Goal: Task Accomplishment & Management: Use online tool/utility

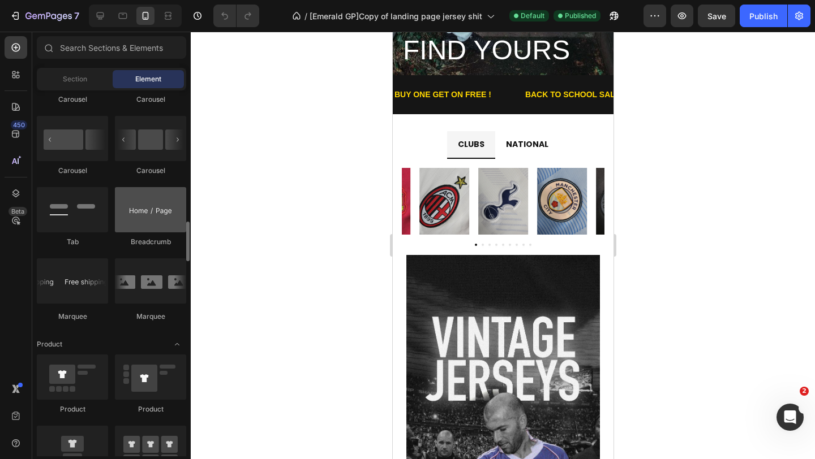
scroll to position [1198, 0]
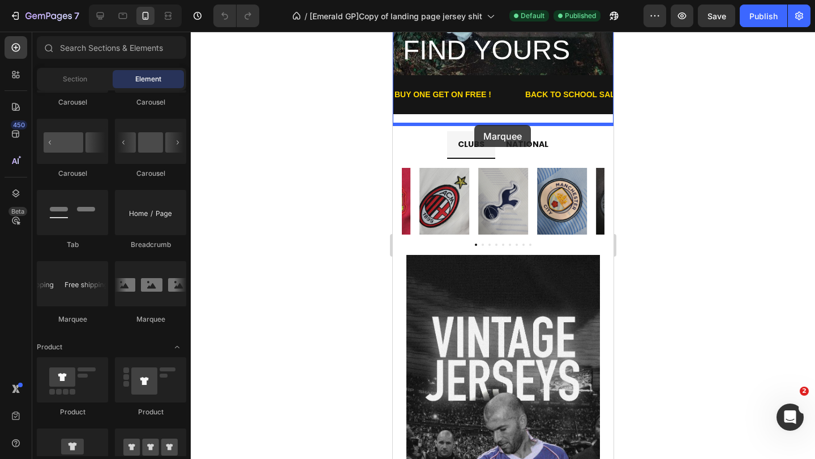
drag, startPoint x: 530, startPoint y: 319, endPoint x: 474, endPoint y: 125, distance: 201.6
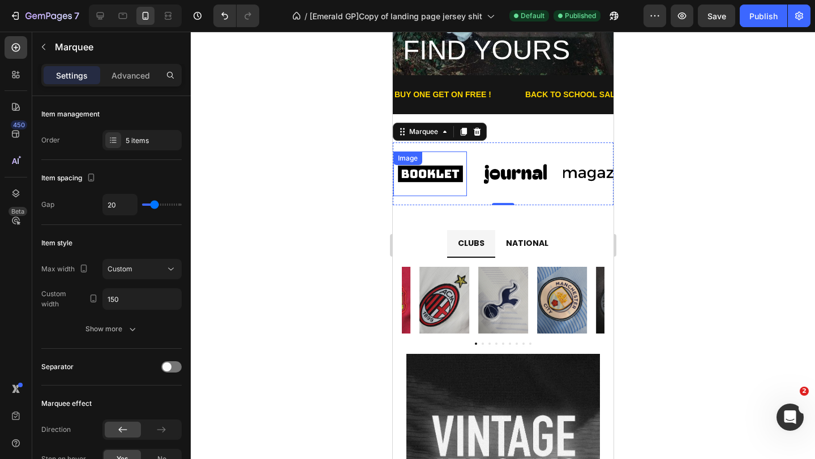
click at [455, 173] on img at bounding box center [430, 173] width 74 height 31
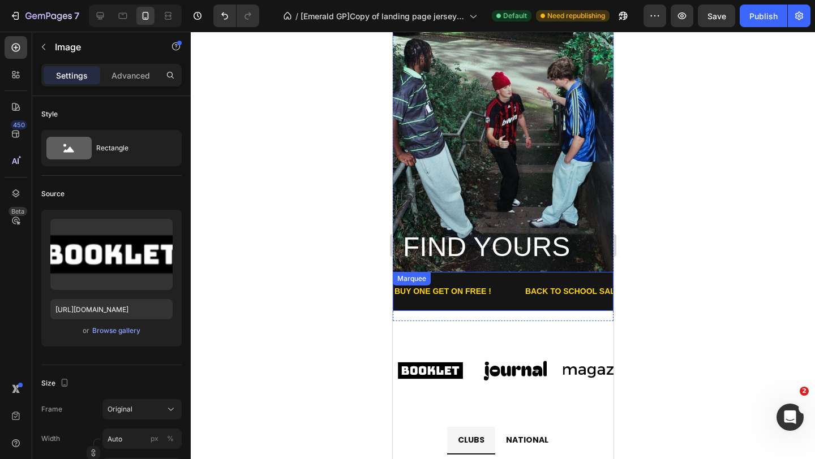
scroll to position [0, 0]
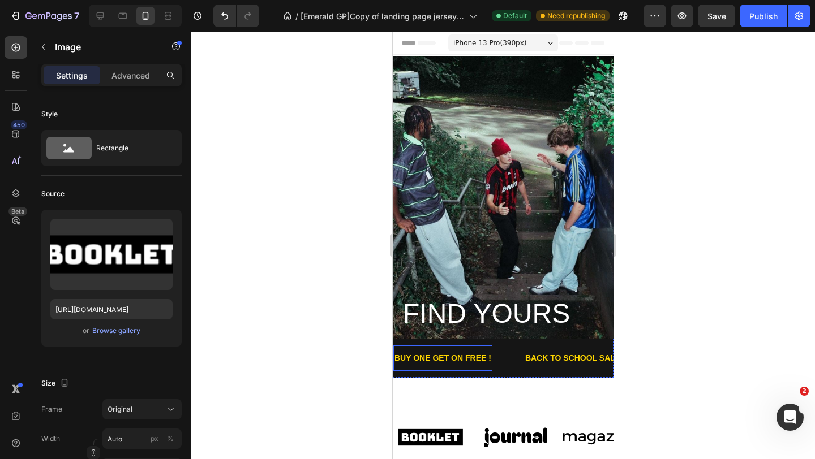
click at [476, 359] on p "BUY ONE GET ON FREE !" at bounding box center [442, 358] width 97 height 14
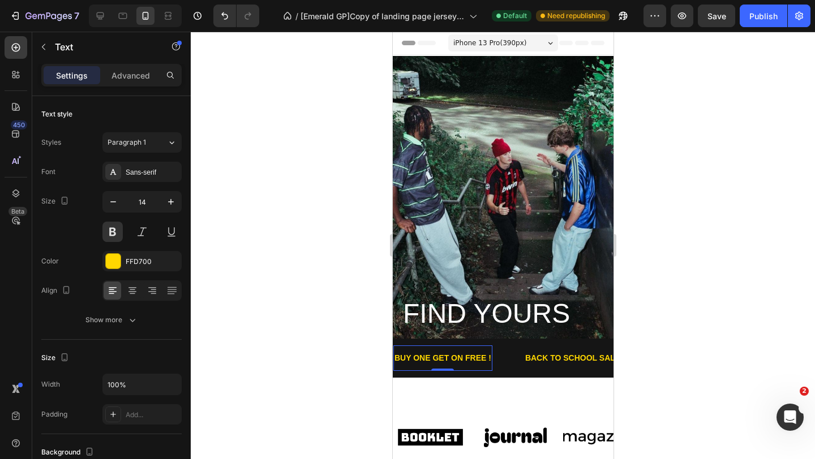
click at [500, 362] on div "BUY ONE GET ON FREE ! Text 0" at bounding box center [458, 358] width 131 height 25
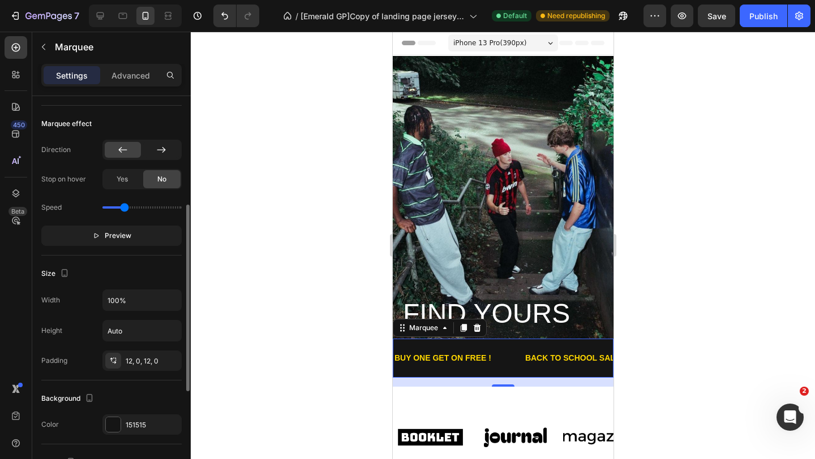
scroll to position [252, 0]
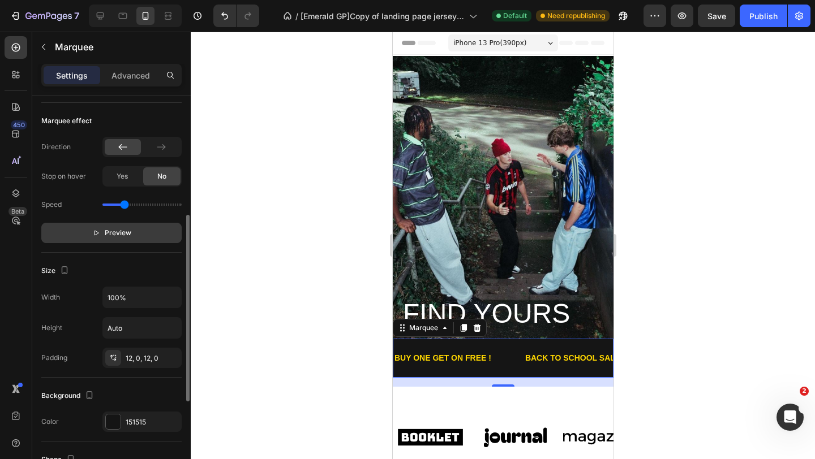
click at [145, 236] on button "Preview" at bounding box center [111, 233] width 140 height 20
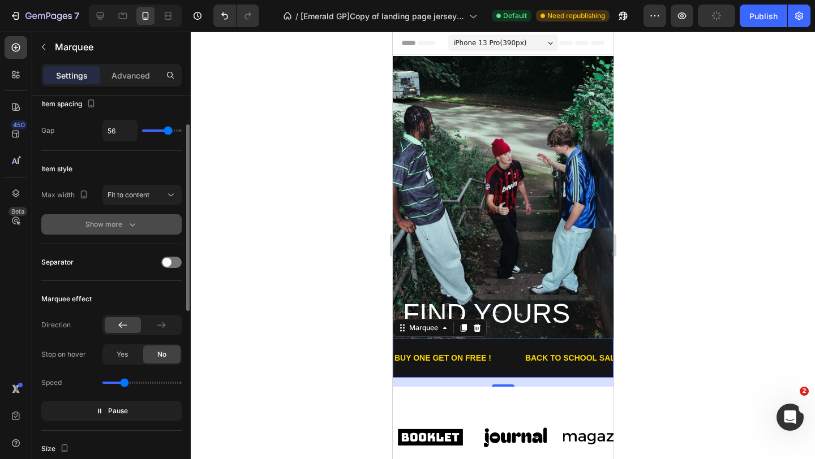
scroll to position [70, 0]
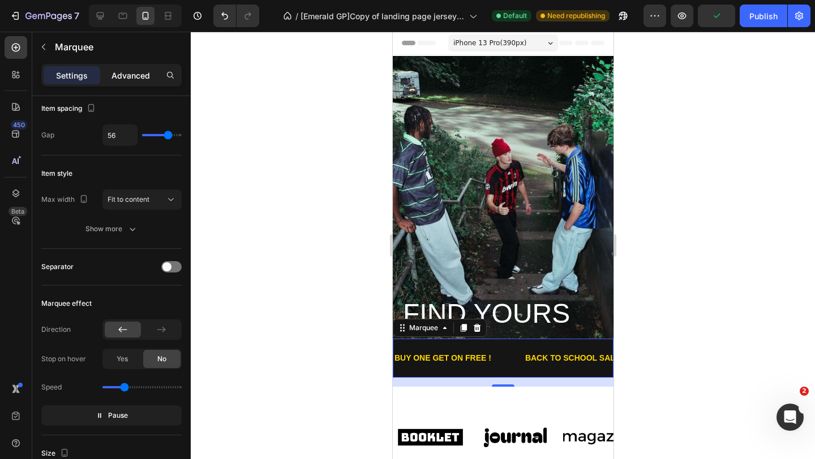
click at [136, 80] on p "Advanced" at bounding box center [130, 76] width 38 height 12
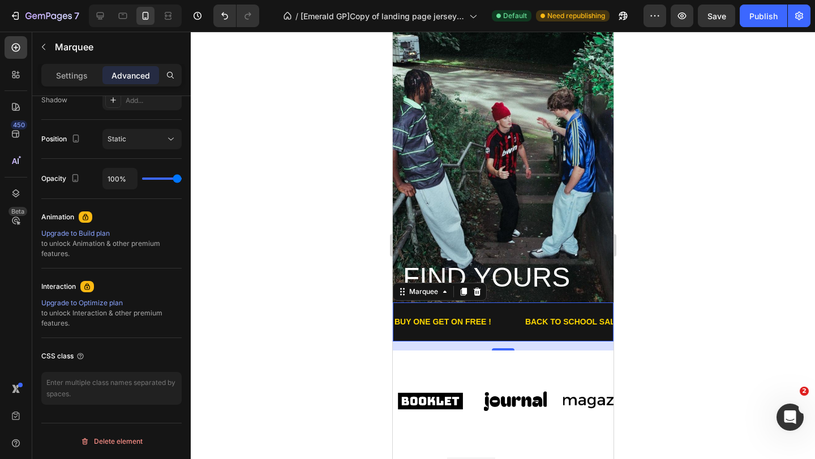
scroll to position [57, 0]
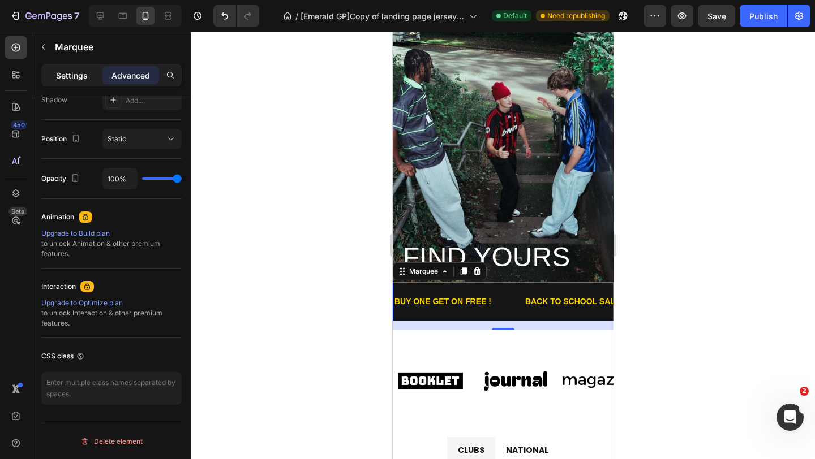
click at [71, 76] on p "Settings" at bounding box center [72, 76] width 32 height 12
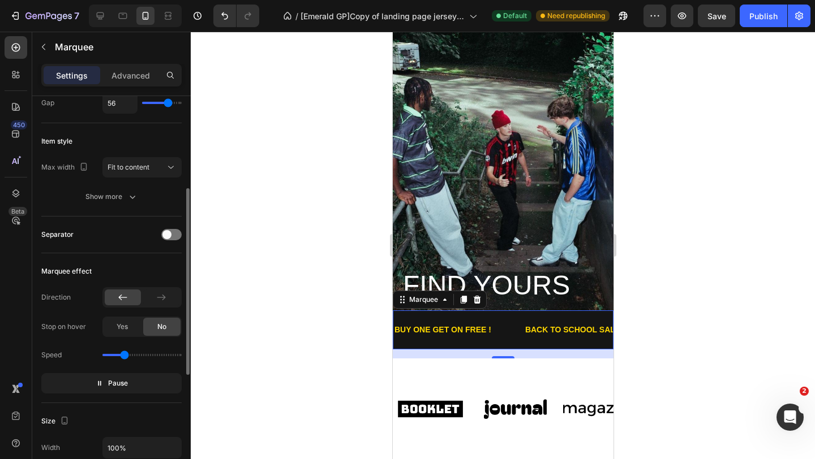
scroll to position [0, 0]
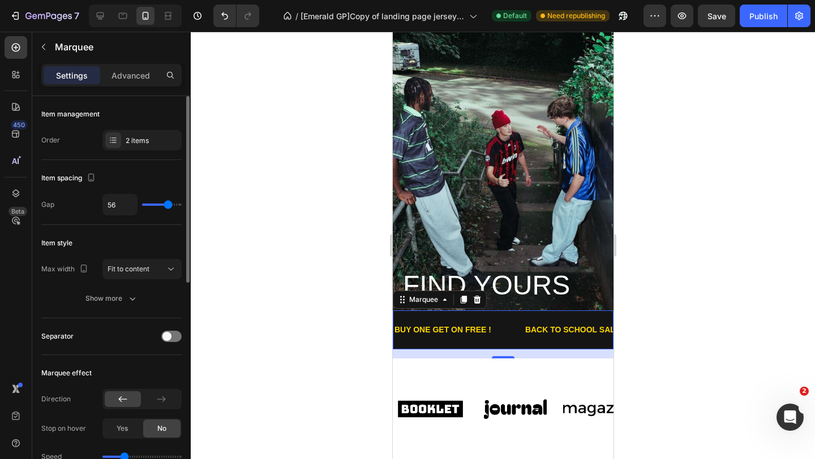
click at [173, 343] on div "Separator" at bounding box center [111, 337] width 140 height 18
click at [171, 336] on div at bounding box center [171, 336] width 20 height 11
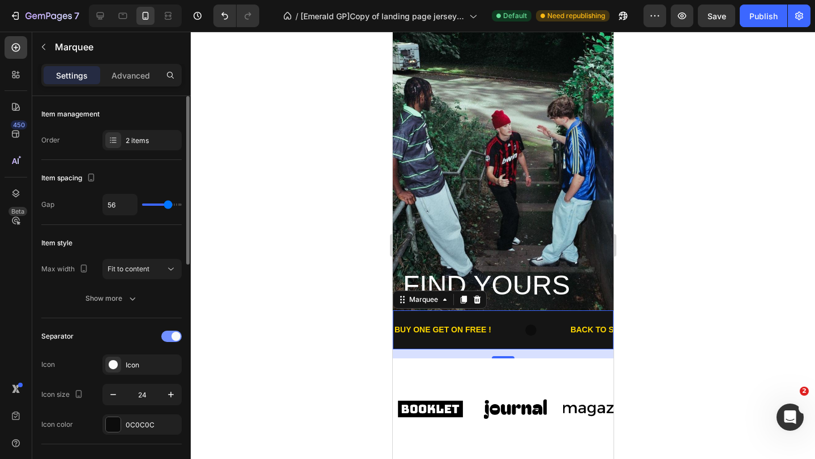
click at [171, 336] on span at bounding box center [175, 336] width 9 height 9
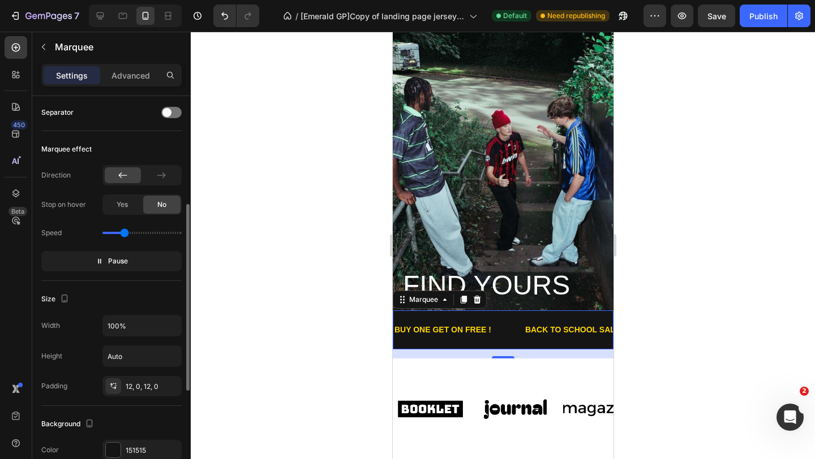
scroll to position [234, 0]
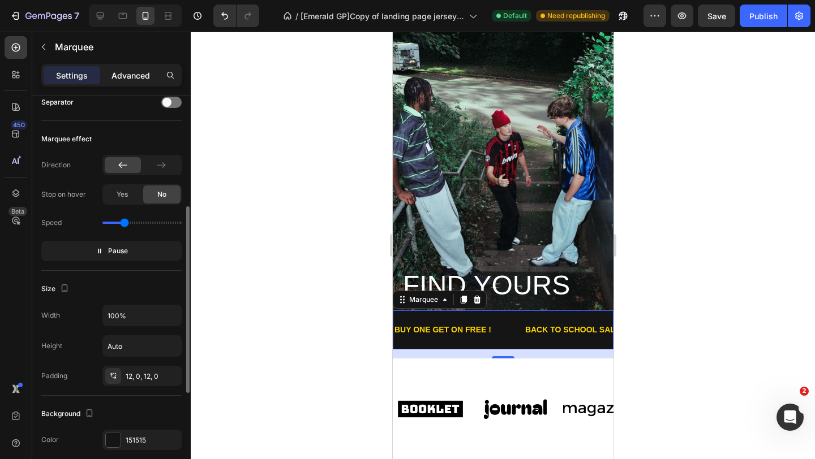
click at [124, 76] on p "Advanced" at bounding box center [130, 76] width 38 height 12
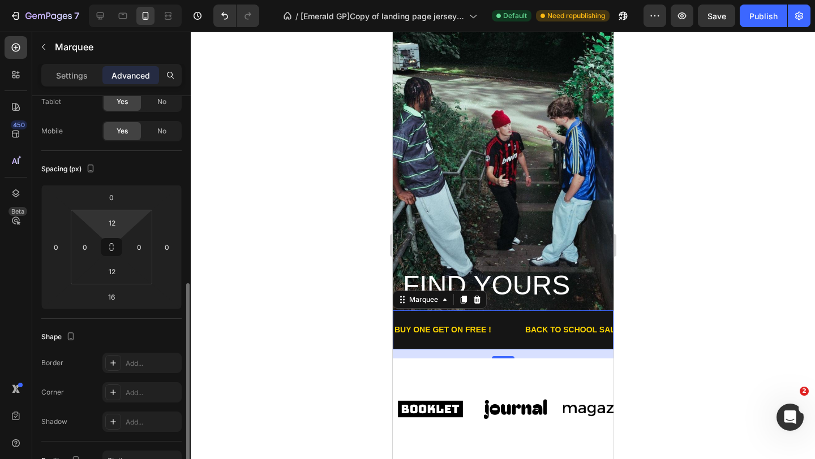
scroll to position [0, 0]
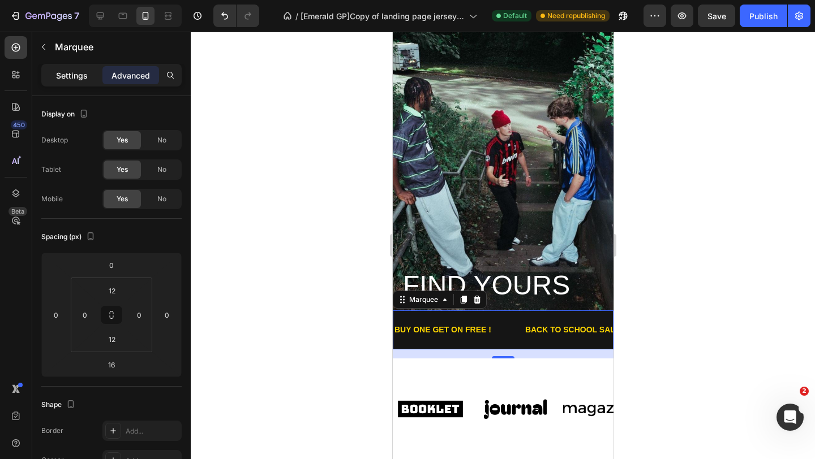
click at [72, 70] on p "Settings" at bounding box center [72, 76] width 32 height 12
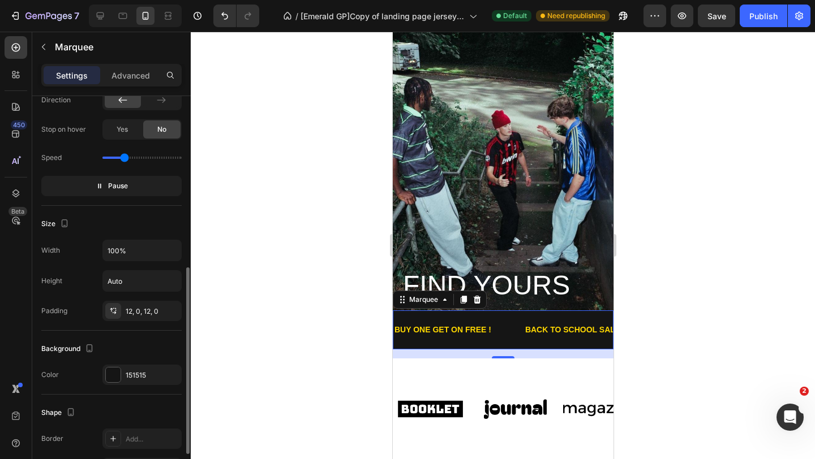
scroll to position [329, 0]
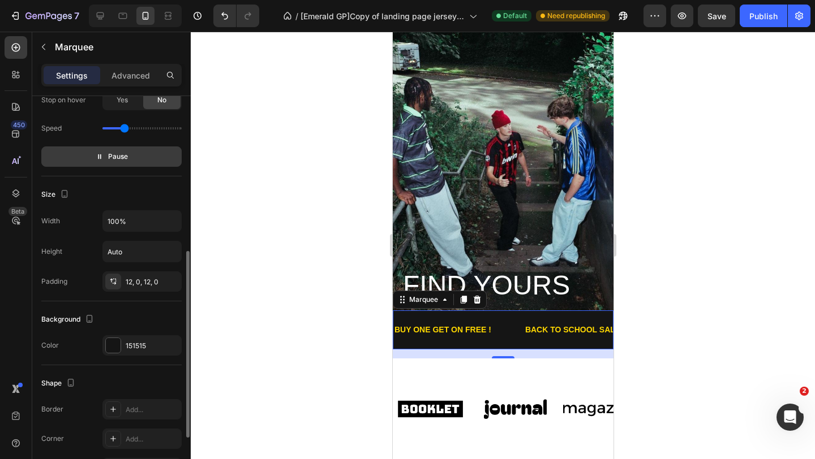
click at [128, 165] on button "Pause" at bounding box center [111, 157] width 140 height 20
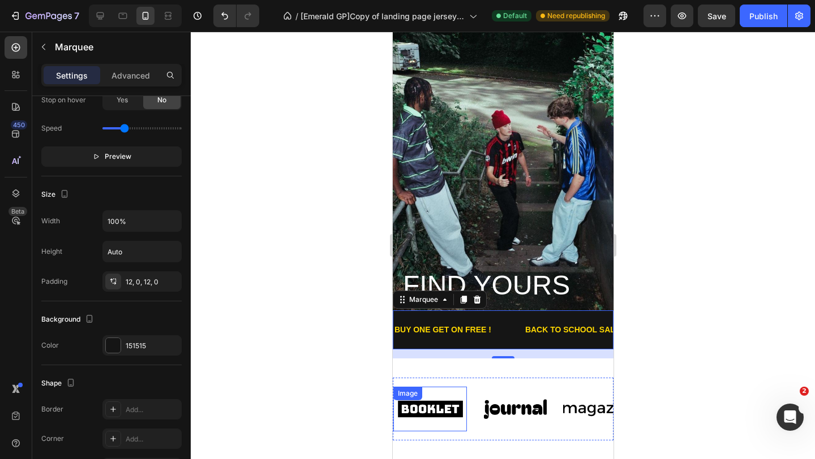
click at [451, 425] on div "Image" at bounding box center [430, 409] width 74 height 45
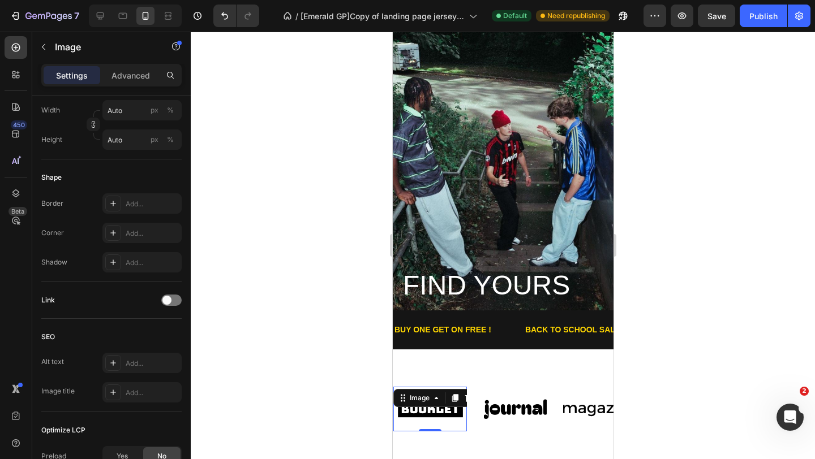
scroll to position [0, 0]
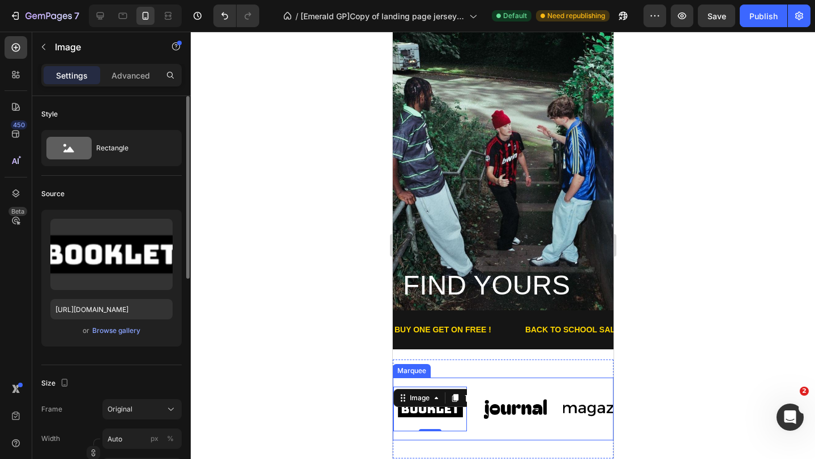
click at [478, 431] on div "Image" at bounding box center [515, 409] width 74 height 45
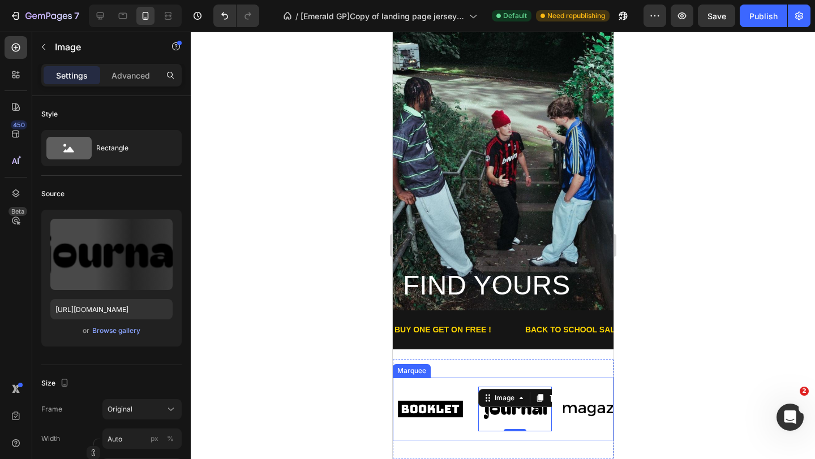
click at [476, 432] on div "Image Image 0 Image Image Image Image Image 0 Image Image Image Marquee" at bounding box center [502, 409] width 221 height 63
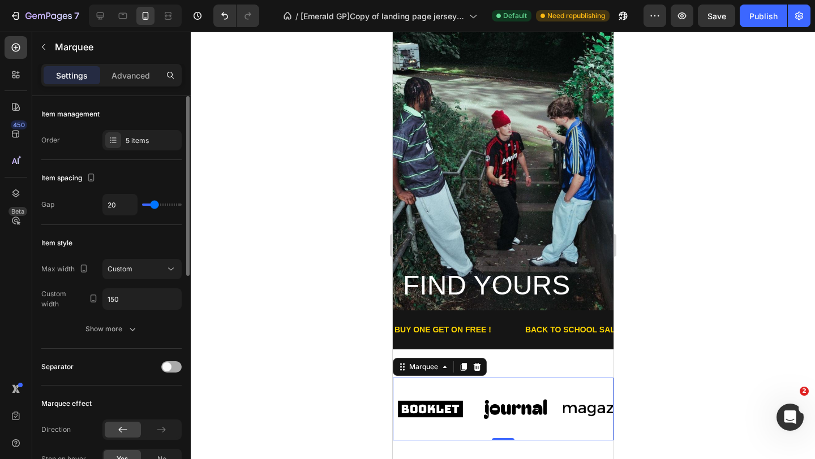
click at [174, 367] on div at bounding box center [171, 367] width 20 height 11
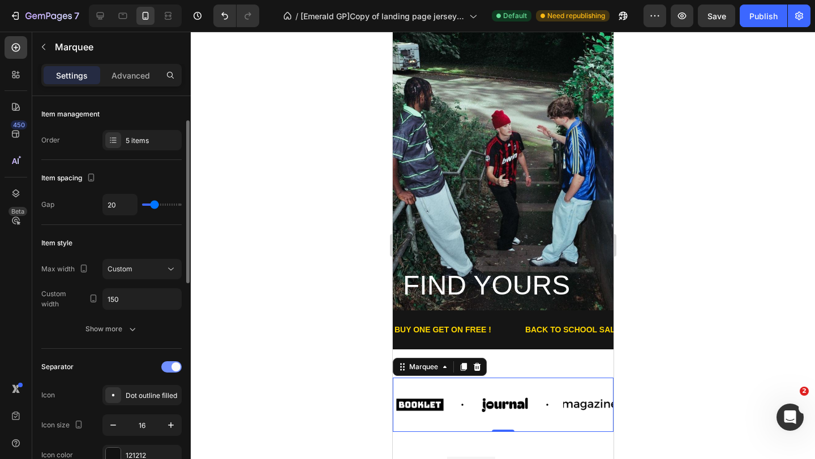
scroll to position [54, 0]
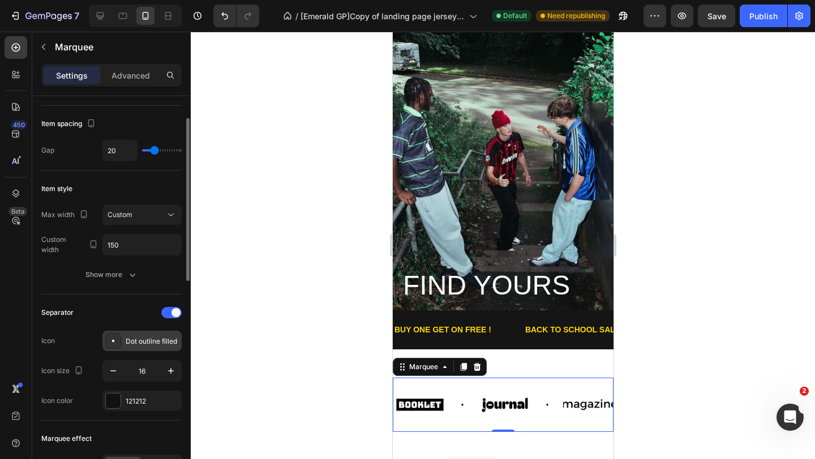
click at [153, 341] on div "Dot outline filled" at bounding box center [152, 342] width 53 height 10
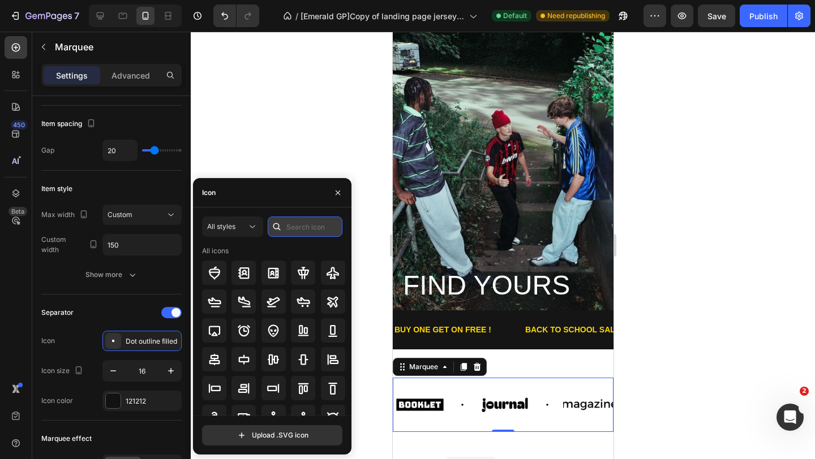
click at [298, 226] on input "text" at bounding box center [305, 227] width 75 height 20
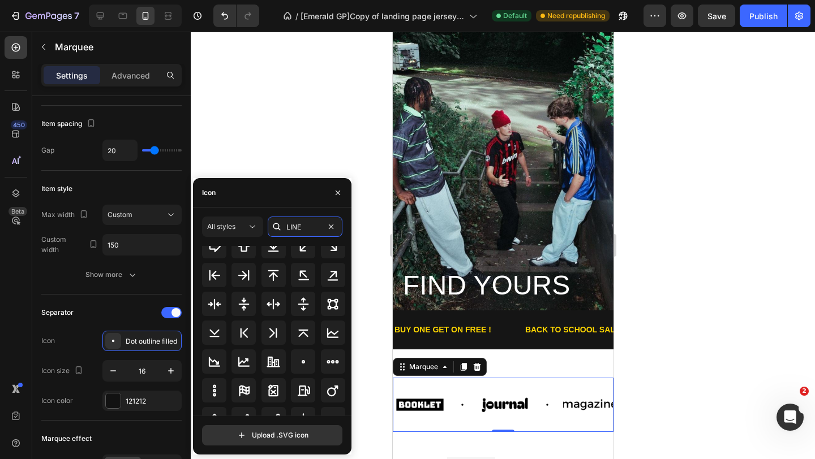
scroll to position [124, 0]
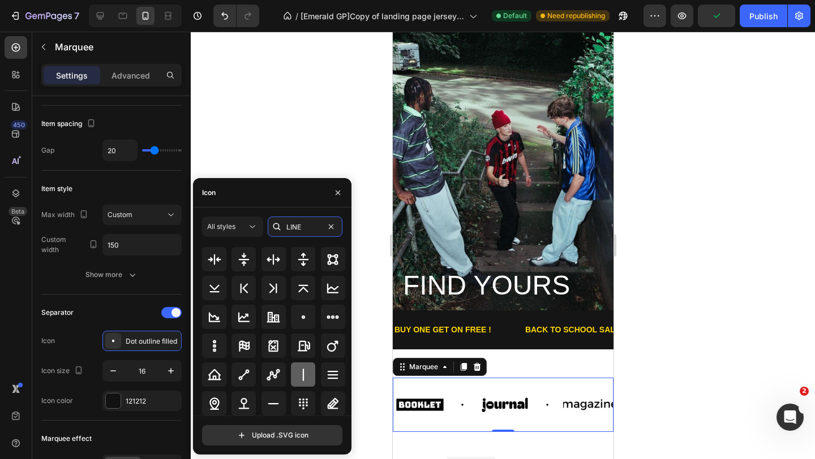
type input "LINE"
click at [300, 378] on icon at bounding box center [303, 375] width 14 height 14
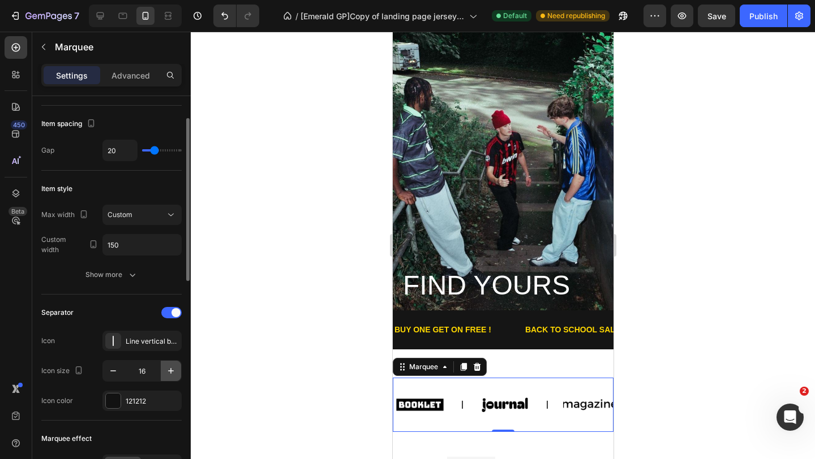
click at [175, 372] on icon "button" at bounding box center [170, 370] width 11 height 11
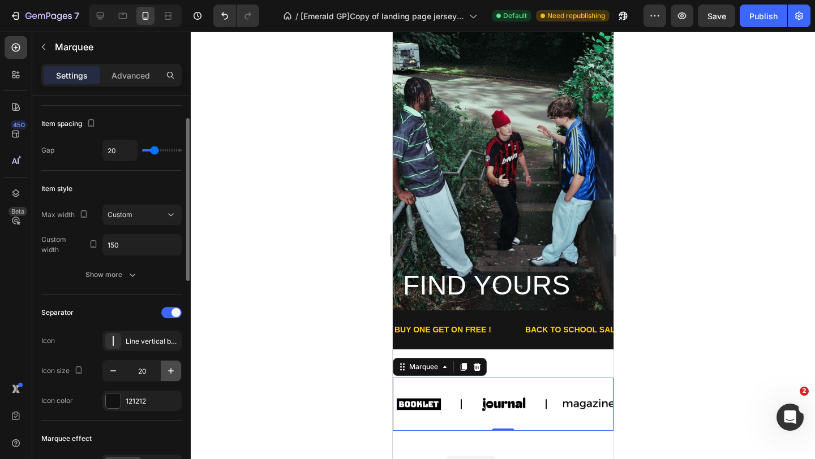
type input "21"
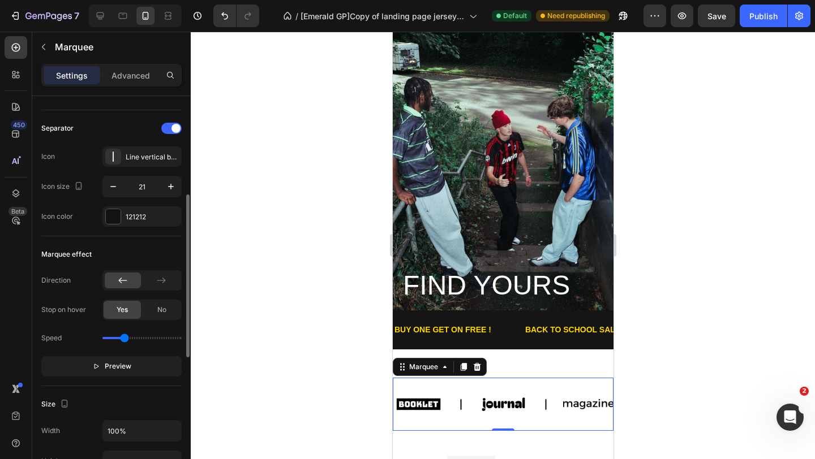
scroll to position [272, 0]
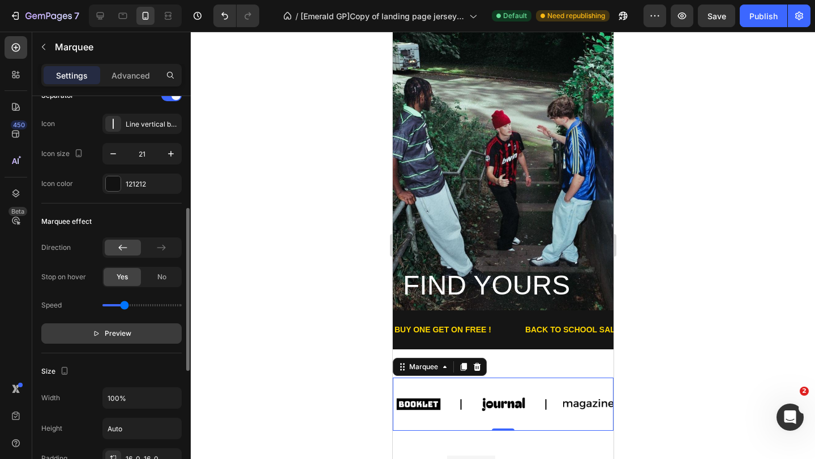
click at [130, 330] on span "Preview" at bounding box center [118, 333] width 27 height 11
click at [130, 330] on button "Pause" at bounding box center [111, 334] width 140 height 20
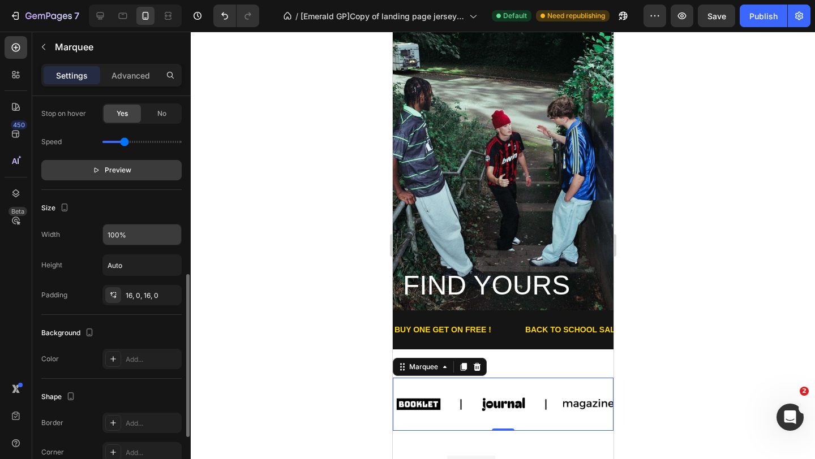
scroll to position [437, 0]
click at [459, 405] on icon at bounding box center [459, 405] width 12 height 12
click at [339, 382] on div at bounding box center [503, 246] width 624 height 428
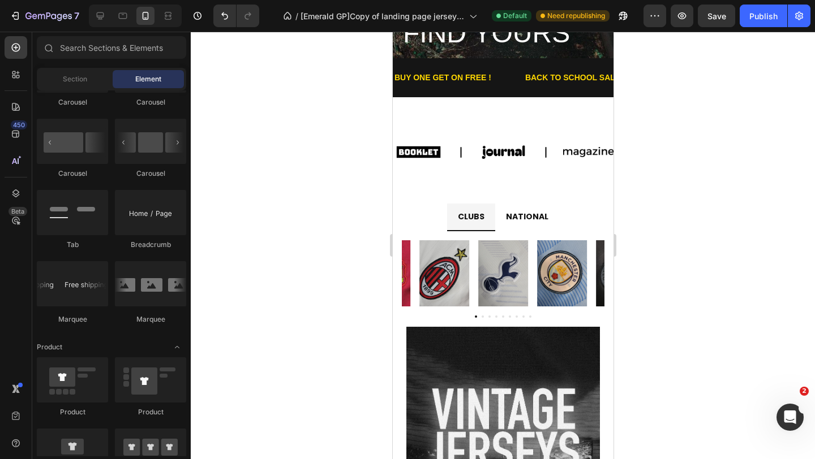
scroll to position [276, 0]
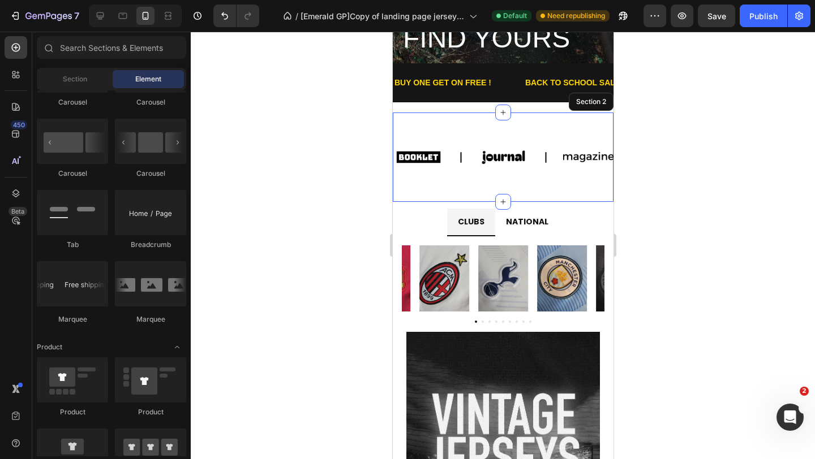
click at [462, 189] on div "Image Image Image Image Image Image Image Image Image Image Marquee Section 2" at bounding box center [502, 157] width 221 height 89
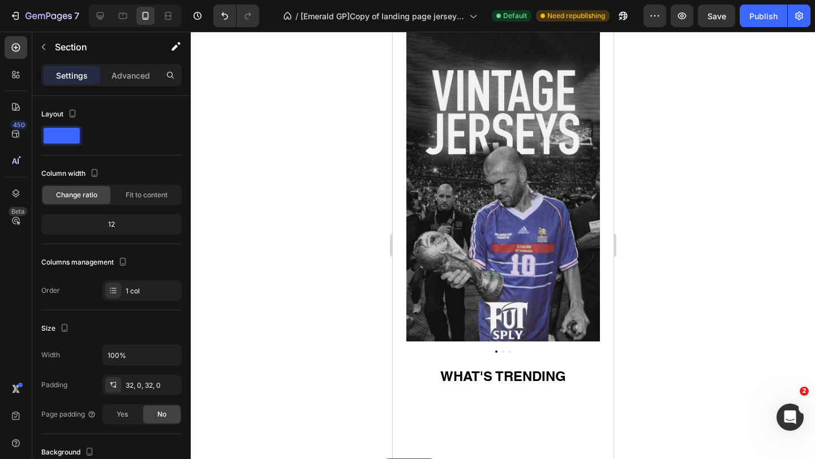
scroll to position [711, 0]
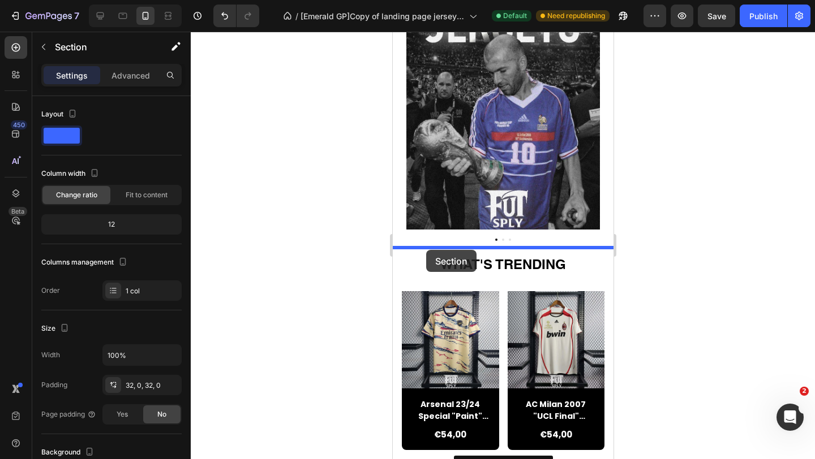
drag, startPoint x: 401, startPoint y: 104, endPoint x: 424, endPoint y: 250, distance: 147.3
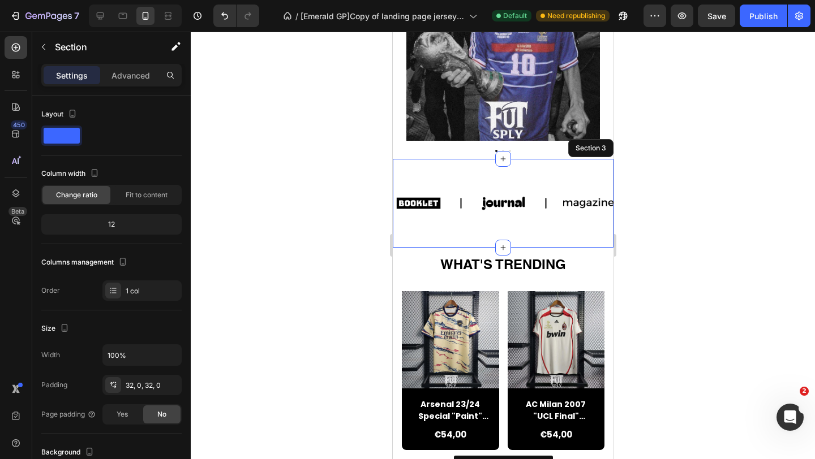
scroll to position [622, 0]
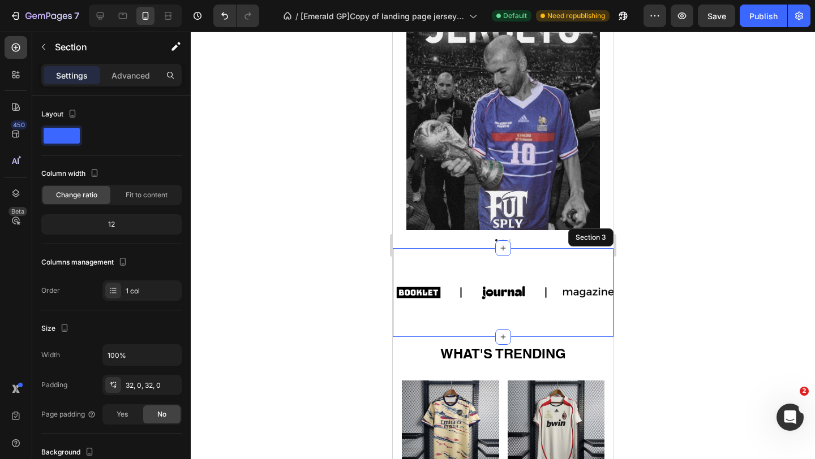
click at [351, 260] on div at bounding box center [503, 246] width 624 height 428
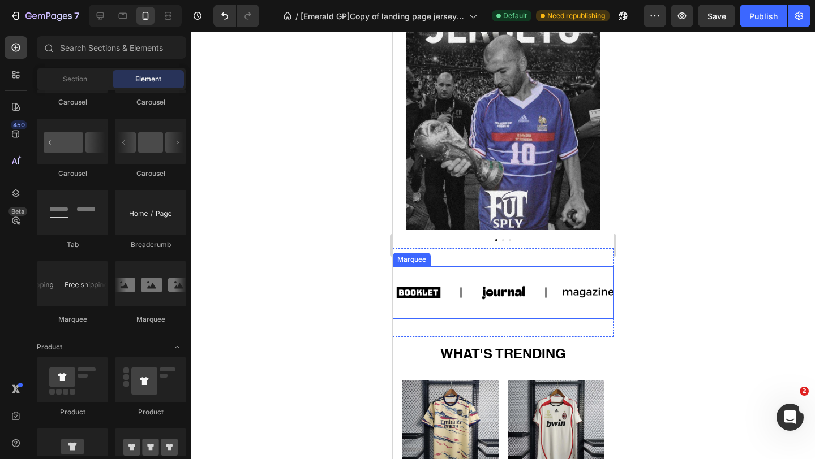
click at [448, 313] on div "Image Image Image Image Image Image Image Image Image Image Marquee" at bounding box center [502, 292] width 221 height 53
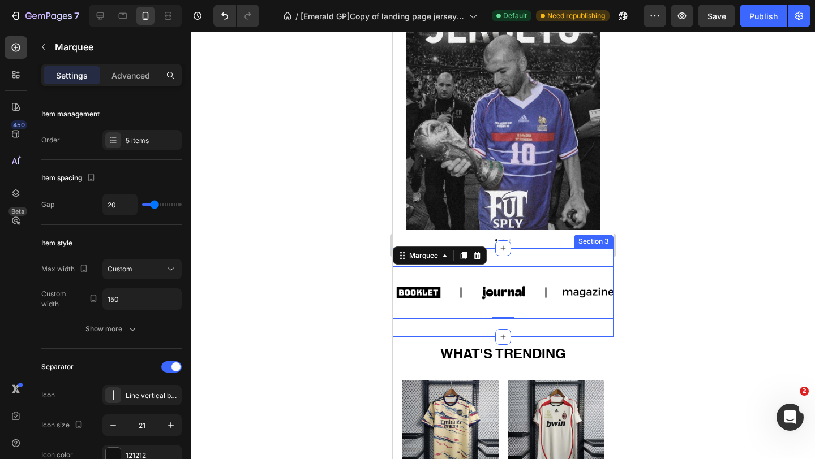
click at [450, 323] on div "Image Image Image Image Image Image Image Image Image Image Marquee 0 Section 3" at bounding box center [502, 292] width 221 height 89
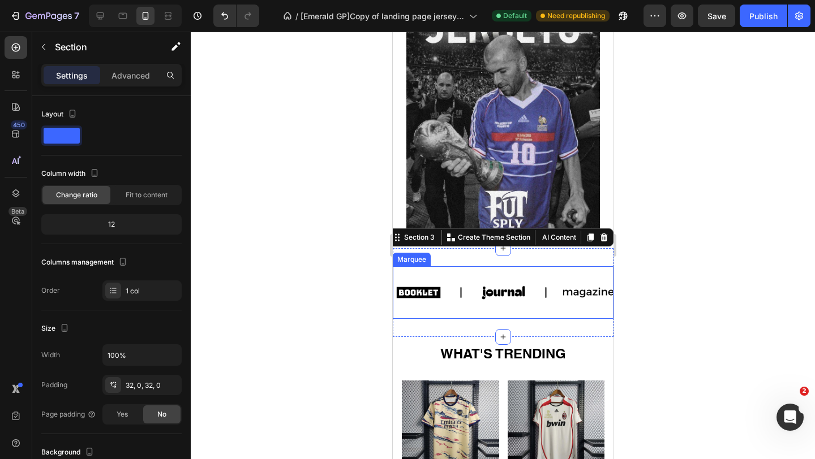
click at [451, 309] on div "Image" at bounding box center [435, 293] width 85 height 35
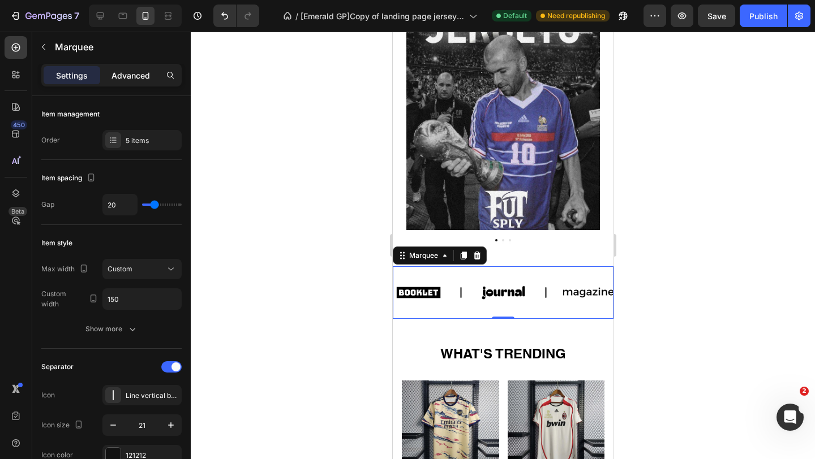
click at [124, 71] on p "Advanced" at bounding box center [130, 76] width 38 height 12
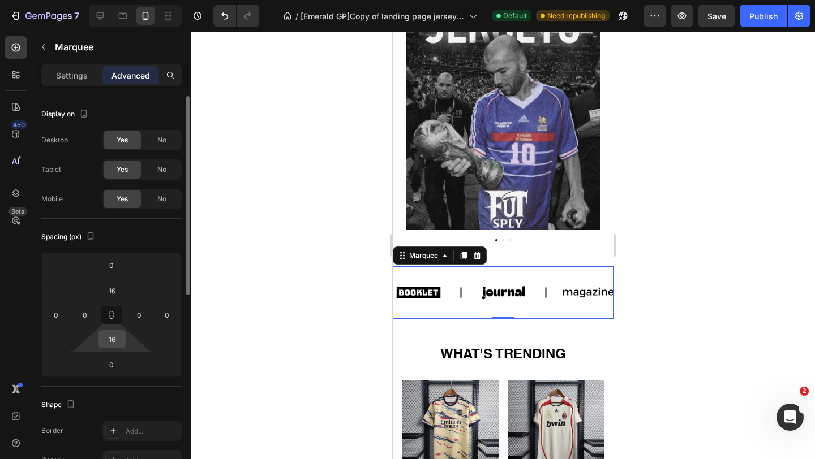
click at [114, 337] on input "16" at bounding box center [112, 339] width 23 height 17
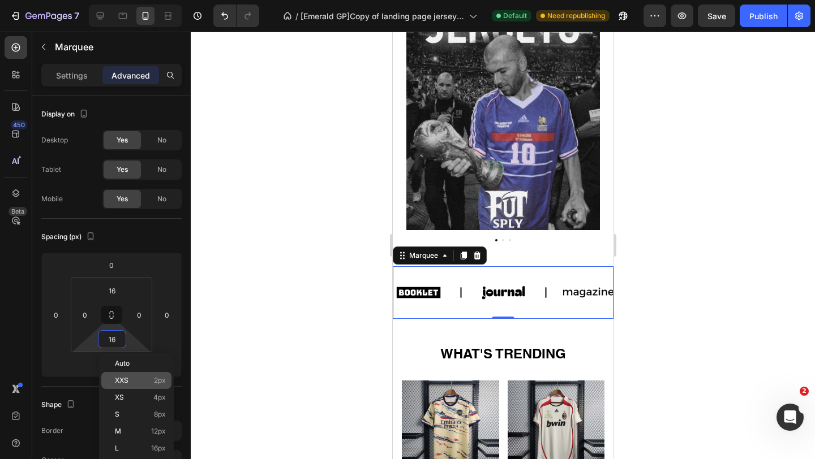
click at [137, 386] on div "XXS 2px" at bounding box center [136, 380] width 70 height 17
type input "2"
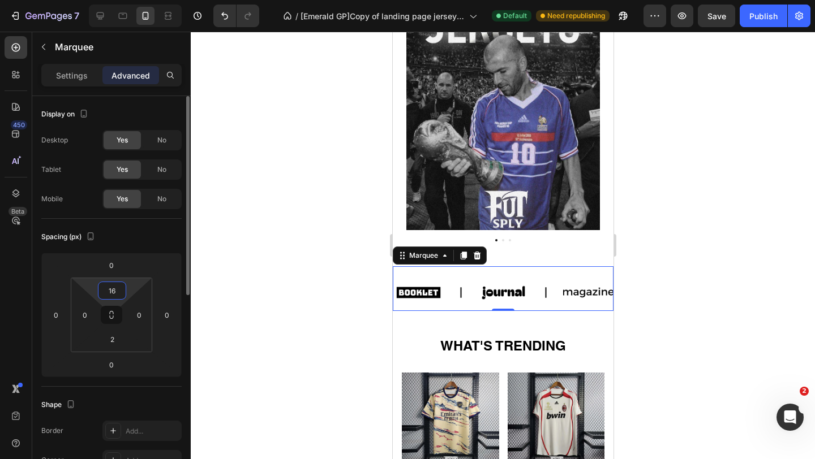
click at [115, 290] on input "16" at bounding box center [112, 290] width 23 height 17
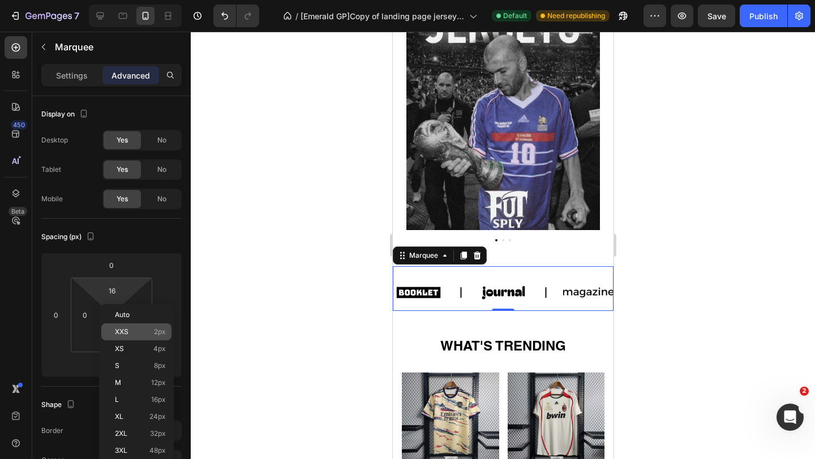
click at [126, 332] on span "XXS" at bounding box center [122, 332] width 14 height 8
type input "2"
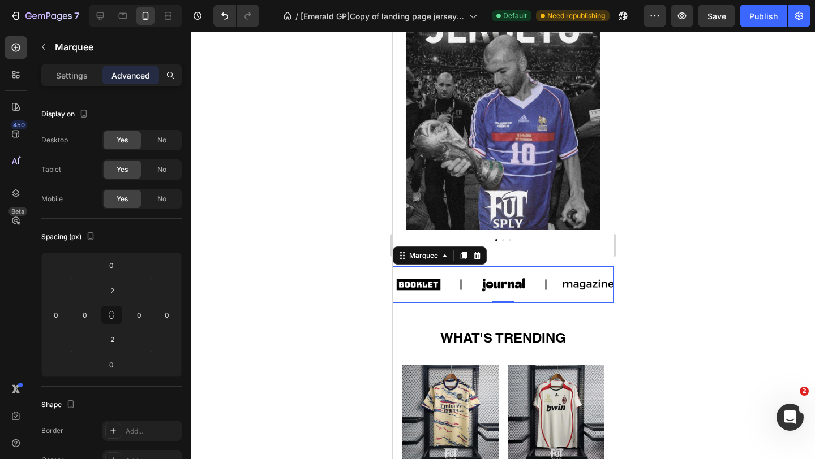
click at [264, 313] on div at bounding box center [503, 246] width 624 height 428
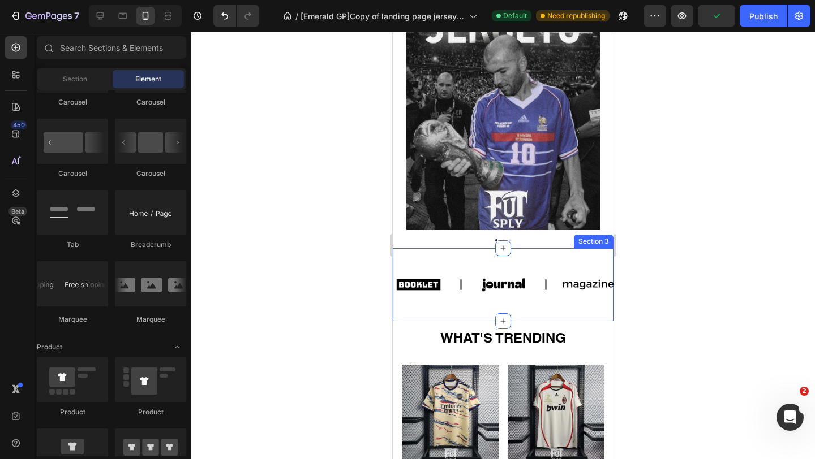
click at [435, 256] on div "Image Image Image Image Image Image Image Image Image Image Marquee Section 3" at bounding box center [502, 285] width 221 height 74
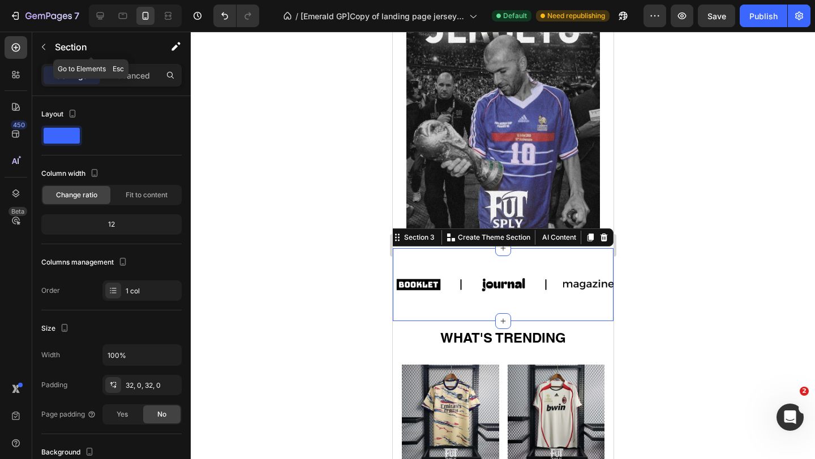
click at [125, 66] on div "Settings Advanced" at bounding box center [111, 75] width 140 height 23
click at [126, 76] on p "Advanced" at bounding box center [130, 76] width 38 height 12
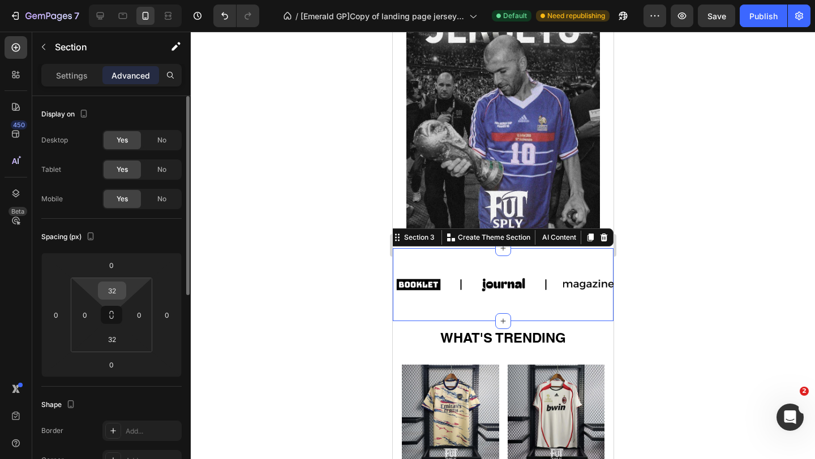
click at [114, 285] on input "32" at bounding box center [112, 290] width 23 height 17
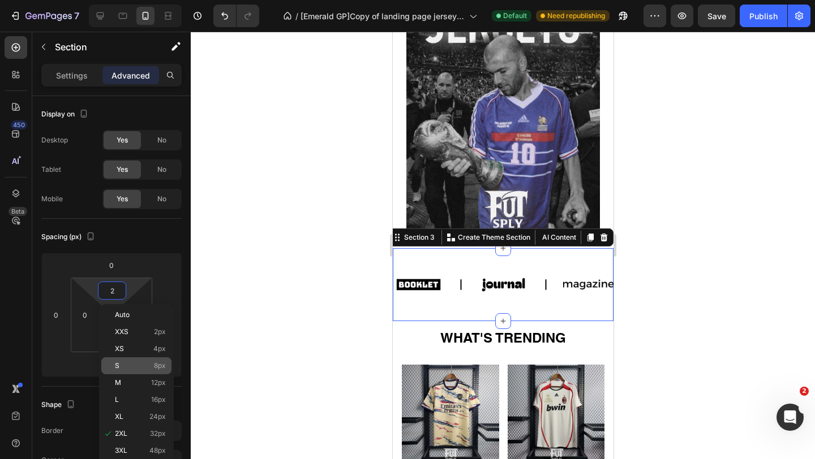
click at [142, 360] on div "S 8px" at bounding box center [136, 366] width 70 height 17
type input "8"
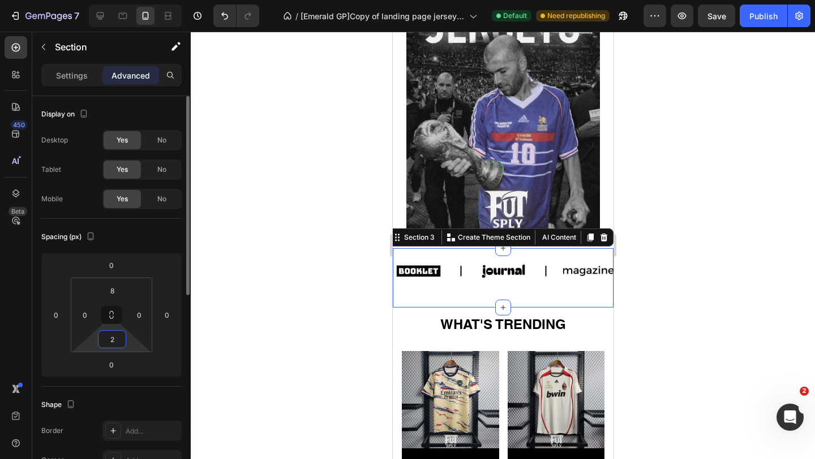
click at [122, 0] on html "7 / [Emerald GP]Copy of landing page jersey shit Default Need republishing Prev…" at bounding box center [407, 0] width 815 height 0
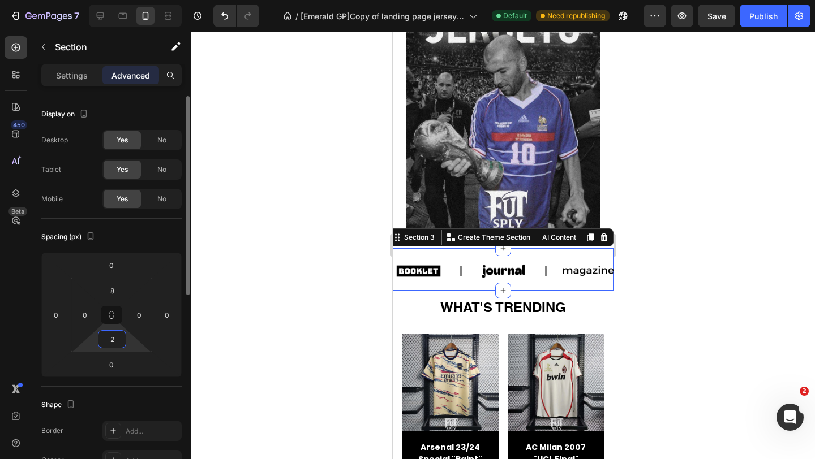
click at [119, 341] on input "2" at bounding box center [112, 339] width 23 height 17
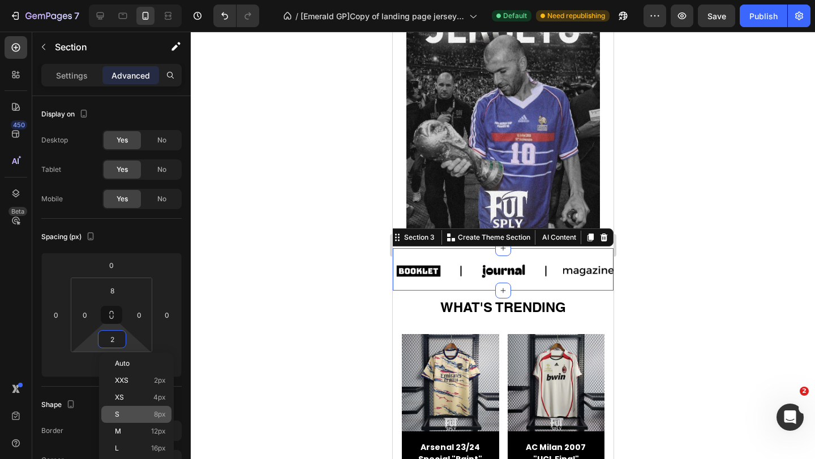
click at [140, 412] on p "S 8px" at bounding box center [140, 415] width 51 height 8
type input "8"
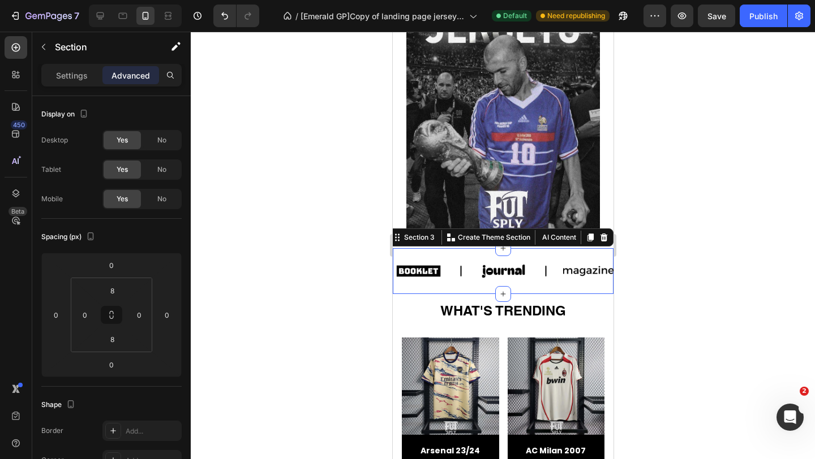
click at [242, 338] on div at bounding box center [503, 246] width 624 height 428
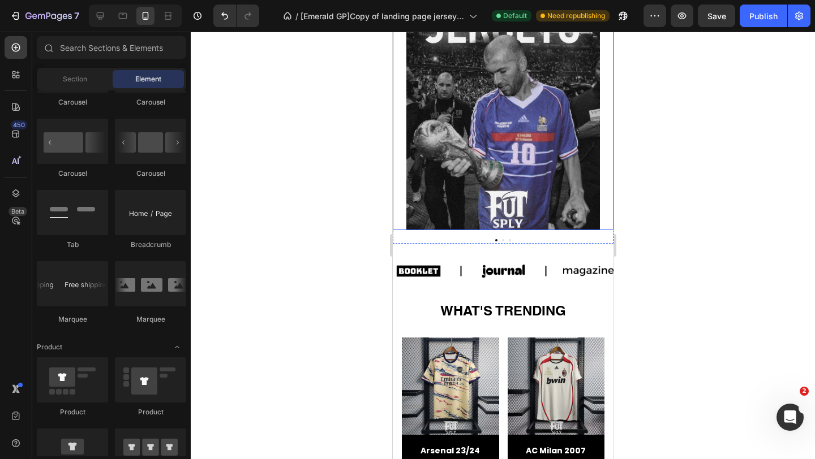
click at [603, 199] on div "Image" at bounding box center [502, 63] width 221 height 333
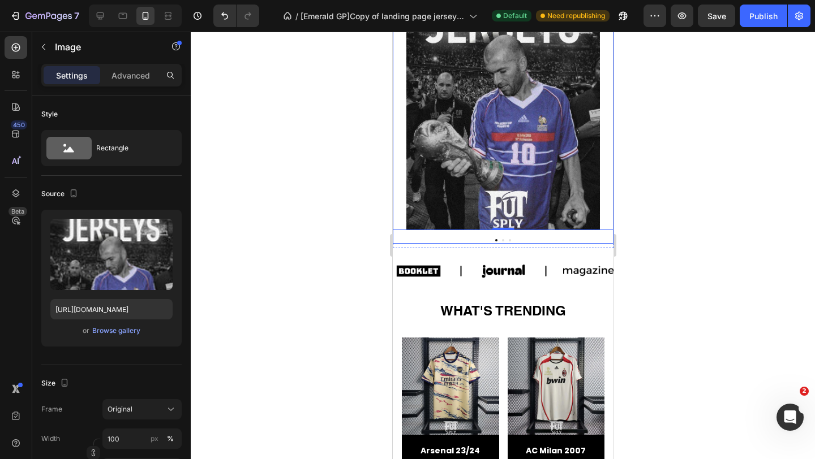
click at [531, 230] on div "Image 0 Image Image Carousel" at bounding box center [502, 70] width 221 height 347
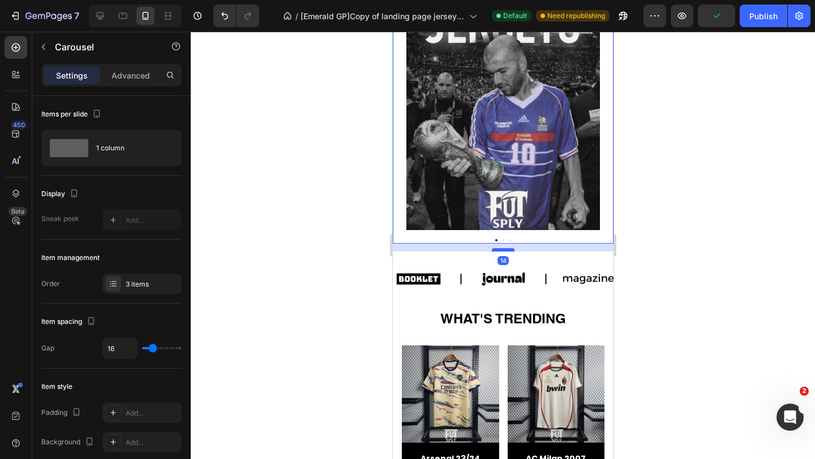
drag, startPoint x: 510, startPoint y: 241, endPoint x: 510, endPoint y: 250, distance: 8.5
click at [510, 250] on div at bounding box center [502, 249] width 23 height 3
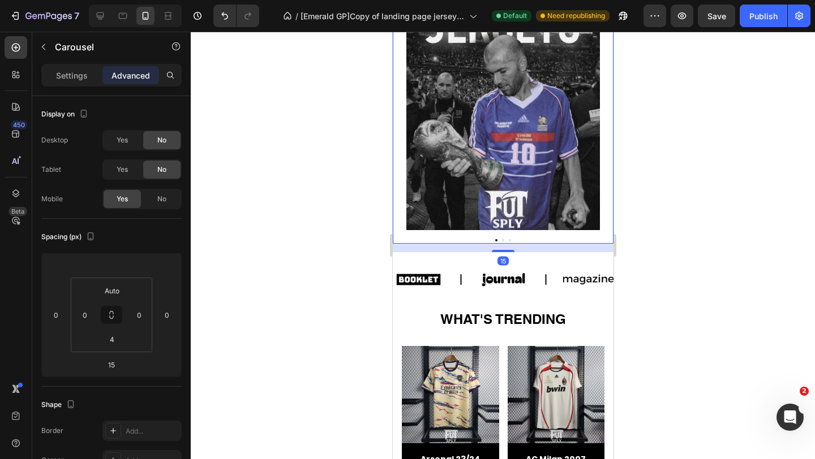
click at [690, 209] on div at bounding box center [503, 246] width 624 height 428
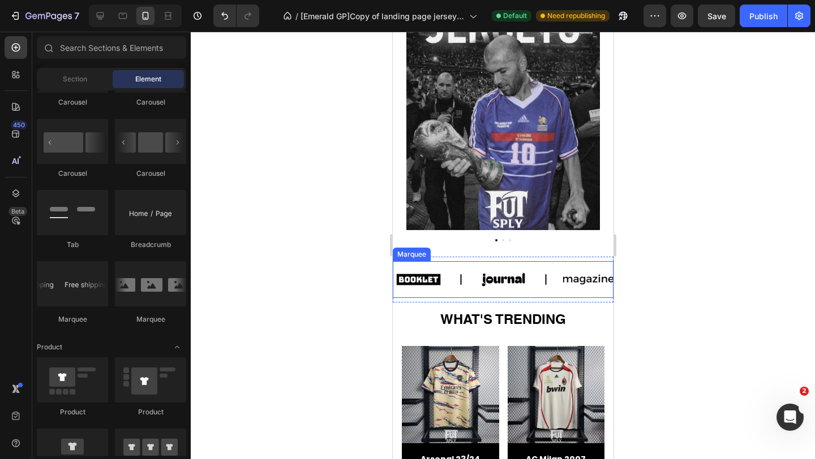
click at [541, 290] on div "Image" at bounding box center [520, 280] width 85 height 35
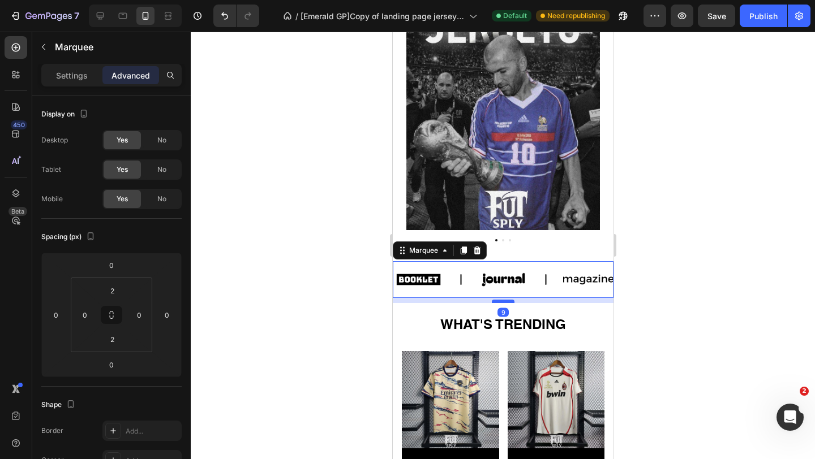
click at [511, 302] on div at bounding box center [502, 301] width 23 height 3
type input "9"
click at [370, 292] on div at bounding box center [503, 246] width 624 height 428
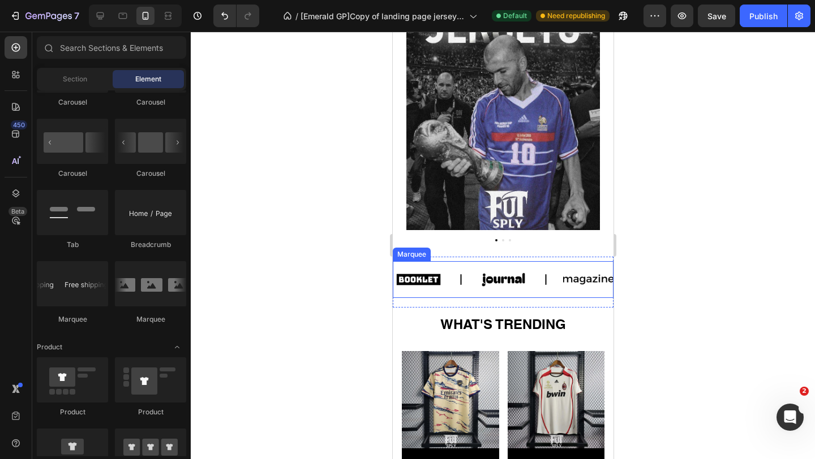
click at [476, 278] on div "Image" at bounding box center [435, 280] width 85 height 35
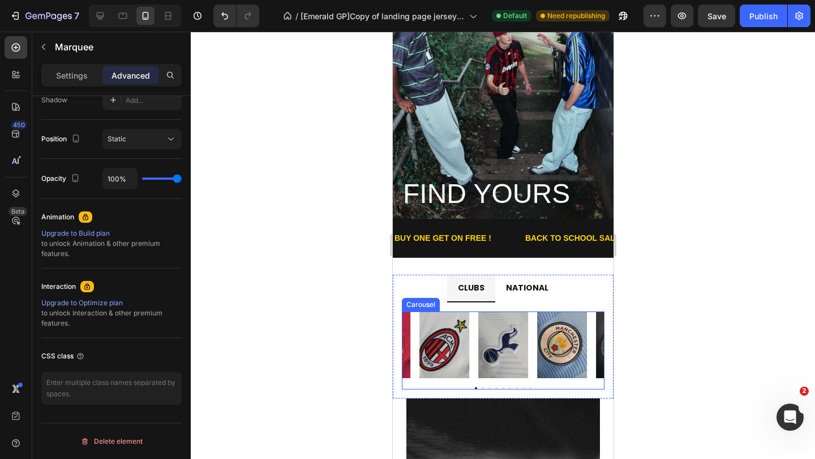
scroll to position [51, 0]
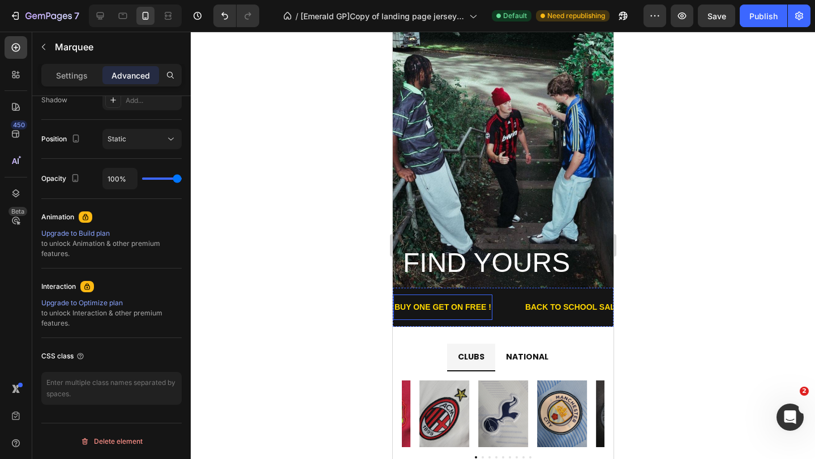
click at [451, 306] on p "BUY ONE GET ON FREE !" at bounding box center [442, 307] width 97 height 14
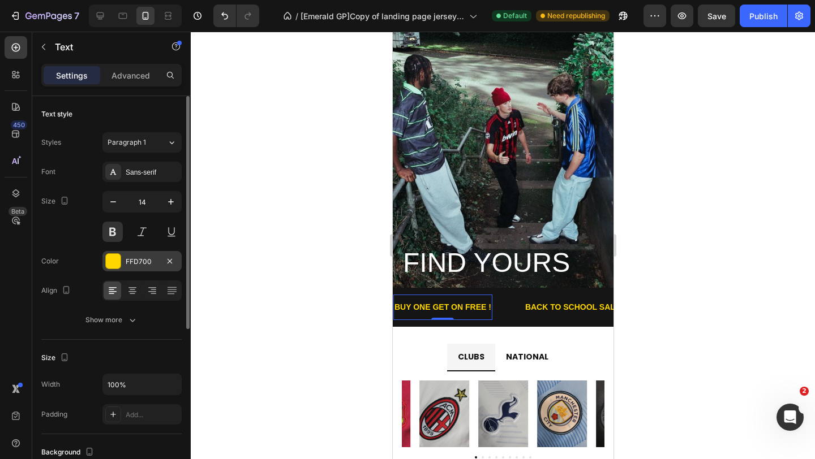
click at [133, 263] on div "FFD700" at bounding box center [142, 262] width 33 height 10
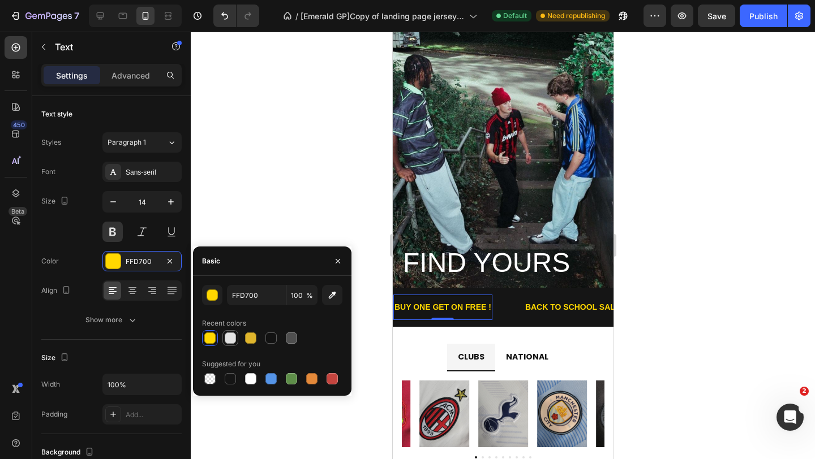
click at [235, 337] on div at bounding box center [230, 338] width 11 height 11
click at [213, 337] on div at bounding box center [209, 338] width 11 height 11
click at [337, 384] on div at bounding box center [332, 379] width 14 height 14
click at [336, 290] on icon "button" at bounding box center [331, 295] width 11 height 11
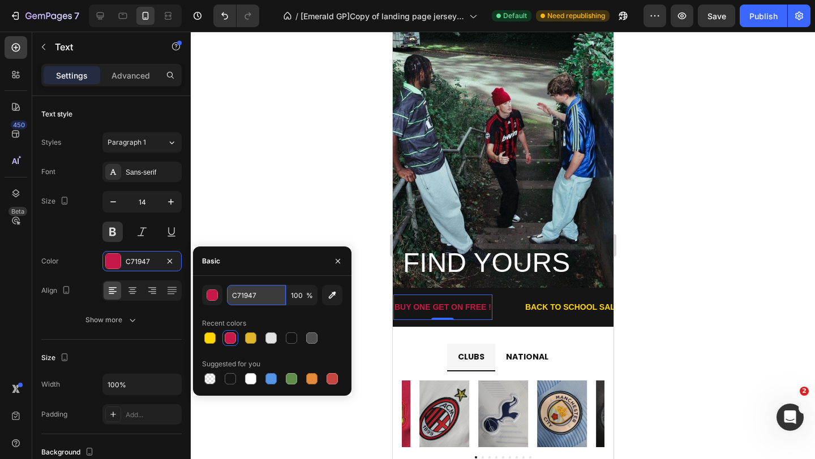
click at [269, 293] on input "C71947" at bounding box center [256, 295] width 59 height 20
click at [311, 337] on div at bounding box center [311, 338] width 11 height 11
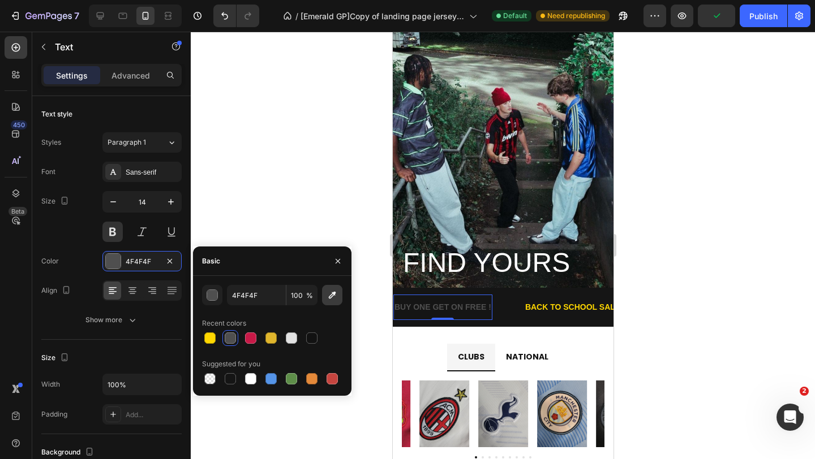
click at [324, 299] on button "button" at bounding box center [332, 295] width 20 height 20
type input "F65A5F"
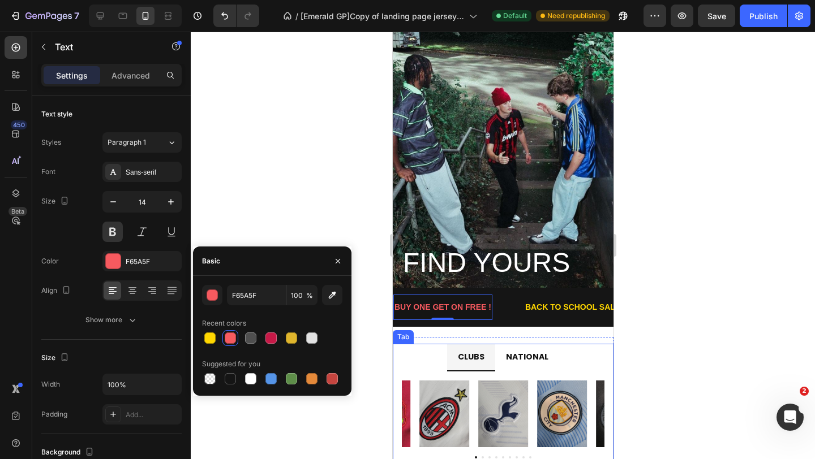
click at [368, 348] on div at bounding box center [503, 246] width 624 height 428
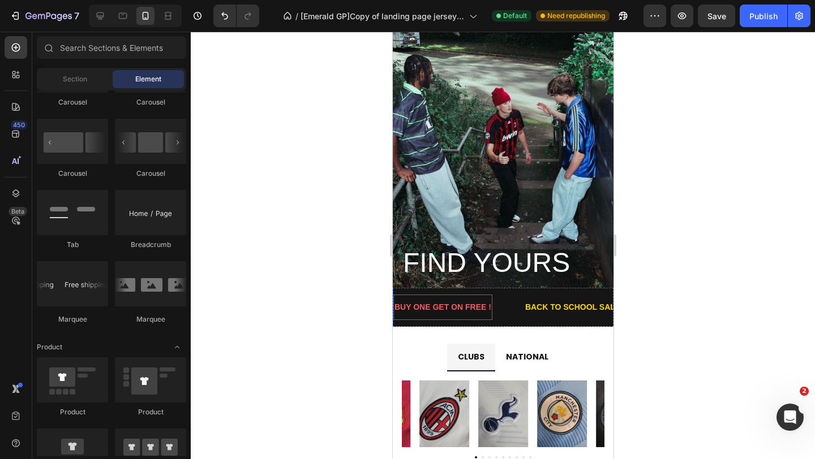
click at [440, 305] on p "BUY ONE GET ON FREE !" at bounding box center [442, 307] width 97 height 14
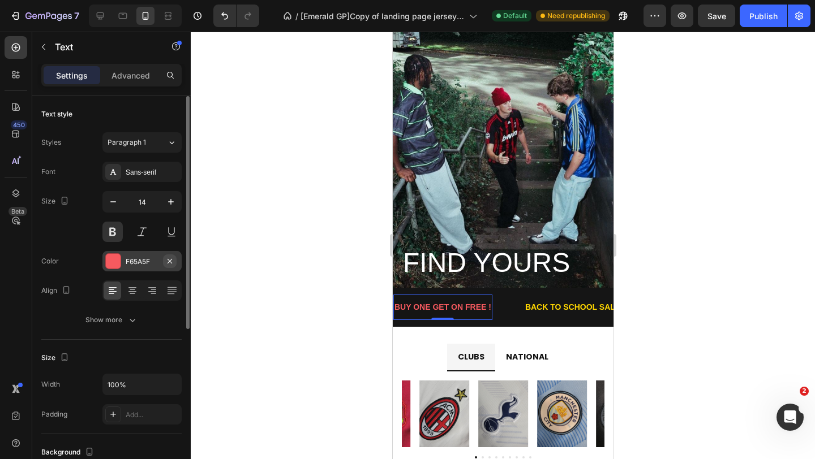
click at [163, 265] on button "button" at bounding box center [170, 262] width 14 height 14
click at [148, 260] on div "Add..." at bounding box center [152, 262] width 53 height 10
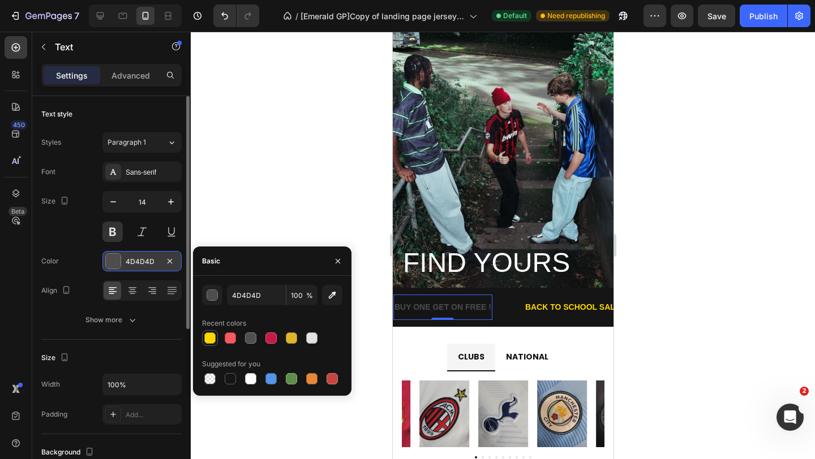
click at [212, 333] on div at bounding box center [209, 338] width 11 height 11
click at [289, 335] on div at bounding box center [291, 338] width 11 height 11
click at [210, 335] on div at bounding box center [209, 338] width 11 height 11
click at [232, 338] on div at bounding box center [230, 338] width 11 height 11
type input "FFD700"
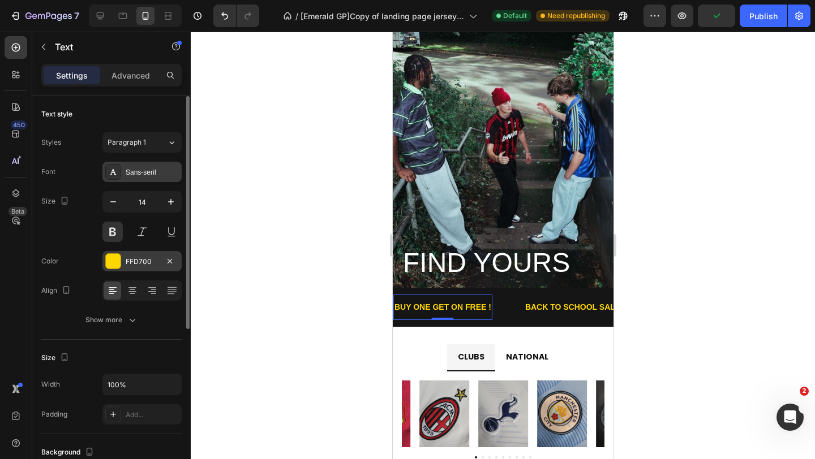
click at [150, 170] on div "Sans-serif" at bounding box center [152, 172] width 53 height 10
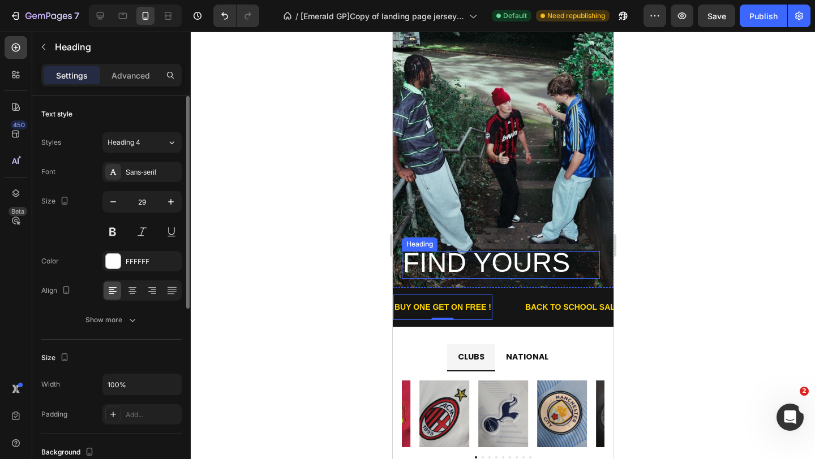
click at [450, 259] on span "FIND YOURS" at bounding box center [485, 263] width 167 height 30
click at [459, 309] on p "BUY ONE GET ON FREE !" at bounding box center [442, 307] width 97 height 14
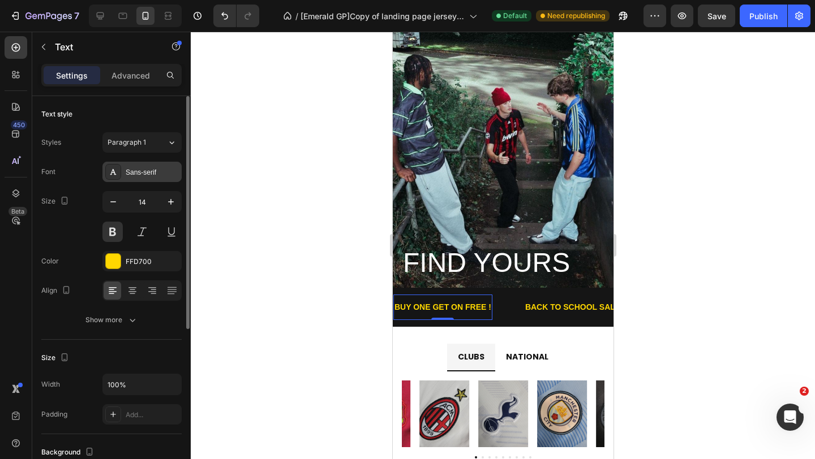
click at [149, 177] on div "Sans-serif" at bounding box center [152, 172] width 53 height 10
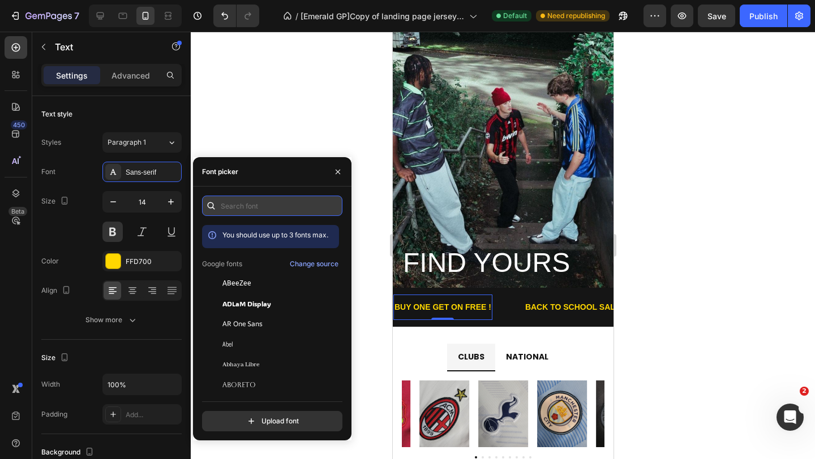
click at [253, 210] on input "text" at bounding box center [272, 206] width 140 height 20
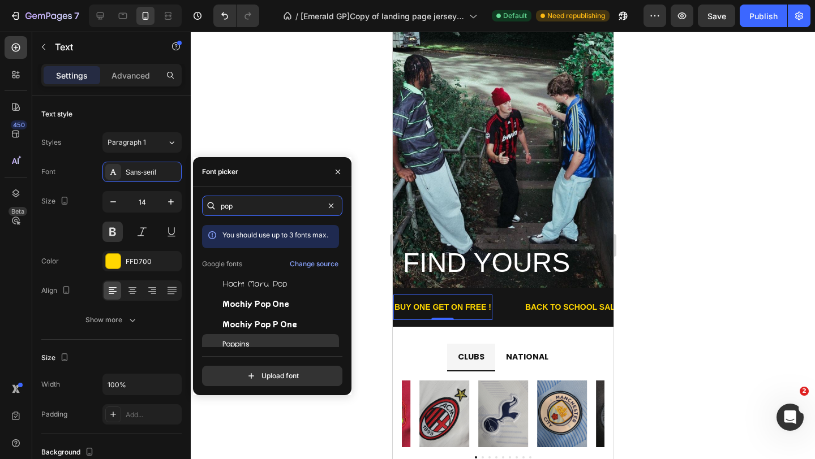
type input "pop"
click at [242, 346] on span "Poppins" at bounding box center [235, 344] width 27 height 10
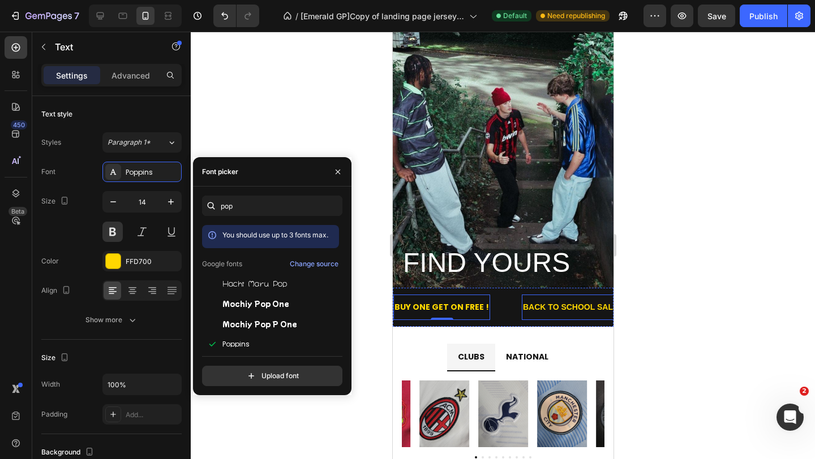
click at [526, 297] on div "BACK TO SCHOOL SALES Text" at bounding box center [572, 307] width 103 height 25
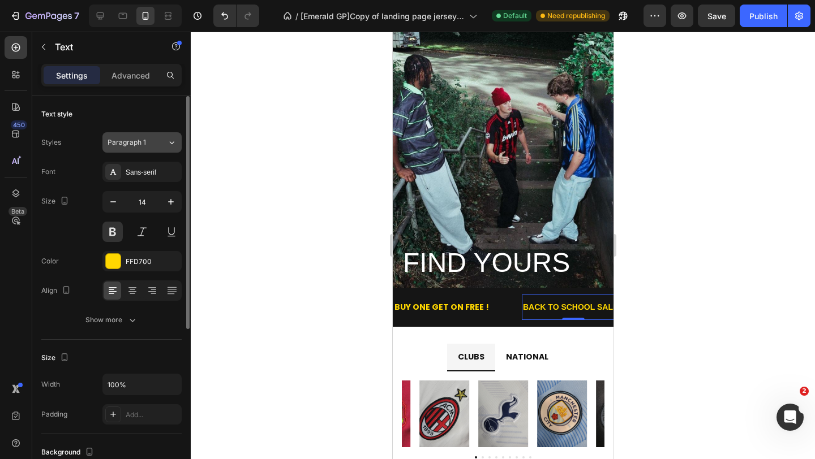
click at [153, 144] on div "Paragraph 1" at bounding box center [130, 142] width 46 height 10
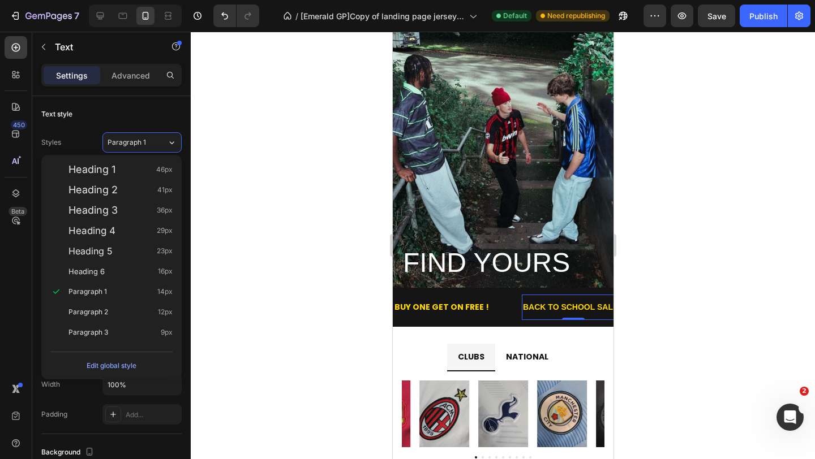
click at [197, 144] on div at bounding box center [503, 246] width 624 height 428
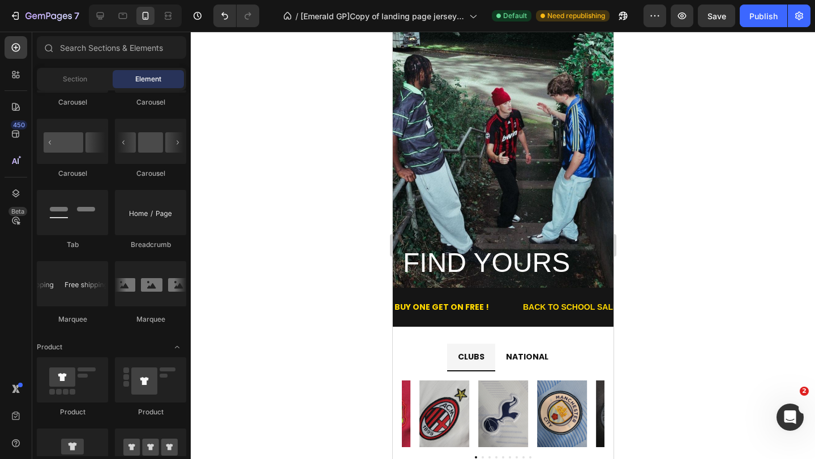
click at [206, 131] on div at bounding box center [503, 246] width 624 height 428
click at [555, 309] on p "BACK TO SCHOOL SALES" at bounding box center [572, 307] width 101 height 14
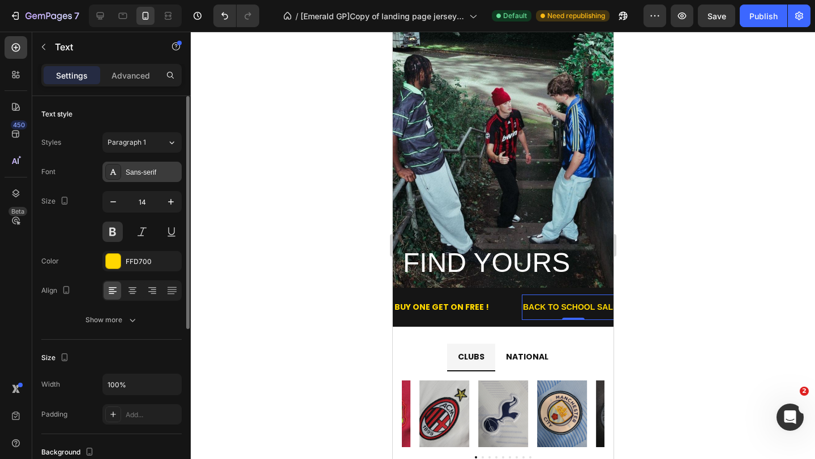
click at [147, 179] on div "Sans-serif" at bounding box center [141, 172] width 79 height 20
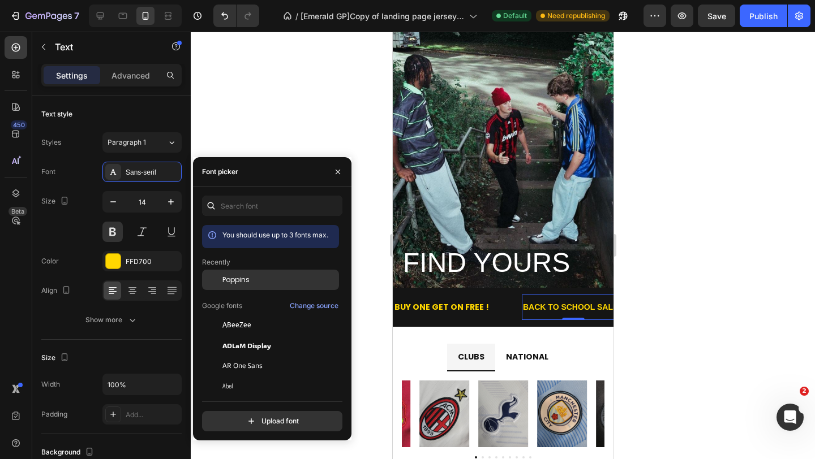
click at [261, 356] on div "Poppins" at bounding box center [270, 366] width 137 height 20
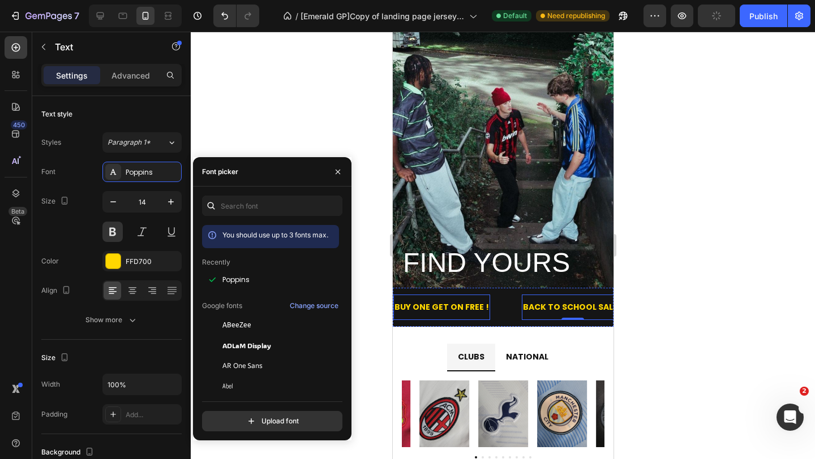
click at [431, 305] on p "BUY ONE GET ON FREE !" at bounding box center [441, 307] width 94 height 14
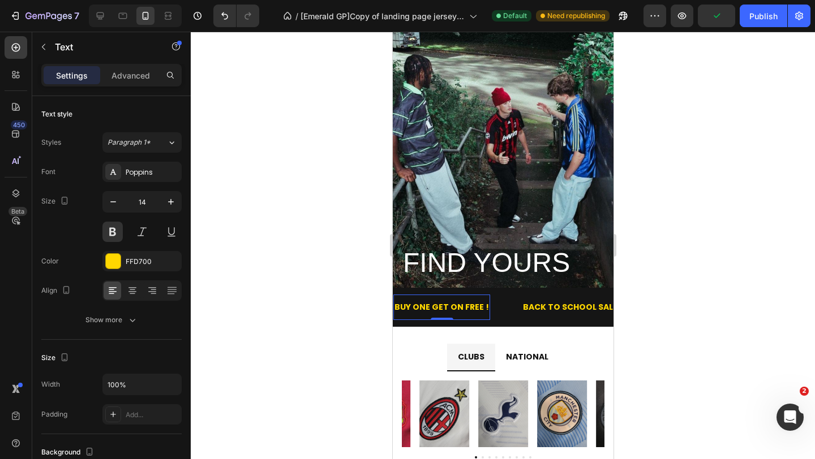
click at [482, 314] on p "BUY ONE GET ON FREE !" at bounding box center [441, 307] width 94 height 14
click at [494, 317] on div "BUY ONE GET ON FREE ! Text 0" at bounding box center [457, 307] width 128 height 25
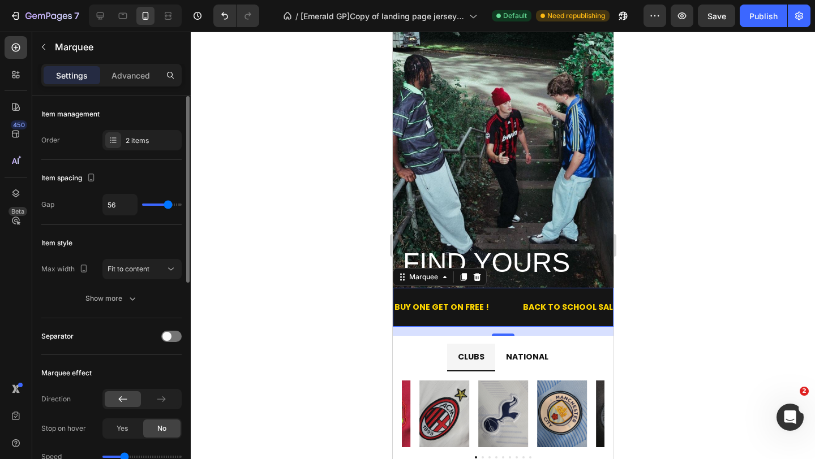
type input "52"
type input "48"
type input "47"
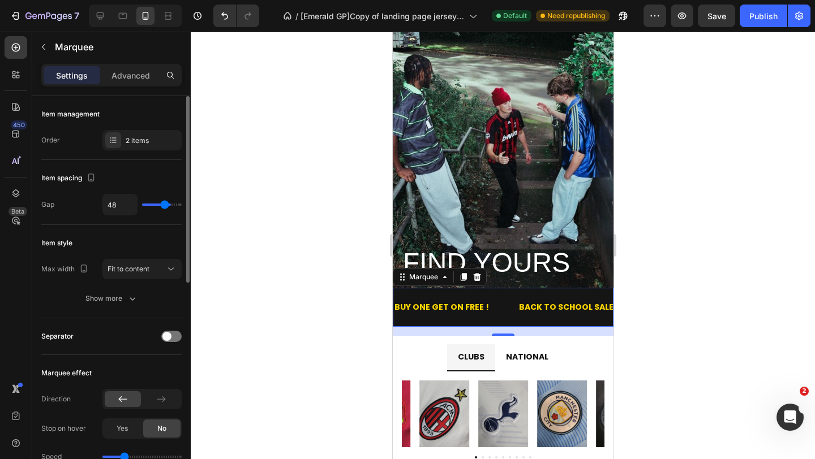
type input "47"
type input "46"
type input "45"
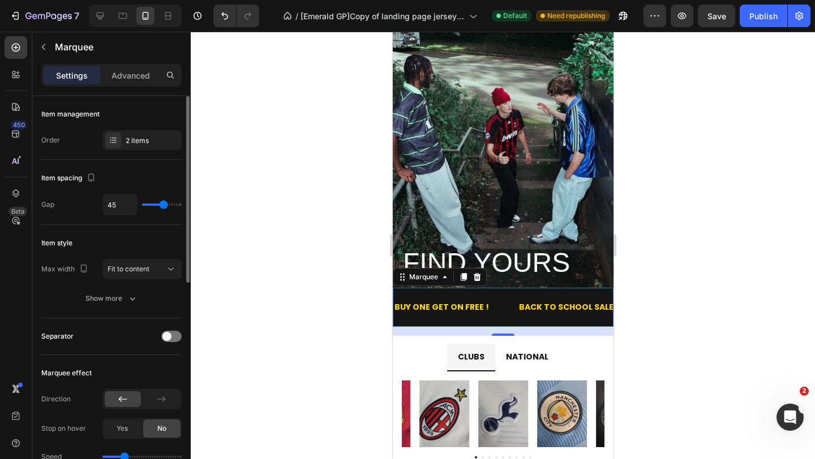
type input "44"
type input "43"
type input "42"
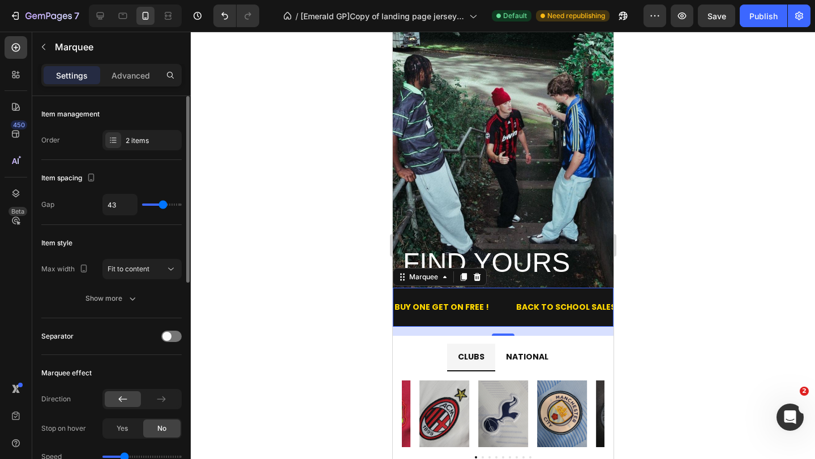
type input "42"
type input "41"
type input "40"
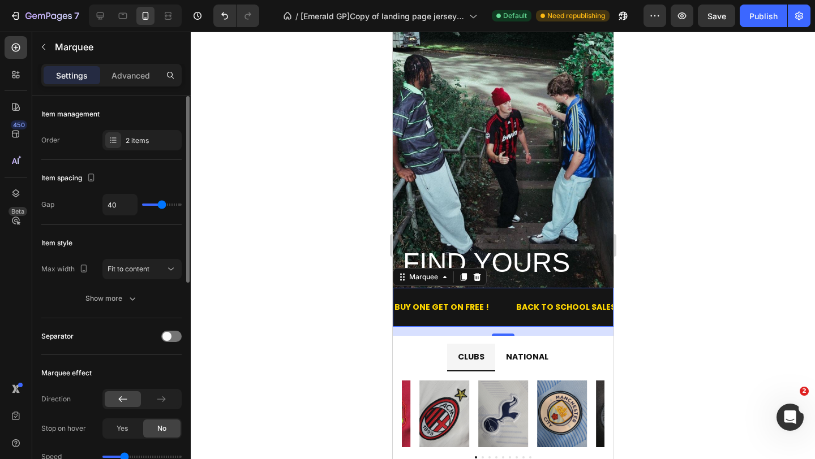
type input "39"
type input "37"
type input "35"
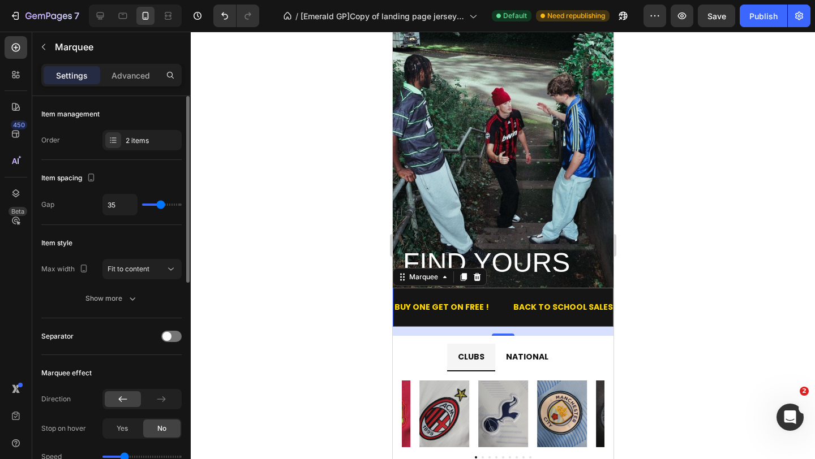
type input "35"
type input "34"
type input "32"
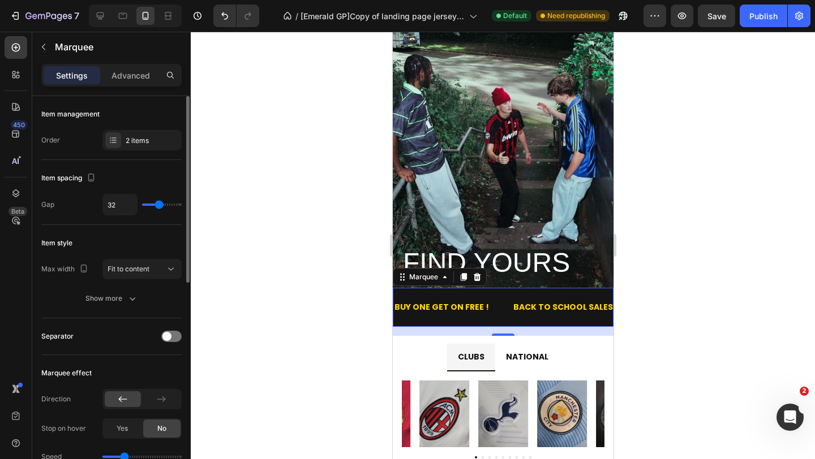
type input "31"
type input "29"
type input "28"
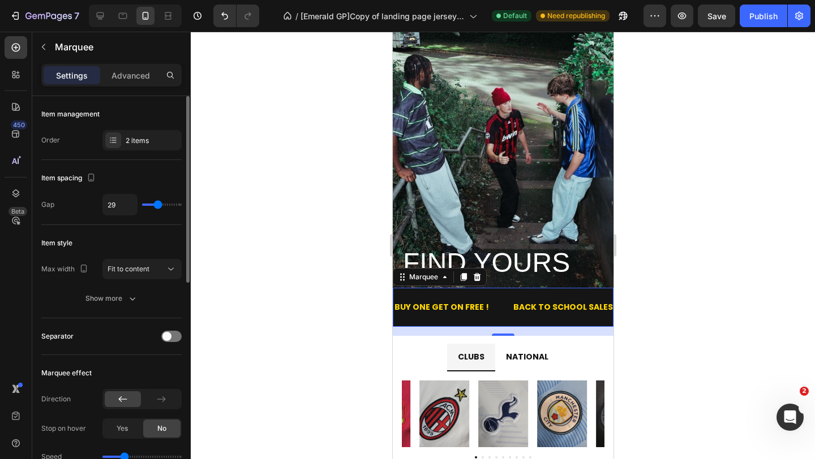
type input "28"
type input "27"
type input "26"
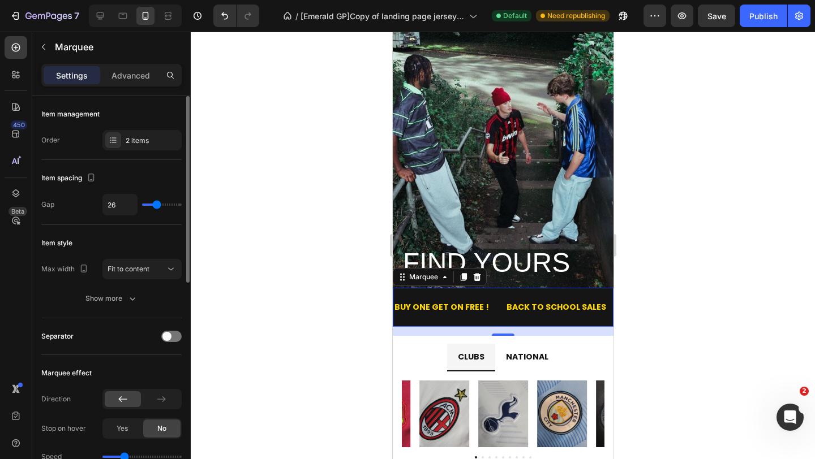
type input "25"
type input "24"
type input "23"
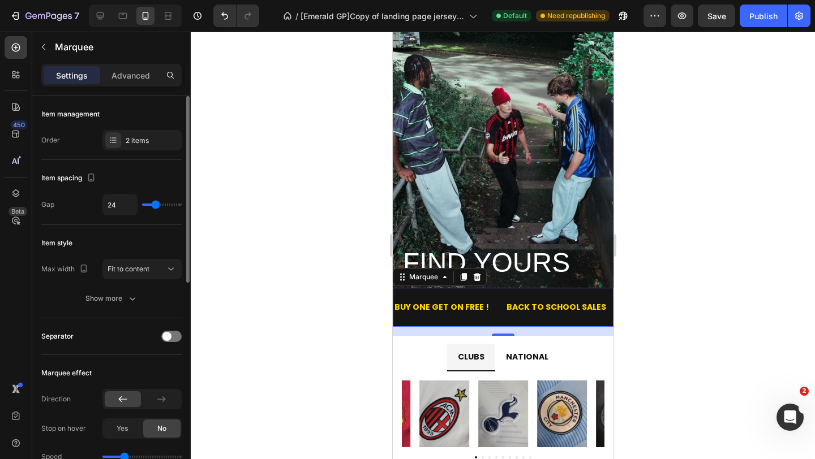
type input "23"
type input "26"
type input "27"
drag, startPoint x: 169, startPoint y: 208, endPoint x: 156, endPoint y: 207, distance: 13.1
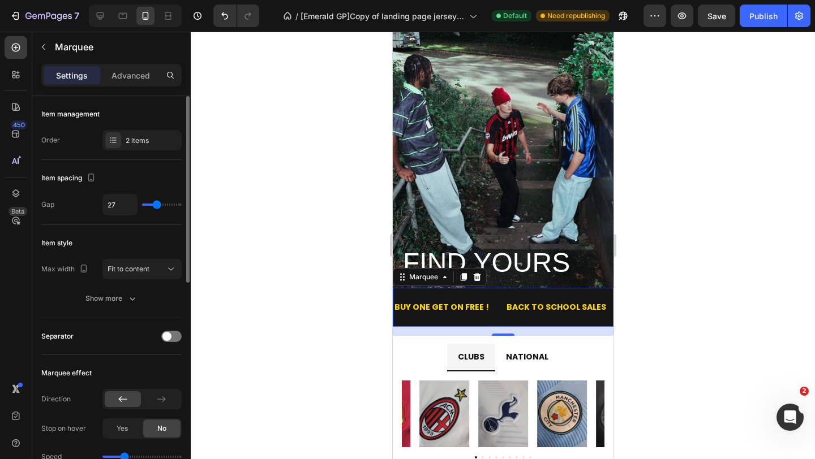
type input "27"
click at [156, 206] on input "range" at bounding box center [162, 205] width 40 height 2
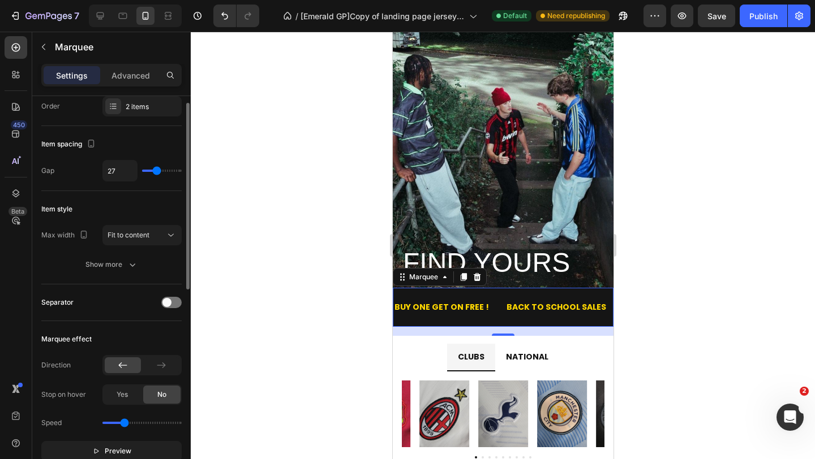
scroll to position [45, 0]
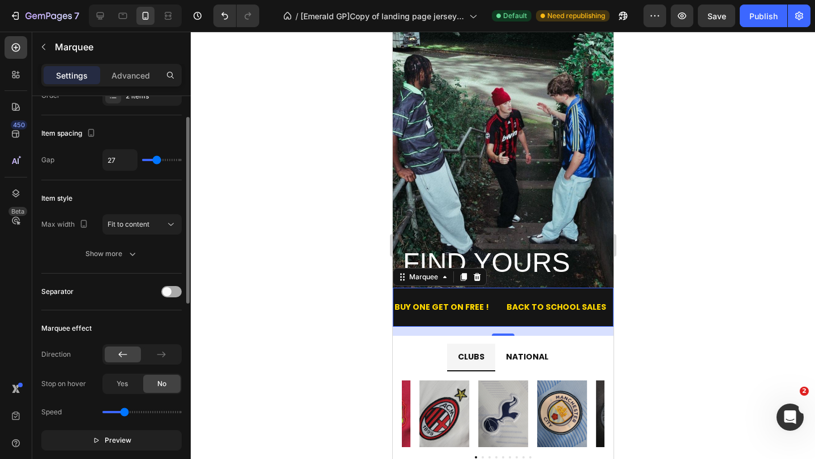
click at [174, 294] on div at bounding box center [171, 291] width 20 height 11
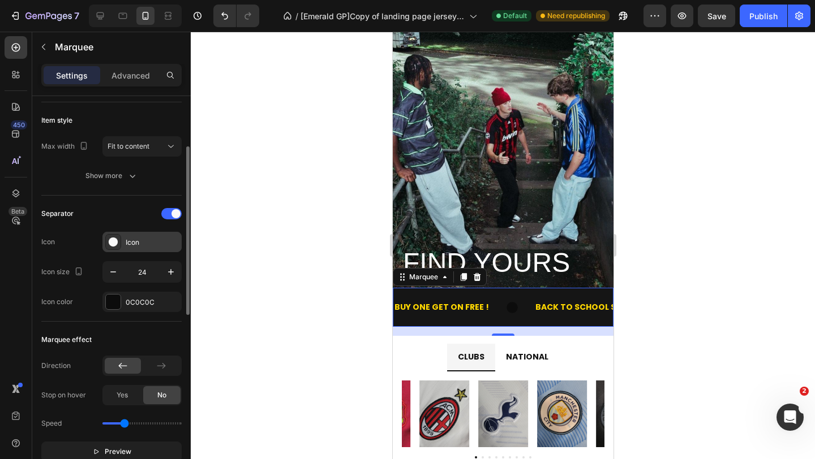
scroll to position [131, 0]
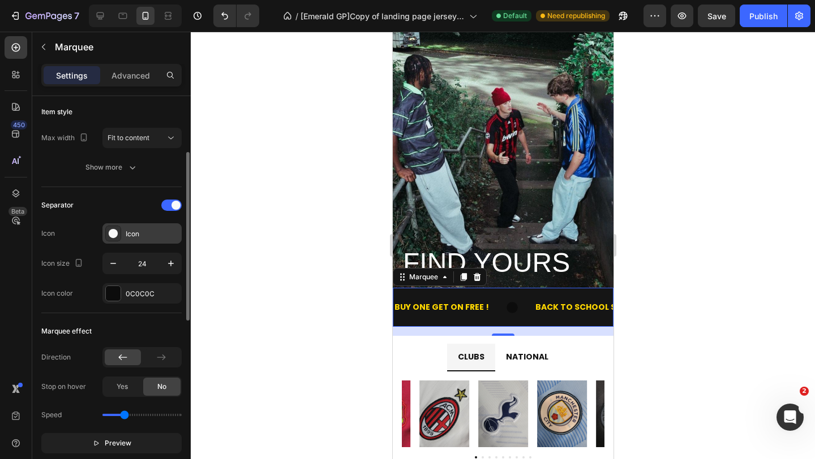
click at [139, 226] on div "Icon" at bounding box center [141, 233] width 79 height 20
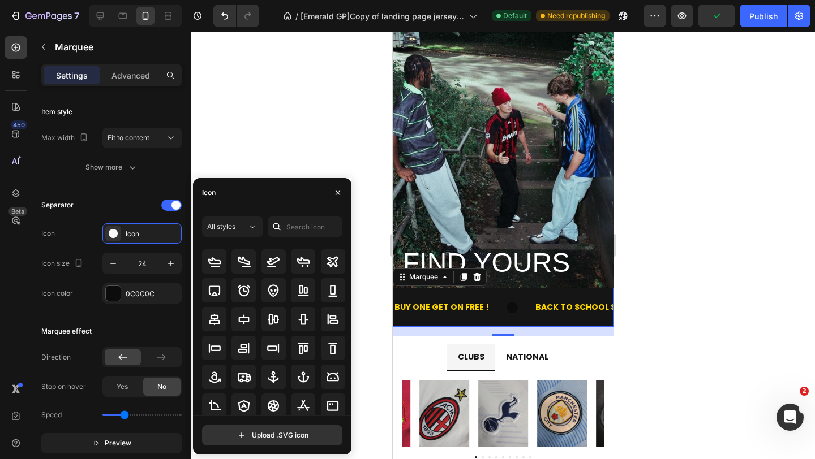
scroll to position [47, 0]
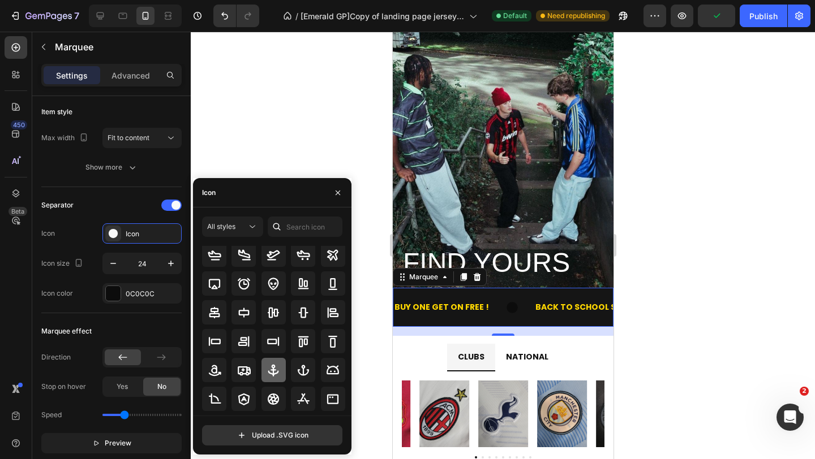
click at [278, 368] on icon at bounding box center [273, 371] width 14 height 14
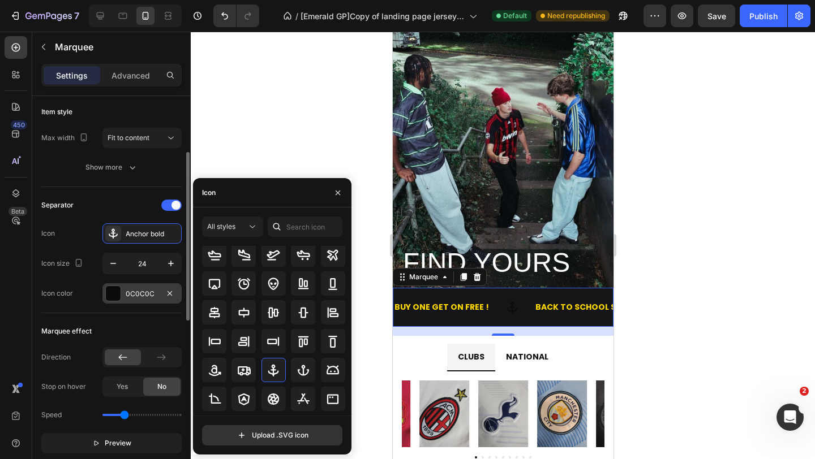
click at [158, 287] on div "0C0C0C" at bounding box center [141, 293] width 79 height 20
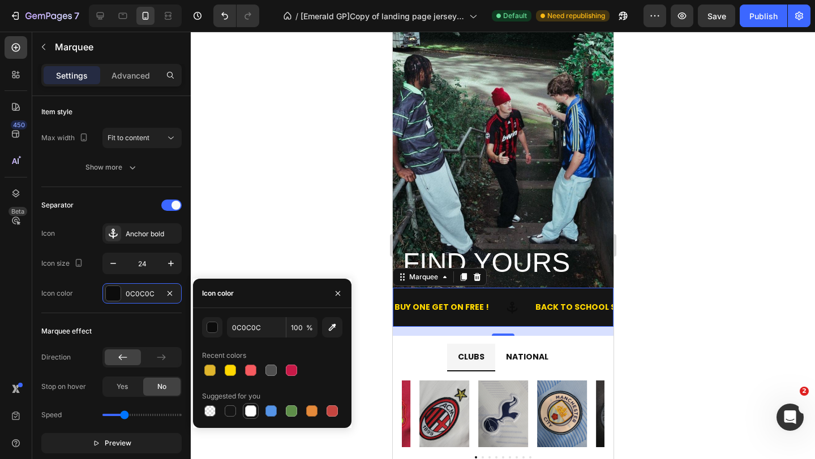
click at [251, 416] on div at bounding box center [250, 411] width 11 height 11
type input "FFFFFF"
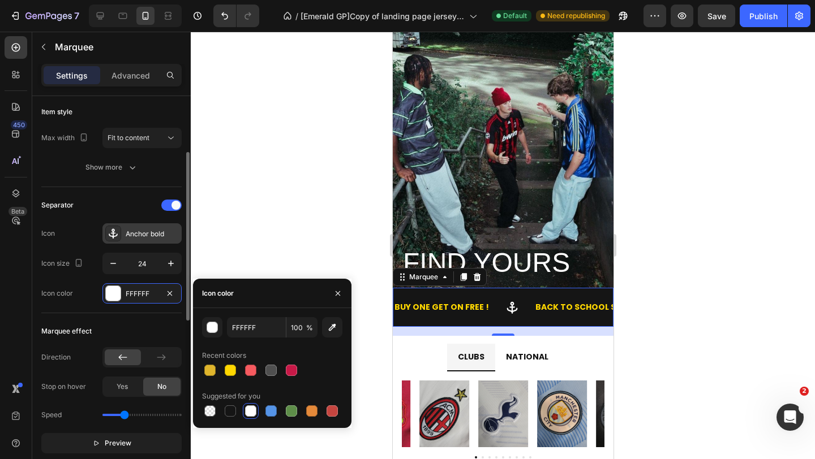
click at [156, 231] on div "Anchor bold" at bounding box center [152, 234] width 53 height 10
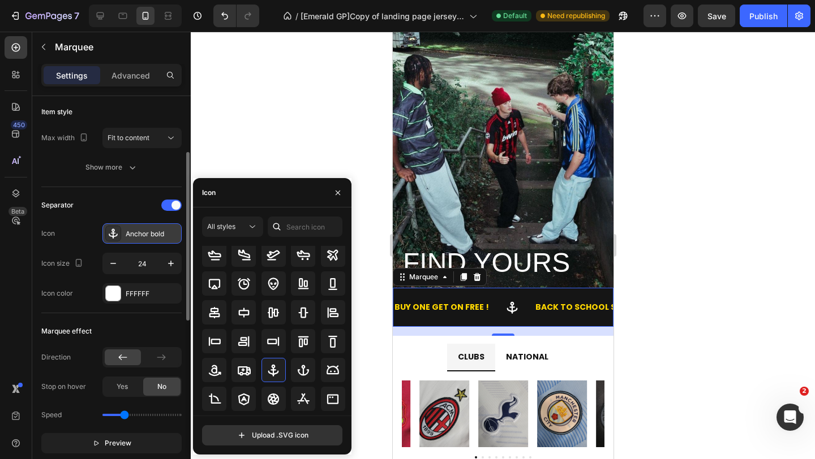
scroll to position [39, 0]
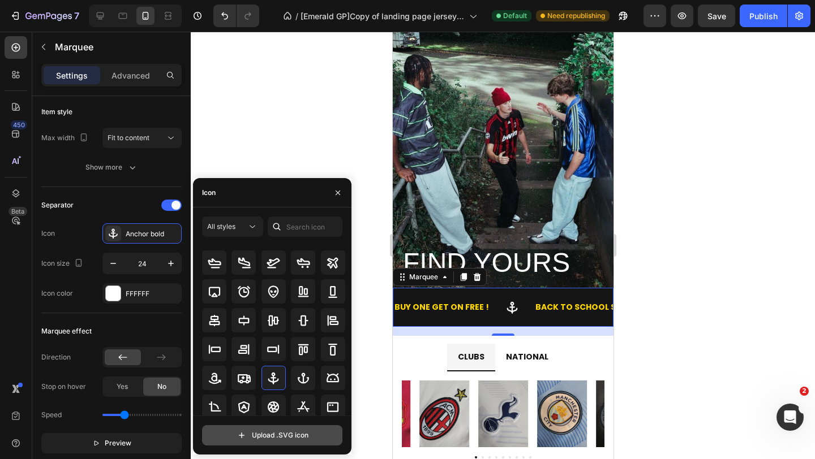
click at [266, 432] on input "file" at bounding box center [272, 435] width 139 height 19
click at [451, 305] on p "BUY ONE GET ON FREE !" at bounding box center [441, 307] width 94 height 14
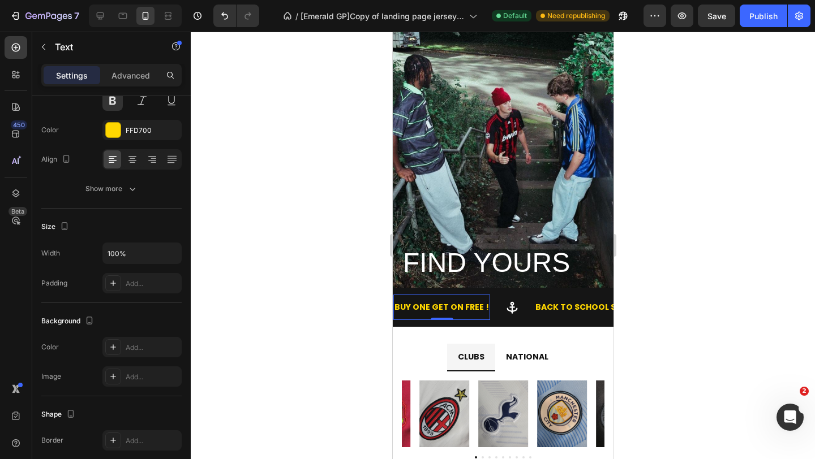
scroll to position [0, 0]
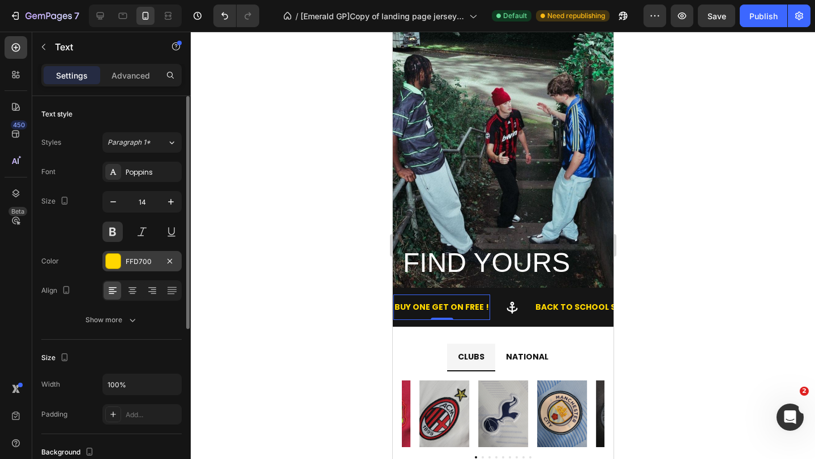
click at [136, 265] on div "FFD700" at bounding box center [142, 262] width 33 height 10
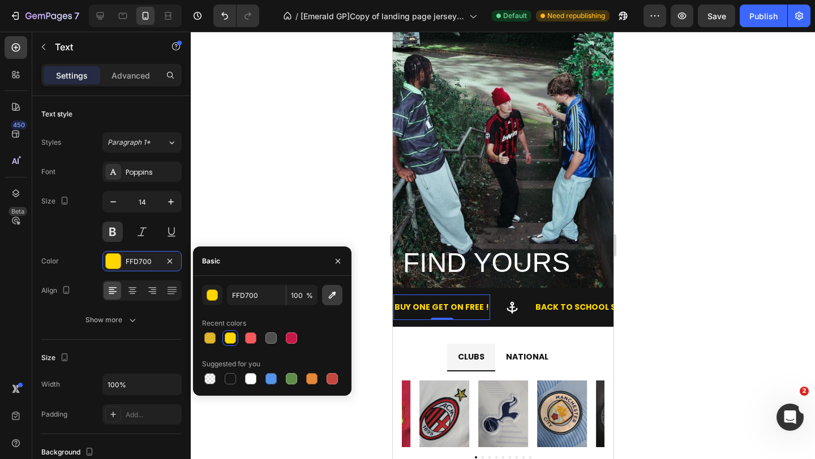
click at [330, 298] on icon "button" at bounding box center [331, 295] width 11 height 11
type input "FFFFFF"
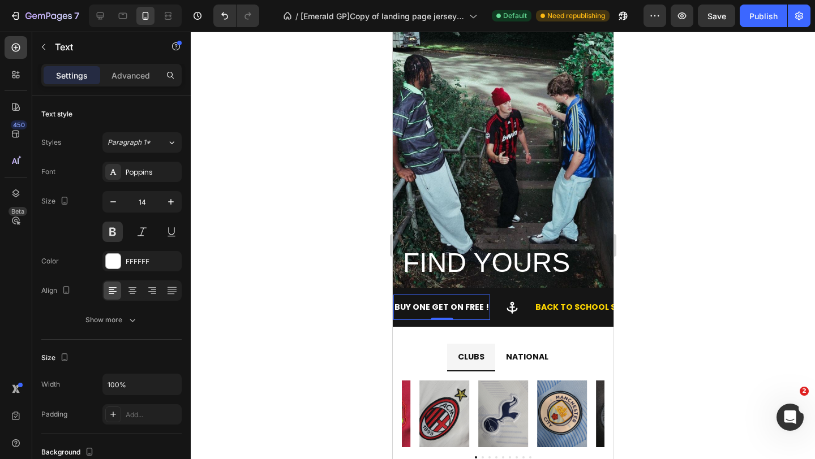
click at [376, 264] on div at bounding box center [503, 246] width 624 height 428
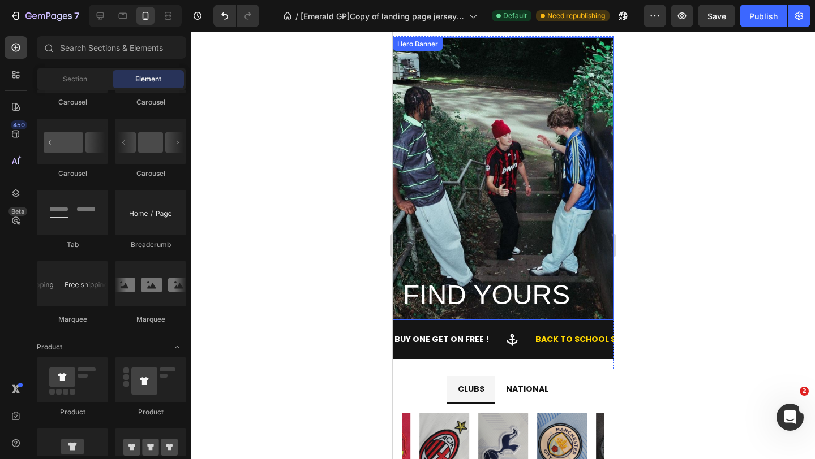
scroll to position [12, 0]
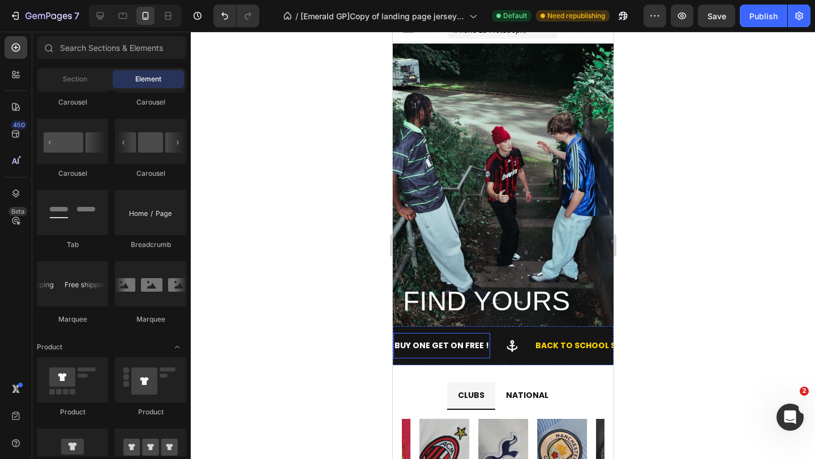
click at [461, 349] on p "BUY ONE GET ON FREE !" at bounding box center [441, 346] width 94 height 14
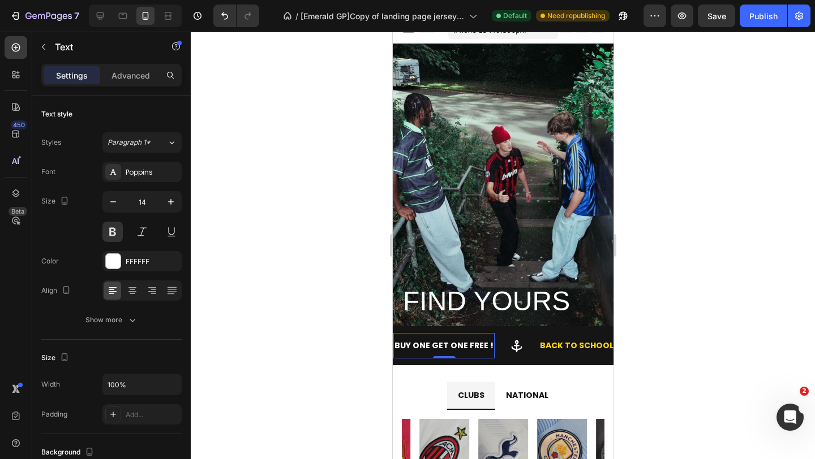
click at [349, 306] on div at bounding box center [503, 246] width 624 height 428
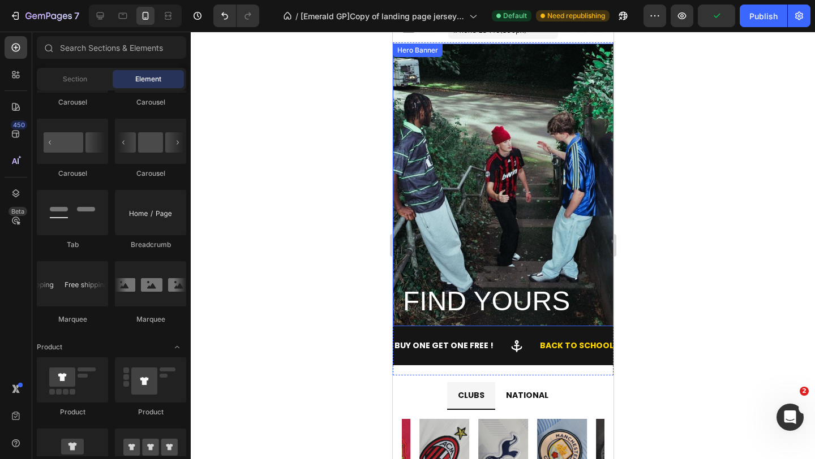
scroll to position [0, 0]
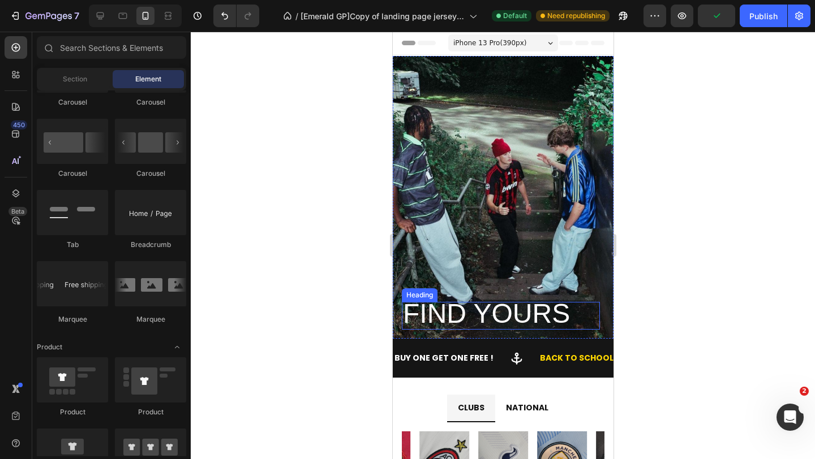
click at [414, 311] on span "FIND YOURS" at bounding box center [485, 314] width 167 height 30
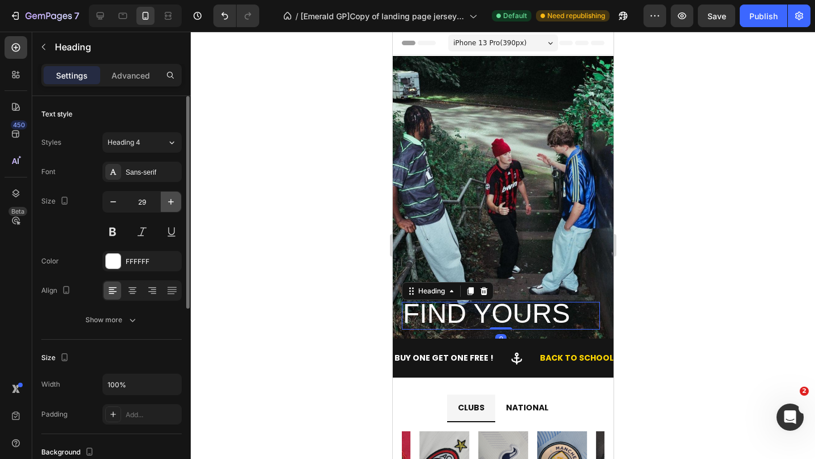
click at [171, 200] on icon "button" at bounding box center [170, 201] width 11 height 11
click at [111, 204] on icon "button" at bounding box center [112, 201] width 11 height 11
type input "29"
click at [117, 231] on button at bounding box center [112, 232] width 20 height 20
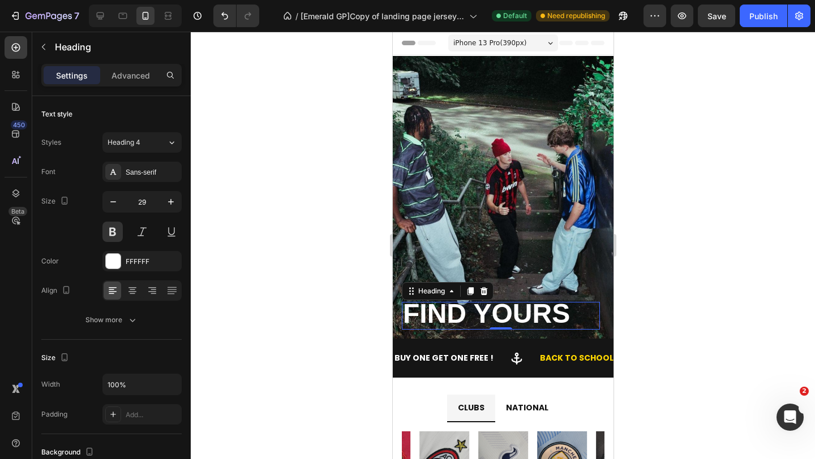
click at [246, 176] on div at bounding box center [503, 246] width 624 height 428
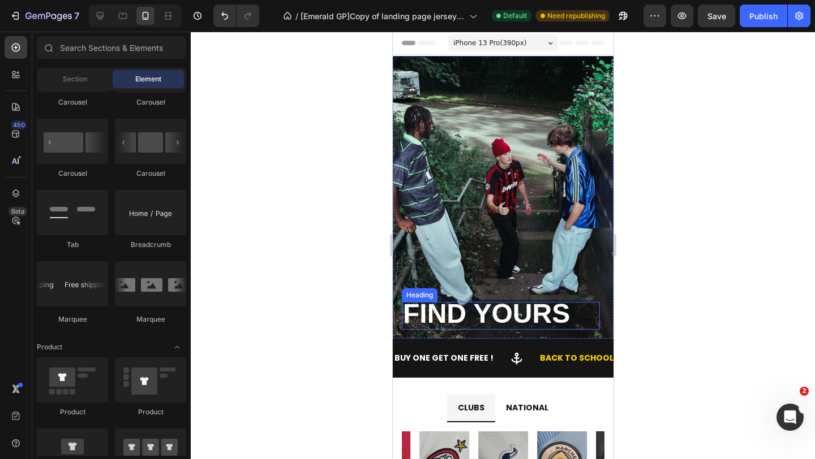
click at [468, 316] on span "FIND YOURS" at bounding box center [485, 314] width 167 height 30
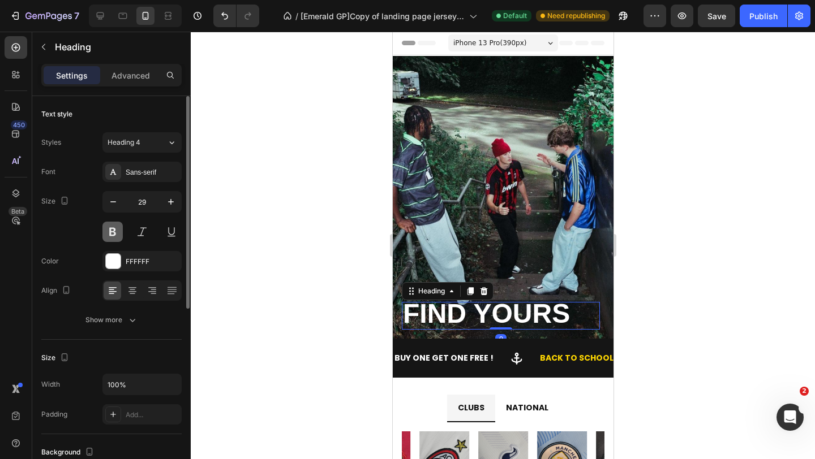
click at [111, 232] on button at bounding box center [112, 232] width 20 height 20
click at [147, 231] on button at bounding box center [142, 232] width 20 height 20
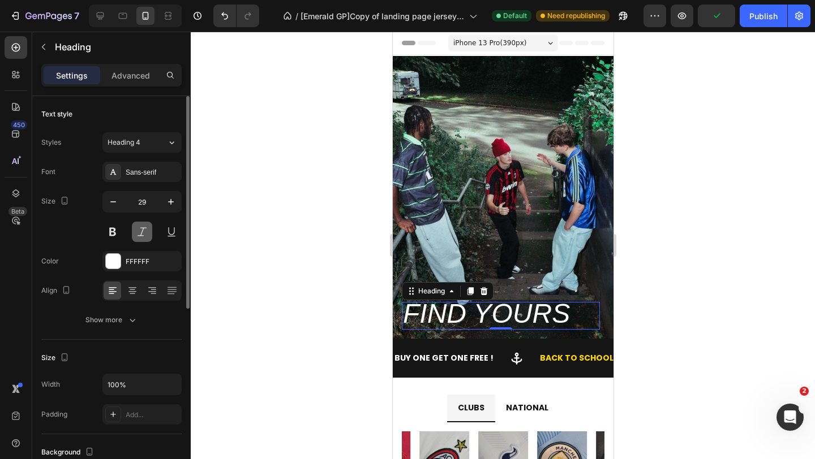
click at [147, 231] on button at bounding box center [142, 232] width 20 height 20
click at [169, 231] on button at bounding box center [171, 232] width 20 height 20
click at [118, 320] on div "Show more" at bounding box center [111, 320] width 53 height 11
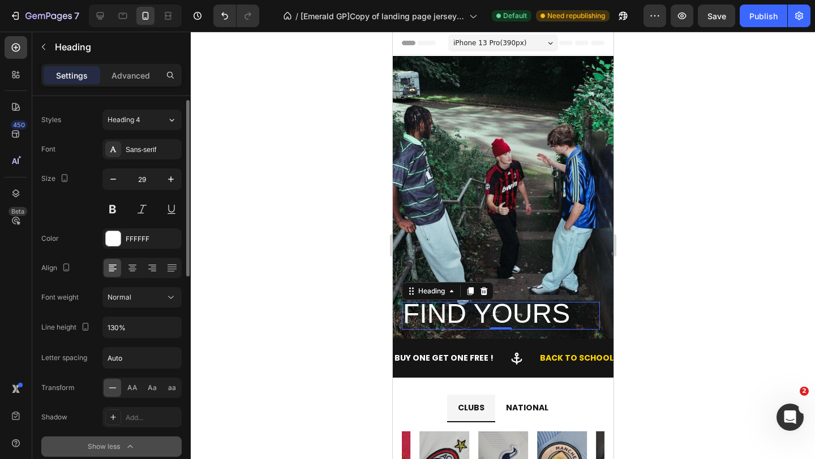
scroll to position [27, 0]
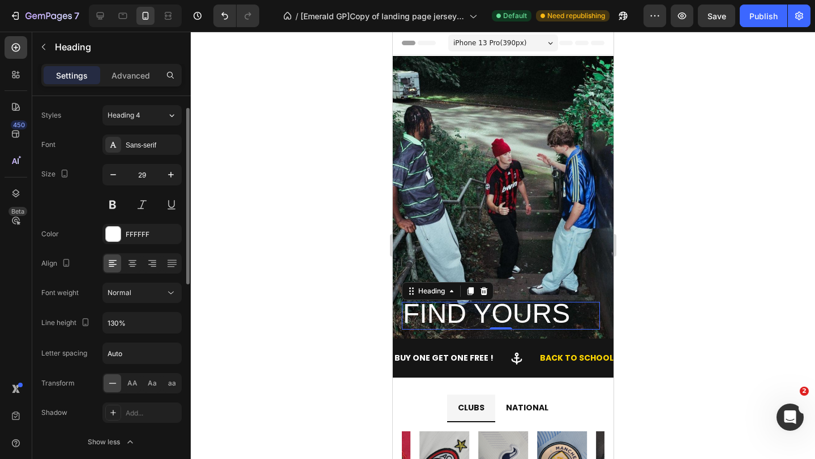
click at [133, 279] on div "Font Sans-serif Size 29 Color FFFFFF Align Font weight Normal Line height 130% …" at bounding box center [111, 294] width 140 height 318
click at [134, 289] on div "Normal" at bounding box center [136, 293] width 58 height 10
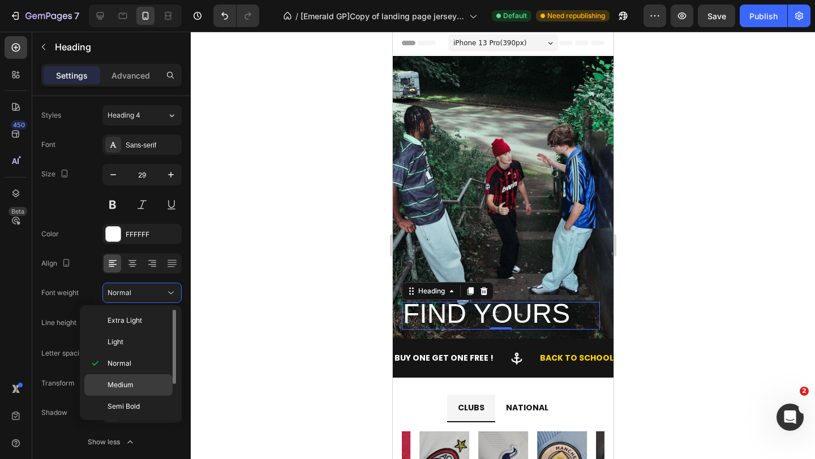
click at [132, 381] on span "Medium" at bounding box center [120, 385] width 26 height 10
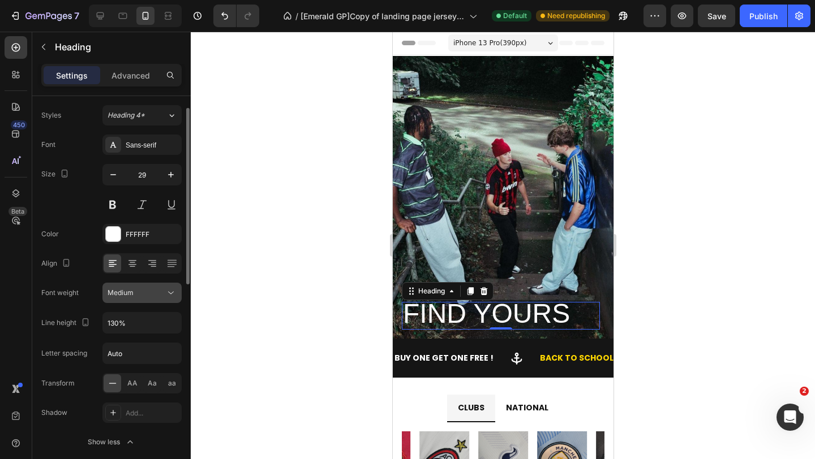
click at [148, 290] on div "Medium" at bounding box center [136, 293] width 58 height 10
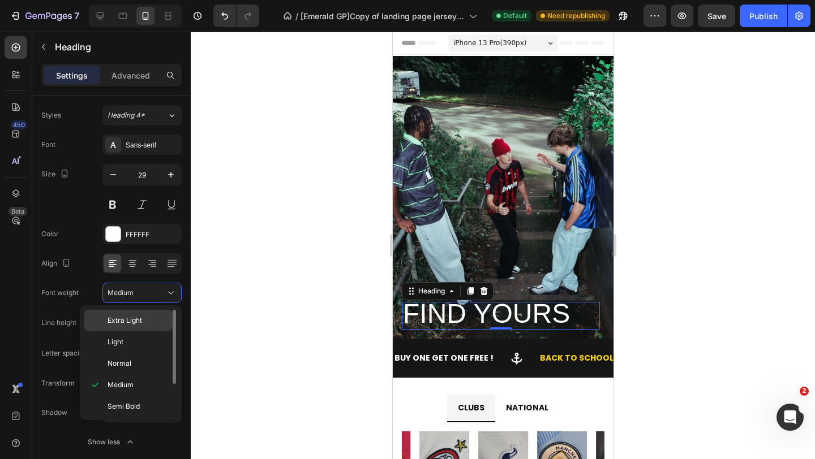
click at [143, 317] on p "Extra Light" at bounding box center [137, 321] width 60 height 10
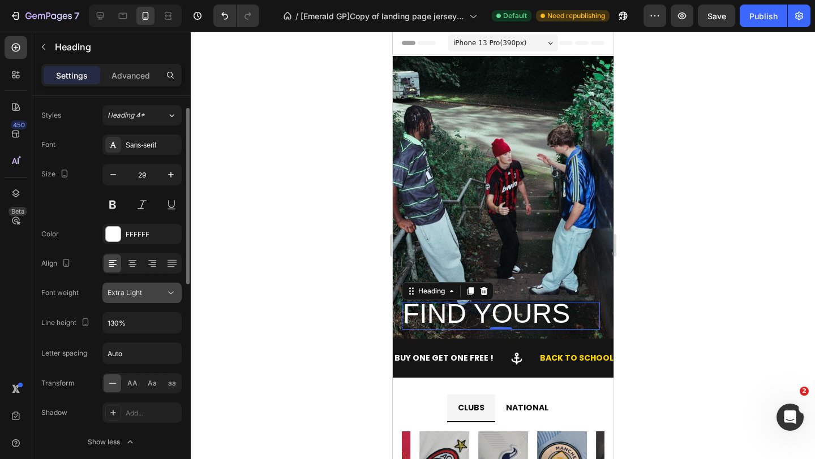
click at [150, 296] on div "Extra Light" at bounding box center [136, 293] width 58 height 10
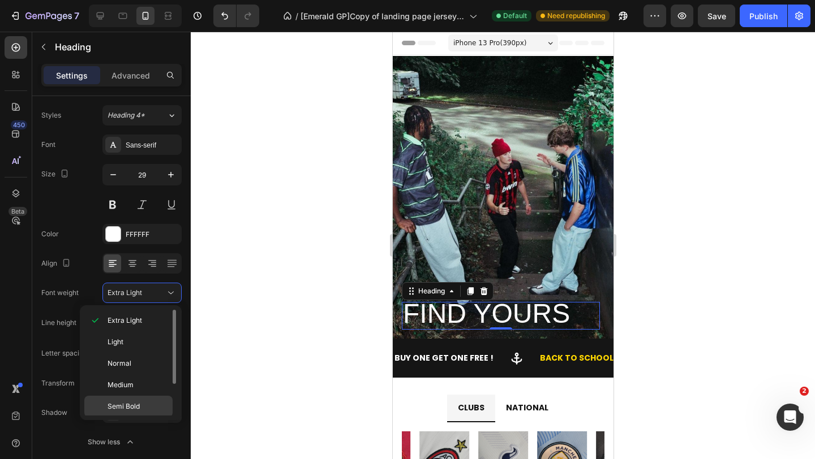
click at [134, 403] on span "Semi Bold" at bounding box center [123, 407] width 32 height 10
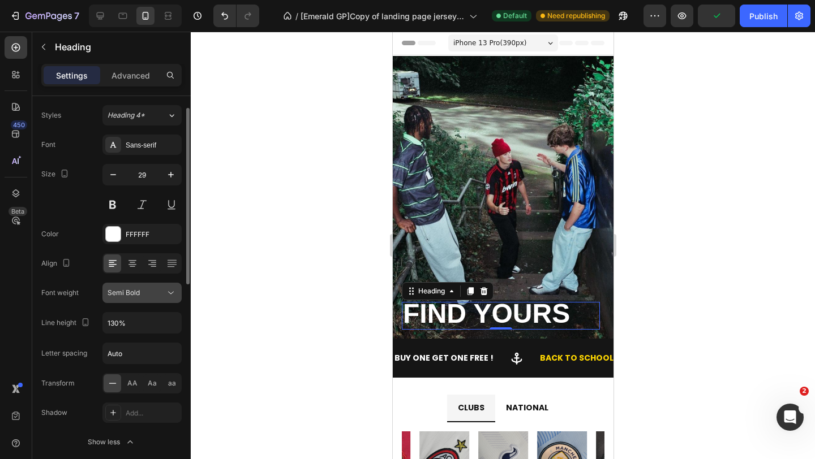
click at [158, 292] on div "Semi Bold" at bounding box center [136, 293] width 58 height 10
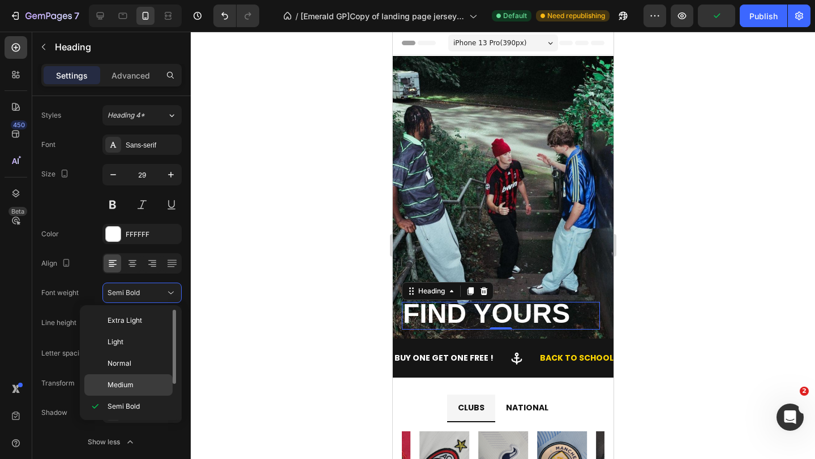
click at [143, 378] on div "Medium" at bounding box center [128, 385] width 88 height 21
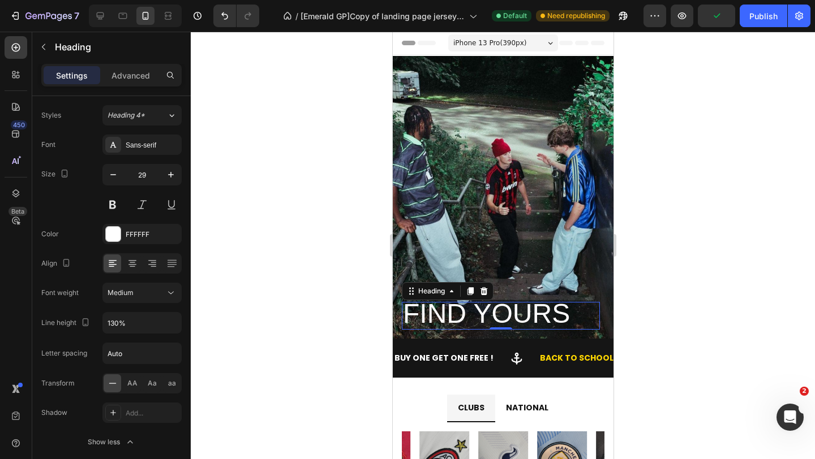
click at [368, 284] on div at bounding box center [503, 246] width 624 height 428
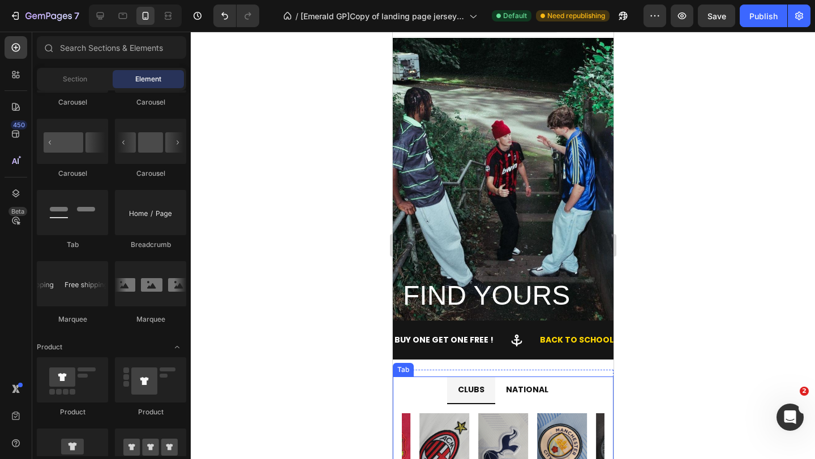
scroll to position [25, 0]
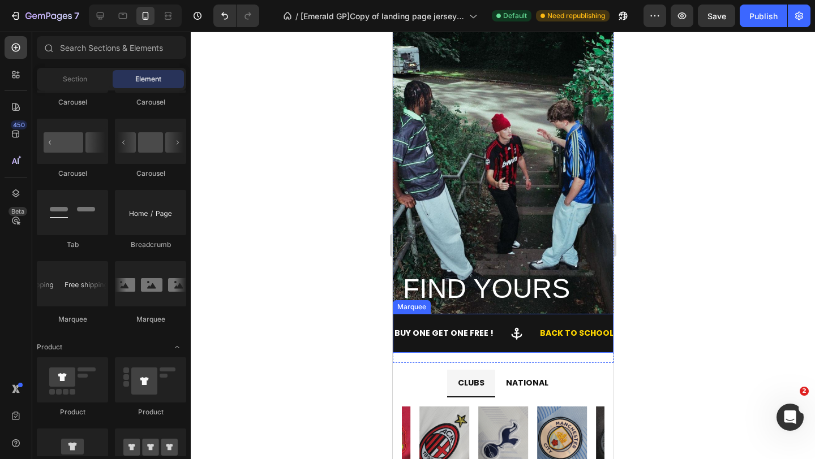
click at [513, 329] on icon at bounding box center [516, 334] width 14 height 14
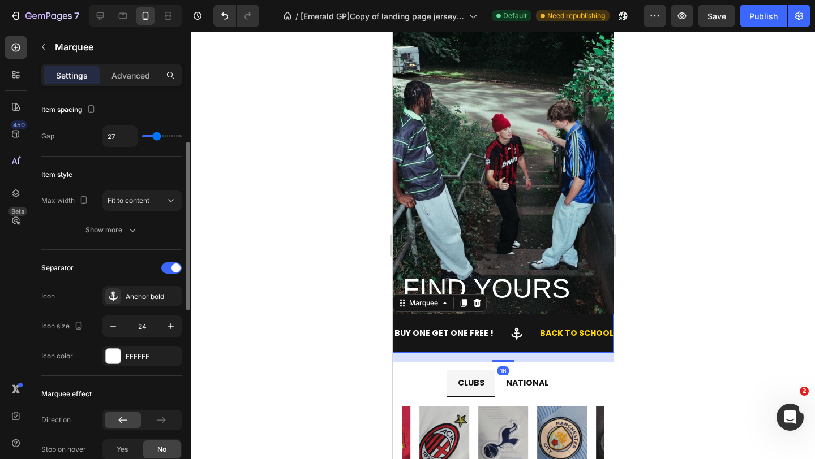
scroll to position [80, 0]
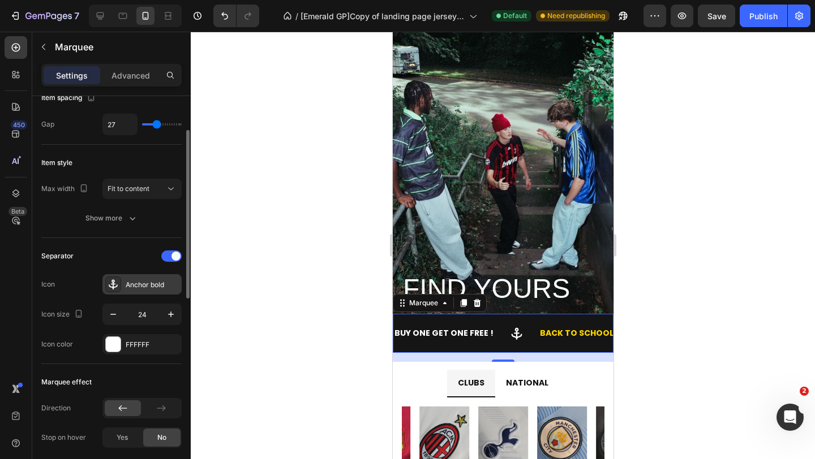
click at [142, 286] on div "Anchor bold" at bounding box center [152, 285] width 53 height 10
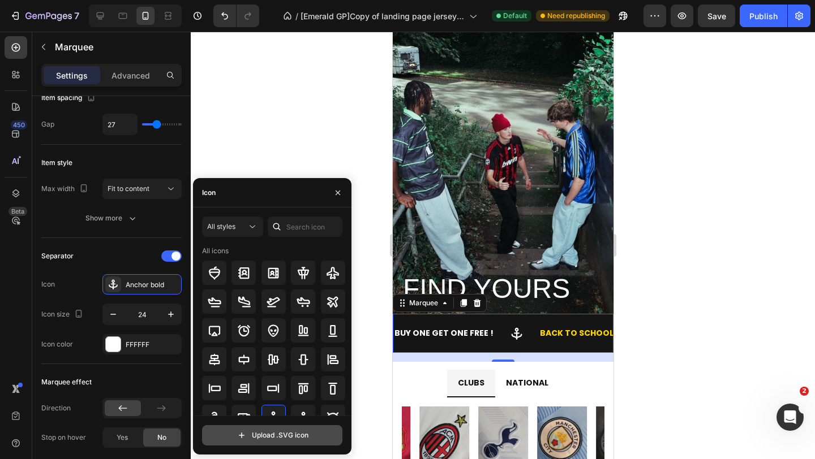
click at [274, 435] on input "file" at bounding box center [272, 435] width 139 height 19
type input "C:\fakepath\image0.svg"
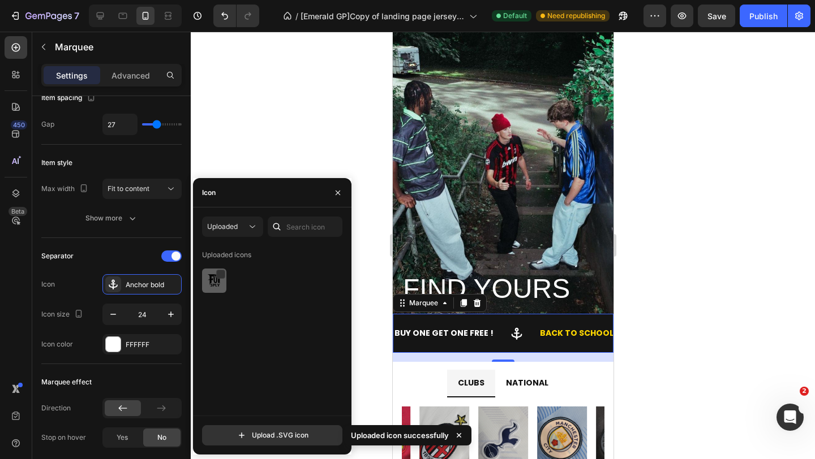
click at [217, 287] on div at bounding box center [214, 281] width 24 height 24
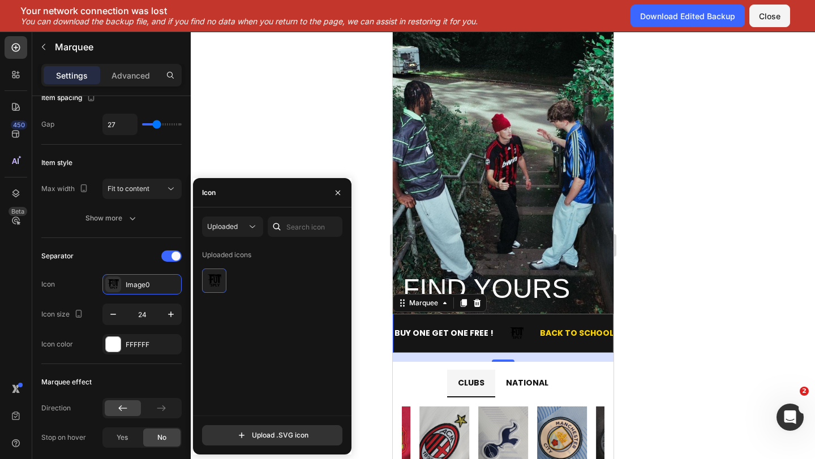
click at [724, 104] on div at bounding box center [503, 246] width 624 height 428
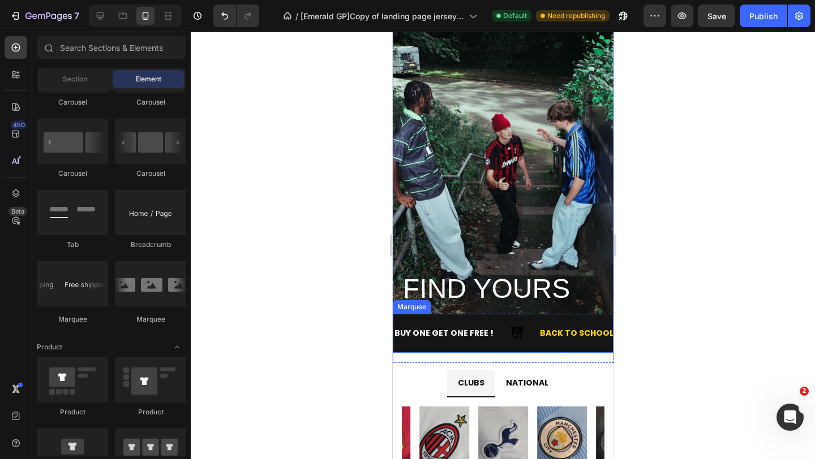
click at [510, 334] on icon at bounding box center [516, 334] width 14 height 14
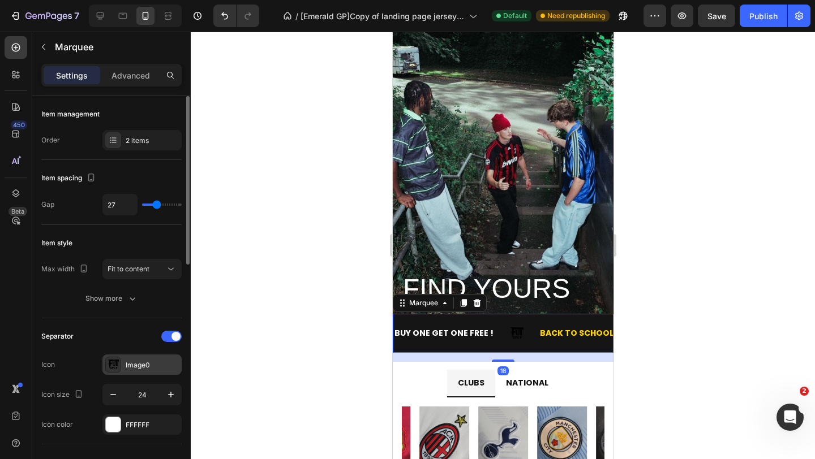
click at [148, 372] on div "Image0" at bounding box center [141, 365] width 79 height 20
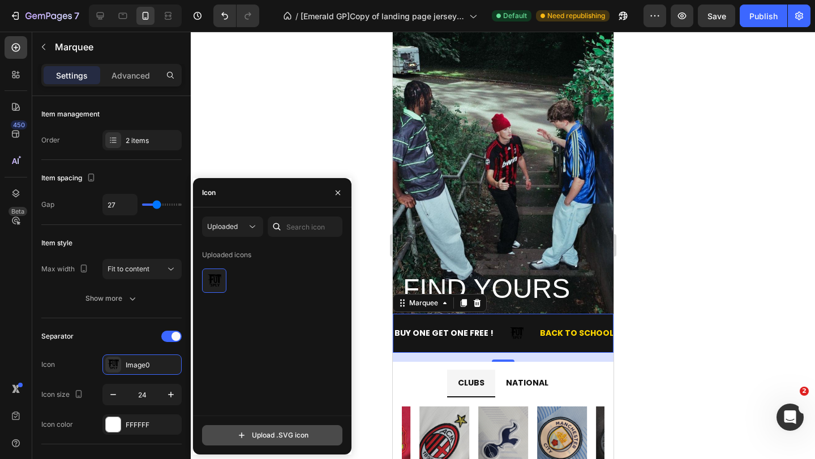
click at [302, 435] on input "file" at bounding box center [272, 435] width 139 height 19
type input "C:\fakepath\output-onlinepngtools (1).svg"
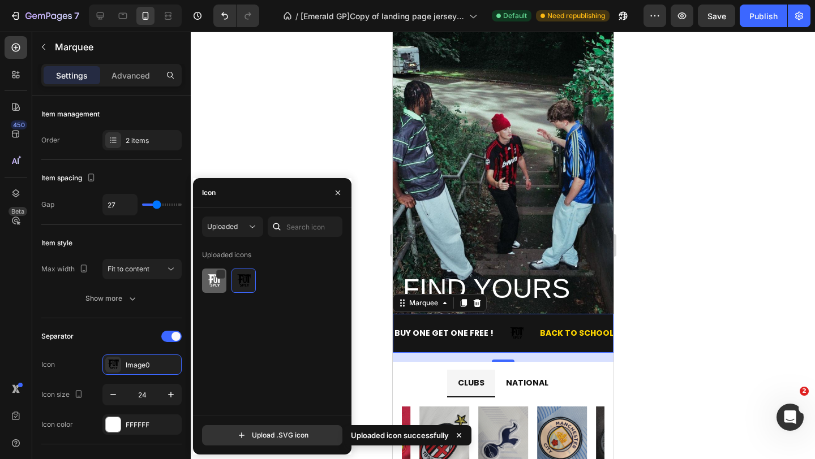
click at [210, 285] on img at bounding box center [215, 281] width 14 height 14
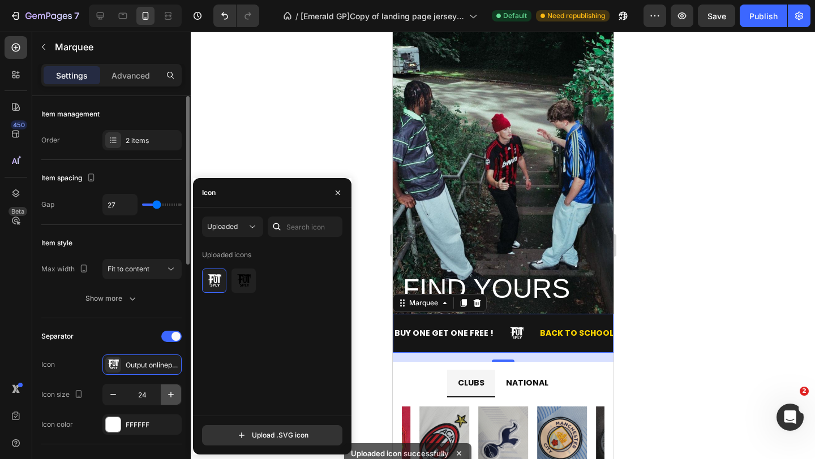
click at [173, 391] on icon "button" at bounding box center [170, 394] width 11 height 11
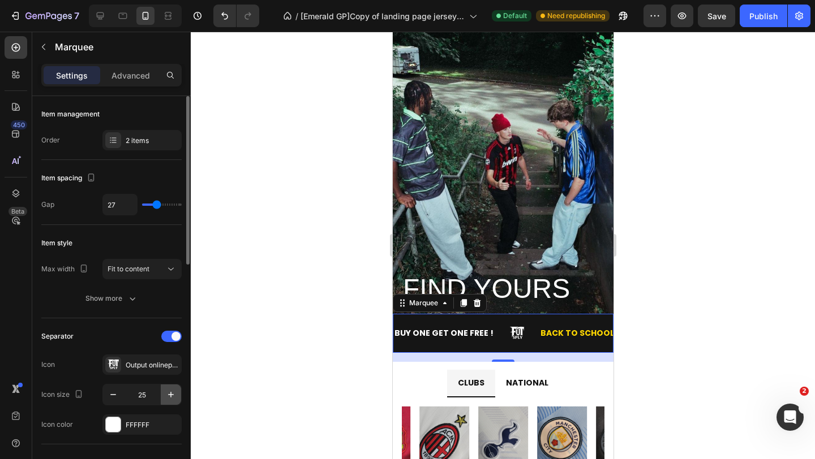
click at [173, 391] on icon "button" at bounding box center [170, 394] width 11 height 11
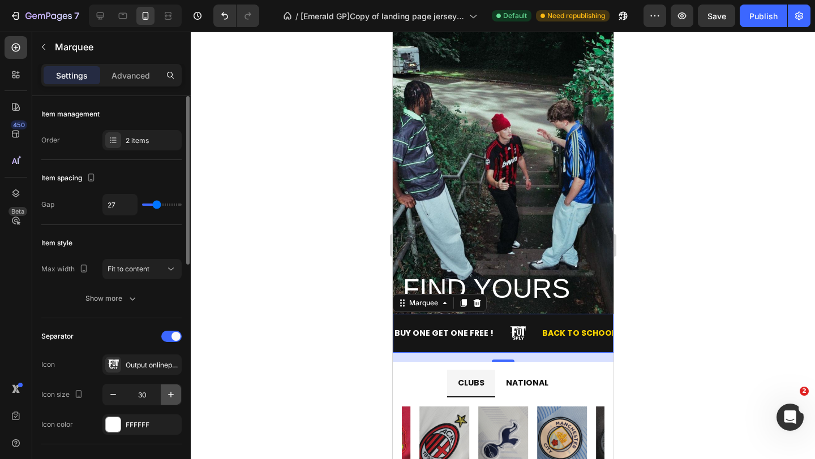
click at [173, 391] on icon "button" at bounding box center [170, 394] width 11 height 11
type input "31"
click at [355, 347] on div at bounding box center [503, 246] width 624 height 428
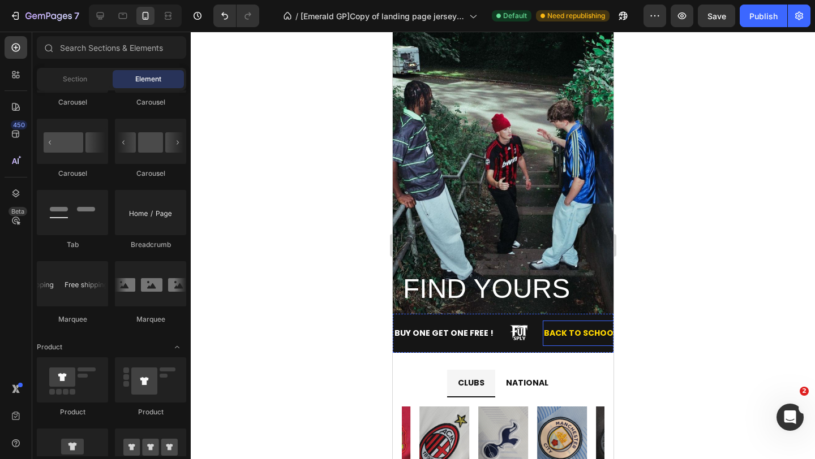
click at [582, 334] on p "BACK TO SCHOOL SALES" at bounding box center [593, 333] width 100 height 14
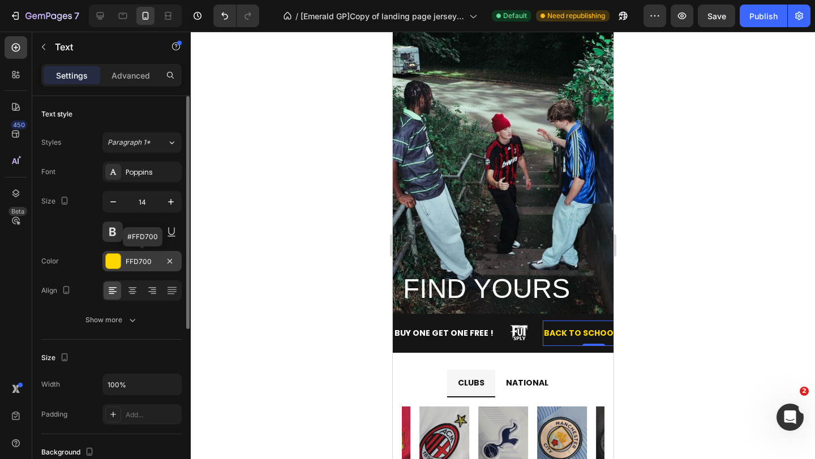
click at [152, 264] on div "FFD700" at bounding box center [142, 262] width 33 height 10
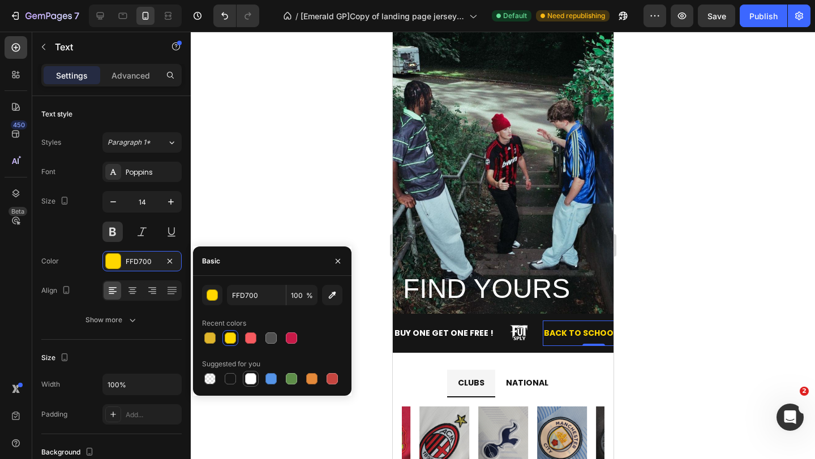
click at [248, 381] on div at bounding box center [250, 378] width 11 height 11
type input "FFFFFF"
click at [383, 322] on div at bounding box center [503, 246] width 624 height 428
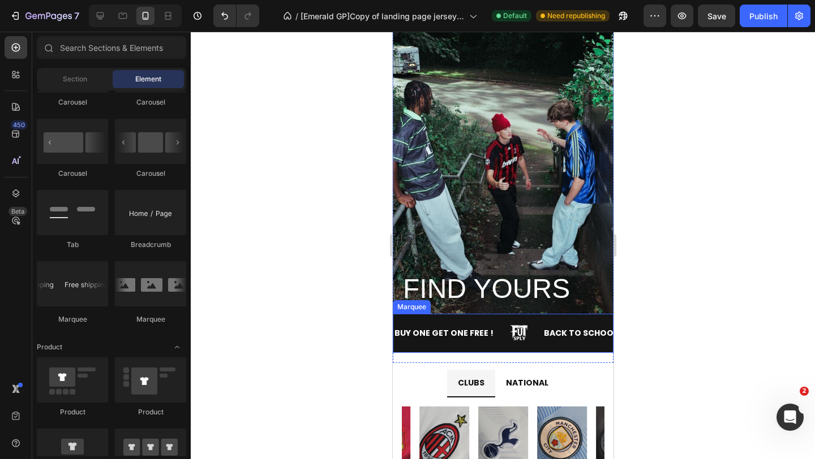
click at [494, 346] on div "BUY ONE GET ONE FREE ! Text" at bounding box center [467, 333] width 149 height 25
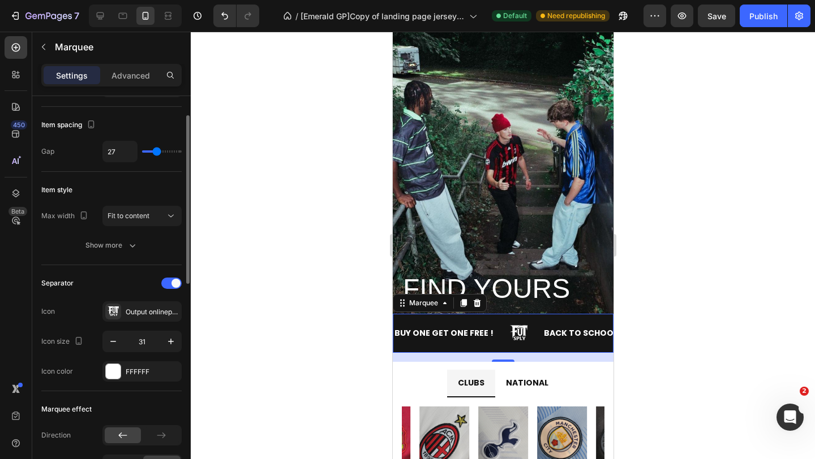
scroll to position [55, 0]
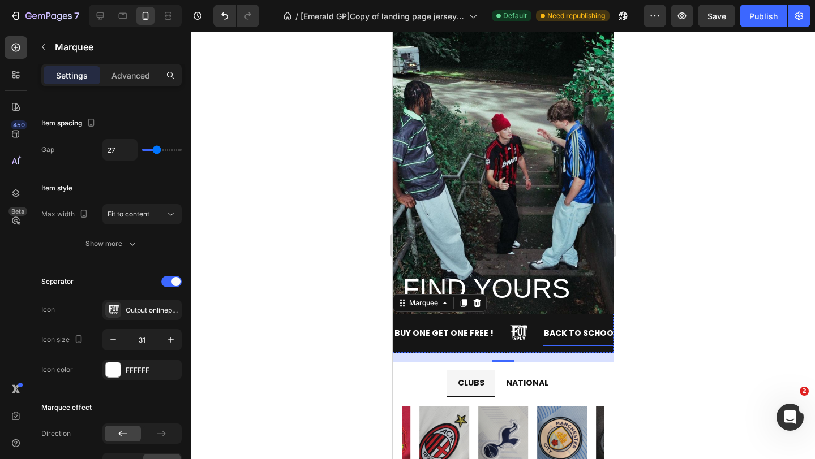
click at [557, 330] on p "BACK TO SCHOOL SALES" at bounding box center [593, 333] width 100 height 14
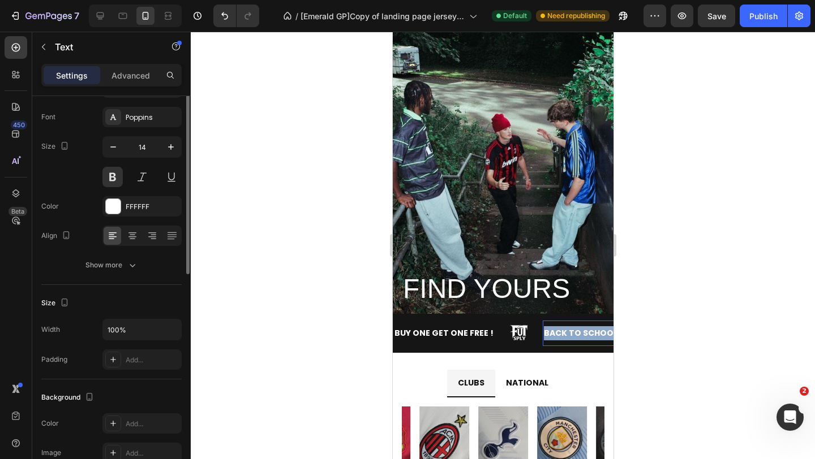
click at [557, 330] on p "BACK TO SCHOOL SALES" at bounding box center [593, 333] width 100 height 14
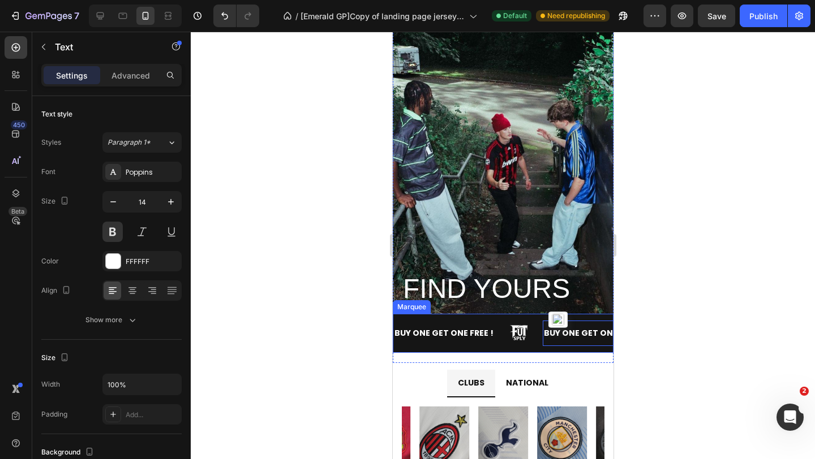
click at [510, 339] on icon at bounding box center [518, 334] width 18 height 18
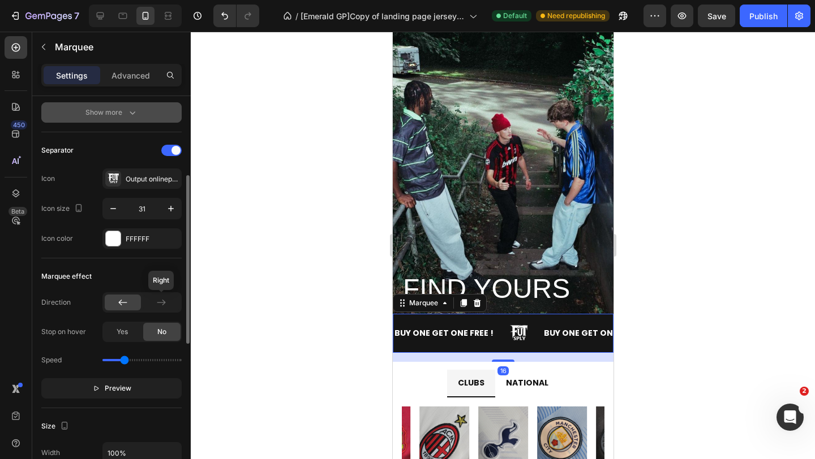
scroll to position [195, 0]
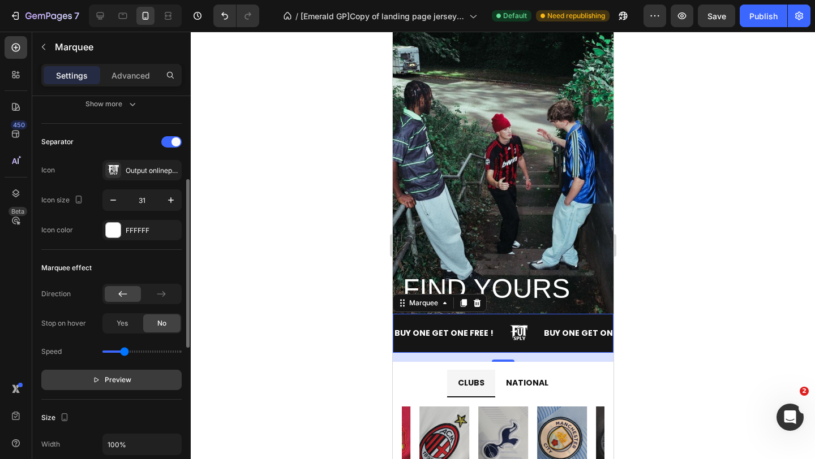
click at [131, 382] on button "Preview" at bounding box center [111, 380] width 140 height 20
click at [131, 381] on button "Pause" at bounding box center [111, 380] width 140 height 20
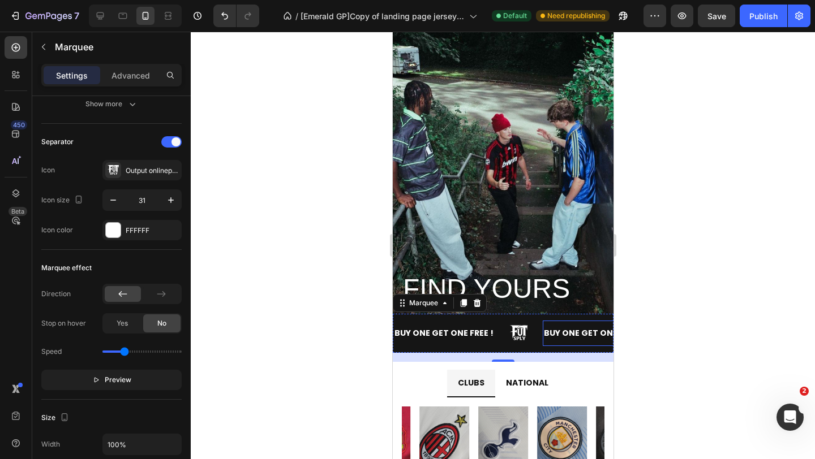
click at [577, 333] on p "BUY ONE GET ONE FREE" at bounding box center [586, 333] width 94 height 14
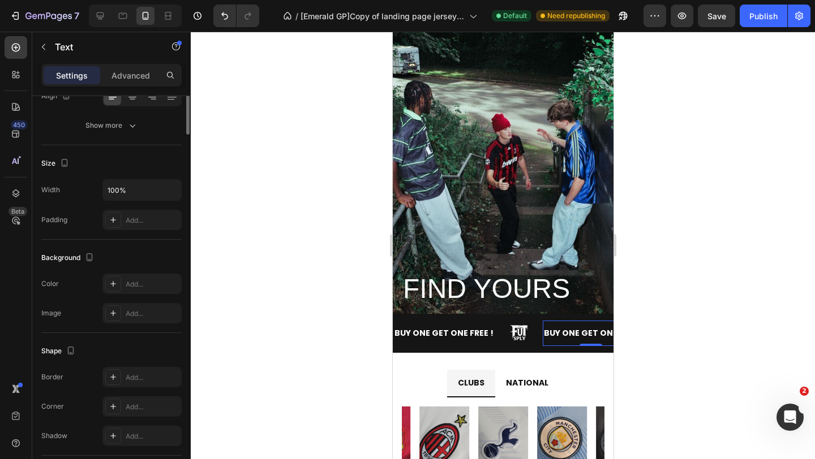
scroll to position [0, 0]
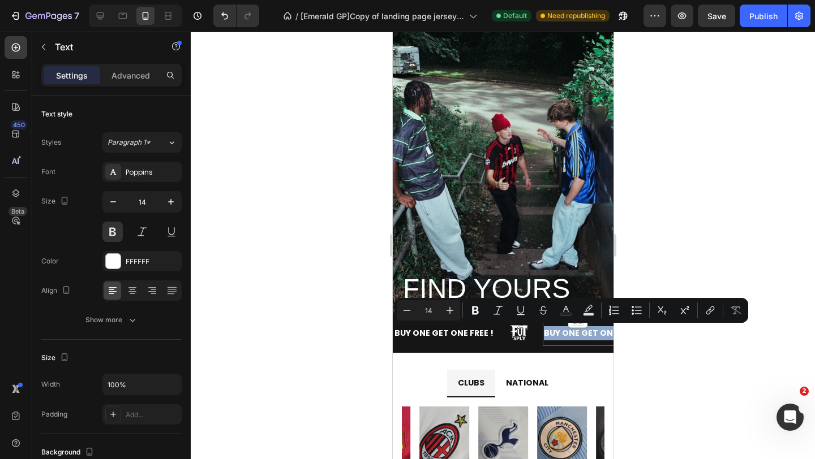
click at [577, 334] on p "BUY ONE GET ONE FREE" at bounding box center [588, 333] width 94 height 14
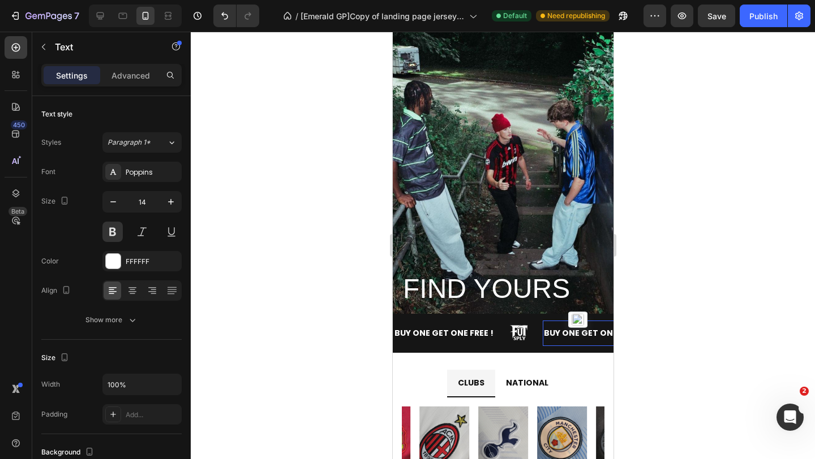
scroll to position [0, 124]
click at [679, 283] on div at bounding box center [503, 246] width 624 height 428
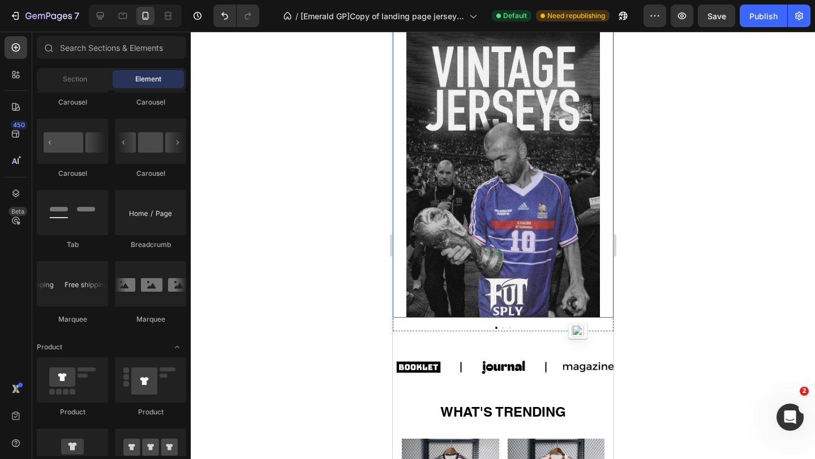
scroll to position [557, 0]
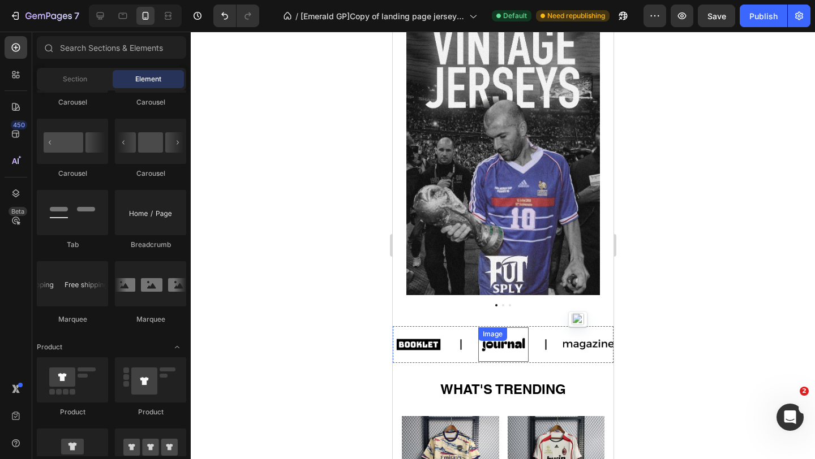
click at [512, 354] on img at bounding box center [503, 344] width 50 height 21
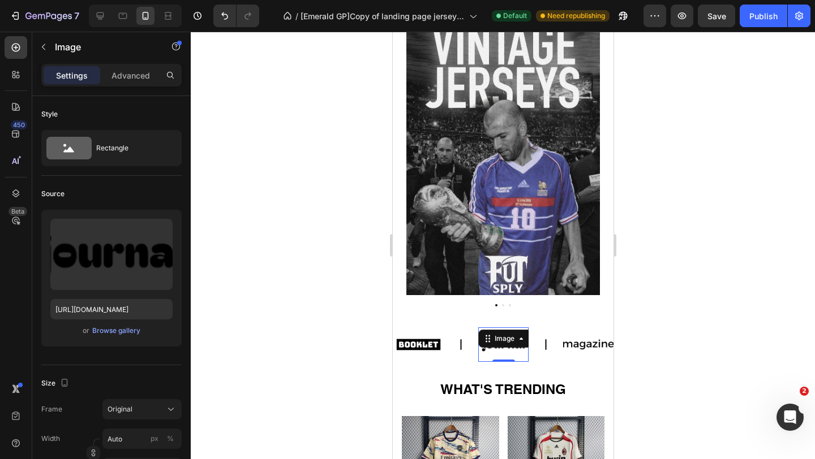
click at [627, 316] on div at bounding box center [503, 246] width 624 height 428
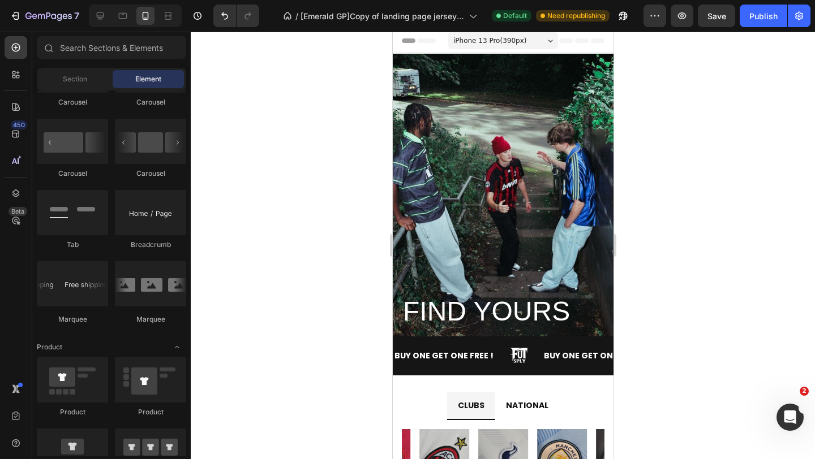
scroll to position [0, 0]
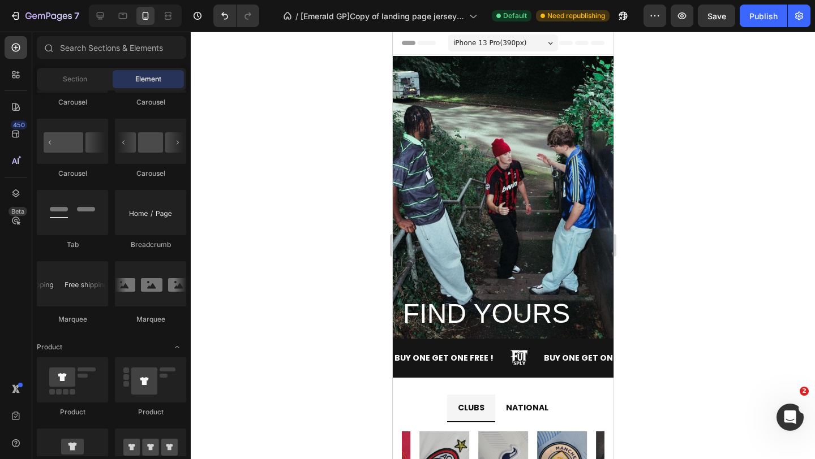
click at [541, 36] on div "iPhone 13 Pro ( 390 px)" at bounding box center [503, 43] width 110 height 17
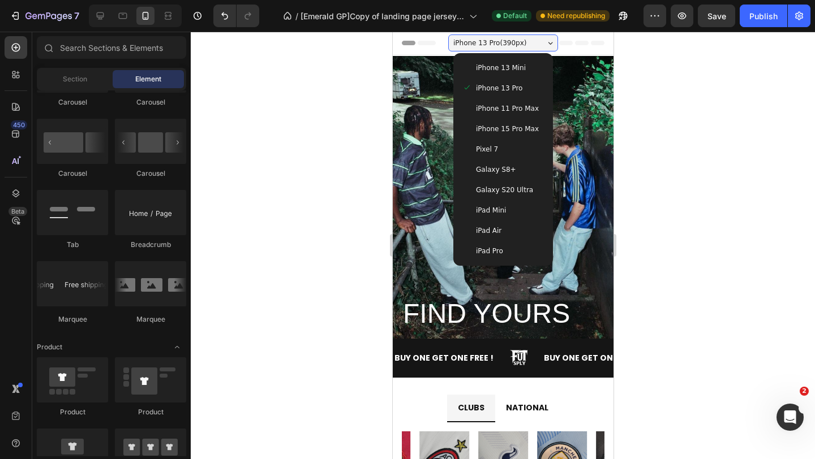
click at [531, 65] on div "iPhone 13 Mini" at bounding box center [502, 67] width 81 height 11
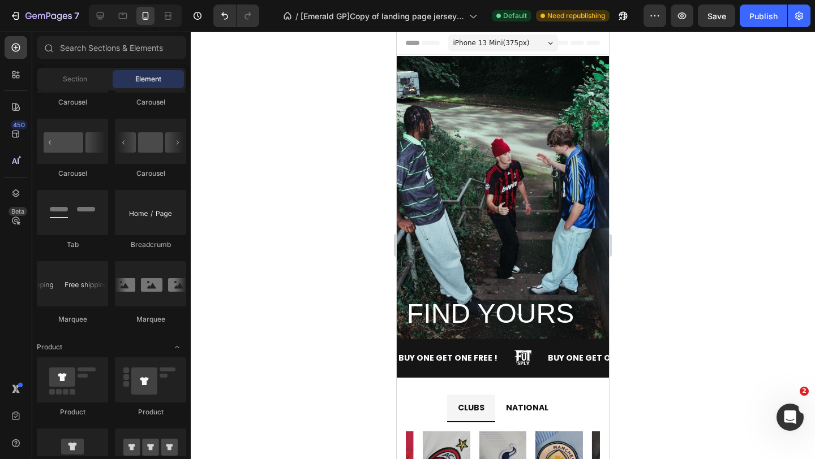
click at [533, 40] on div "iPhone 13 Mini ( 375 px)" at bounding box center [503, 43] width 110 height 17
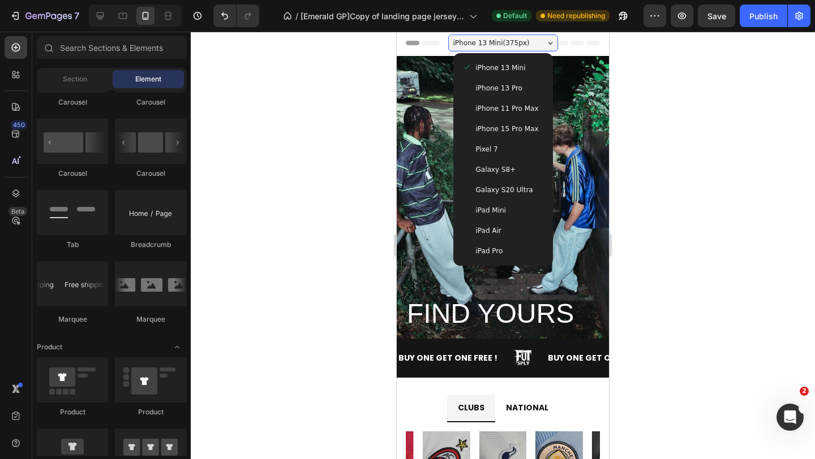
click at [534, 228] on div "iPad Air" at bounding box center [502, 230] width 81 height 11
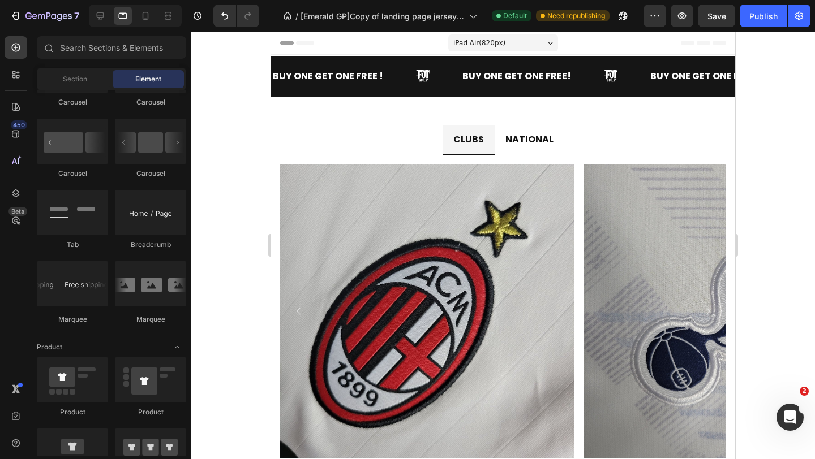
click at [541, 48] on div "iPad Air ( 820 px)" at bounding box center [503, 43] width 110 height 17
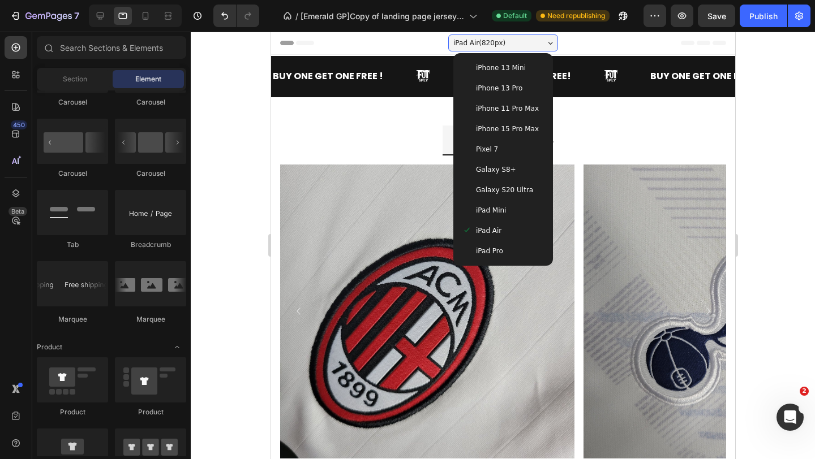
click at [527, 191] on span "Galaxy S20 Ultra" at bounding box center [503, 189] width 57 height 11
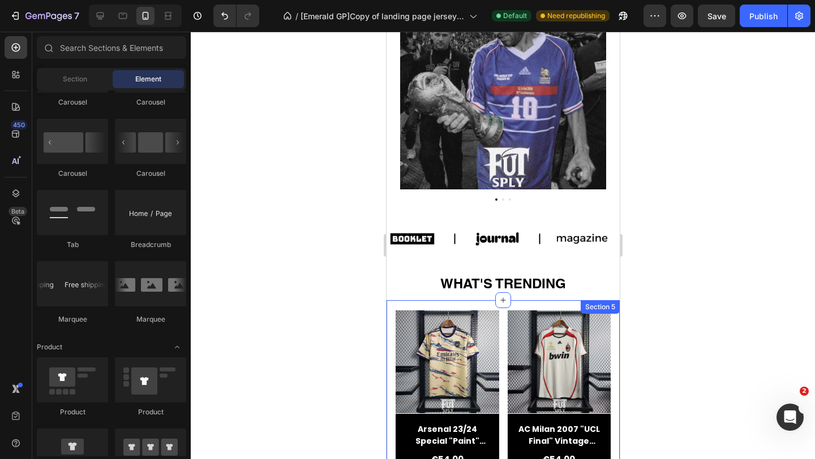
scroll to position [680, 0]
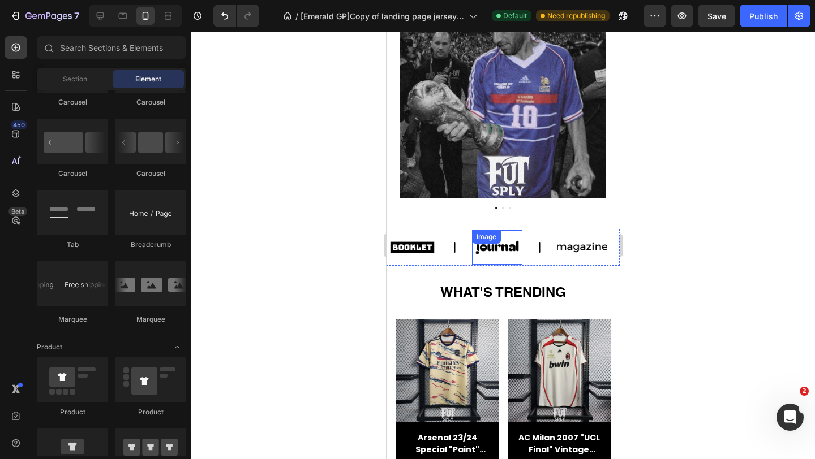
click at [498, 254] on img at bounding box center [496, 247] width 50 height 21
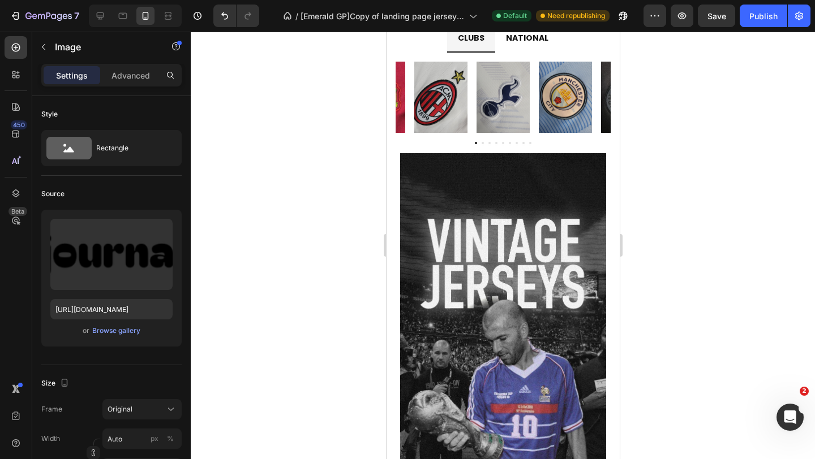
scroll to position [668, 0]
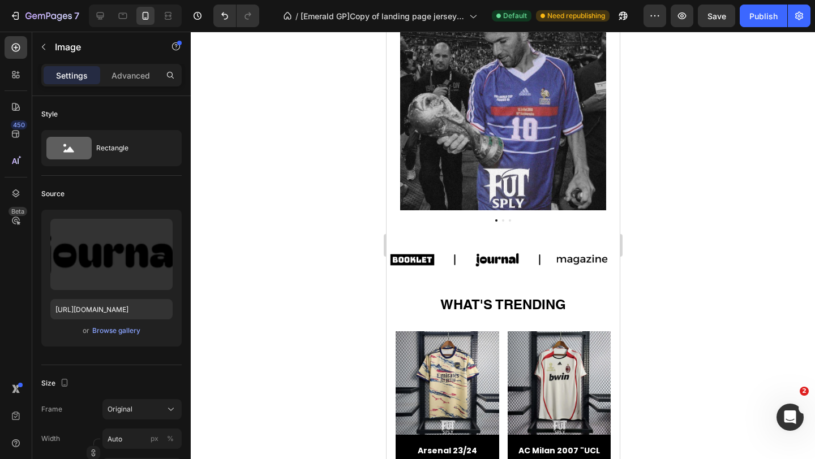
click at [505, 272] on div "Image" at bounding box center [496, 260] width 50 height 35
click at [509, 270] on div "Image" at bounding box center [496, 260] width 50 height 35
click at [479, 175] on img at bounding box center [502, 33] width 206 height 355
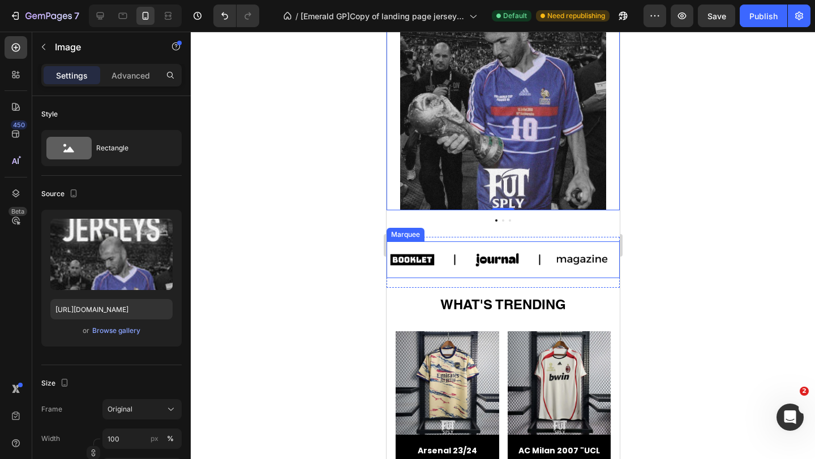
click at [451, 264] on icon at bounding box center [454, 260] width 12 height 12
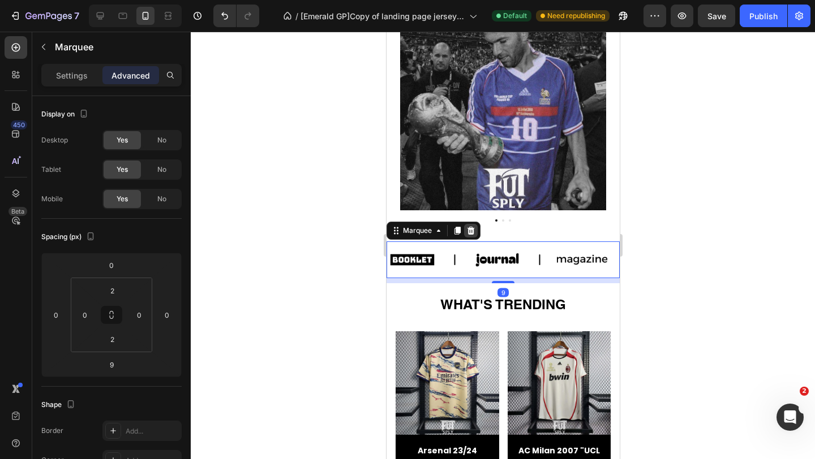
click at [471, 232] on icon at bounding box center [470, 231] width 7 height 8
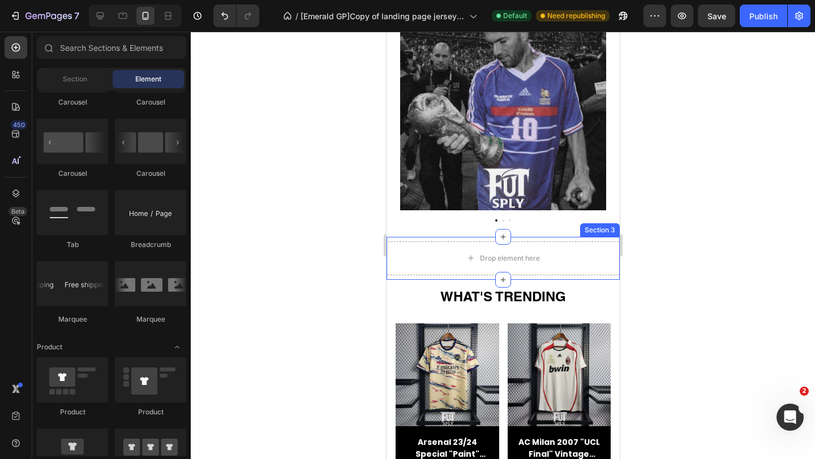
click at [465, 239] on div "Drop element here Section 3" at bounding box center [502, 258] width 233 height 43
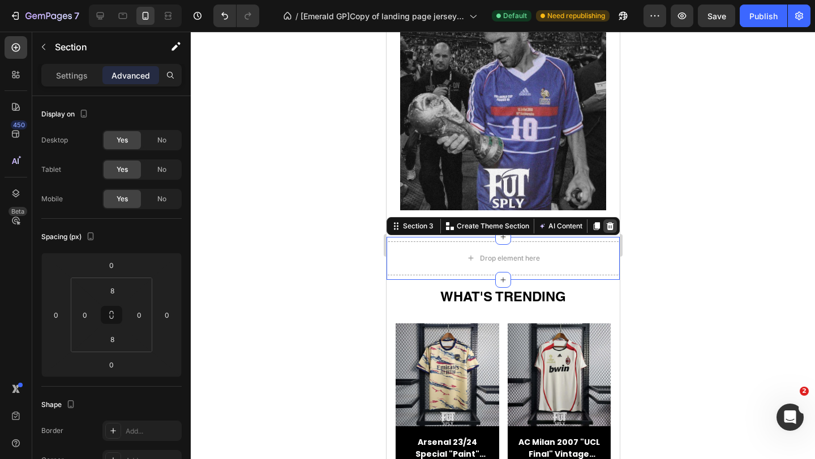
click at [610, 226] on icon at bounding box center [609, 226] width 9 height 9
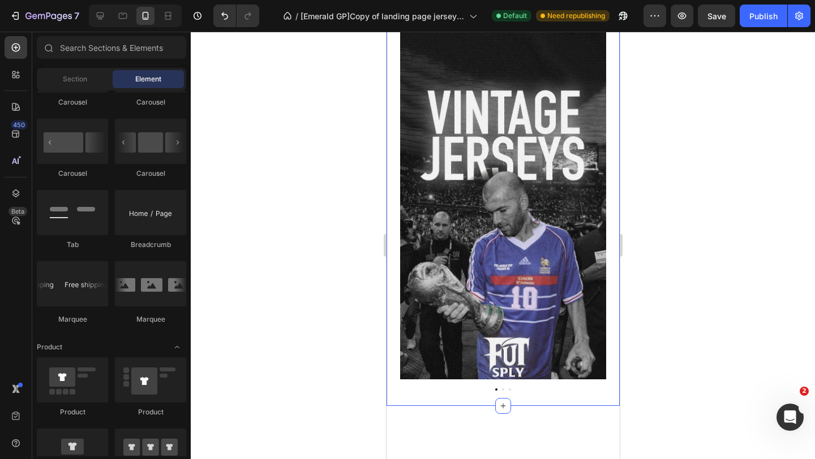
scroll to position [325, 0]
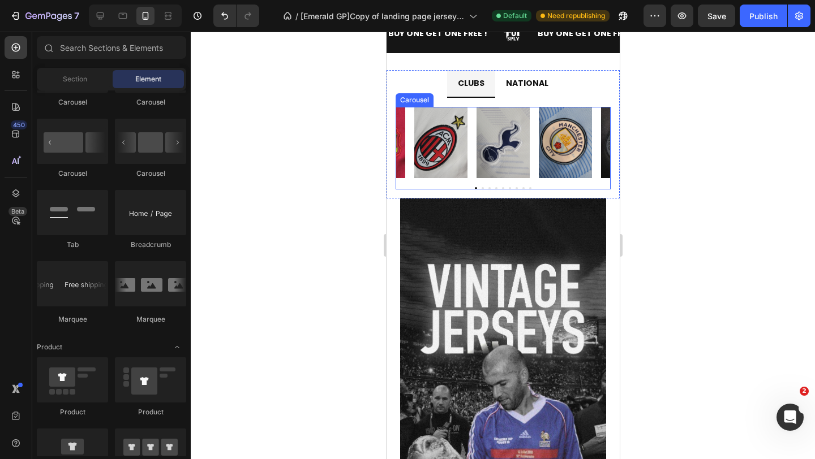
click at [592, 124] on div "Image Image Image Image Image Image Image Image Image" at bounding box center [502, 142] width 215 height 71
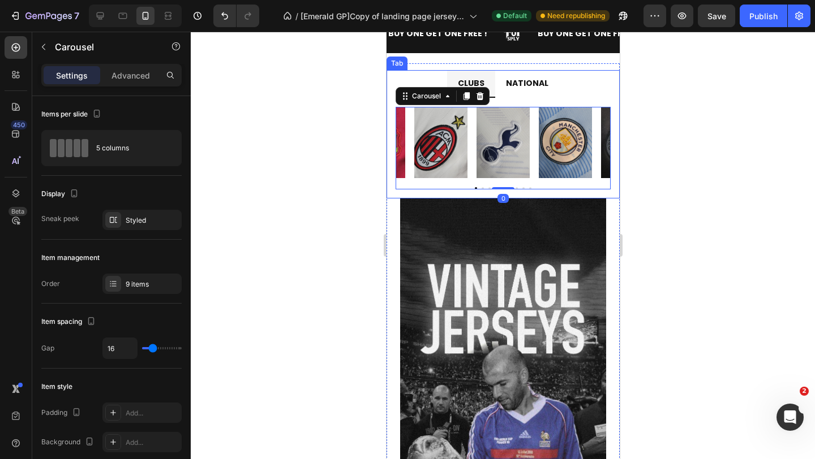
click at [595, 91] on ul "CLUBS NATIONAL" at bounding box center [502, 84] width 233 height 28
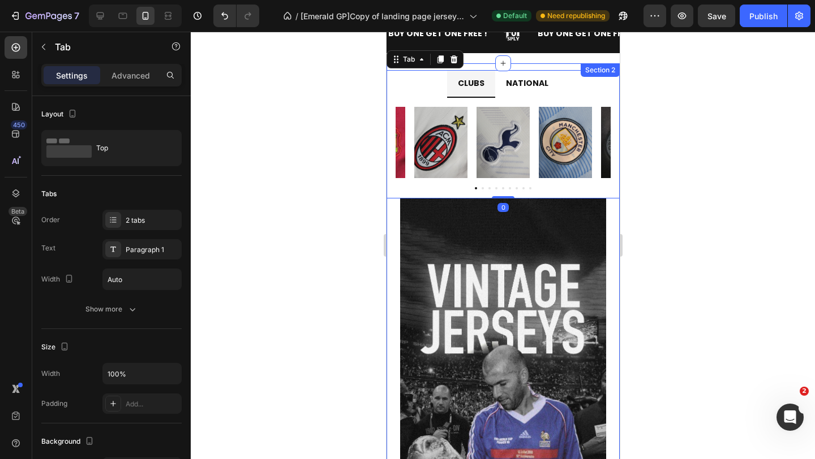
click at [588, 64] on div "CLUBS NATIONAL Image Image Image Image Image Image Image Image Image Carousel I…" at bounding box center [502, 321] width 233 height 517
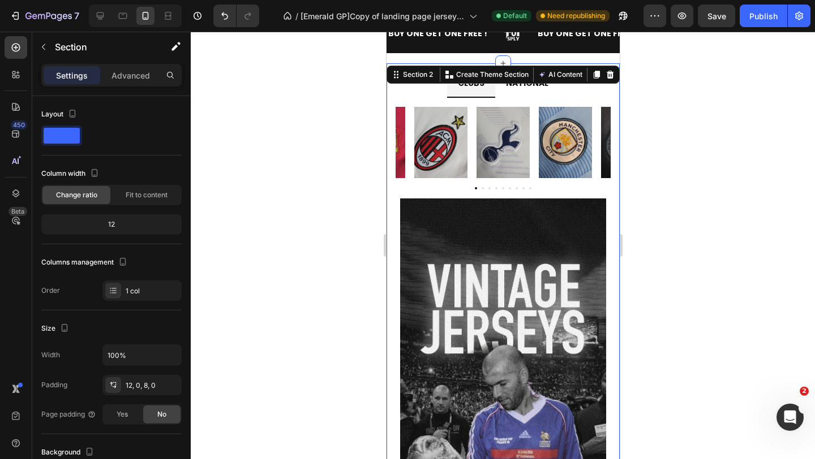
click at [586, 57] on div "BUY ONE GET ONE FREE ! Text BUY ONE GET ONE FREE! Text BUY ONE GET ONE FREE ! T…" at bounding box center [502, 38] width 233 height 48
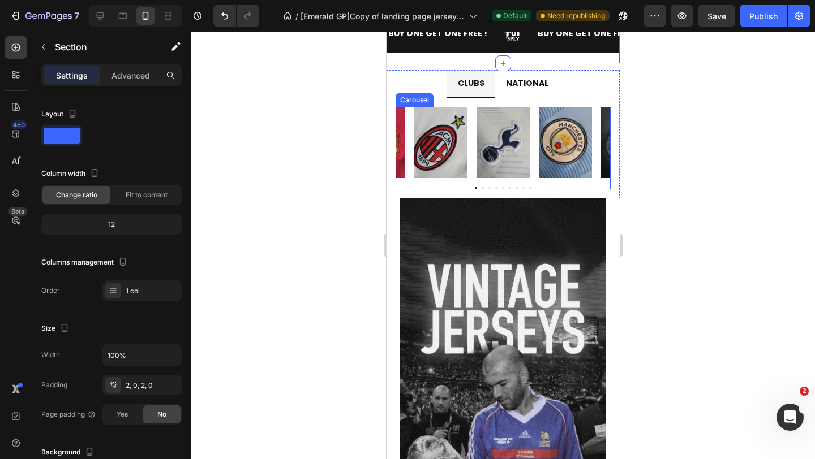
click at [566, 180] on div "Image Image Image Image Image Image Image Image Image Carousel" at bounding box center [502, 148] width 215 height 82
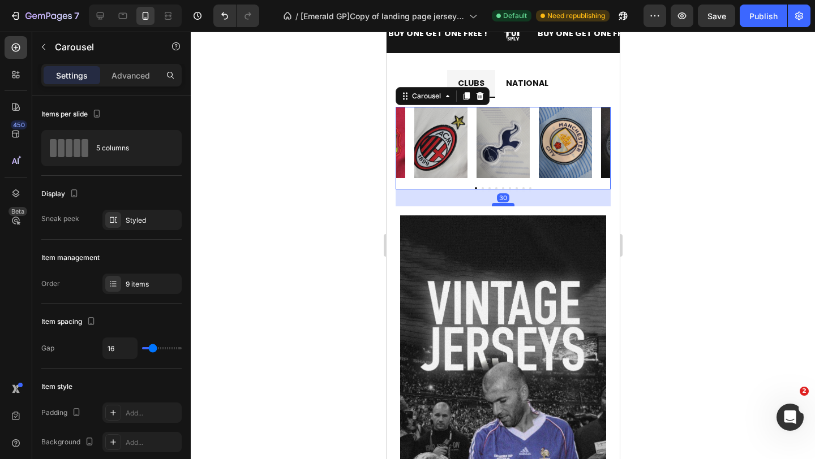
drag, startPoint x: 498, startPoint y: 188, endPoint x: 762, endPoint y: 229, distance: 266.2
click at [498, 205] on div at bounding box center [502, 204] width 23 height 3
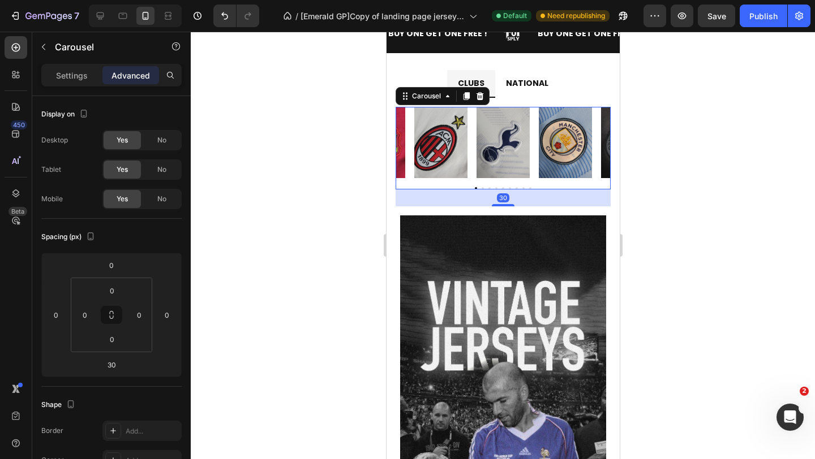
click at [332, 179] on div at bounding box center [503, 246] width 624 height 428
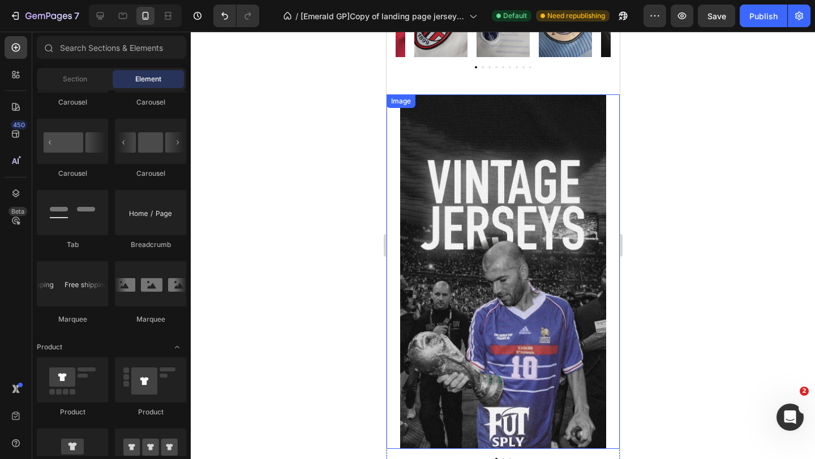
scroll to position [469, 0]
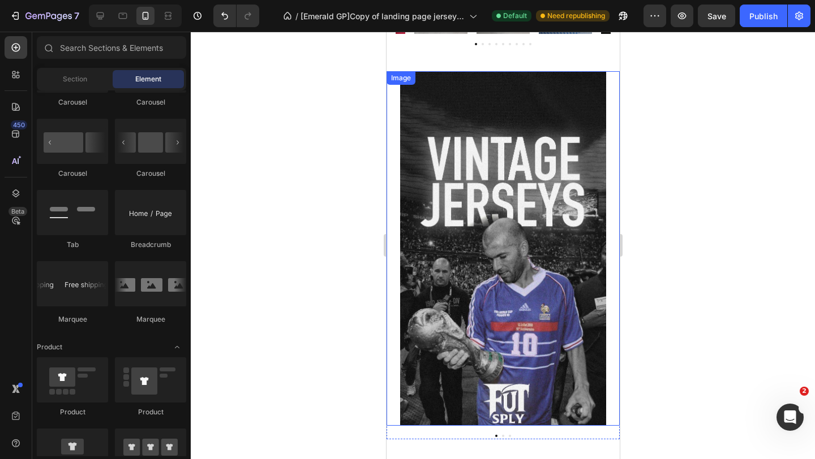
click at [558, 245] on img at bounding box center [502, 248] width 206 height 355
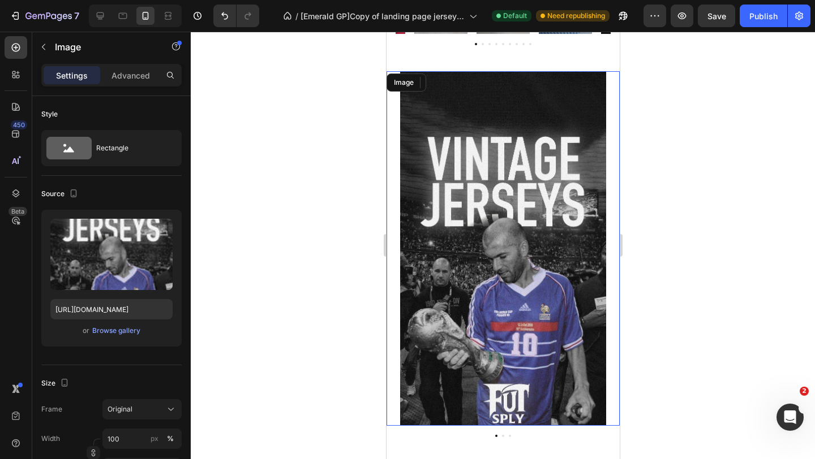
scroll to position [639, 0]
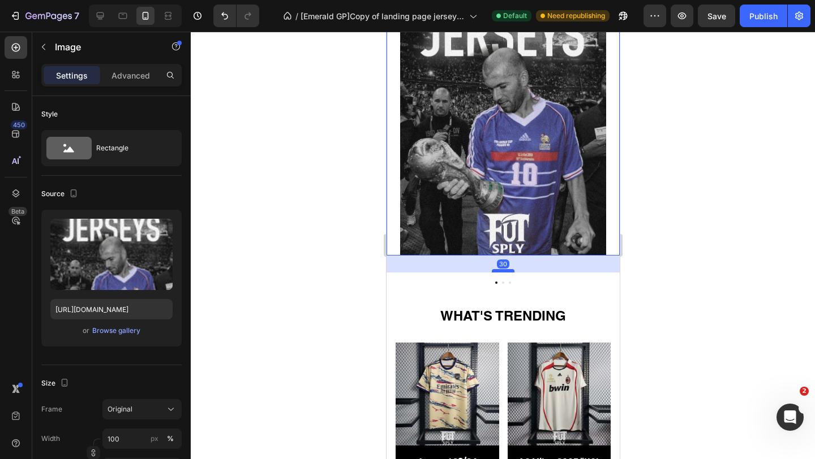
drag, startPoint x: 504, startPoint y: 253, endPoint x: 504, endPoint y: 270, distance: 17.0
click at [504, 270] on div at bounding box center [502, 270] width 23 height 3
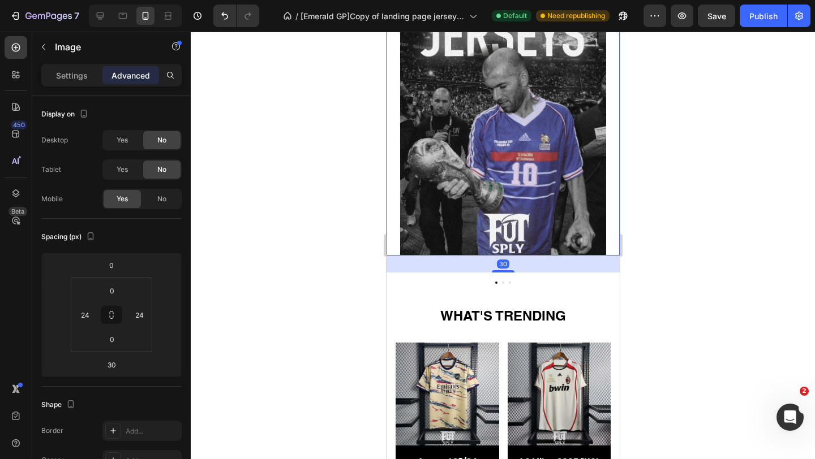
click at [370, 259] on div at bounding box center [503, 246] width 624 height 428
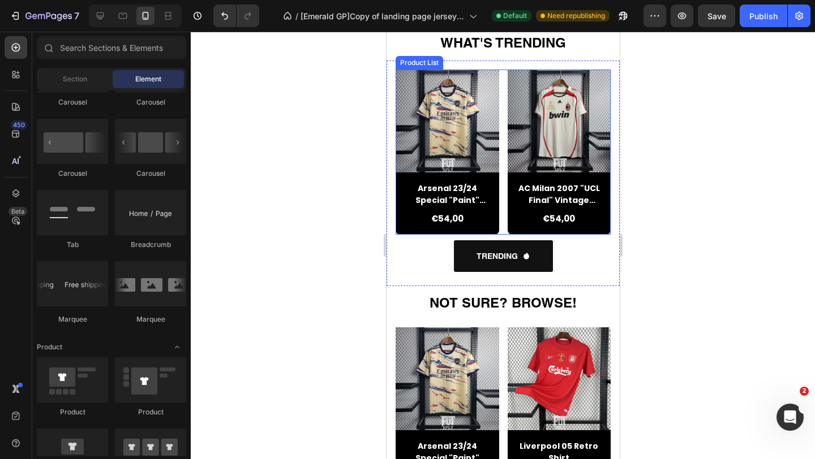
scroll to position [883, 0]
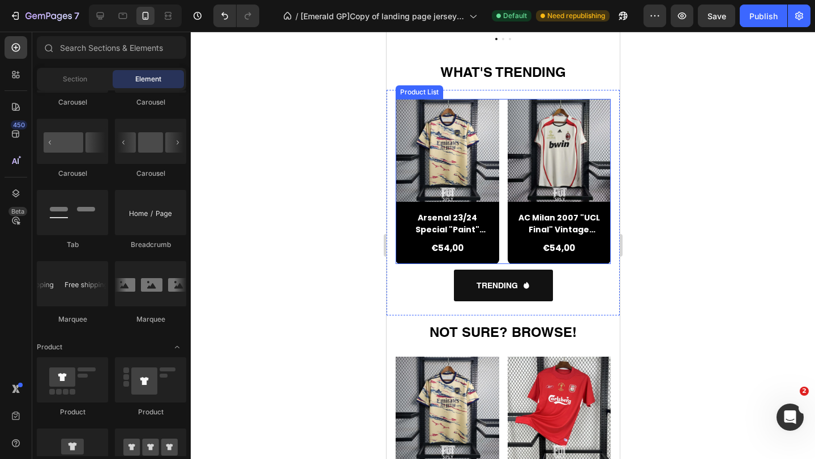
click at [503, 231] on div "Product Images Arsenal 23/24 Special "Paint" Jersey Product Title €54,00 Produc…" at bounding box center [502, 181] width 215 height 165
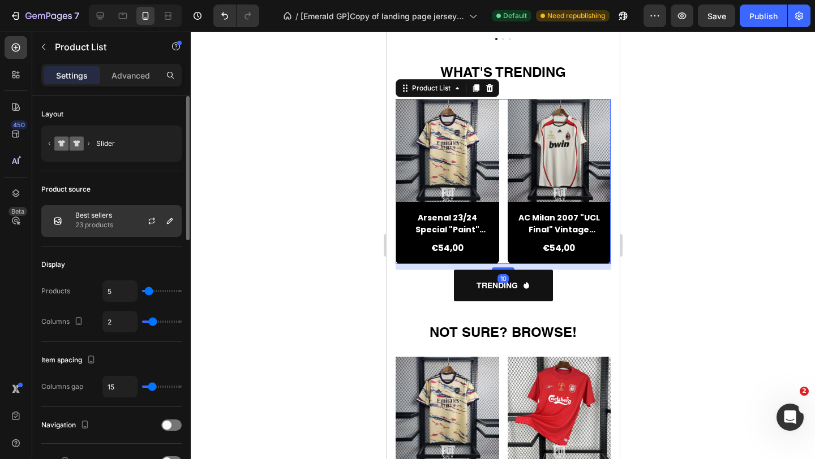
click at [132, 225] on div at bounding box center [156, 221] width 50 height 31
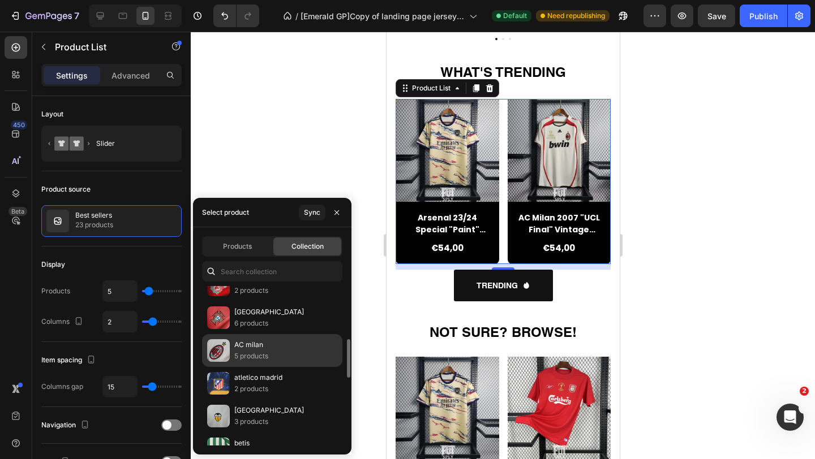
scroll to position [219, 0]
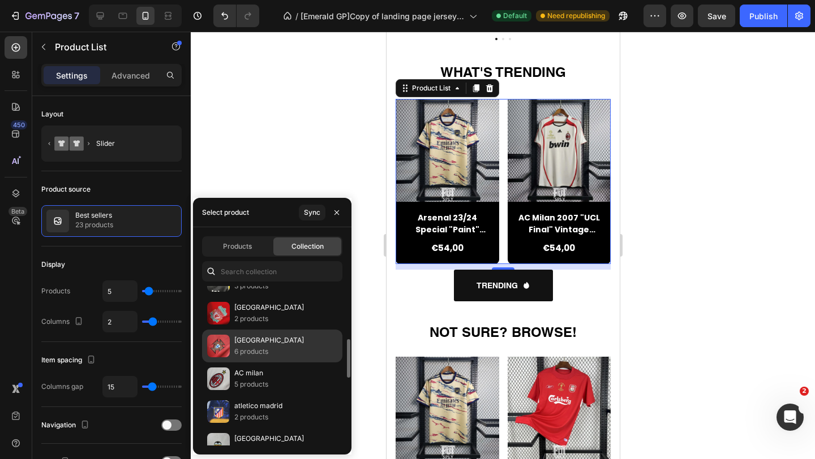
click at [273, 363] on div "PORTUGAL 6 products" at bounding box center [272, 379] width 140 height 33
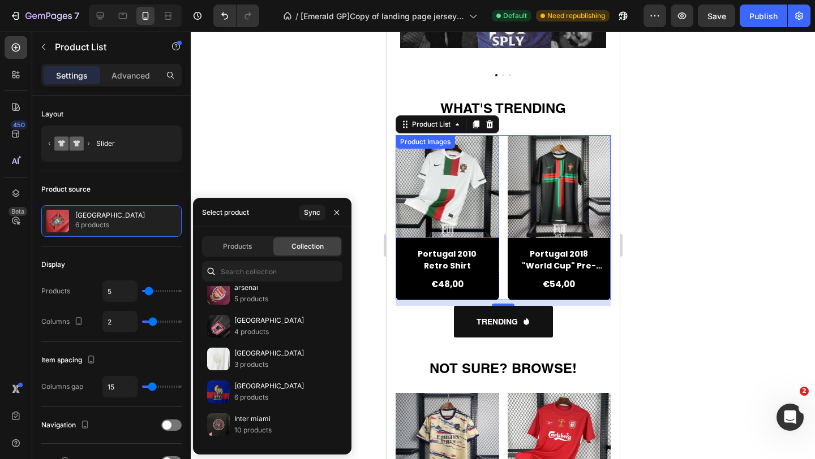
scroll to position [674, 0]
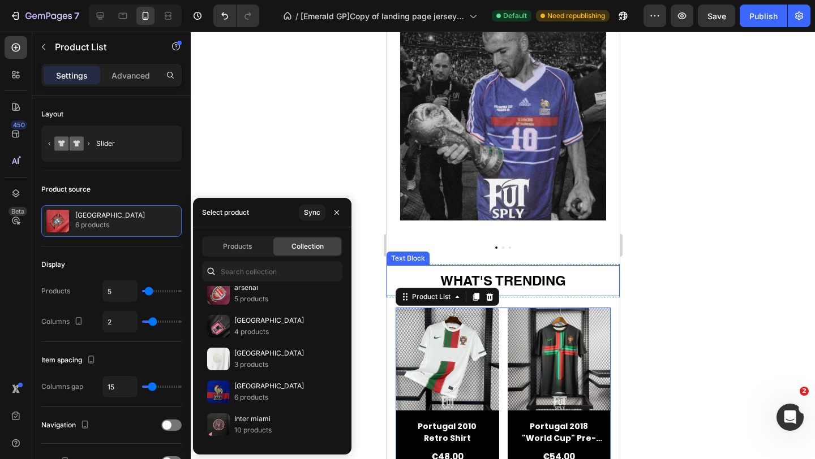
click at [506, 288] on p "WHAT'S TRENDING" at bounding box center [502, 280] width 231 height 29
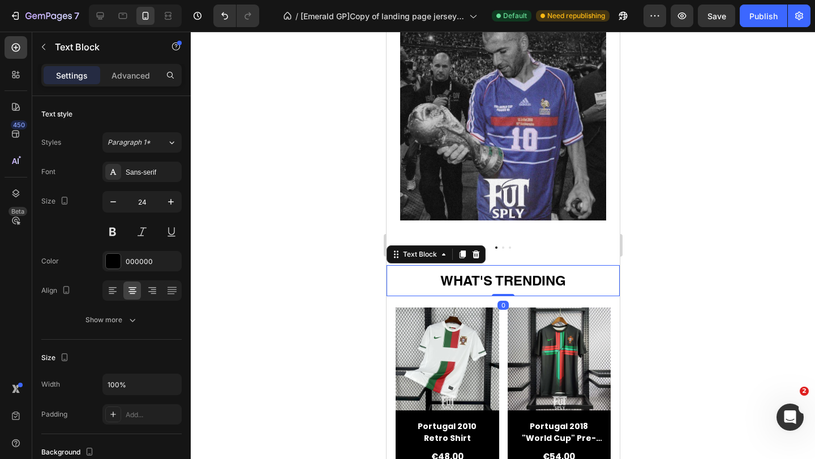
click at [509, 282] on strong "WHAT'S TRENDING" at bounding box center [503, 281] width 126 height 16
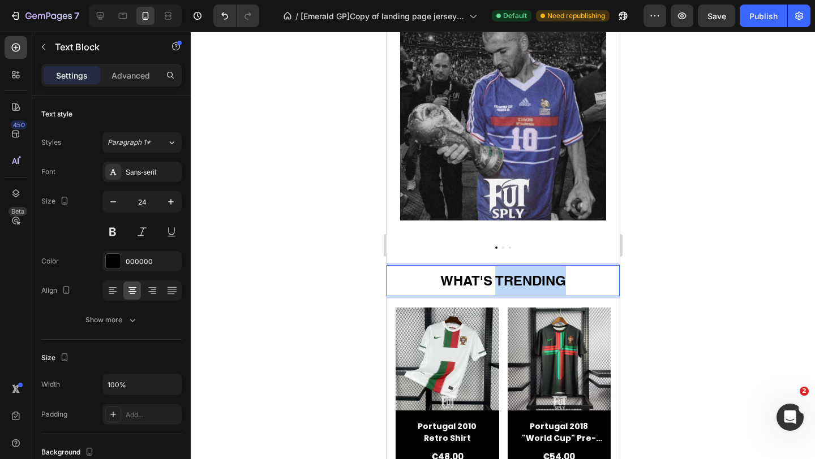
click at [509, 282] on strong "WHAT'S TRENDING" at bounding box center [503, 281] width 126 height 16
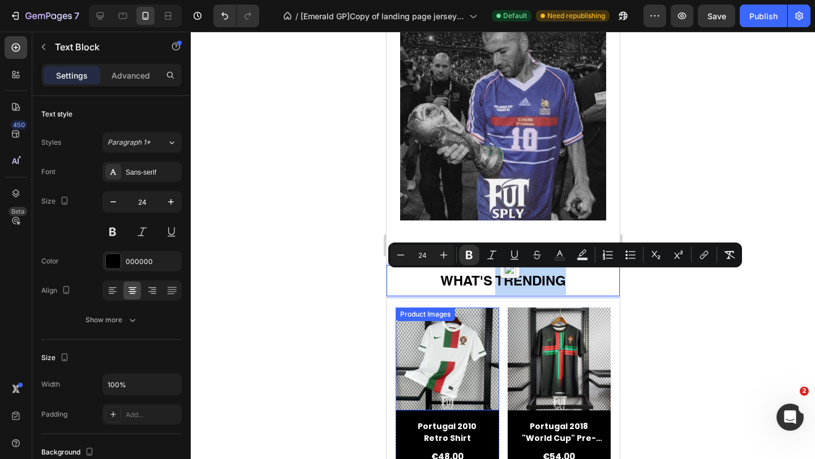
scroll to position [726, 0]
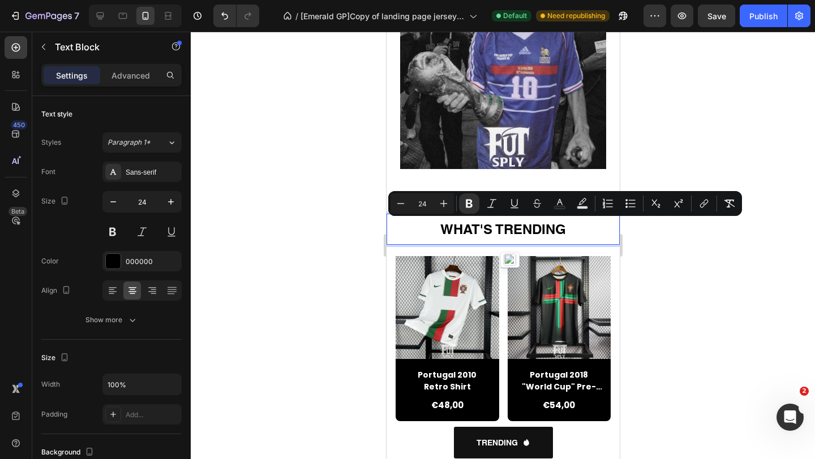
click at [483, 231] on strong "WHAT'S TRENDING" at bounding box center [503, 229] width 126 height 16
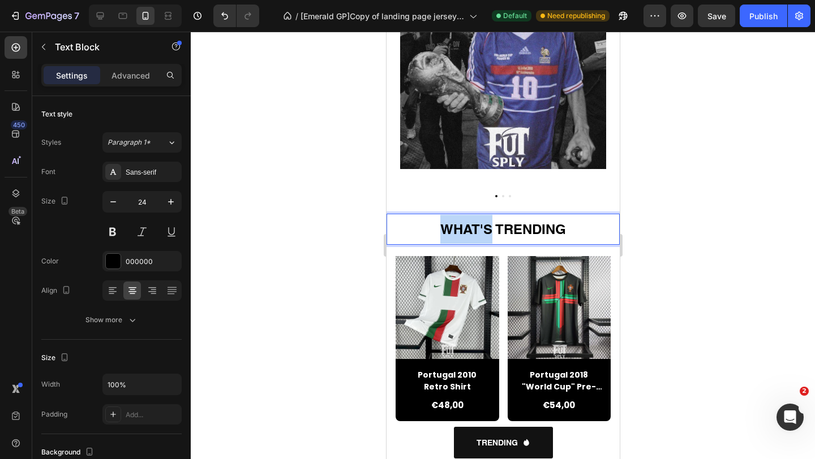
click at [483, 231] on strong "WHAT'S TRENDING" at bounding box center [503, 229] width 126 height 16
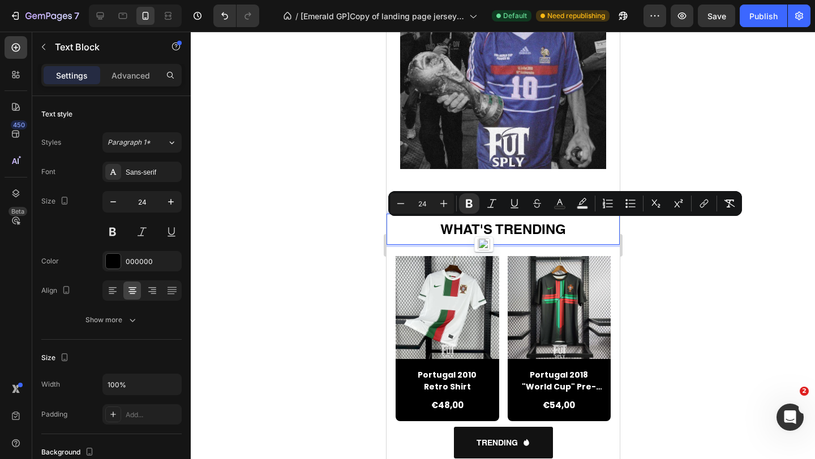
click at [496, 231] on strong "WHAT'S TRENDING" at bounding box center [503, 229] width 126 height 16
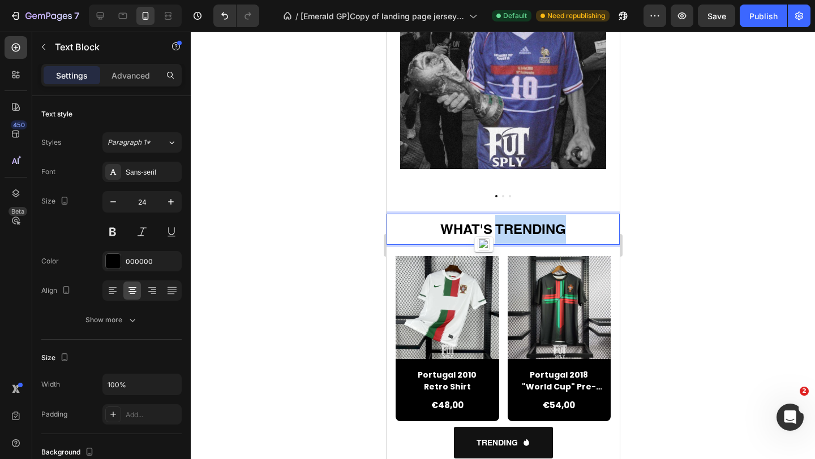
click at [496, 231] on strong "WHAT'S TRENDING" at bounding box center [503, 229] width 126 height 16
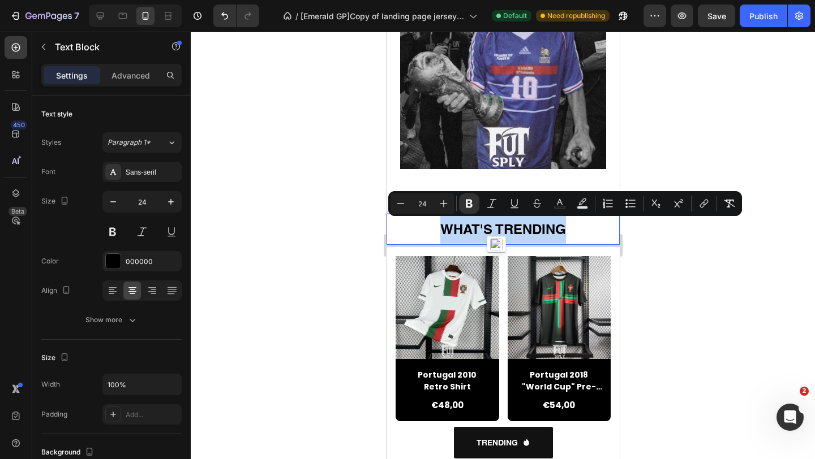
click at [496, 231] on strong "WHAT'S TRENDING" at bounding box center [503, 229] width 126 height 16
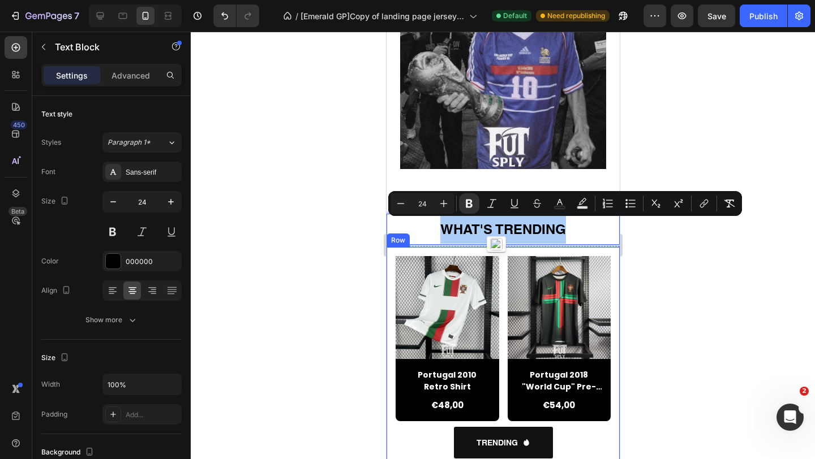
click at [664, 268] on div at bounding box center [503, 246] width 624 height 428
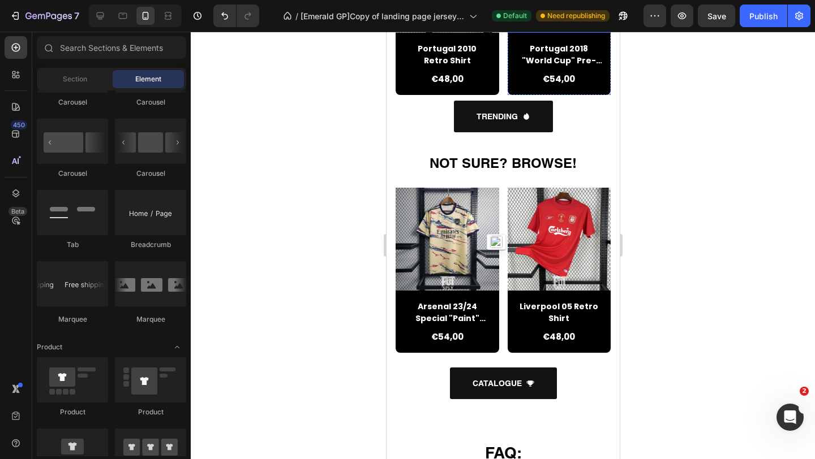
scroll to position [1052, 0]
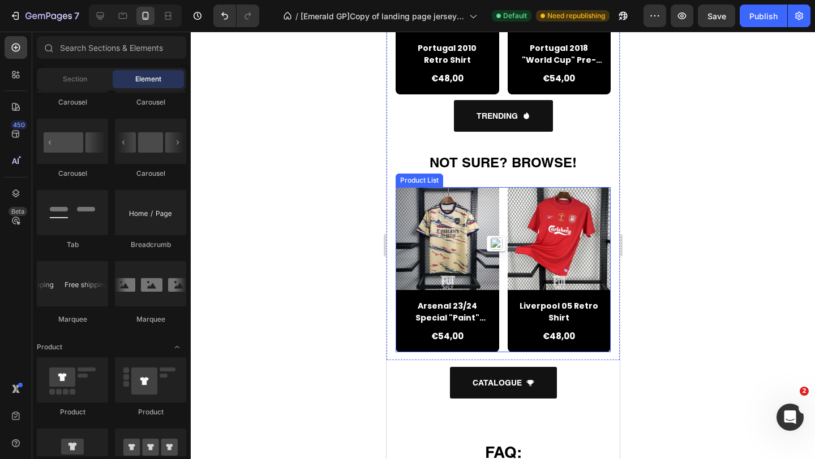
click at [504, 303] on div "Product Images Arsenal 23/24 Special "Paint" Jersey Product Title €54,00 Produc…" at bounding box center [502, 269] width 215 height 165
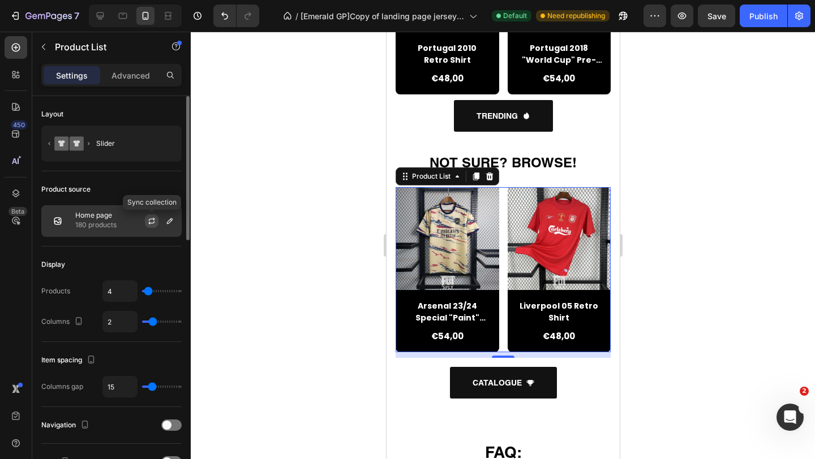
click at [156, 222] on icon "button" at bounding box center [151, 221] width 9 height 9
click at [133, 221] on div at bounding box center [156, 221] width 50 height 31
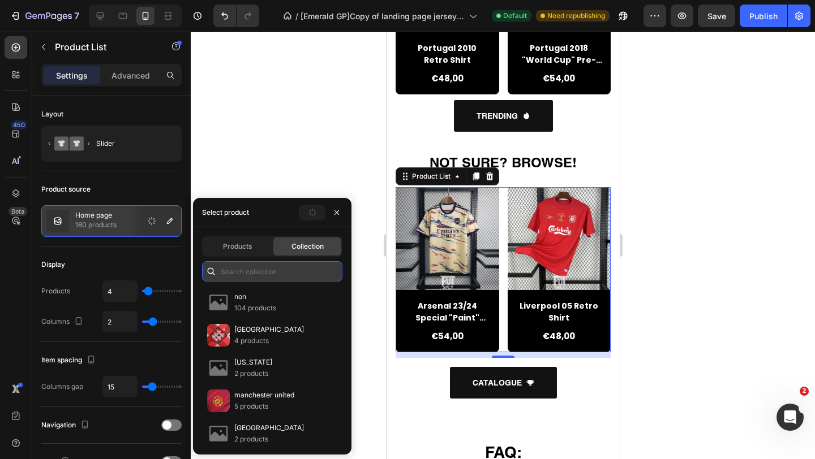
click at [255, 269] on input "text" at bounding box center [272, 271] width 140 height 20
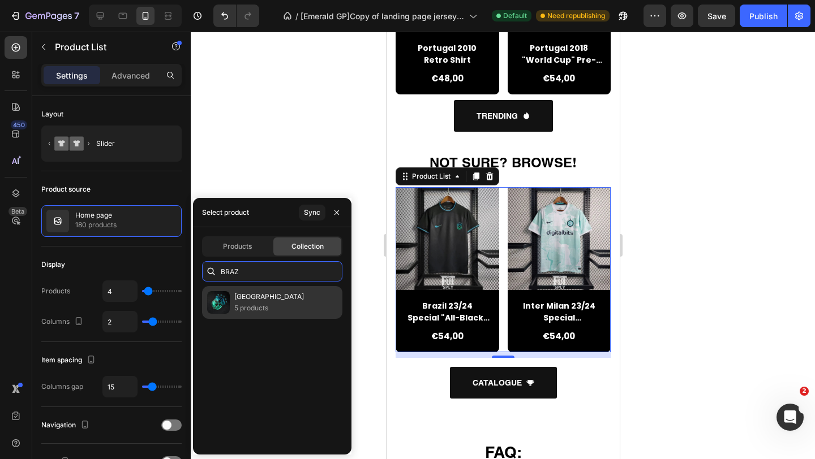
type input "BRAZ"
click at [262, 313] on p "5 products" at bounding box center [269, 308] width 70 height 11
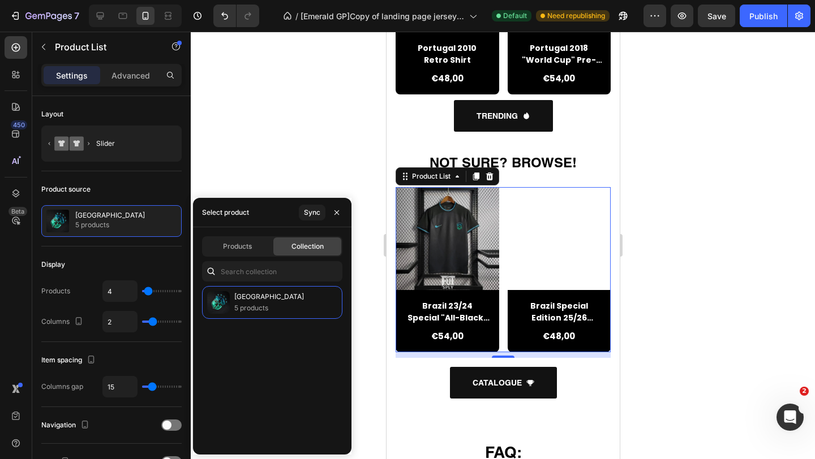
click at [375, 357] on div at bounding box center [503, 246] width 624 height 428
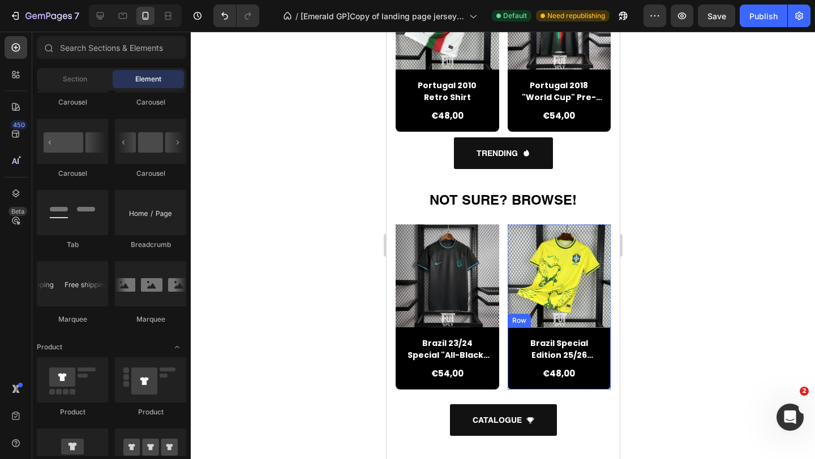
scroll to position [1022, 0]
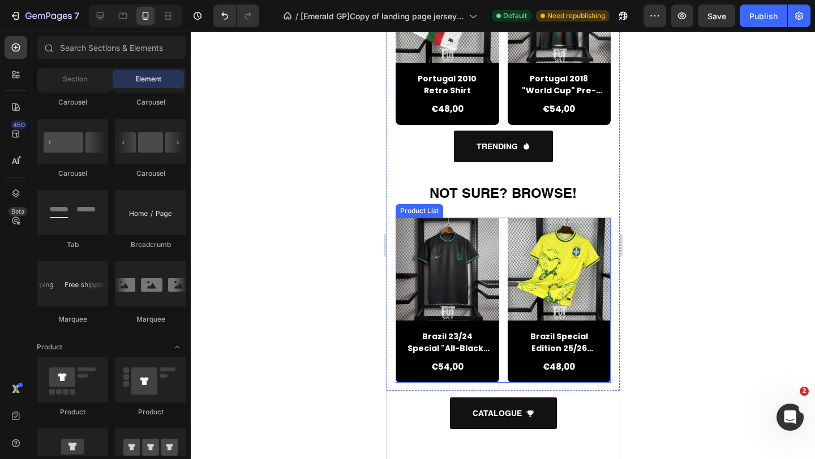
click at [501, 266] on div "Product Images [GEOGRAPHIC_DATA] 23/24 Special "All-Black" Jersey Product Title…" at bounding box center [502, 300] width 215 height 165
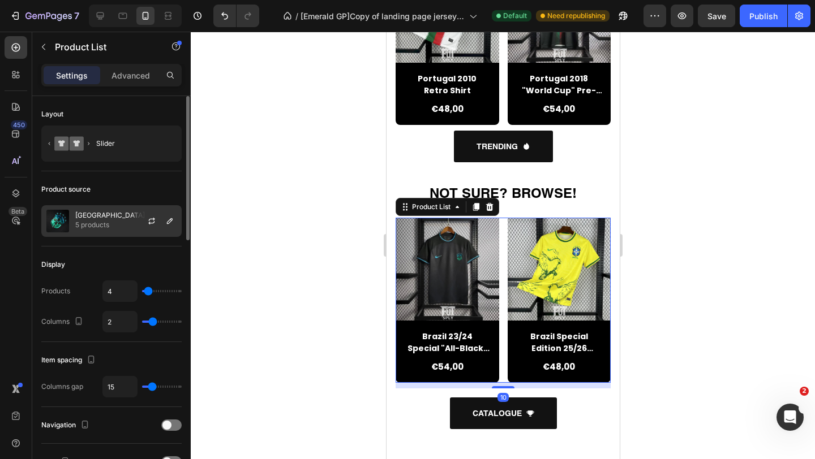
click at [126, 223] on div "BRAZIL 5 products" at bounding box center [111, 221] width 140 height 32
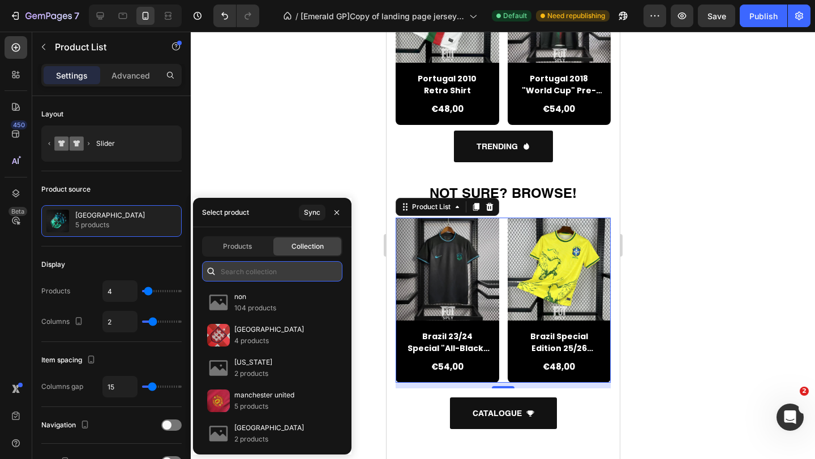
click at [246, 273] on input "text" at bounding box center [272, 271] width 140 height 20
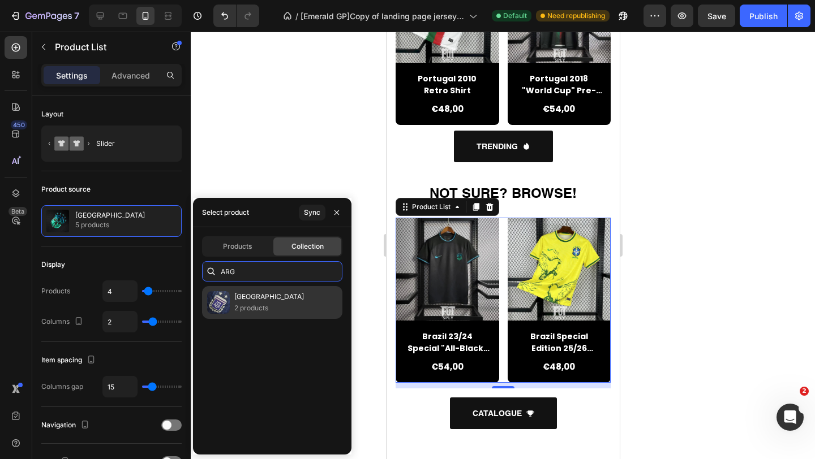
type input "ARG"
click at [282, 296] on div "ARGENTINA 2 products" at bounding box center [272, 302] width 140 height 33
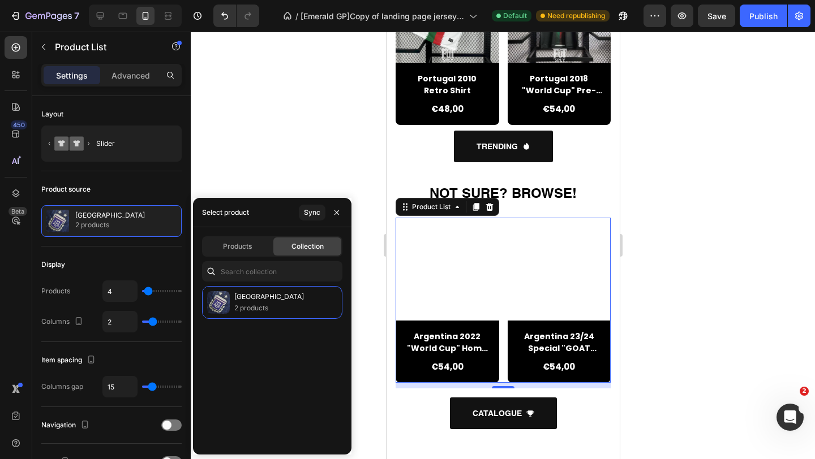
click at [343, 171] on div at bounding box center [503, 246] width 624 height 428
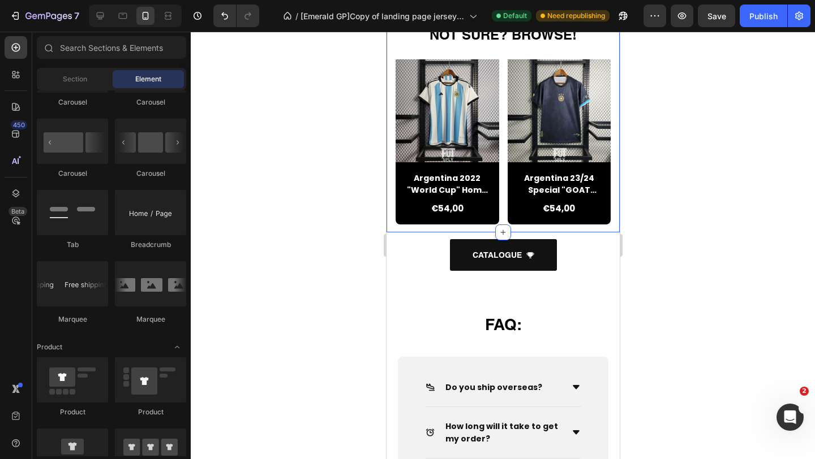
scroll to position [1219, 0]
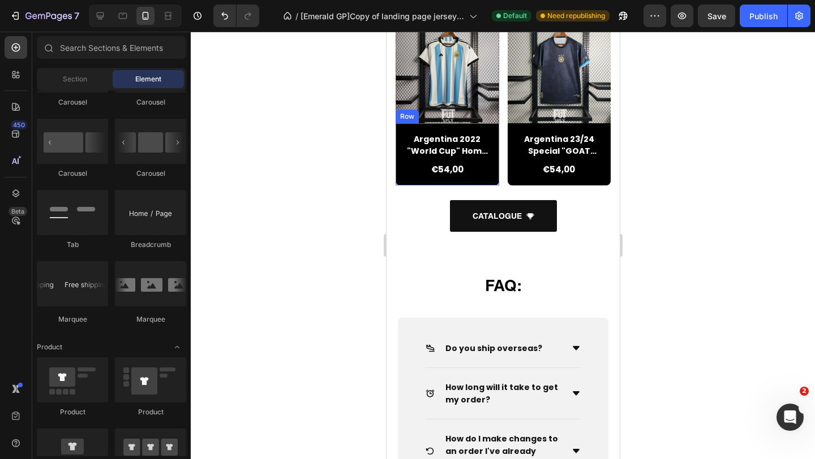
click at [498, 124] on div "Argentina 2022 "World Cup" Home Jersey Product Title €54,00 Product Price Produ…" at bounding box center [447, 154] width 104 height 62
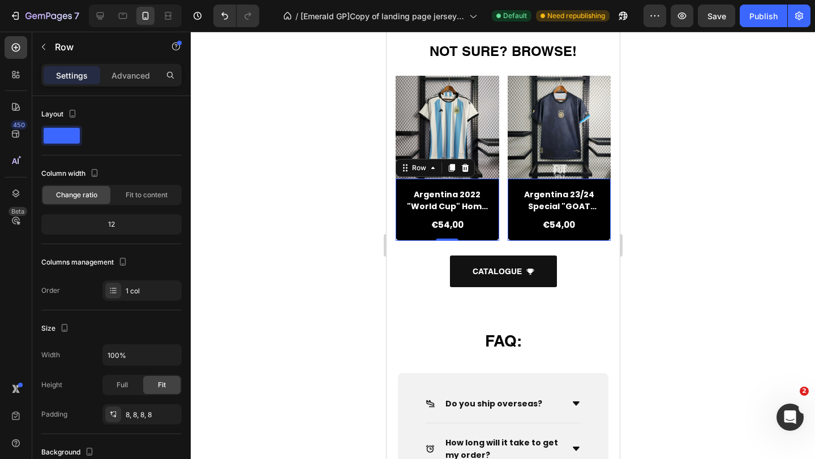
scroll to position [1153, 0]
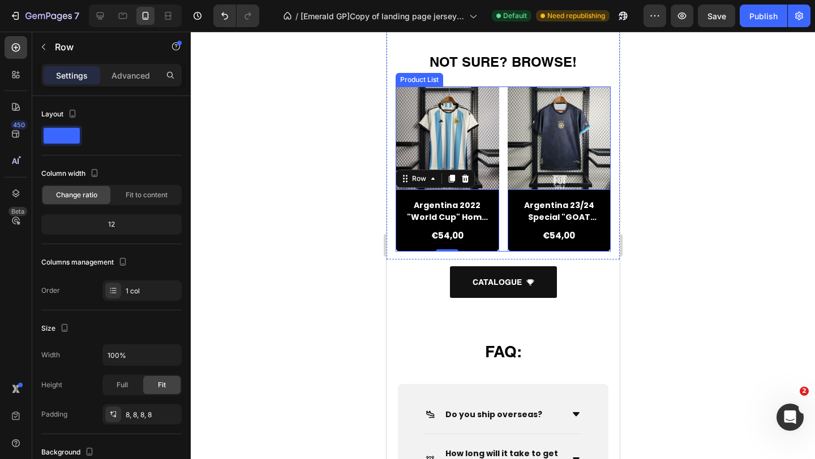
click at [502, 127] on div "Product Images [GEOGRAPHIC_DATA] 2022 "World Cup" Home Jersey Product Title €54…" at bounding box center [502, 169] width 215 height 165
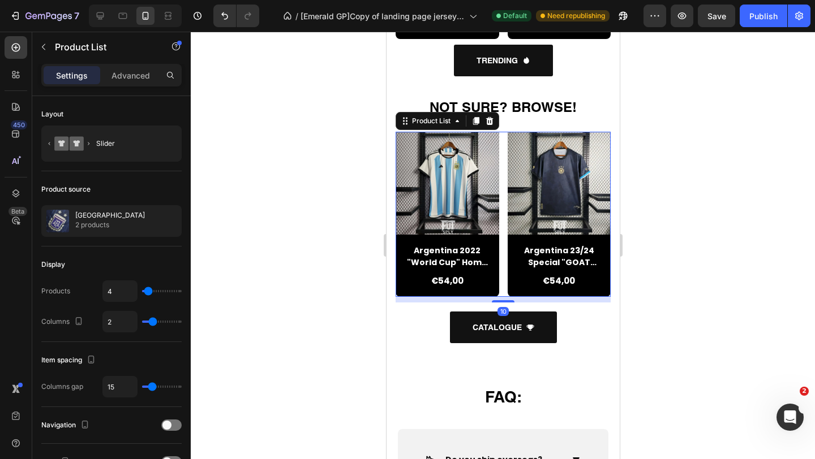
scroll to position [1091, 0]
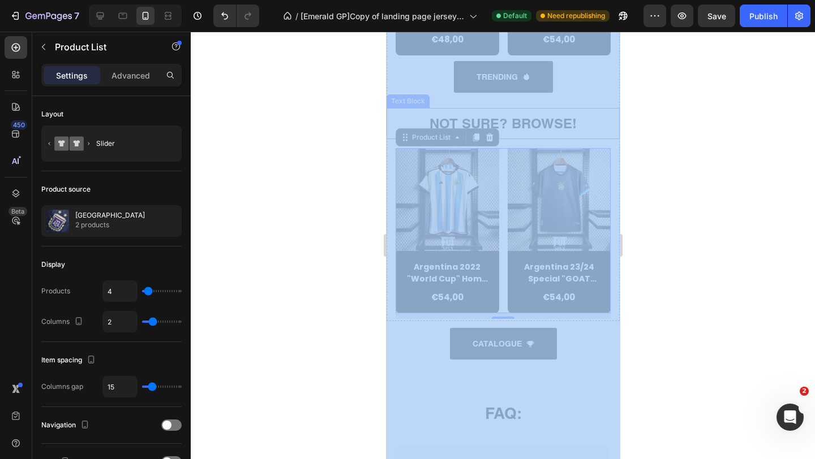
drag, startPoint x: 753, startPoint y: 127, endPoint x: 386, endPoint y: 109, distance: 367.6
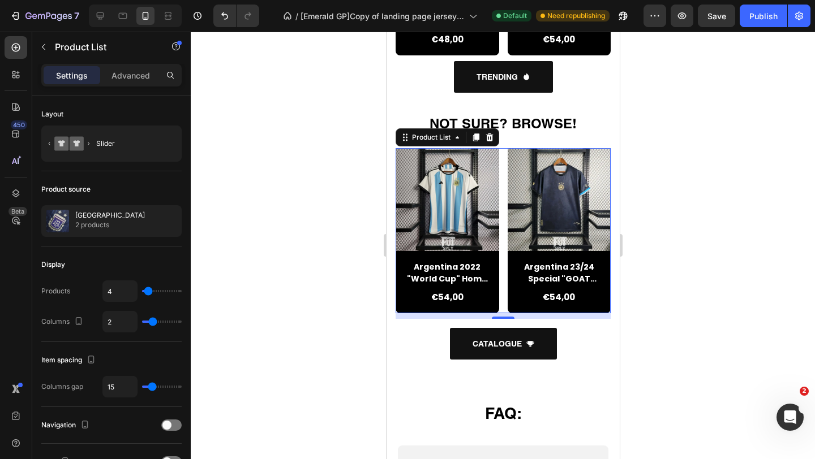
click at [366, 106] on div at bounding box center [503, 246] width 624 height 428
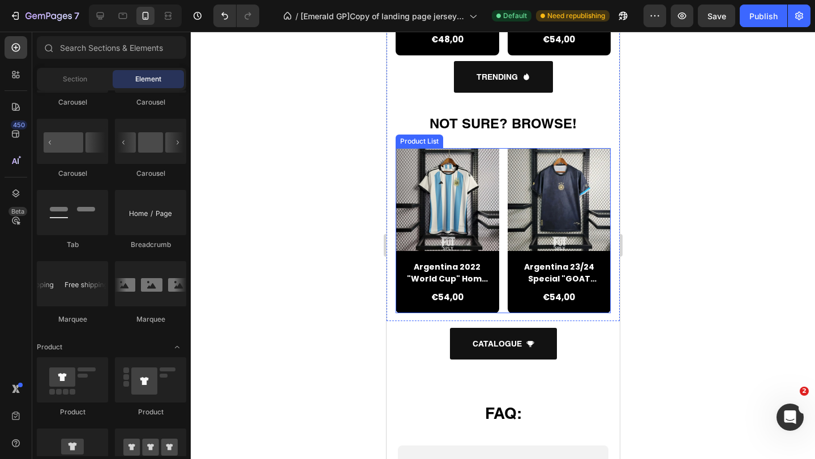
click at [502, 180] on div "Product Images [GEOGRAPHIC_DATA] 2022 "World Cup" Home Jersey Product Title €54…" at bounding box center [502, 230] width 215 height 165
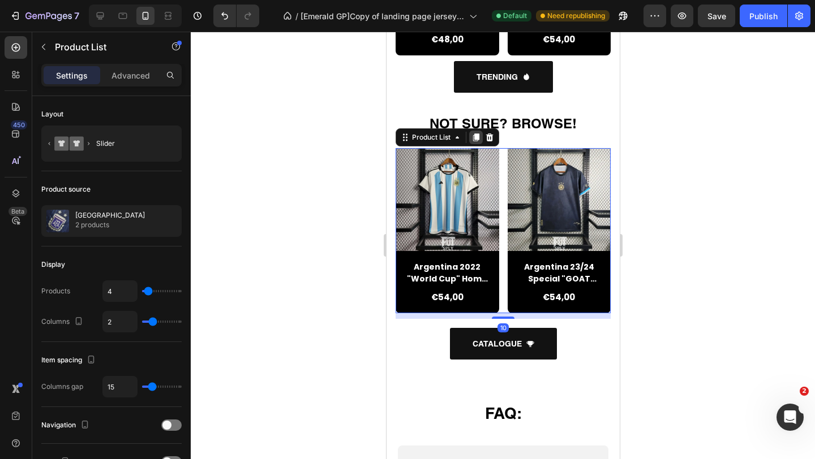
click at [471, 137] on icon at bounding box center [475, 137] width 9 height 9
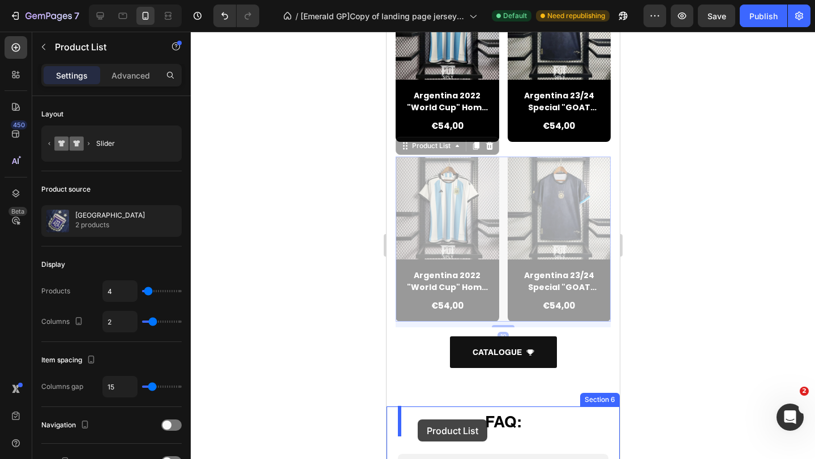
scroll to position [1276, 0]
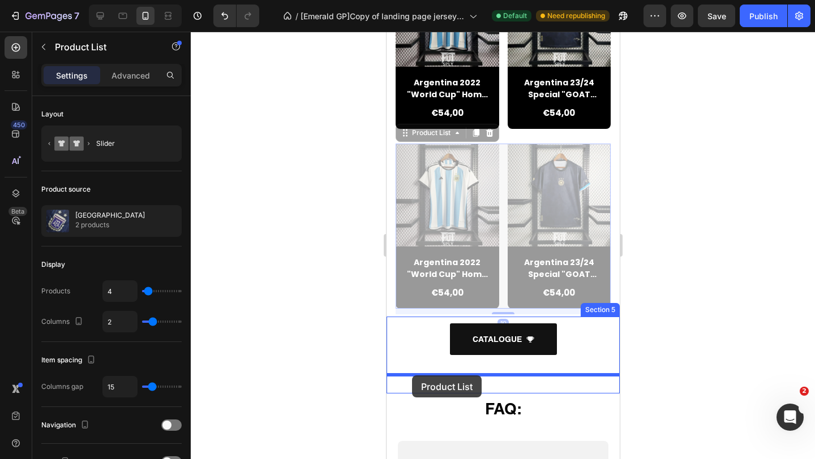
drag, startPoint x: 405, startPoint y: 177, endPoint x: 411, endPoint y: 376, distance: 199.2
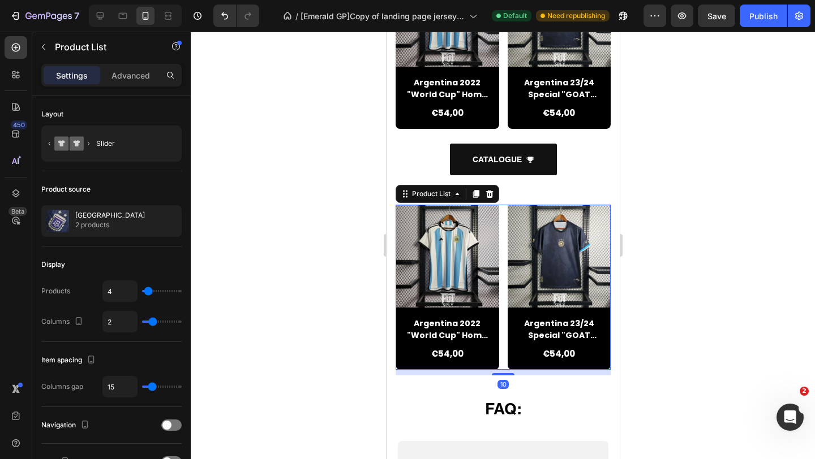
click at [367, 339] on div at bounding box center [503, 246] width 624 height 428
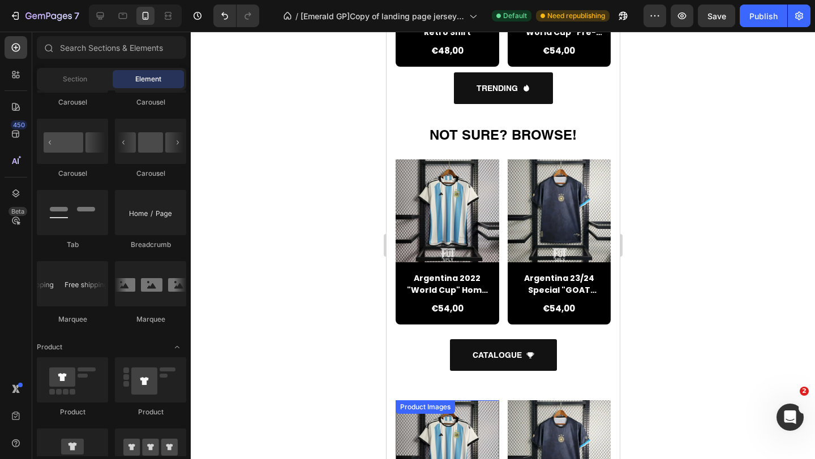
scroll to position [1057, 0]
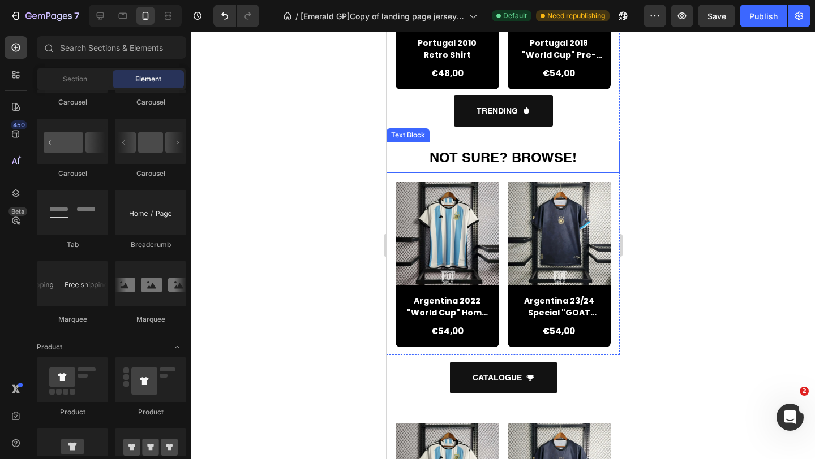
click at [427, 155] on p "NOT SURE? BROWSE!" at bounding box center [502, 157] width 231 height 29
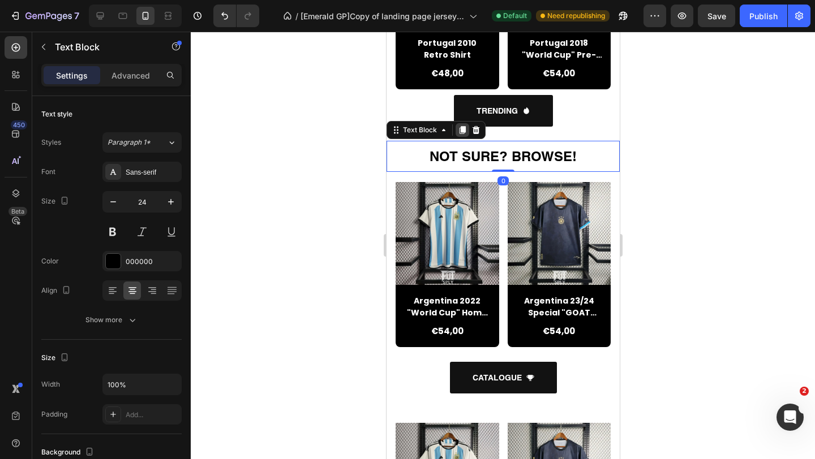
click at [462, 132] on icon at bounding box center [461, 130] width 9 height 9
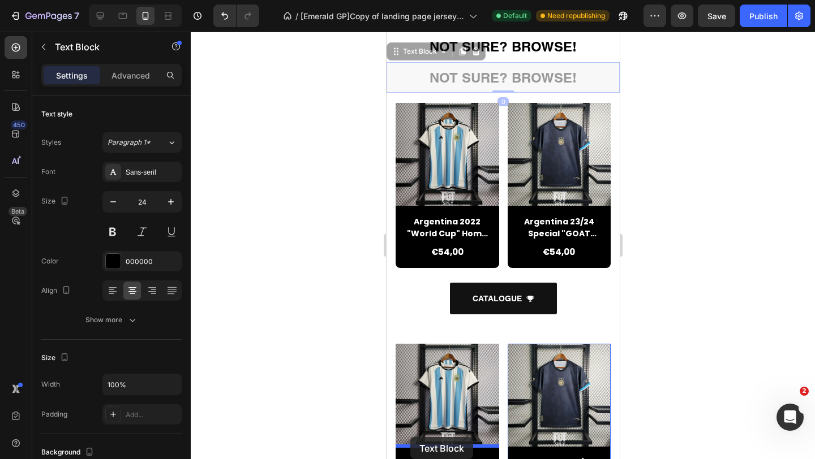
scroll to position [1170, 0]
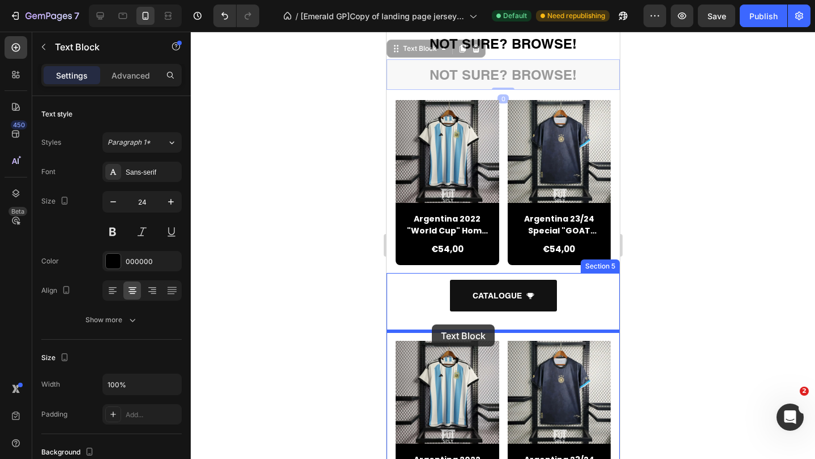
drag, startPoint x: 397, startPoint y: 160, endPoint x: 431, endPoint y: 325, distance: 168.5
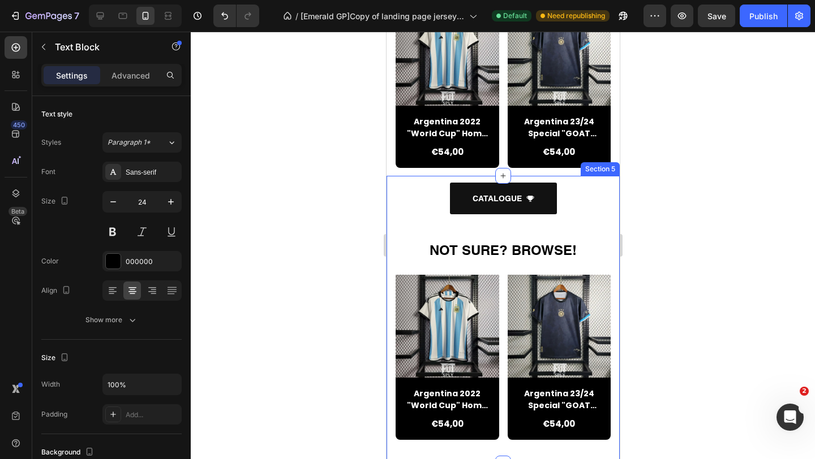
scroll to position [1275, 0]
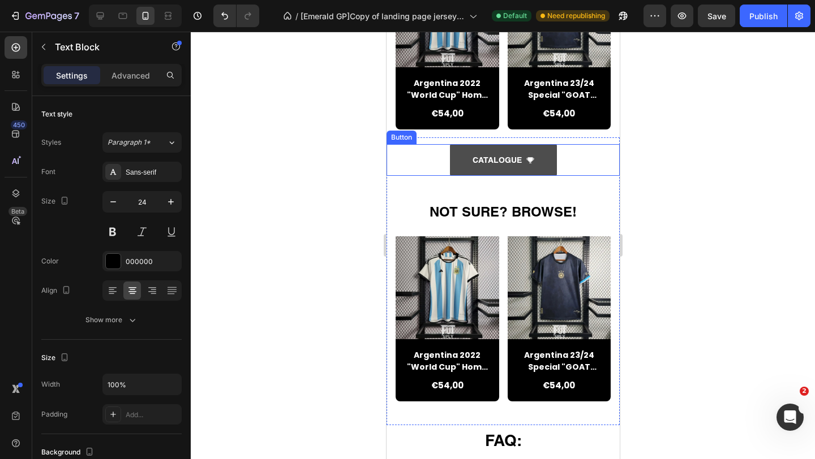
click at [547, 160] on link "CATALOGUE" at bounding box center [502, 160] width 107 height 32
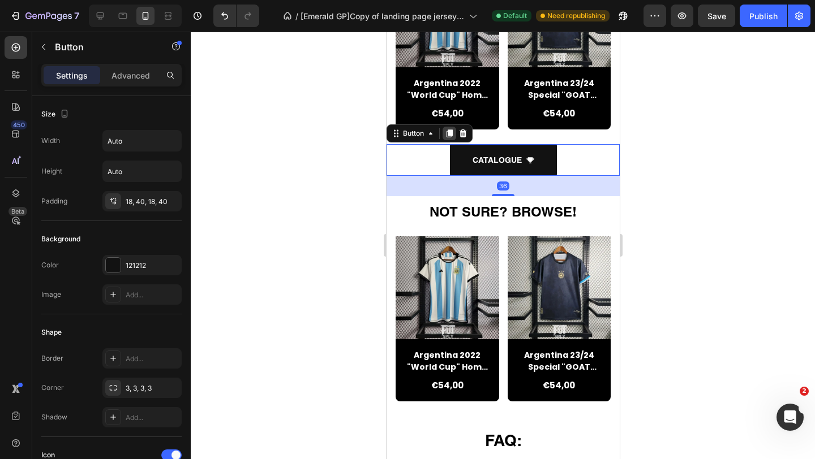
click at [448, 131] on icon at bounding box center [449, 134] width 6 height 8
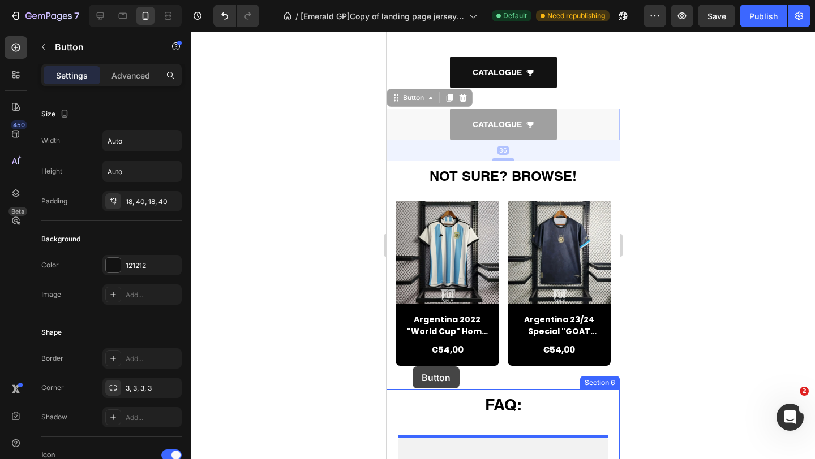
scroll to position [1387, 0]
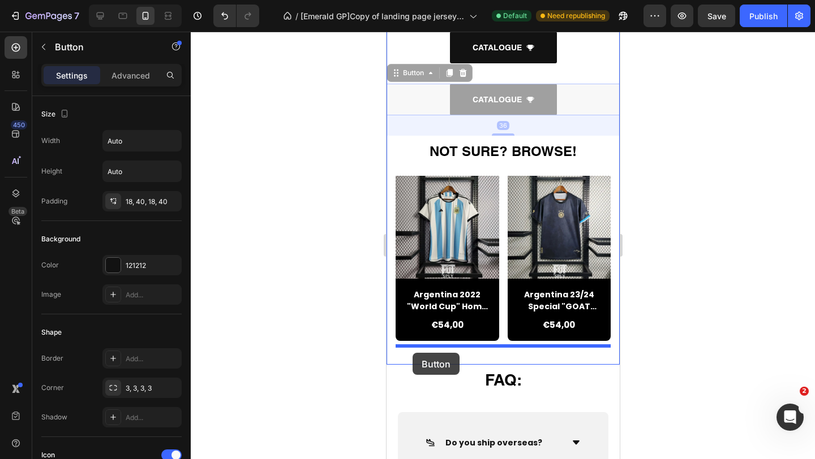
drag, startPoint x: 394, startPoint y: 137, endPoint x: 412, endPoint y: 353, distance: 216.3
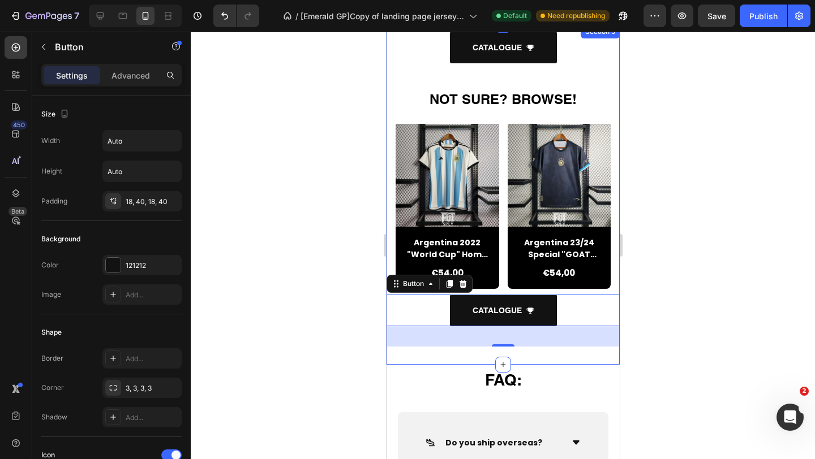
click at [350, 329] on div at bounding box center [503, 246] width 624 height 428
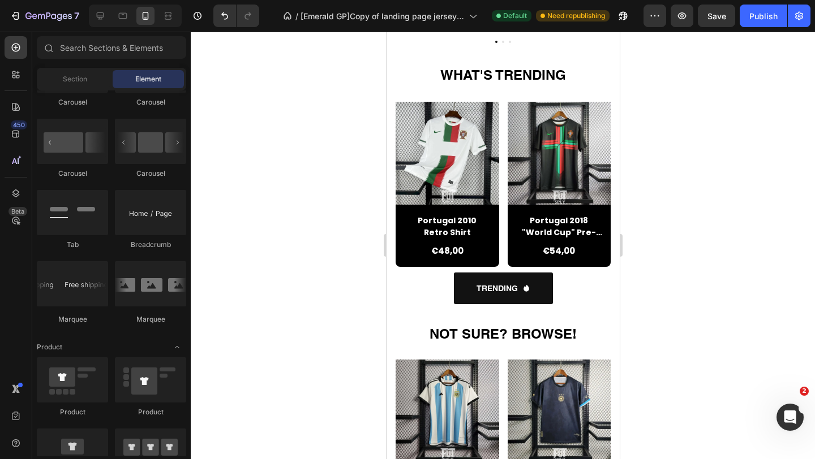
scroll to position [871, 0]
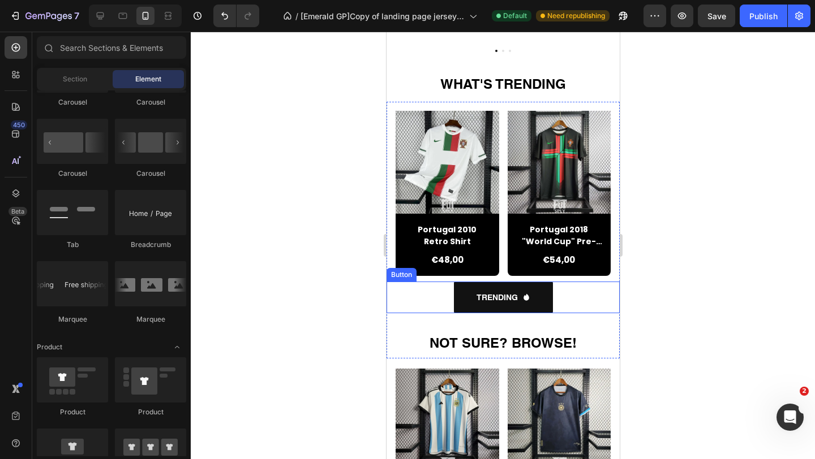
click at [588, 304] on div "TRENDING Button" at bounding box center [502, 298] width 233 height 32
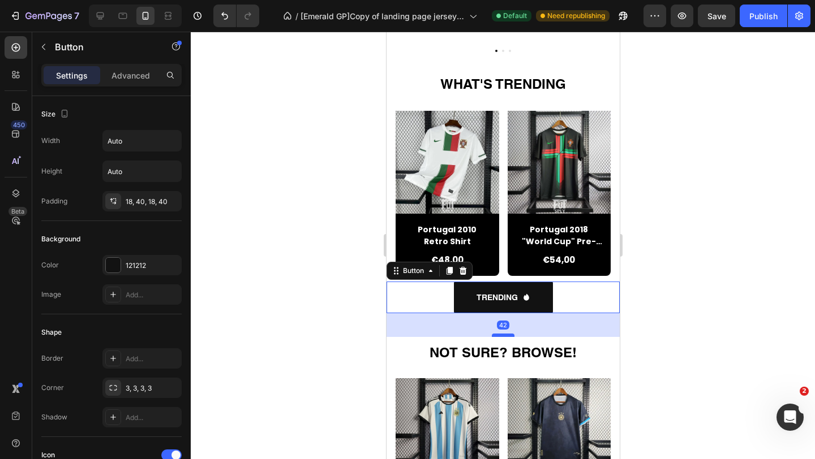
drag, startPoint x: 502, startPoint y: 325, endPoint x: 502, endPoint y: 334, distance: 9.6
click at [502, 334] on div at bounding box center [502, 335] width 23 height 3
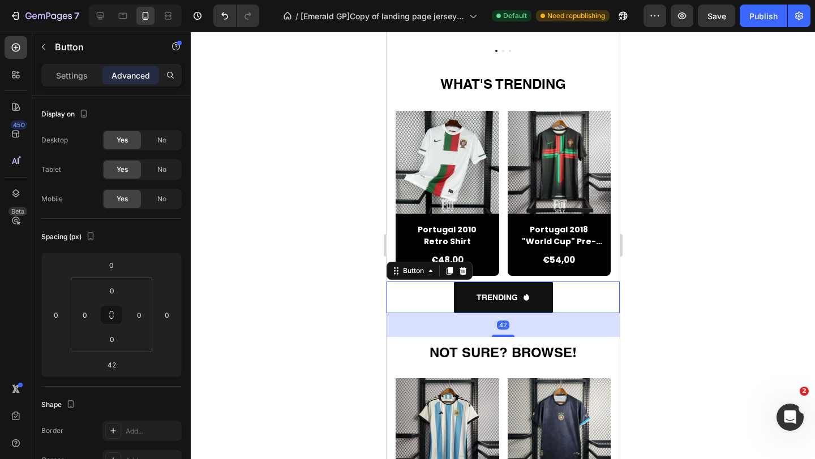
click at [390, 326] on div "42" at bounding box center [502, 325] width 233 height 24
click at [369, 329] on div at bounding box center [503, 246] width 624 height 428
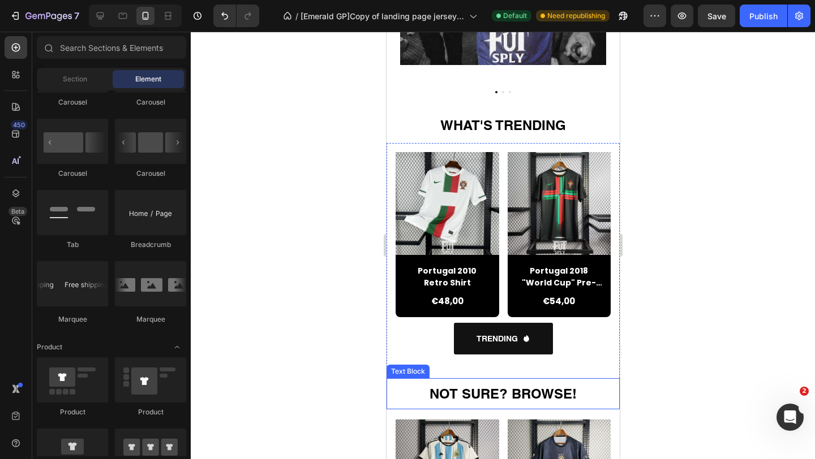
scroll to position [825, 0]
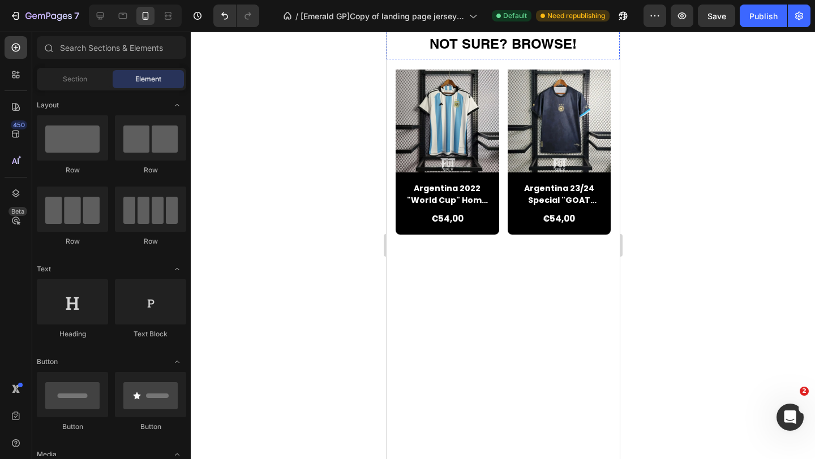
scroll to position [1198, 0]
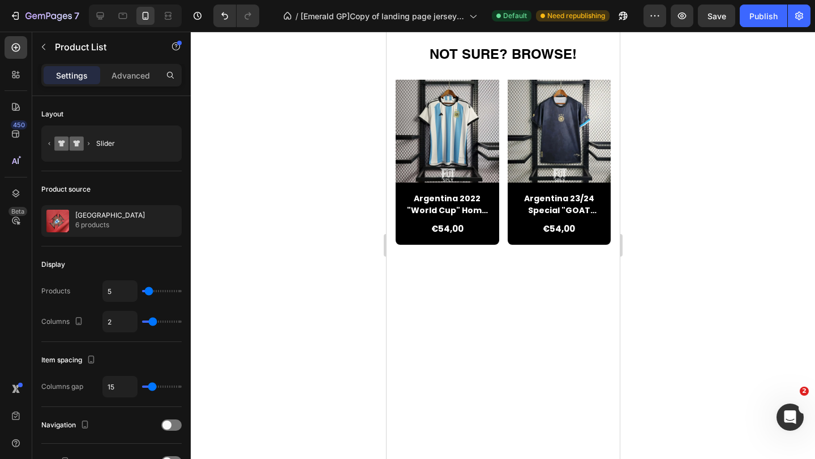
drag, startPoint x: 504, startPoint y: 326, endPoint x: 483, endPoint y: 336, distance: 22.8
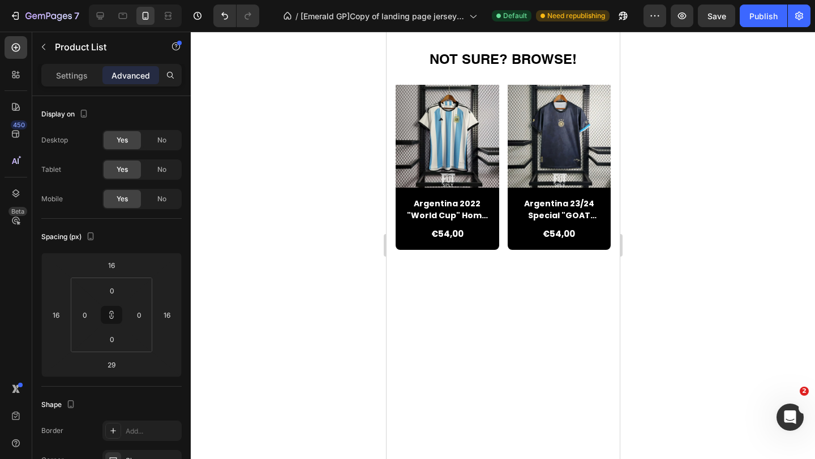
type input "39"
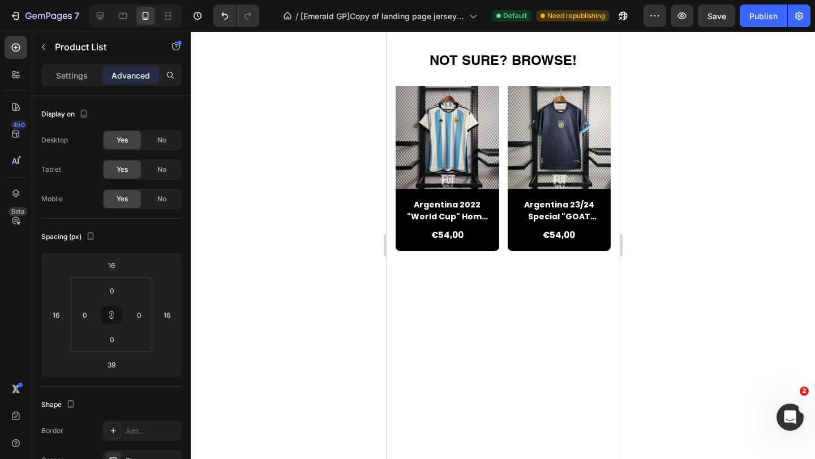
click at [362, 304] on div at bounding box center [503, 246] width 624 height 428
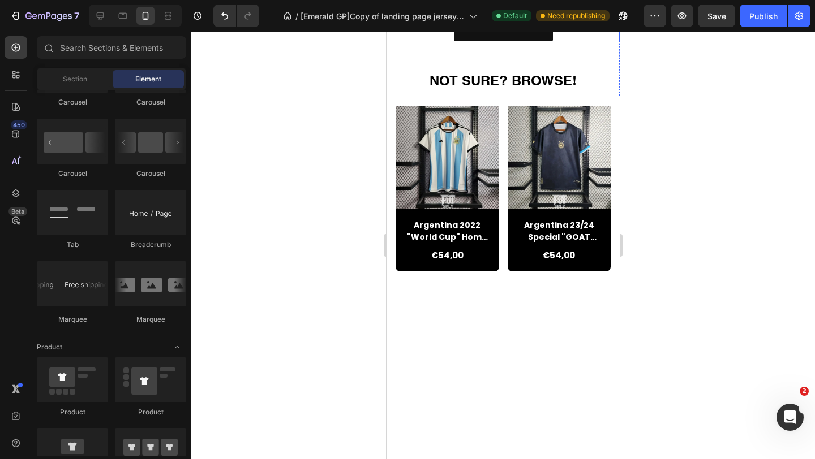
scroll to position [802, 0]
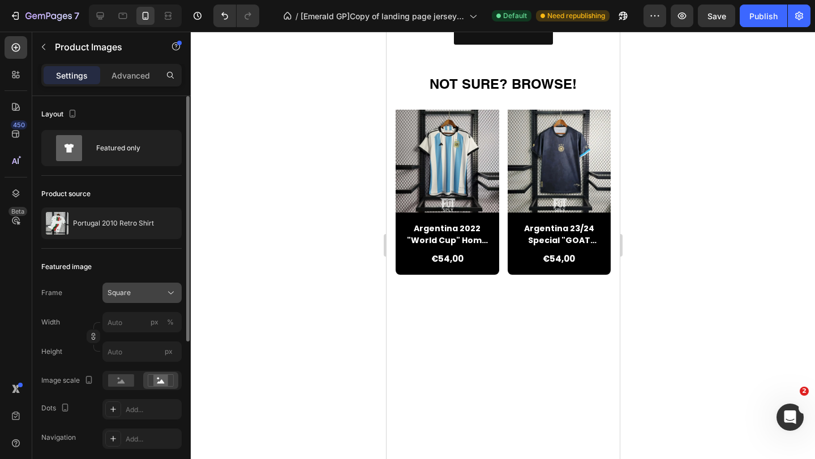
click at [148, 287] on div "Square" at bounding box center [141, 292] width 69 height 11
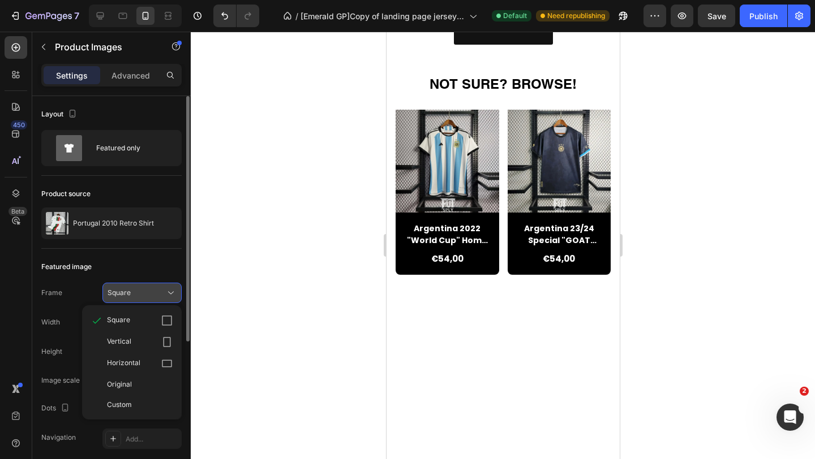
click at [148, 287] on div "Square" at bounding box center [141, 292] width 69 height 11
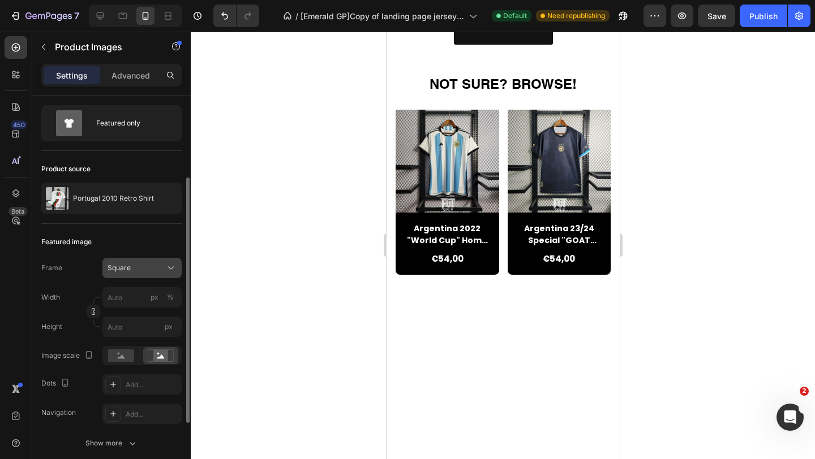
scroll to position [0, 0]
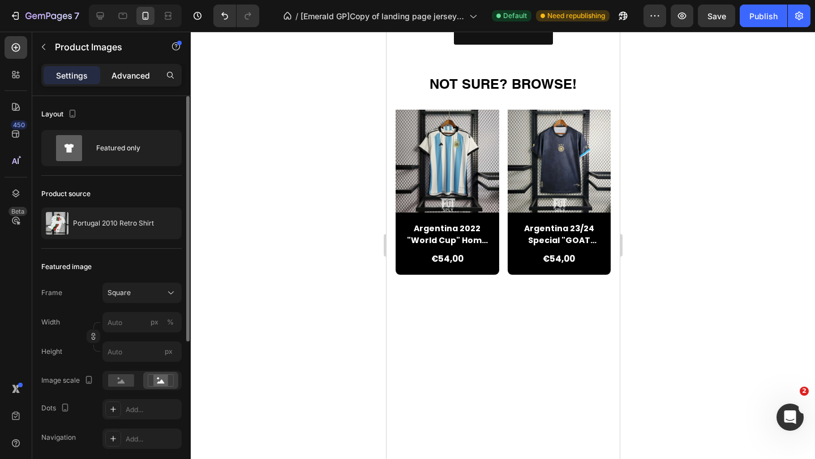
click at [139, 74] on p "Advanced" at bounding box center [130, 76] width 38 height 12
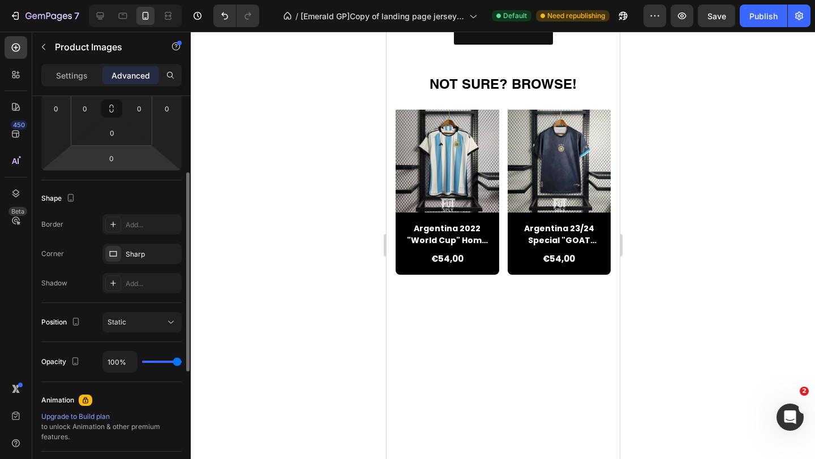
scroll to position [207, 0]
click at [144, 255] on div "Sharp" at bounding box center [142, 254] width 33 height 10
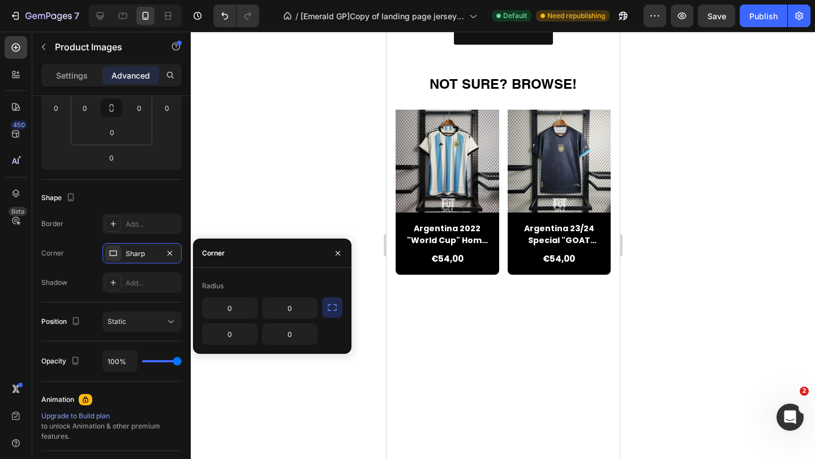
click at [330, 316] on button "button" at bounding box center [332, 308] width 20 height 20
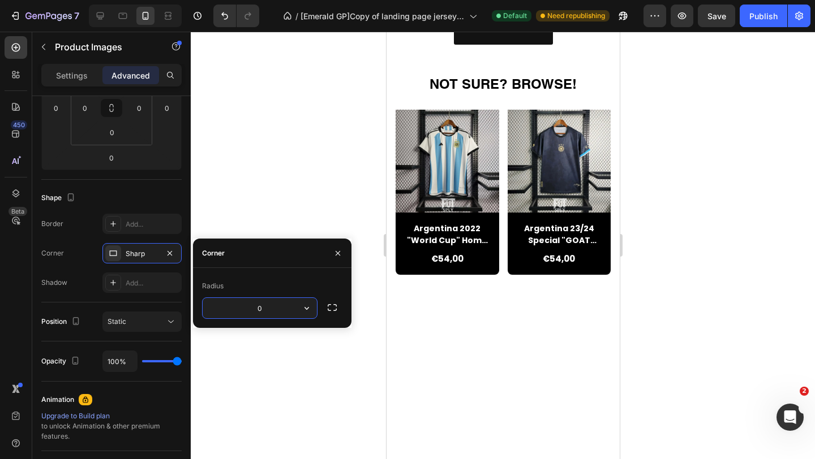
click at [295, 308] on input "0" at bounding box center [260, 308] width 114 height 20
click at [309, 309] on icon "button" at bounding box center [306, 308] width 11 height 11
click at [279, 308] on input "0" at bounding box center [260, 308] width 114 height 20
type input "5"
type input "1"
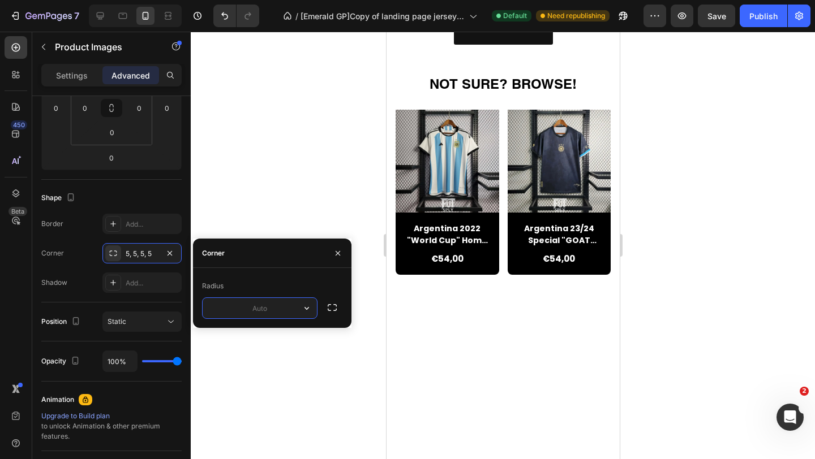
type input "5"
click at [316, 191] on div at bounding box center [503, 246] width 624 height 428
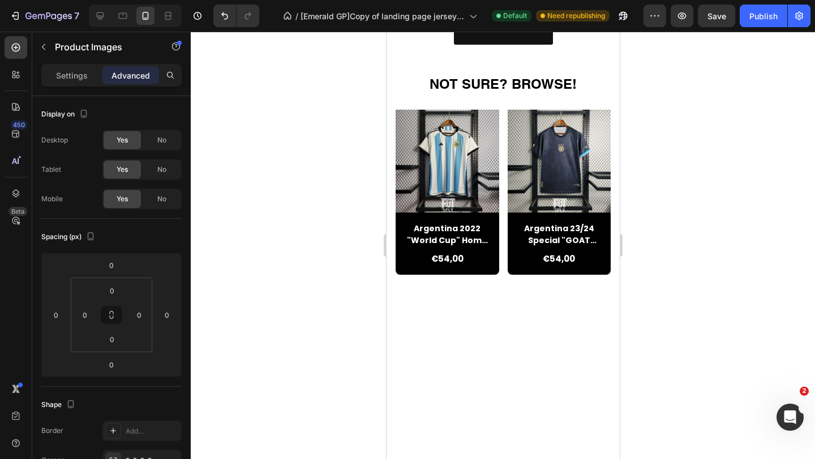
click at [302, 276] on div at bounding box center [503, 246] width 624 height 428
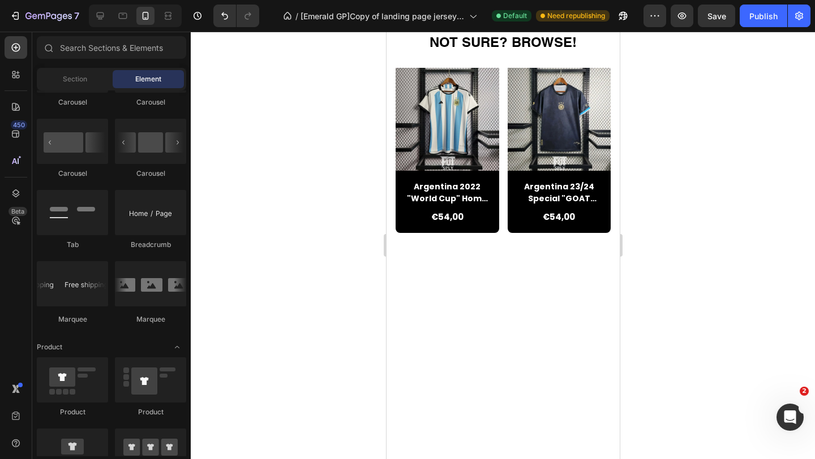
scroll to position [850, 0]
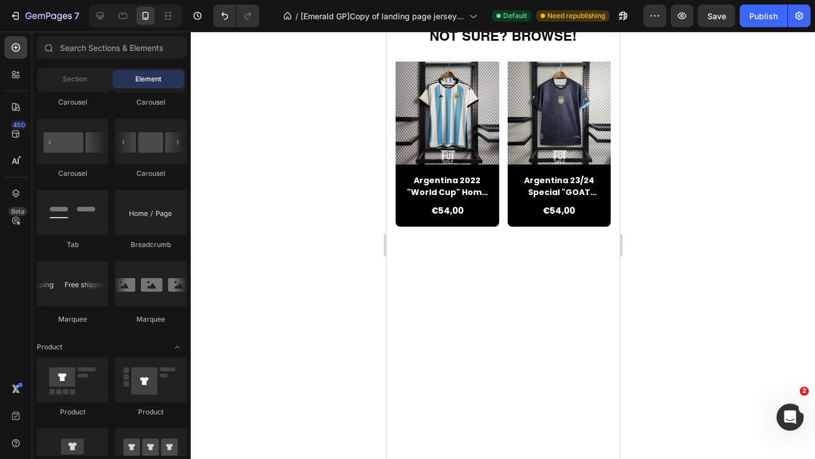
click at [328, 273] on div at bounding box center [503, 246] width 624 height 428
click at [349, 306] on div at bounding box center [503, 246] width 624 height 428
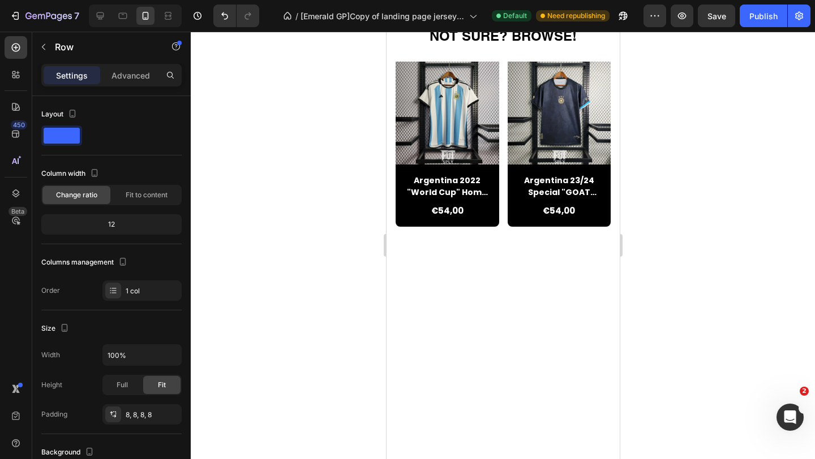
click at [260, 229] on div at bounding box center [503, 246] width 624 height 428
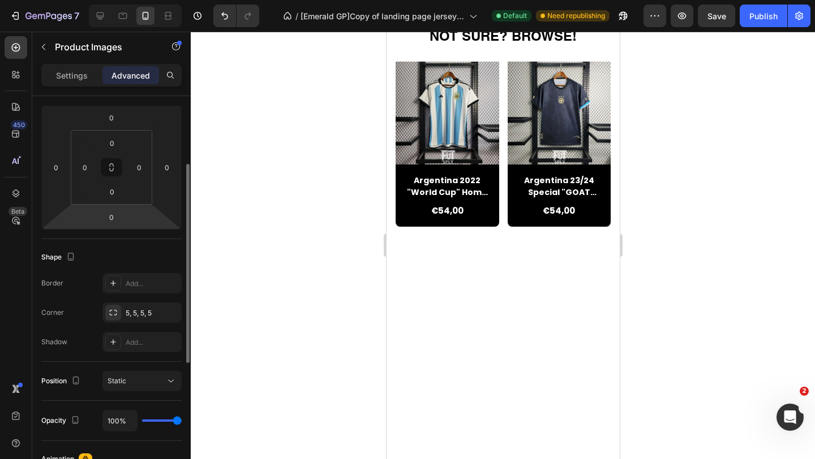
scroll to position [151, 0]
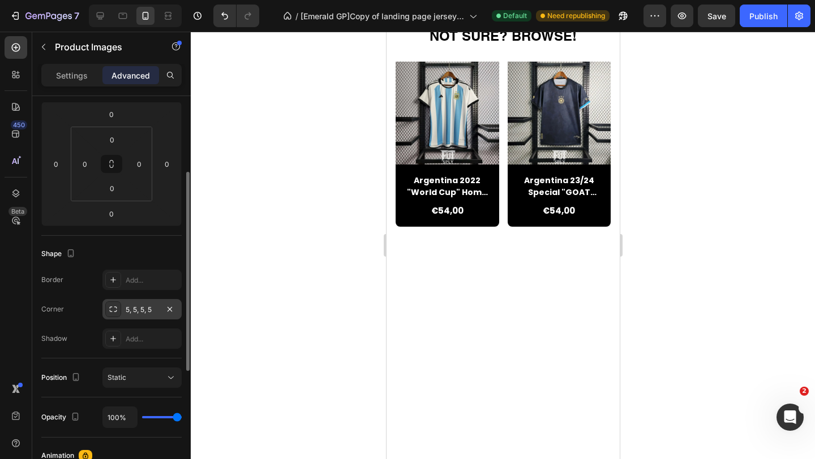
click at [115, 308] on icon at bounding box center [113, 309] width 9 height 9
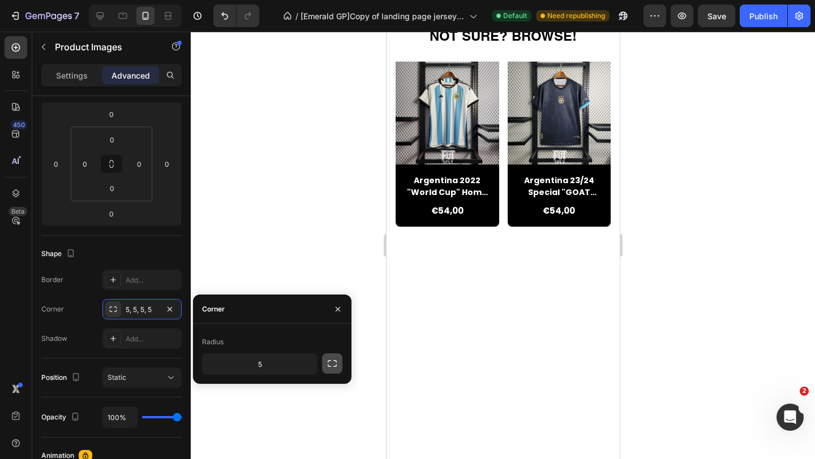
click at [329, 367] on icon "button" at bounding box center [331, 363] width 11 height 11
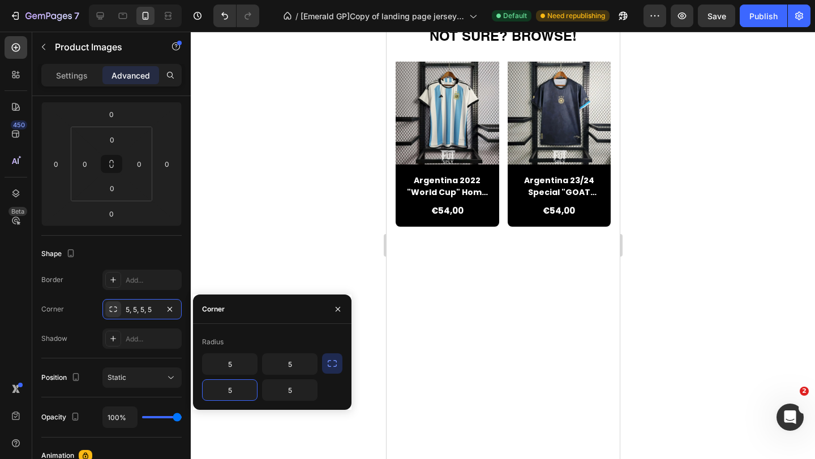
click at [231, 392] on input "5" at bounding box center [230, 390] width 54 height 20
type input "0"
click at [283, 392] on input "5" at bounding box center [290, 390] width 54 height 20
click at [290, 392] on input "5" at bounding box center [290, 390] width 54 height 20
type input "0"
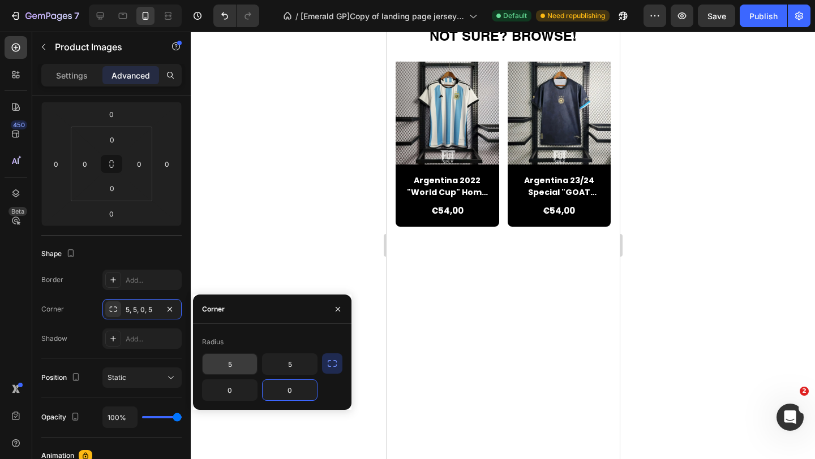
click at [245, 364] on input "5" at bounding box center [230, 364] width 54 height 20
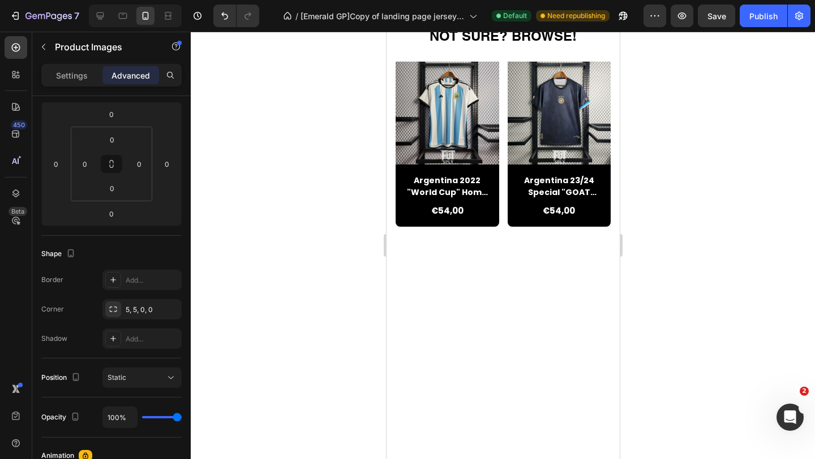
click at [329, 218] on div at bounding box center [503, 246] width 624 height 428
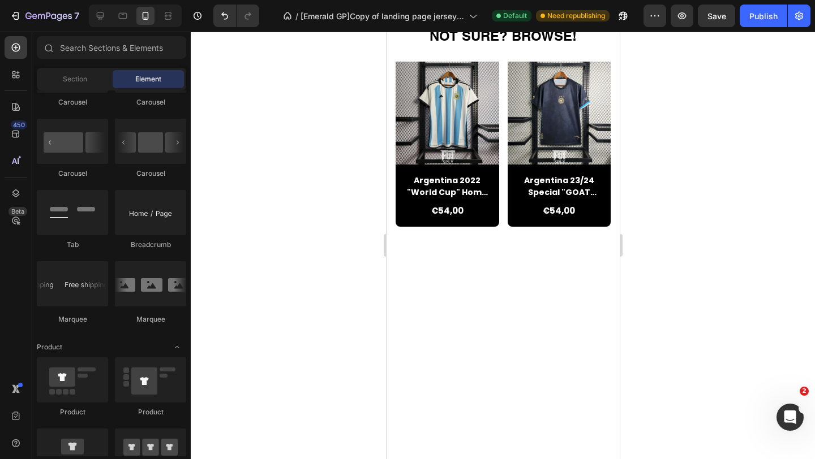
click at [397, 134] on div at bounding box center [397, 134] width 0 height 0
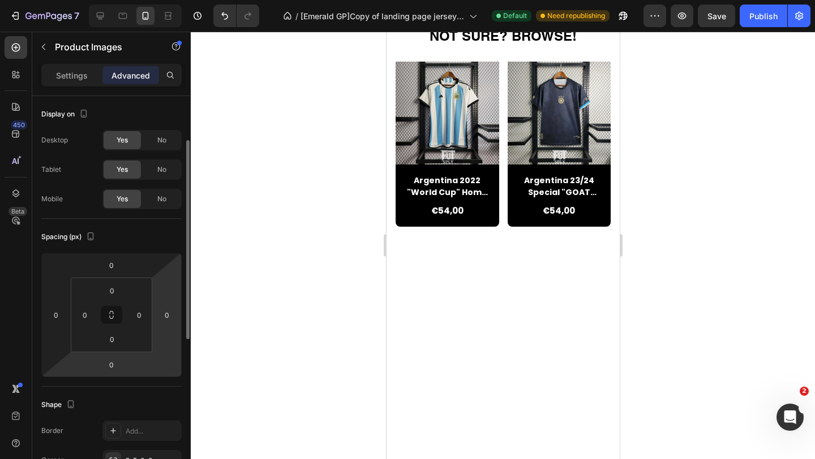
scroll to position [141, 0]
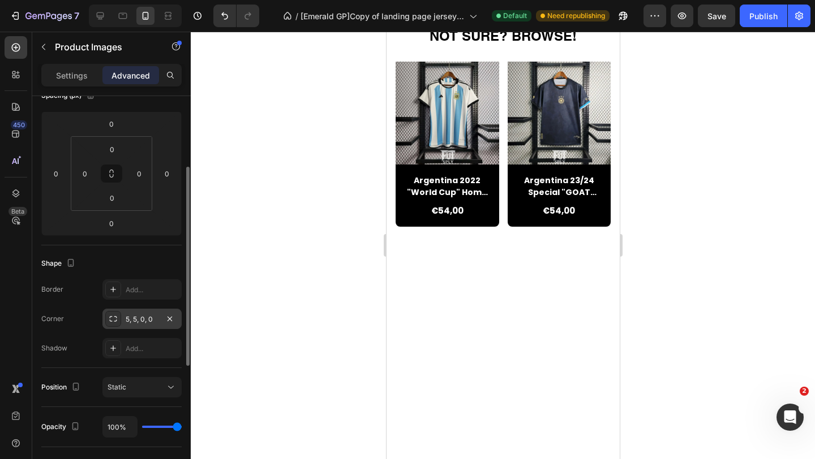
click at [155, 322] on div "5, 5, 0, 0" at bounding box center [142, 320] width 33 height 10
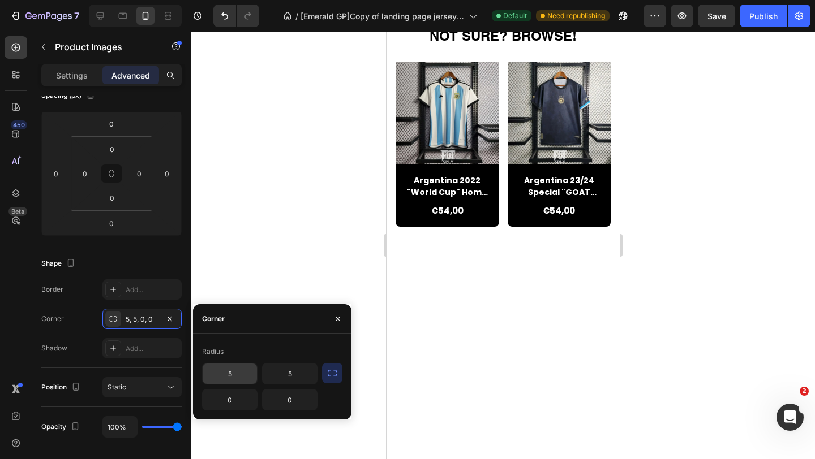
click at [234, 376] on input "5" at bounding box center [230, 374] width 54 height 20
type input "10"
click at [293, 375] on input "5" at bounding box center [290, 374] width 54 height 20
type input "1O"
click at [319, 272] on div at bounding box center [503, 246] width 624 height 428
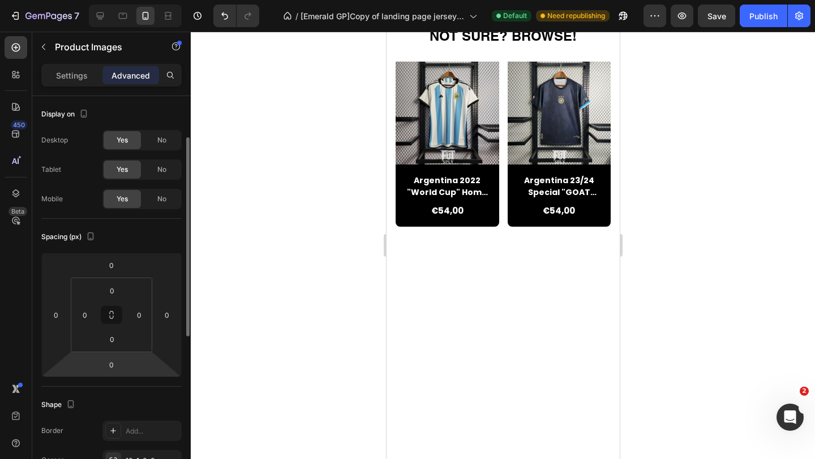
scroll to position [110, 0]
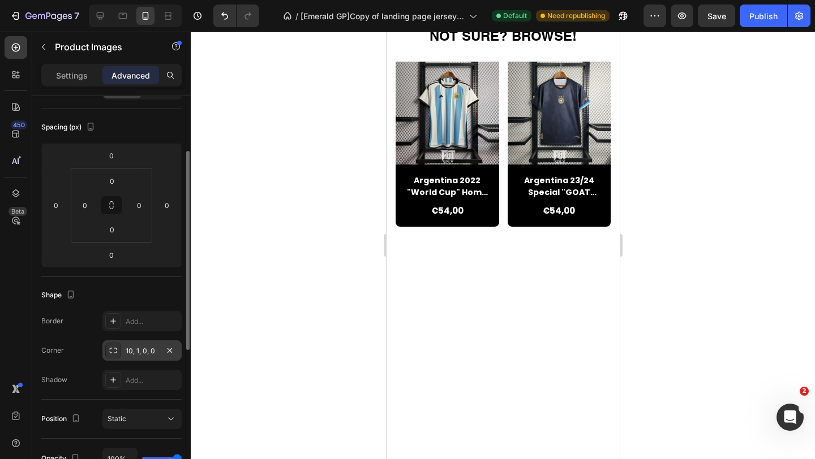
click at [145, 345] on div "10, 1, 0, 0" at bounding box center [141, 351] width 79 height 20
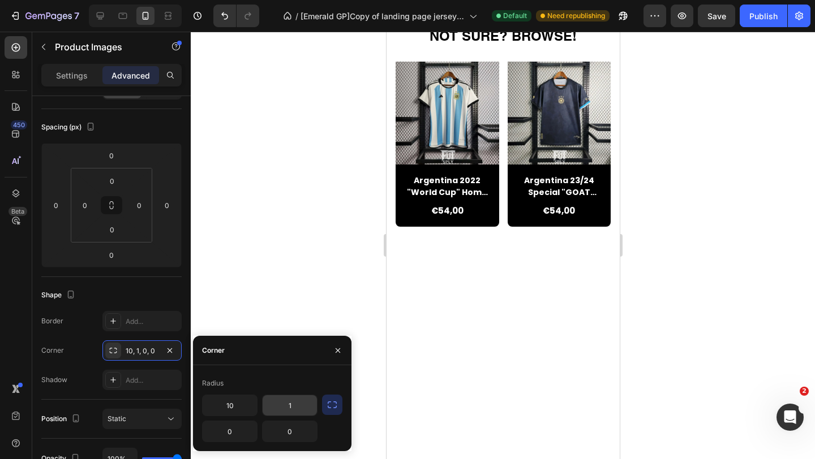
click at [301, 408] on input "1" at bounding box center [290, 405] width 54 height 20
click at [298, 408] on input "1" at bounding box center [290, 405] width 54 height 20
type input "10"
click at [151, 304] on div "Shape Border Add... Corner 10, 10, 0, 0 Shadow Add..." at bounding box center [111, 338] width 140 height 123
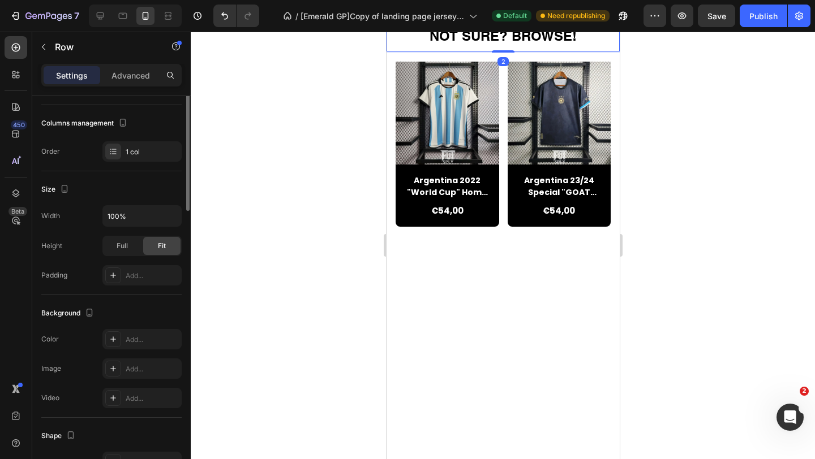
scroll to position [0, 0]
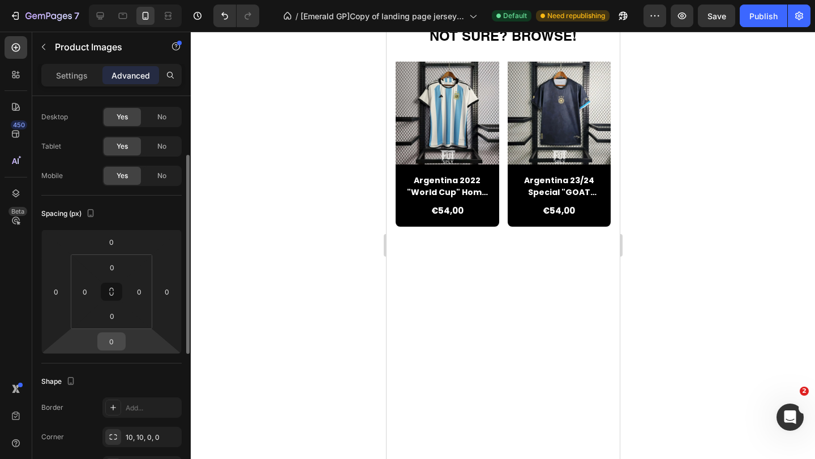
scroll to position [55, 0]
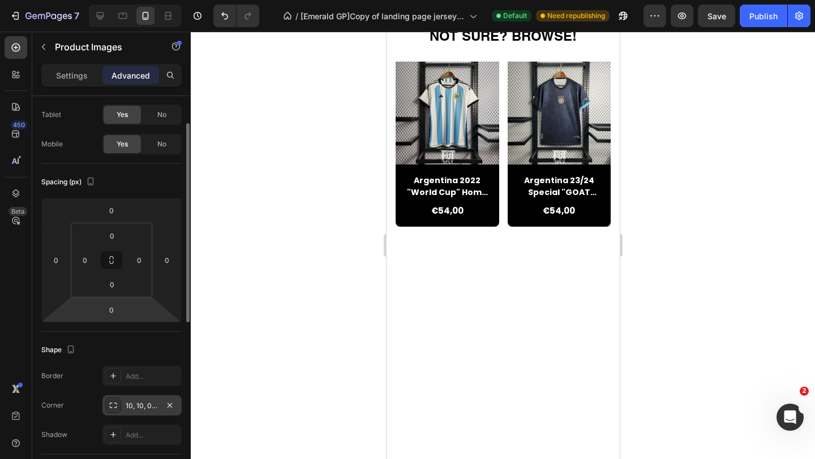
click at [132, 405] on div "10, 10, 0, 0" at bounding box center [142, 406] width 33 height 10
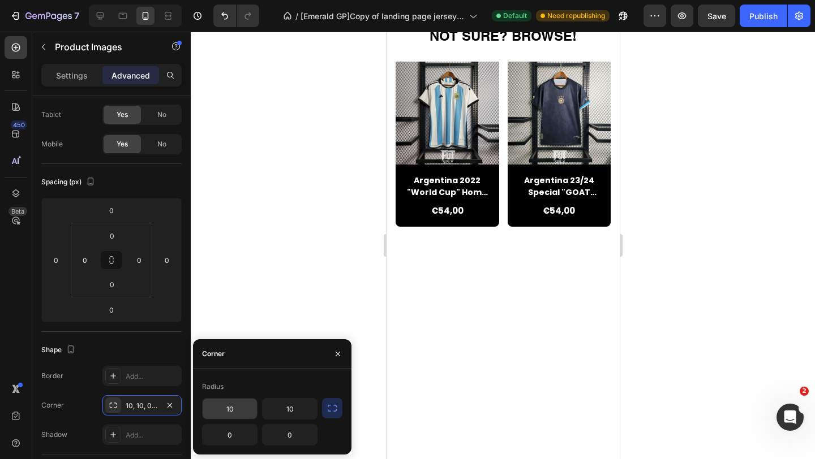
click at [235, 411] on input "10" at bounding box center [230, 409] width 54 height 20
click at [235, 411] on input "7" at bounding box center [230, 409] width 54 height 20
type input "7"
click at [286, 409] on input "10" at bounding box center [290, 409] width 54 height 20
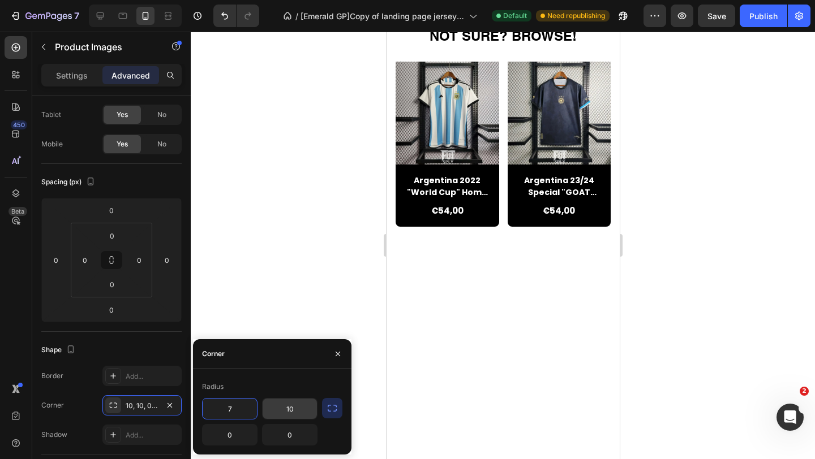
click at [286, 409] on input "10" at bounding box center [290, 409] width 54 height 20
paste input "7"
type input "7"
click at [337, 358] on icon "button" at bounding box center [337, 354] width 9 height 9
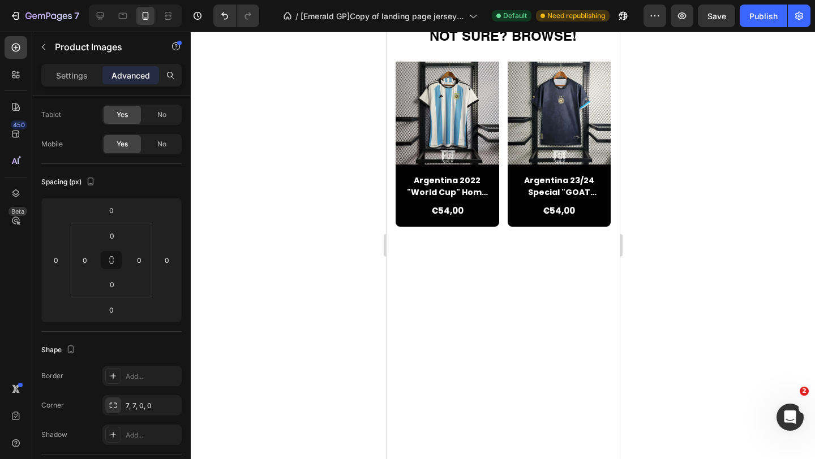
click at [651, 246] on div at bounding box center [503, 246] width 624 height 428
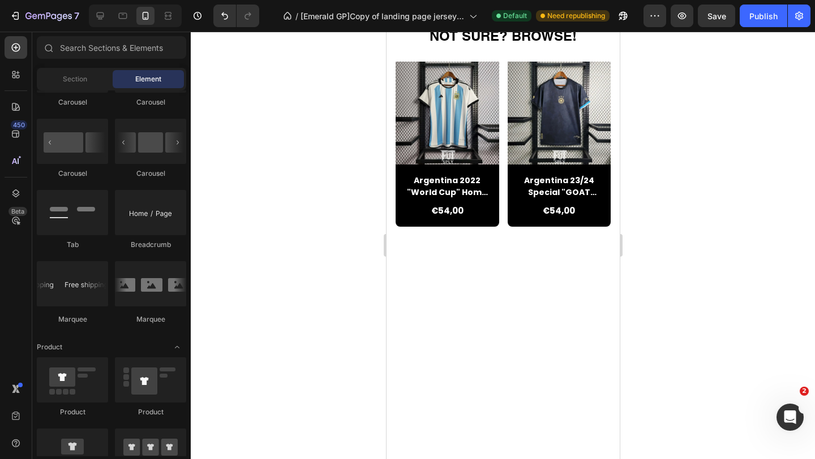
click at [302, 272] on div at bounding box center [503, 246] width 624 height 428
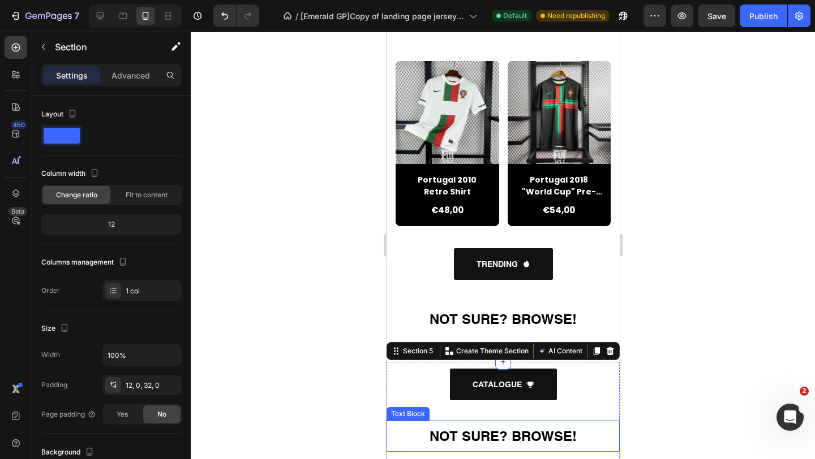
scroll to position [998, 0]
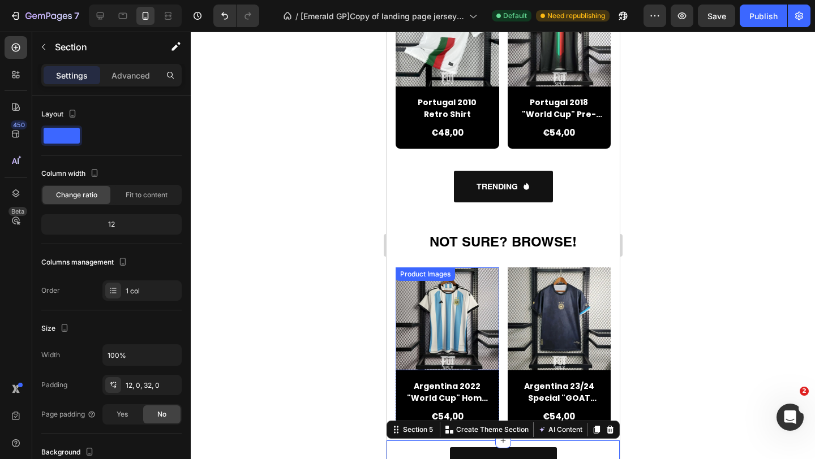
click at [464, 326] on img at bounding box center [447, 320] width 104 height 104
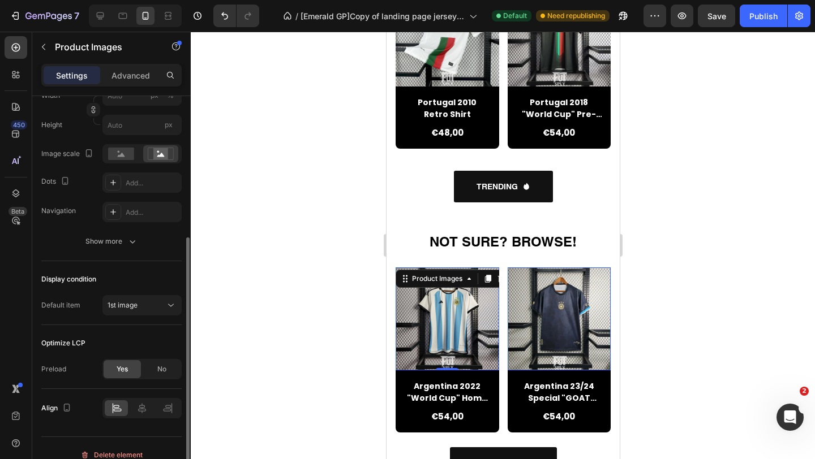
scroll to position [240, 0]
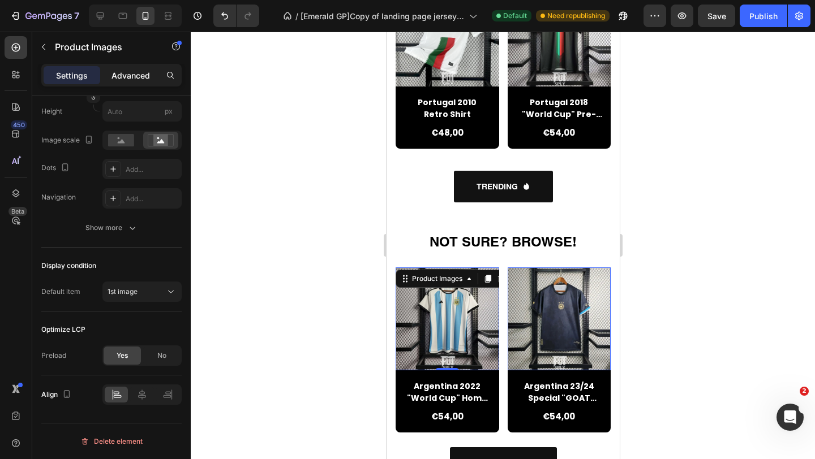
click at [130, 81] on div "Advanced" at bounding box center [130, 75] width 57 height 18
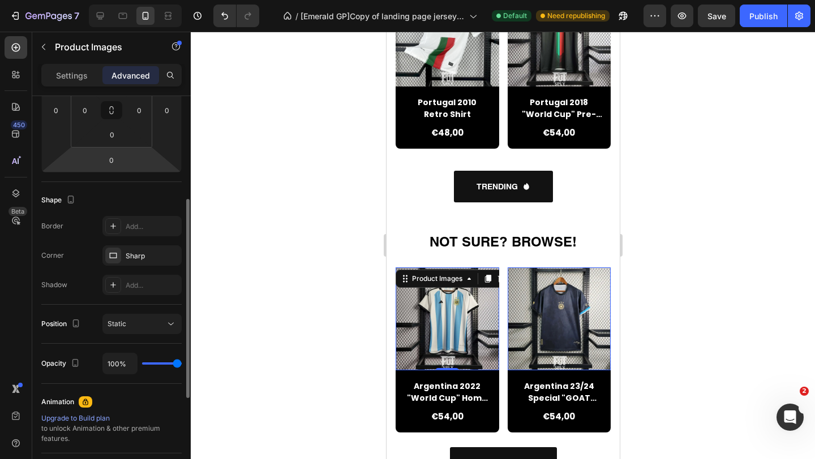
scroll to position [203, 0]
click at [169, 225] on div "Add..." at bounding box center [152, 229] width 53 height 10
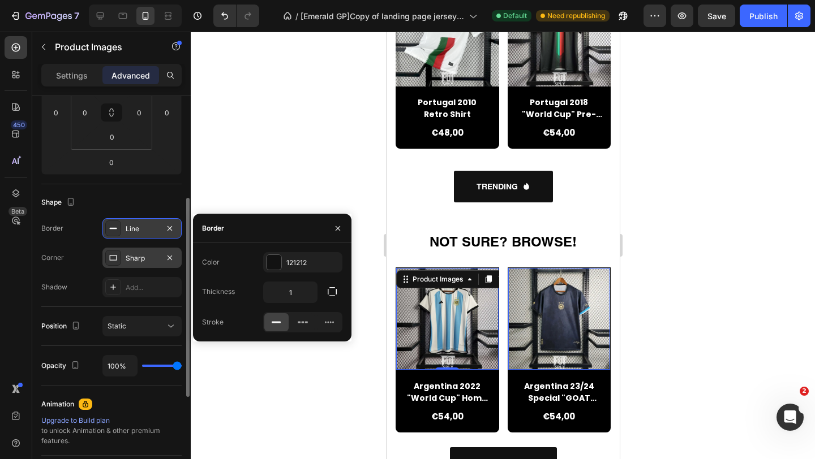
click at [153, 265] on div "Sharp" at bounding box center [141, 258] width 79 height 20
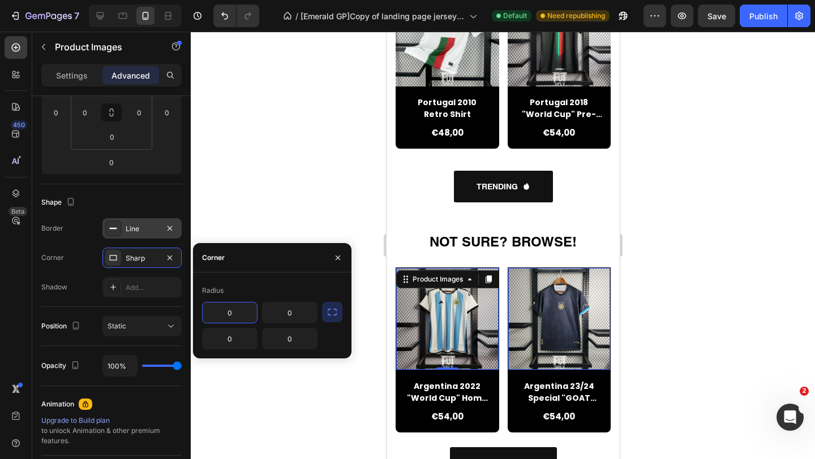
click at [240, 312] on input "0" at bounding box center [230, 313] width 54 height 20
paste input "7"
type input "7"
click at [299, 315] on input "0" at bounding box center [290, 313] width 54 height 20
paste input "7"
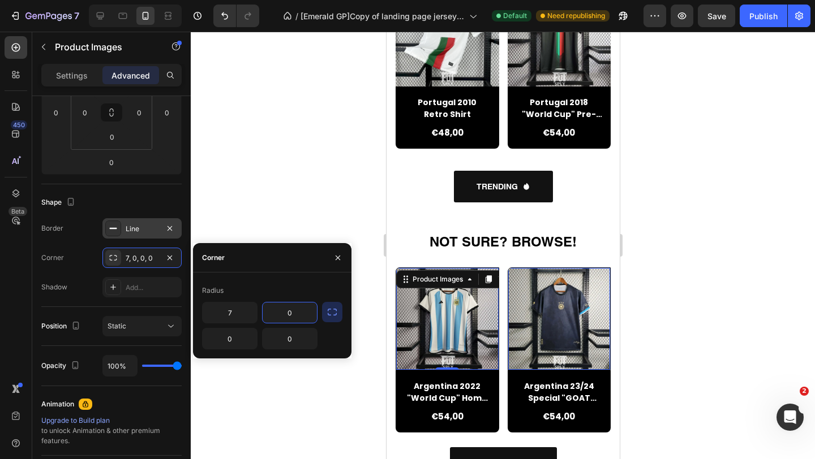
type input "7"
click at [376, 303] on div at bounding box center [503, 246] width 624 height 428
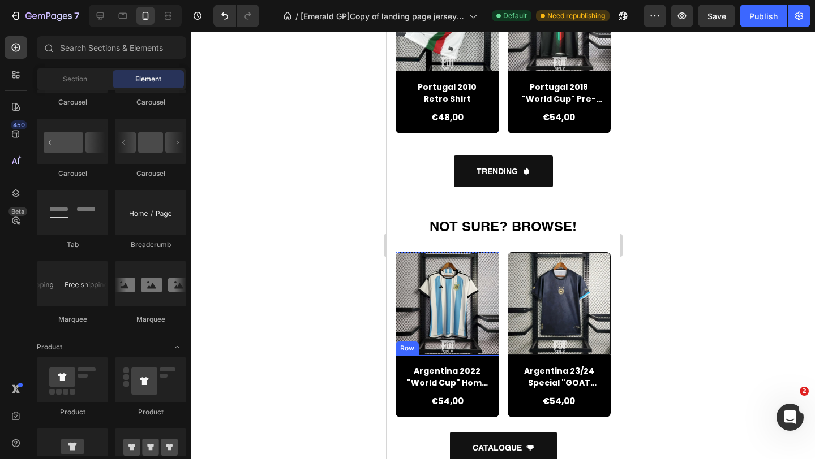
scroll to position [1017, 0]
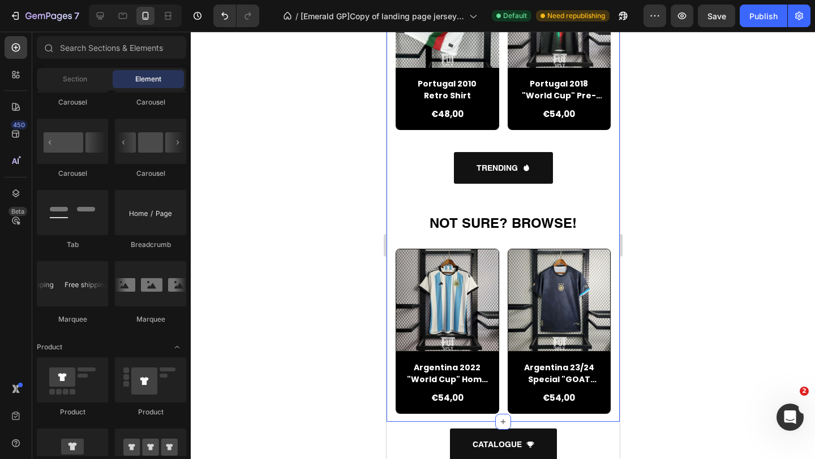
click at [439, 302] on img at bounding box center [446, 301] width 102 height 102
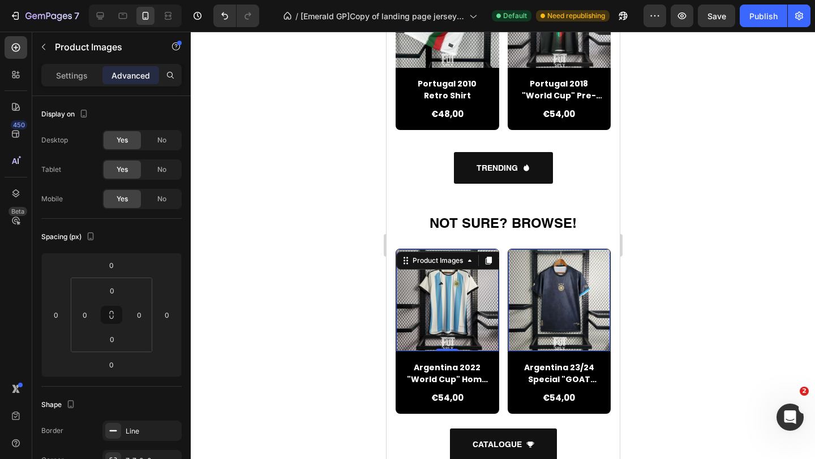
click at [266, 245] on div at bounding box center [503, 246] width 624 height 428
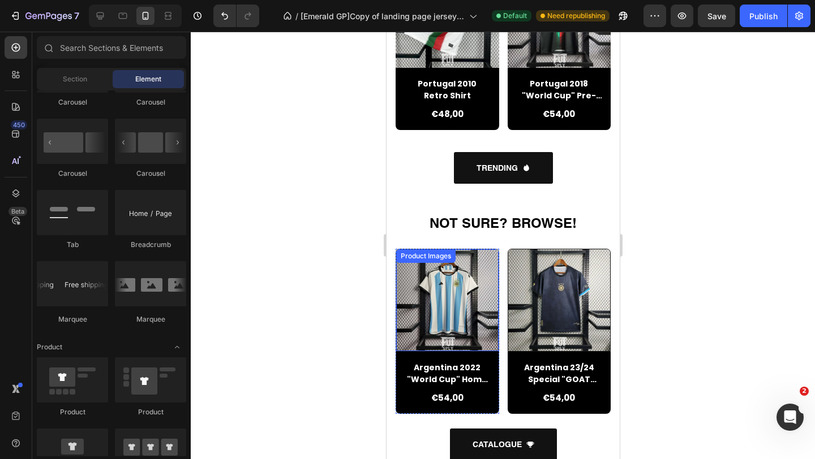
click at [454, 315] on img at bounding box center [446, 301] width 102 height 102
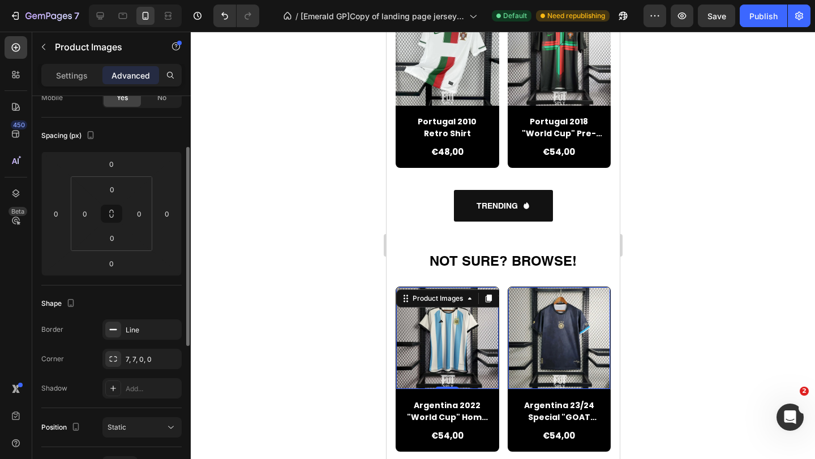
scroll to position [957, 0]
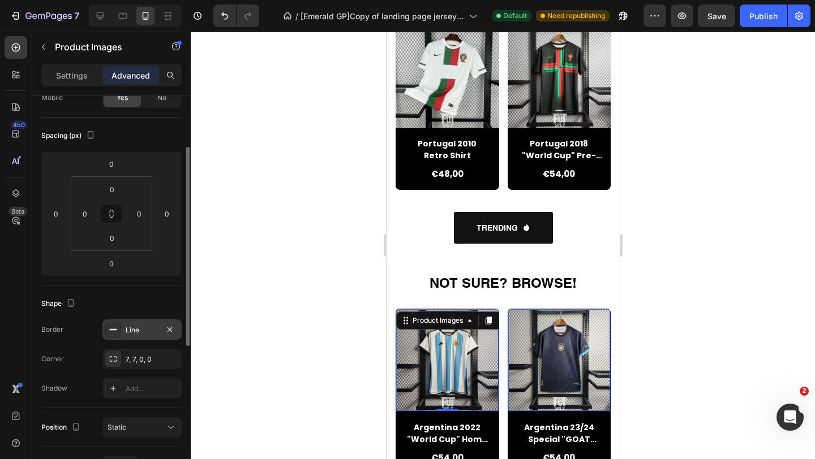
click at [159, 326] on div "Line" at bounding box center [141, 330] width 79 height 20
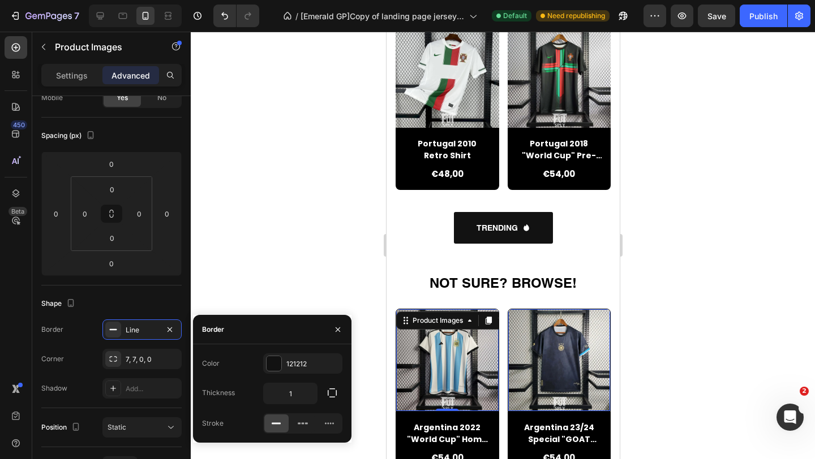
click at [275, 255] on div at bounding box center [503, 246] width 624 height 428
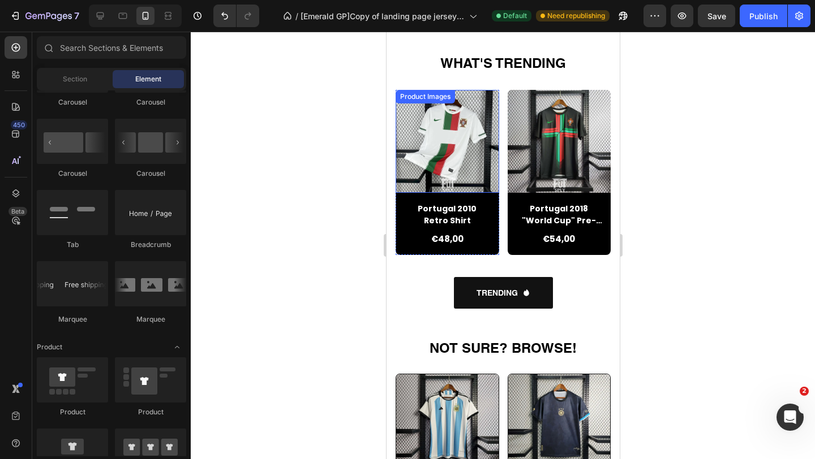
scroll to position [738, 0]
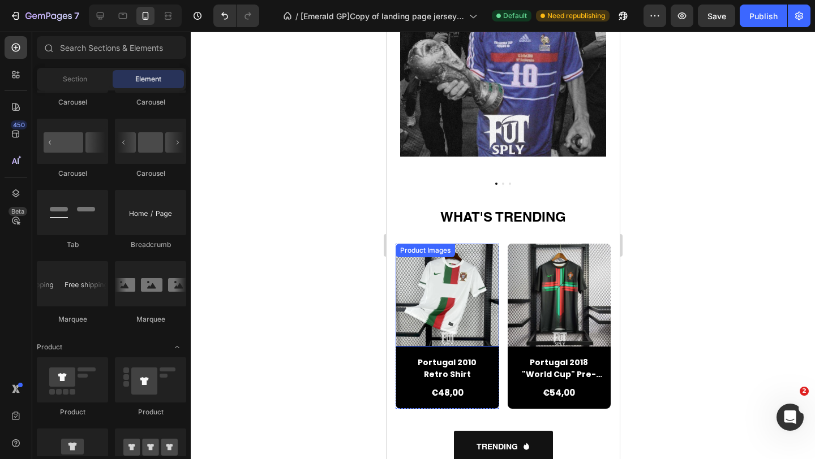
click at [443, 295] on img at bounding box center [447, 296] width 104 height 104
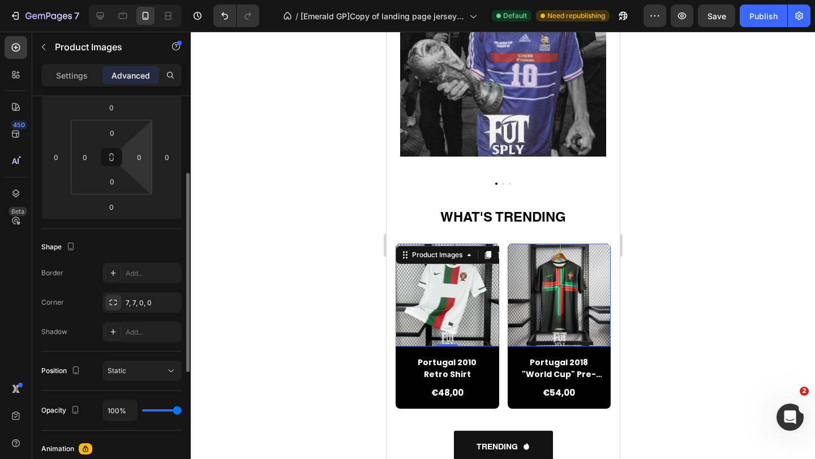
scroll to position [158, 0]
click at [141, 281] on div "Add..." at bounding box center [141, 273] width 79 height 20
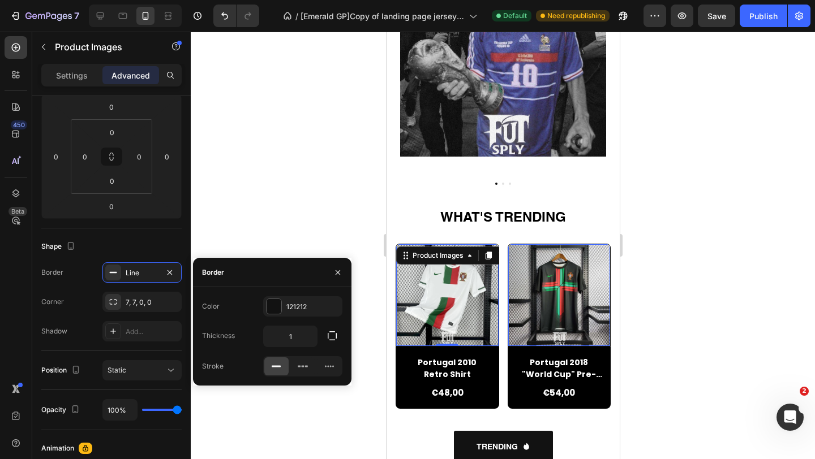
click at [312, 227] on div at bounding box center [503, 246] width 624 height 428
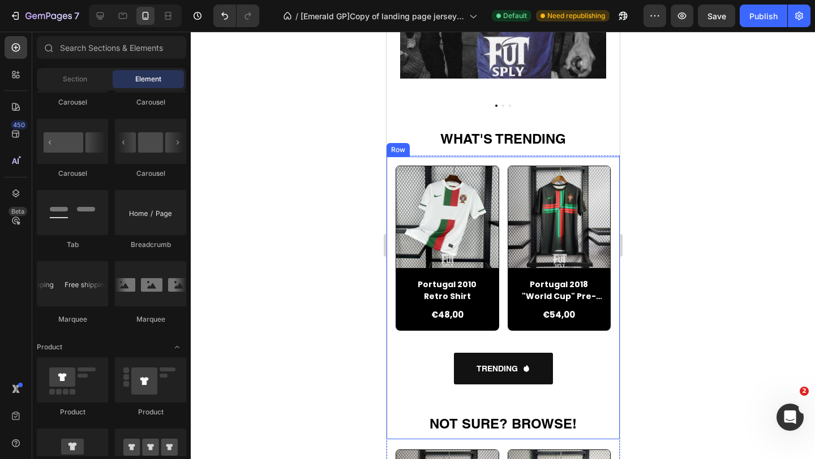
scroll to position [805, 0]
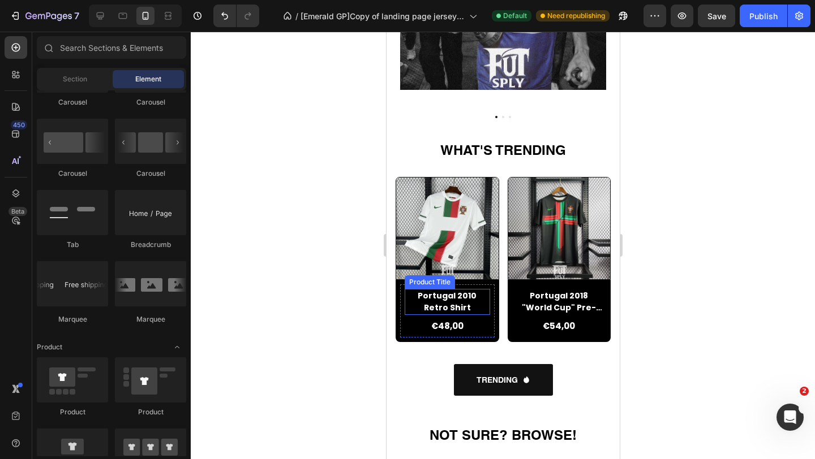
click at [449, 295] on h2 "Portugal 2010 Retro Shirt" at bounding box center [446, 302] width 85 height 26
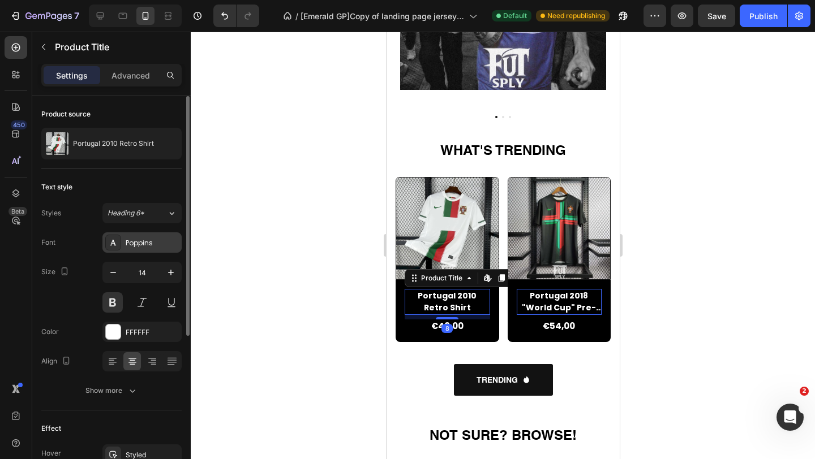
click at [140, 237] on div "Poppins" at bounding box center [141, 243] width 79 height 20
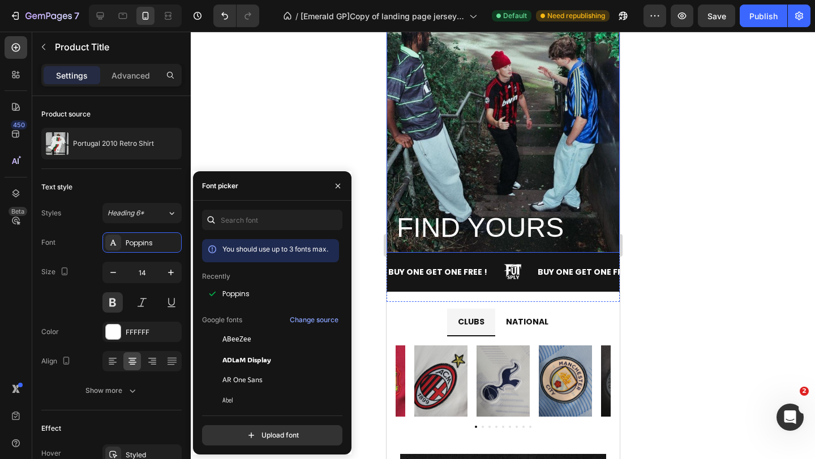
scroll to position [67, 0]
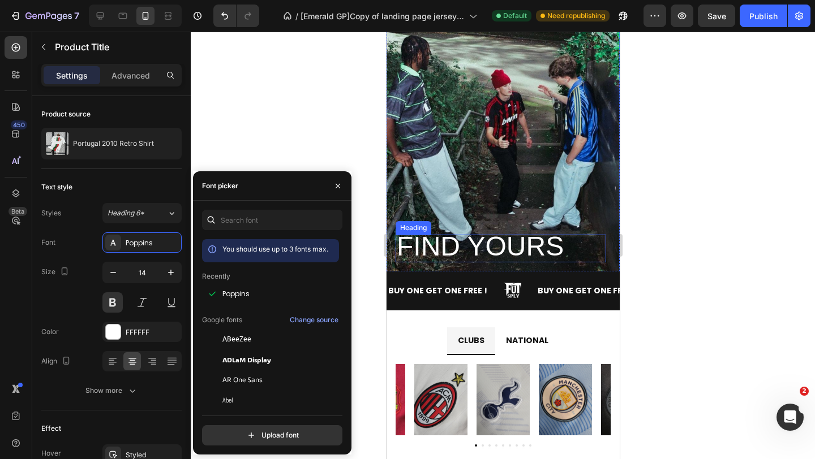
click at [457, 252] on span "FIND YOURS" at bounding box center [479, 246] width 167 height 30
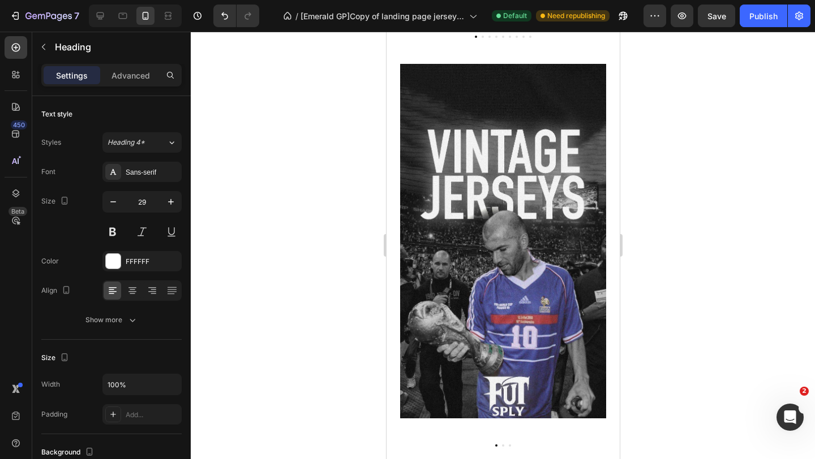
scroll to position [887, 0]
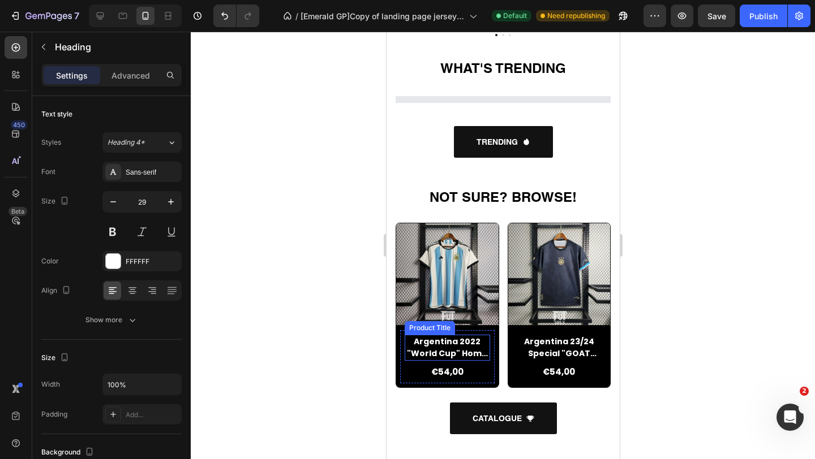
click at [446, 343] on h2 "Argentina 2022 "World Cup" Home [GEOGRAPHIC_DATA]" at bounding box center [446, 348] width 85 height 26
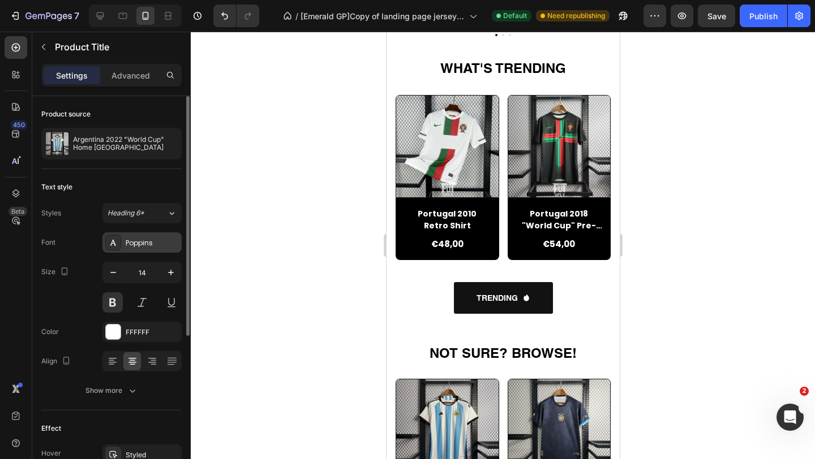
click at [147, 242] on div "Poppins" at bounding box center [152, 243] width 53 height 10
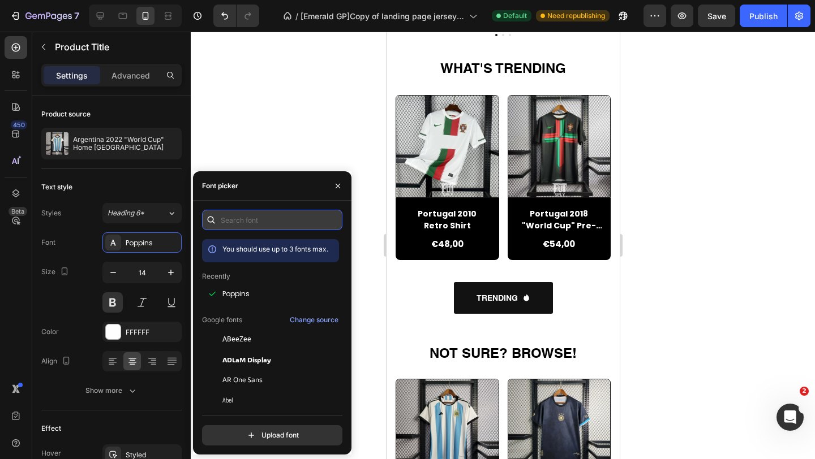
click at [266, 222] on input "text" at bounding box center [272, 220] width 140 height 20
type input "s"
type input "serif"
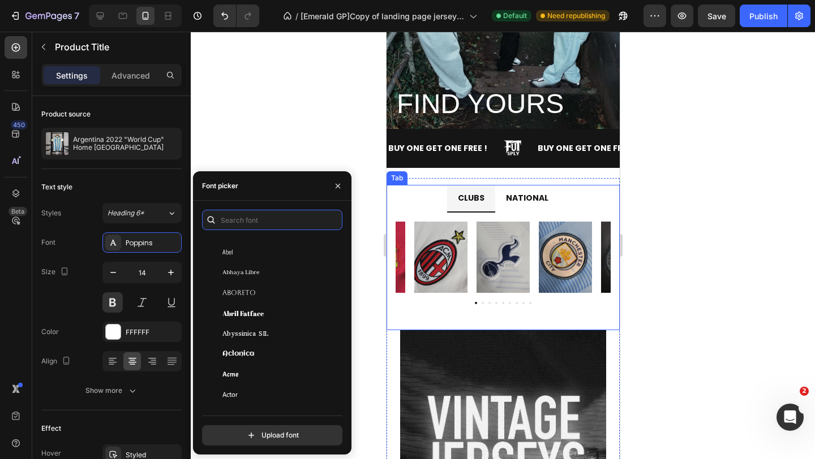
scroll to position [148, 0]
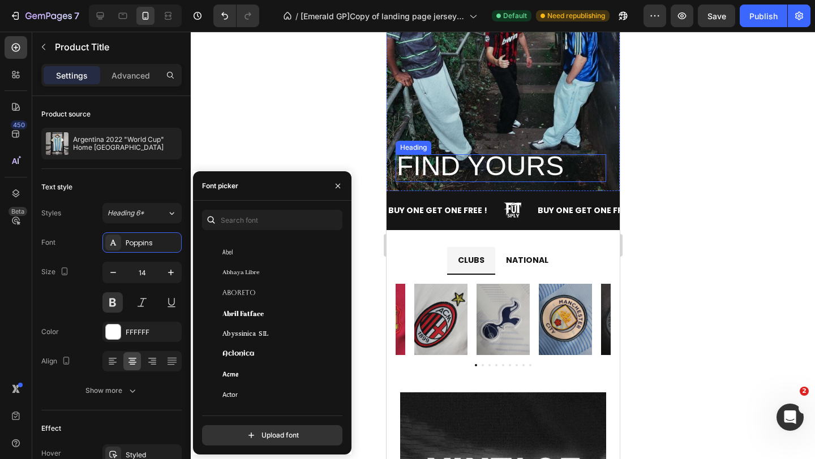
click at [449, 174] on span "FIND YOURS" at bounding box center [479, 166] width 167 height 30
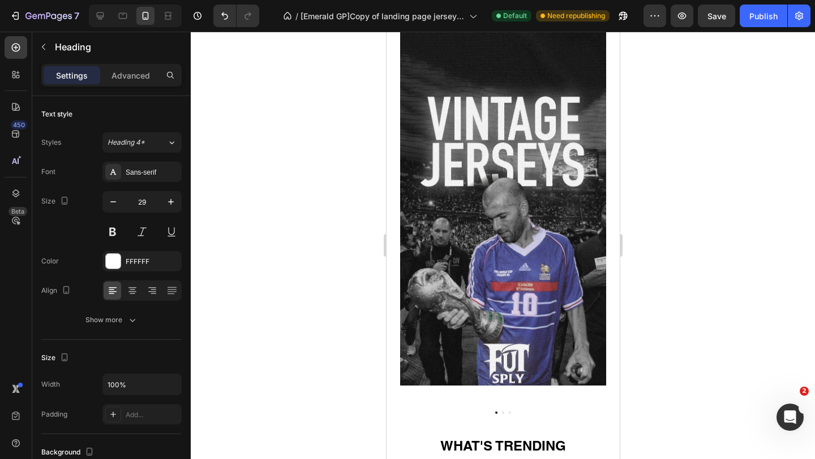
scroll to position [725, 0]
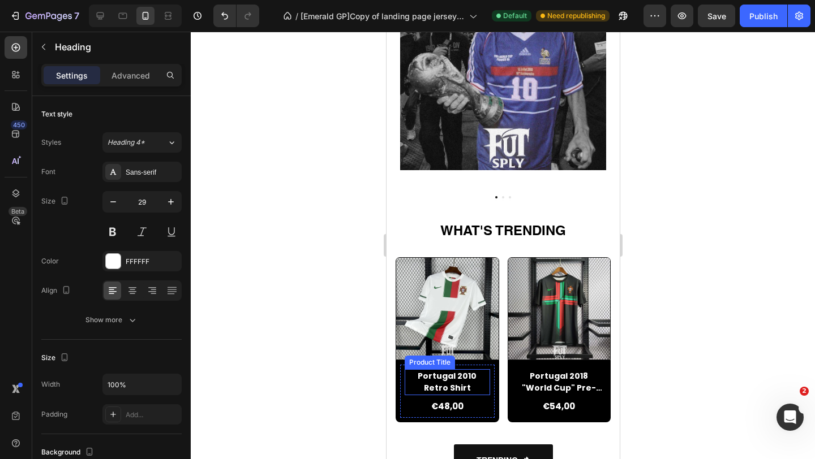
click at [449, 382] on h2 "Portugal 2010 Retro Shirt" at bounding box center [446, 382] width 85 height 26
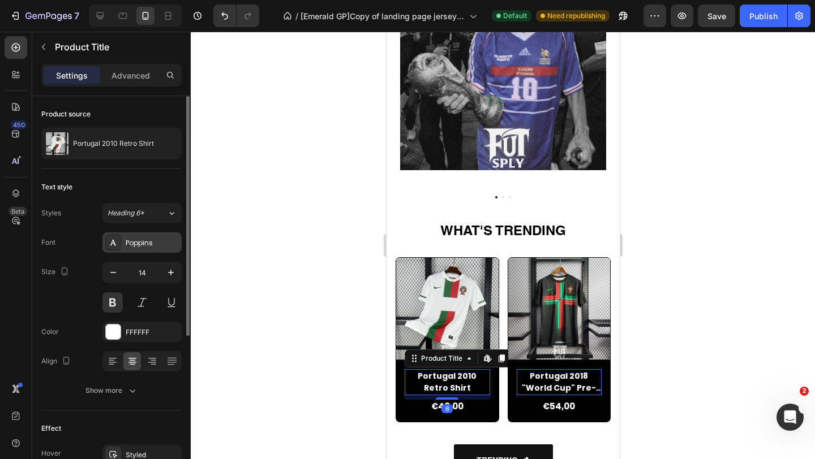
click at [144, 244] on div "Poppins" at bounding box center [152, 243] width 53 height 10
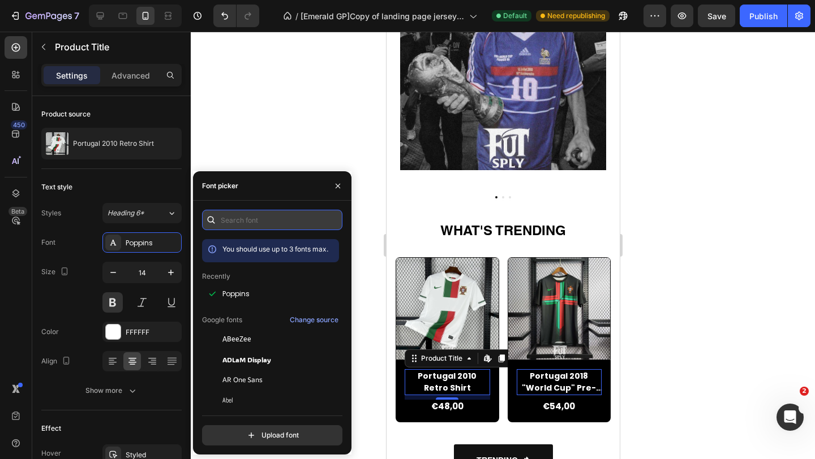
click at [246, 229] on input "text" at bounding box center [272, 220] width 140 height 20
type input "s"
type input "d"
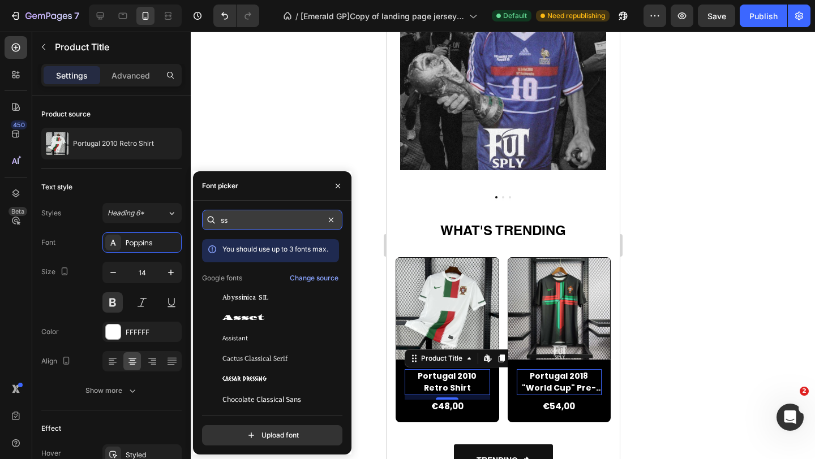
type input "s"
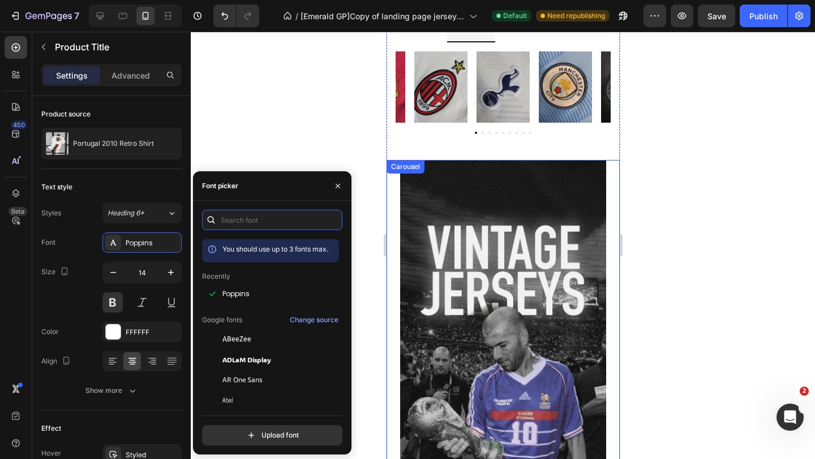
scroll to position [125, 0]
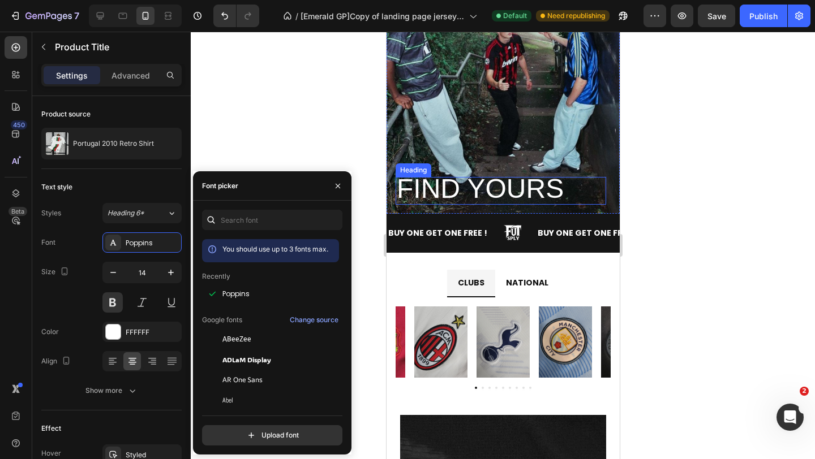
click at [463, 196] on span "FIND YOURS" at bounding box center [479, 189] width 167 height 30
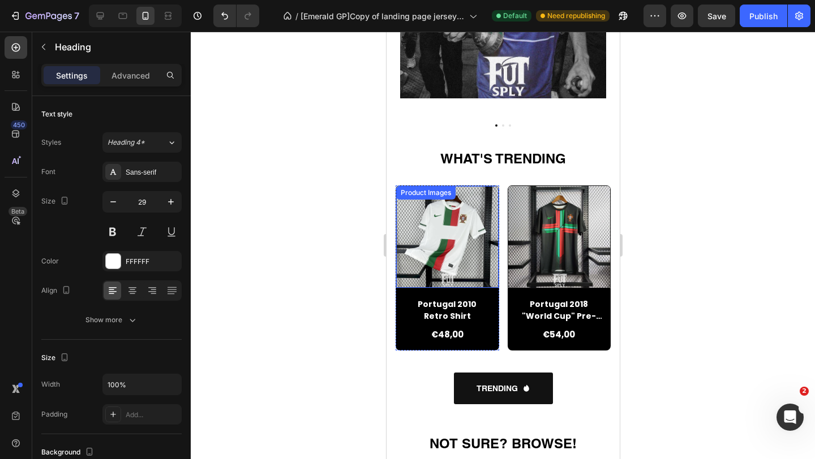
scroll to position [840, 0]
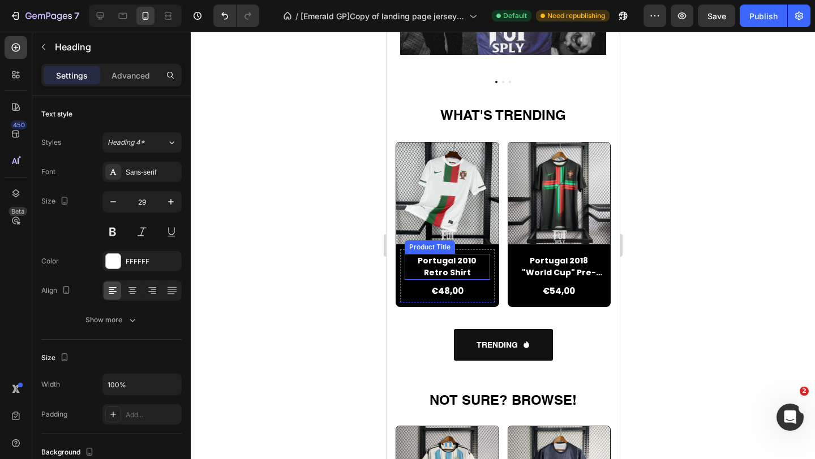
click at [445, 265] on h2 "Portugal 2010 Retro Shirt" at bounding box center [446, 267] width 85 height 26
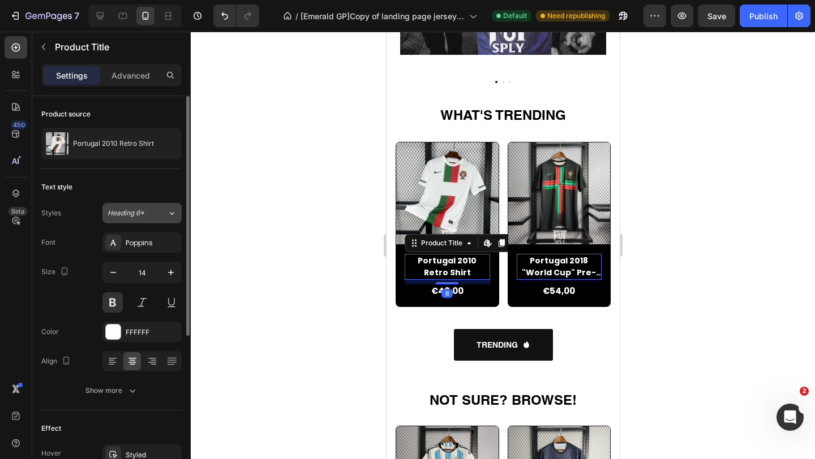
click at [145, 217] on div "Heading 6*" at bounding box center [130, 213] width 46 height 10
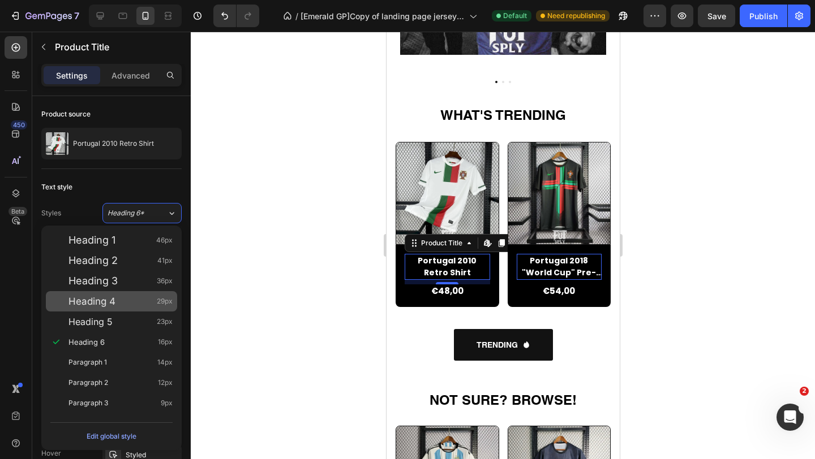
click at [120, 298] on div "Heading 4 29px" at bounding box center [120, 301] width 104 height 11
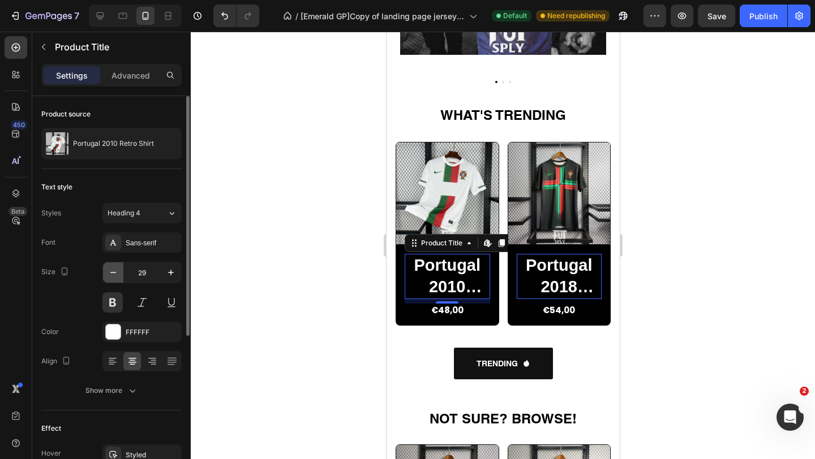
click at [117, 268] on icon "button" at bounding box center [112, 272] width 11 height 11
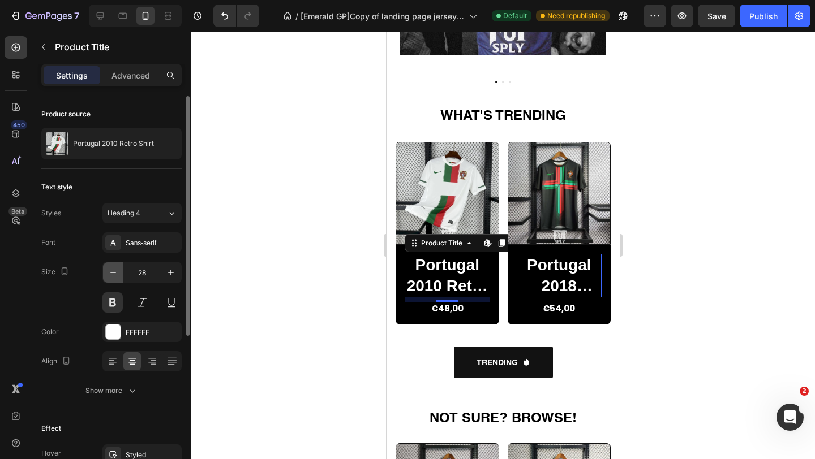
click at [117, 268] on icon "button" at bounding box center [112, 272] width 11 height 11
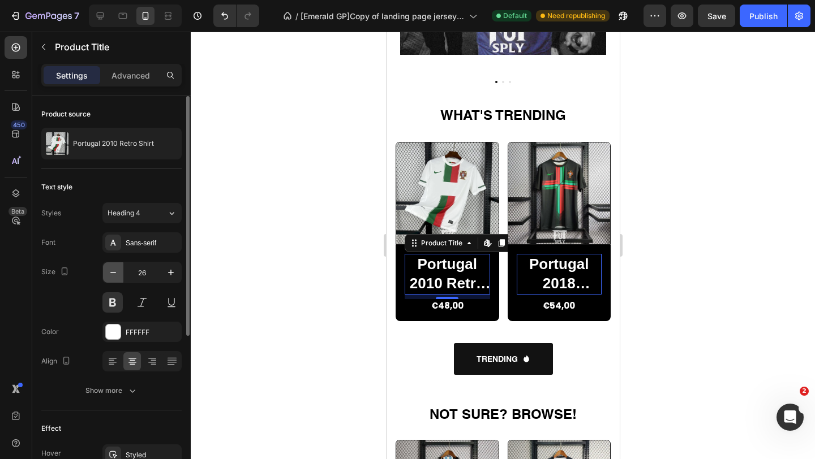
click at [117, 268] on icon "button" at bounding box center [112, 272] width 11 height 11
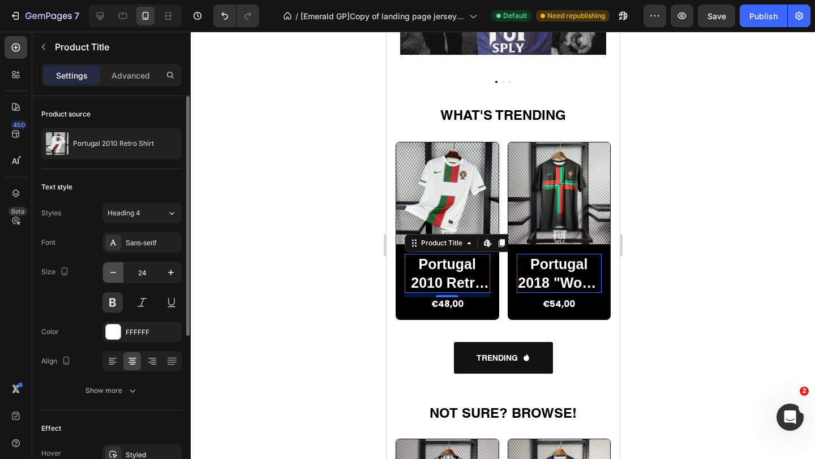
click at [117, 268] on icon "button" at bounding box center [112, 272] width 11 height 11
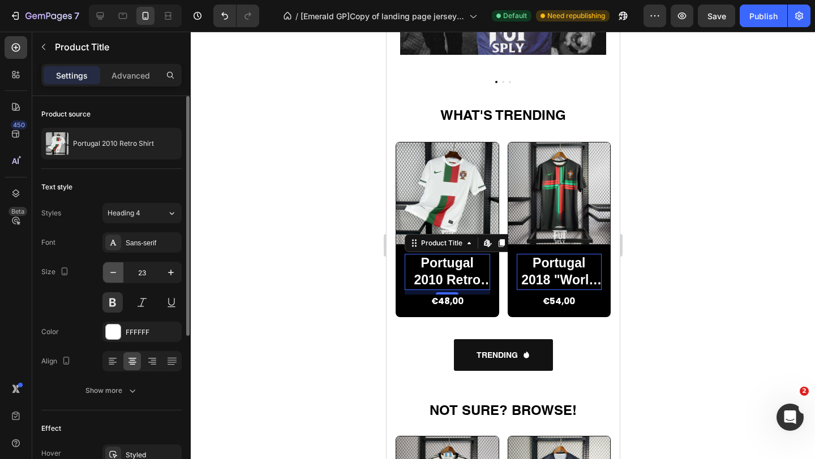
click at [117, 268] on icon "button" at bounding box center [112, 272] width 11 height 11
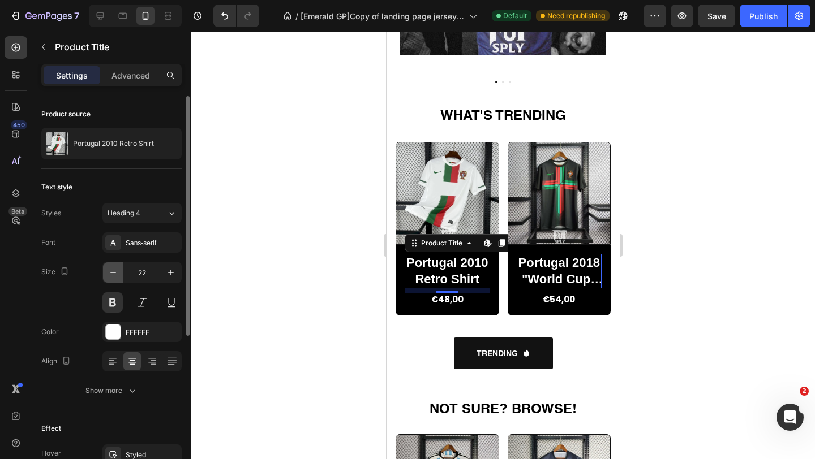
click at [117, 268] on icon "button" at bounding box center [112, 272] width 11 height 11
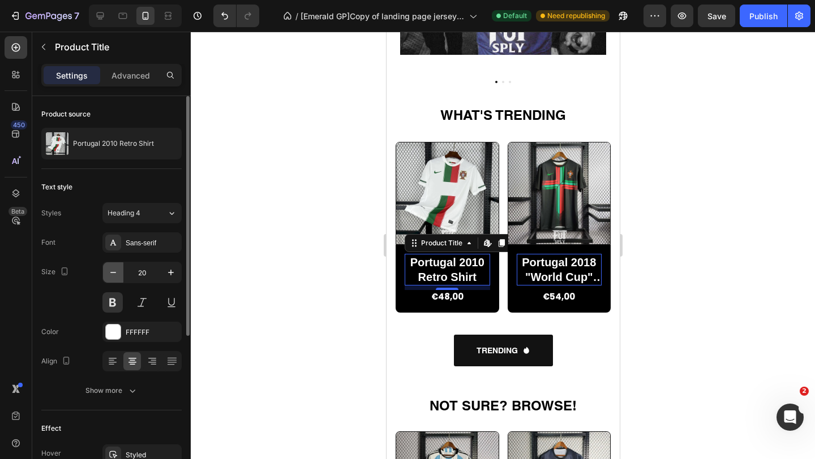
click at [117, 268] on icon "button" at bounding box center [112, 272] width 11 height 11
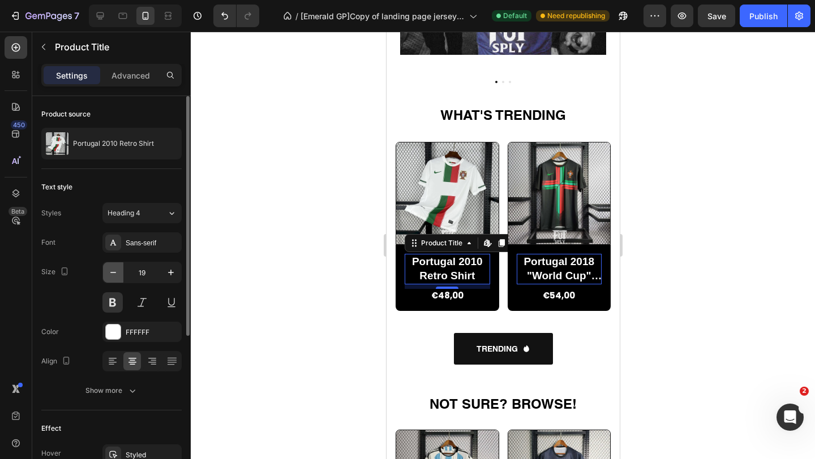
click at [117, 268] on icon "button" at bounding box center [112, 272] width 11 height 11
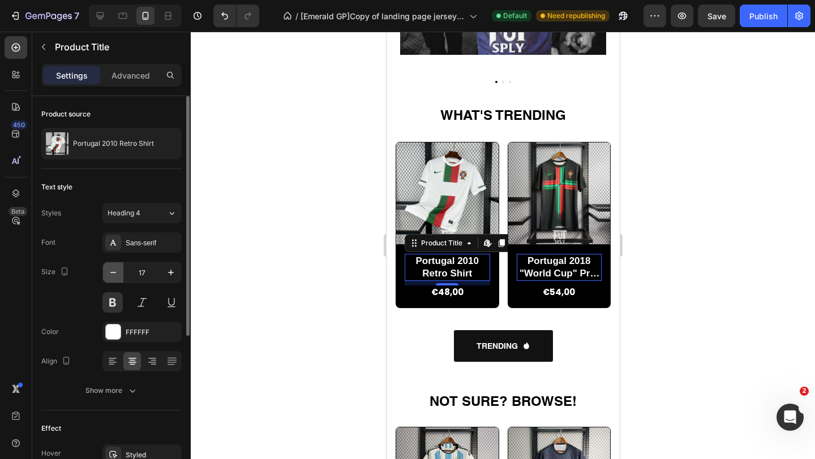
click at [117, 268] on icon "button" at bounding box center [112, 272] width 11 height 11
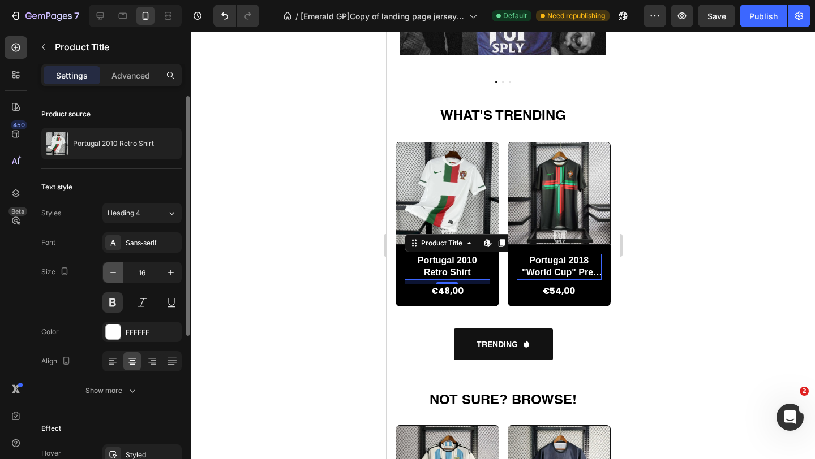
click at [117, 268] on icon "button" at bounding box center [112, 272] width 11 height 11
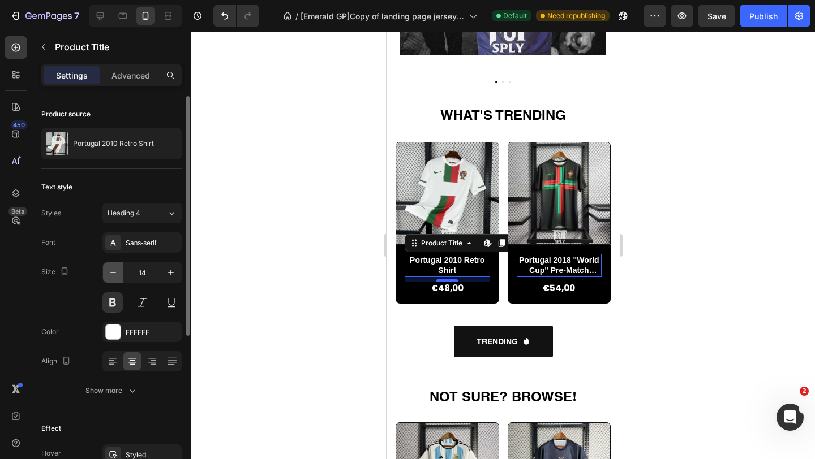
click at [117, 268] on icon "button" at bounding box center [112, 272] width 11 height 11
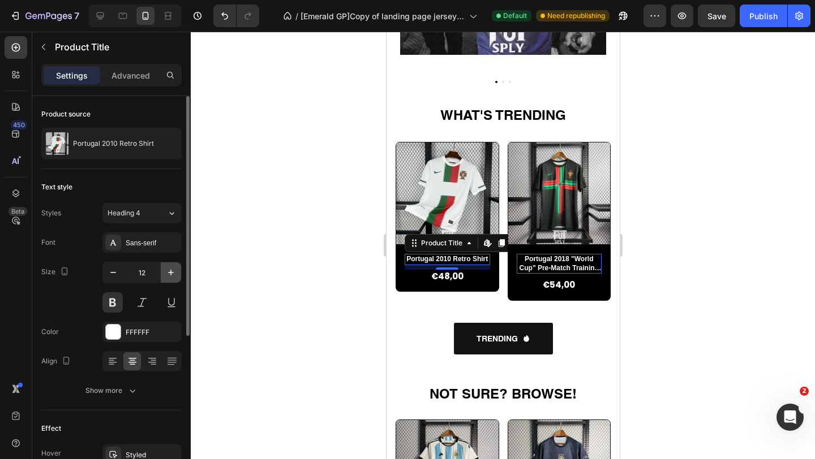
click at [165, 274] on icon "button" at bounding box center [170, 272] width 11 height 11
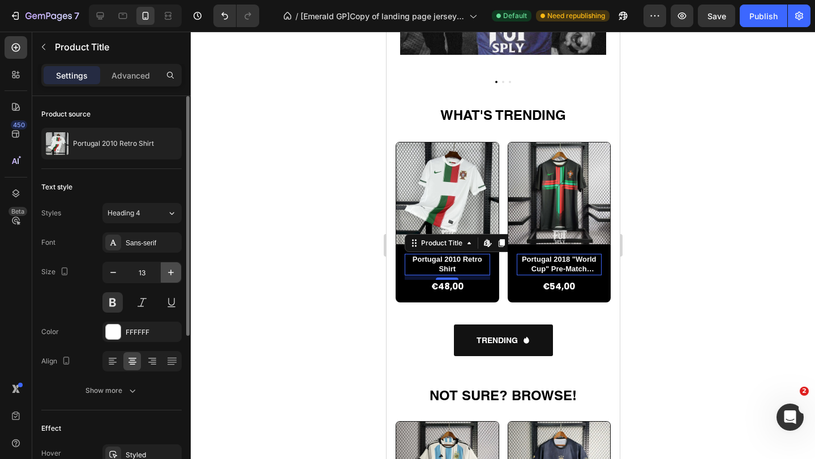
click at [165, 274] on icon "button" at bounding box center [170, 272] width 11 height 11
type input "14"
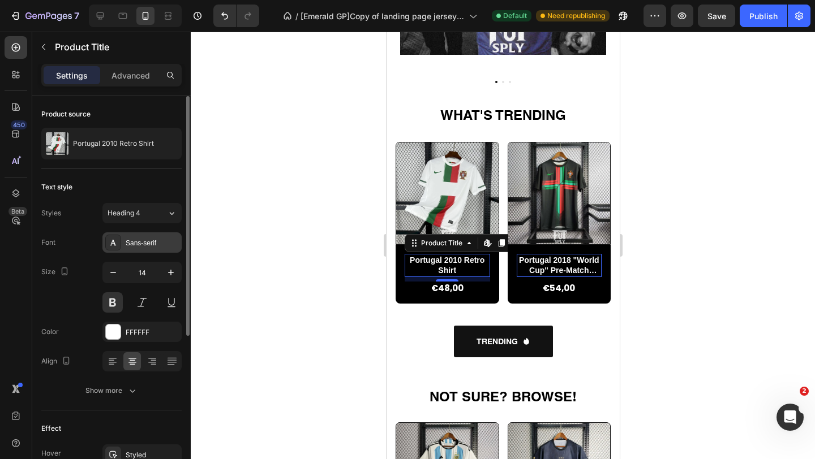
click at [152, 235] on div "Sans-serif" at bounding box center [141, 243] width 79 height 20
click at [276, 140] on div at bounding box center [503, 246] width 624 height 428
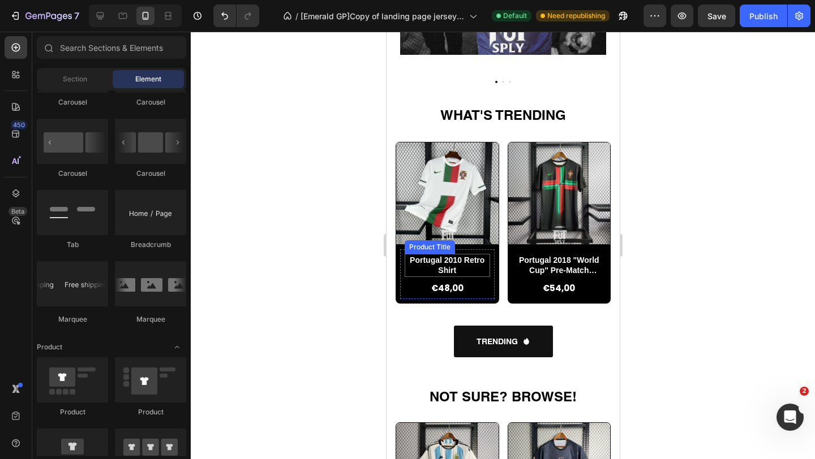
click at [444, 265] on h2 "Portugal 2010 Retro Shirt" at bounding box center [446, 265] width 85 height 23
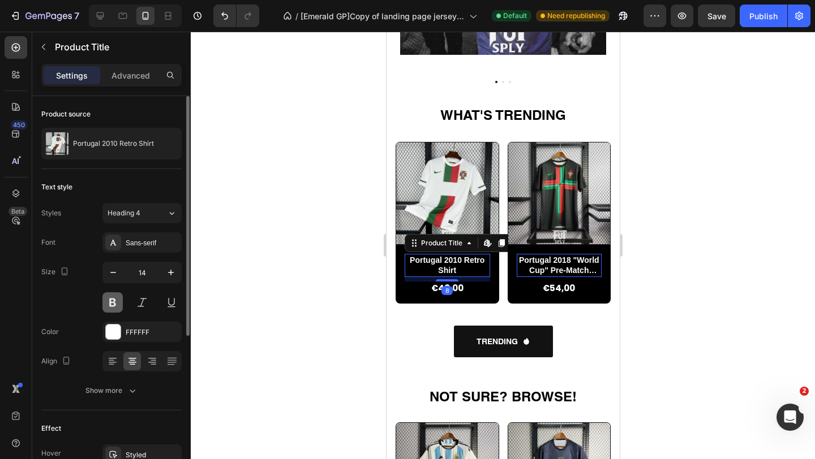
click at [118, 307] on button at bounding box center [112, 303] width 20 height 20
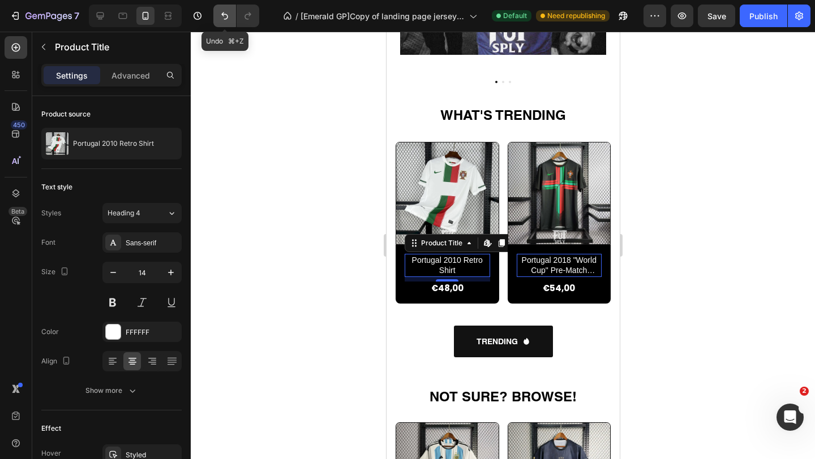
click at [223, 12] on icon "Undo/Redo" at bounding box center [224, 15] width 7 height 7
click at [221, 14] on icon "Undo/Redo" at bounding box center [224, 15] width 11 height 11
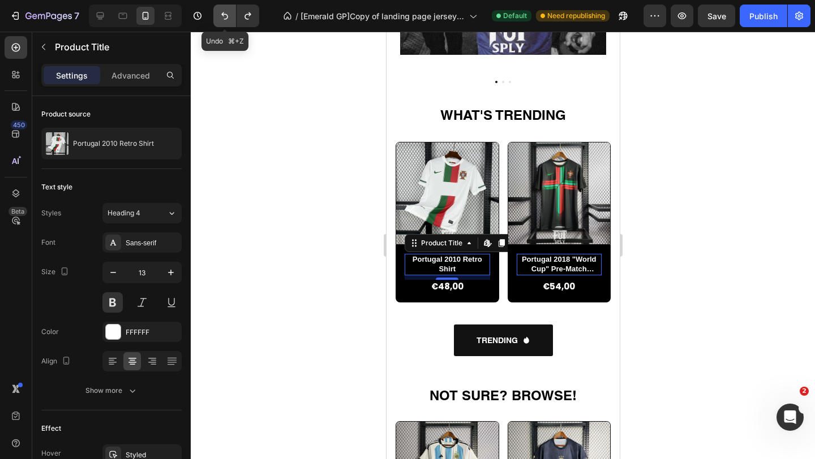
click at [221, 14] on icon "Undo/Redo" at bounding box center [224, 15] width 11 height 11
type input "12"
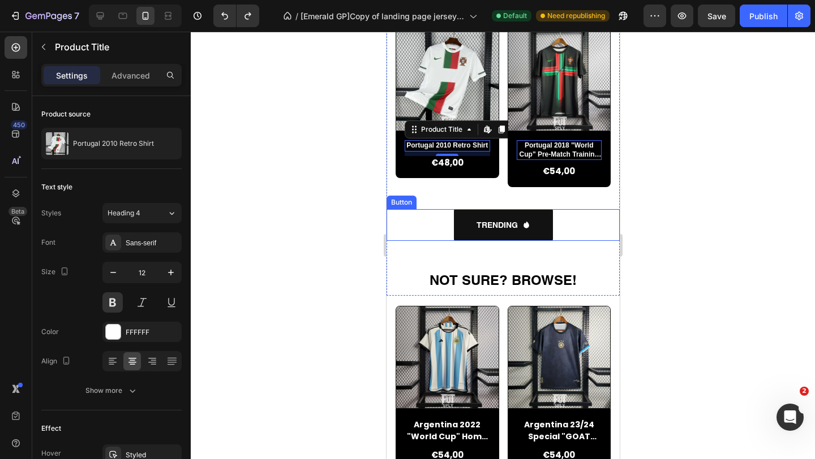
scroll to position [962, 0]
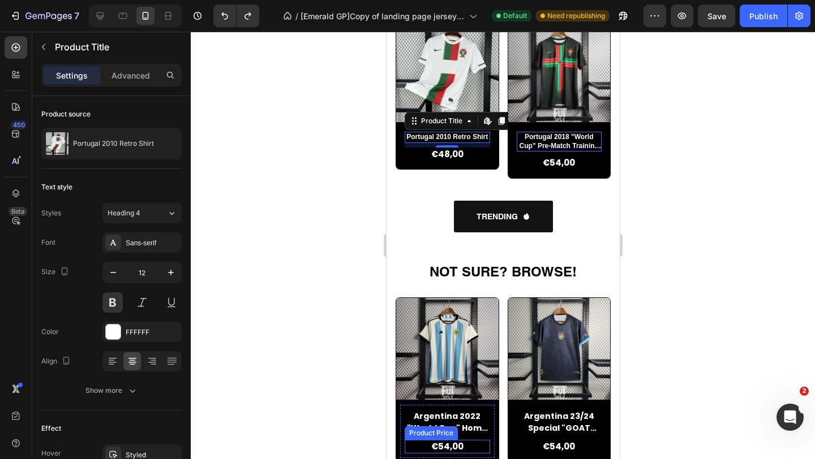
click at [440, 428] on div "Product Price" at bounding box center [430, 433] width 49 height 10
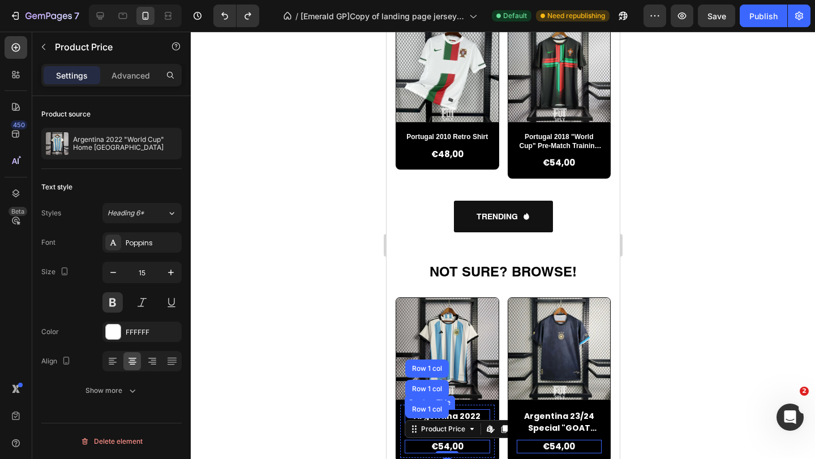
click at [463, 411] on h2 "Argentina 2022 "World Cup" Home [GEOGRAPHIC_DATA]" at bounding box center [446, 423] width 85 height 26
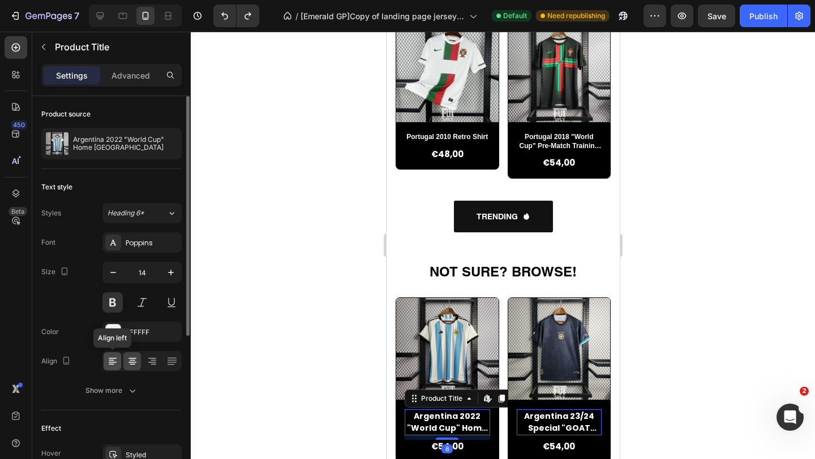
click at [107, 362] on icon at bounding box center [112, 361] width 11 height 11
click at [167, 356] on icon at bounding box center [171, 361] width 11 height 11
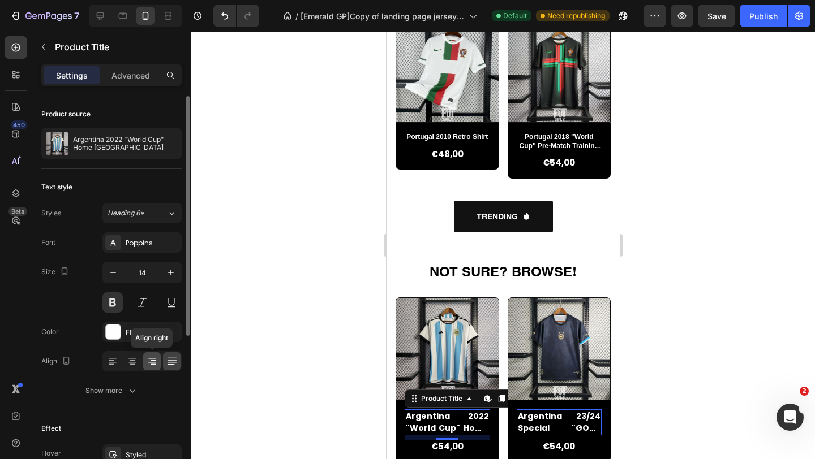
click at [152, 356] on icon at bounding box center [152, 361] width 11 height 11
click at [111, 364] on icon at bounding box center [112, 364] width 6 height 1
click at [145, 363] on div at bounding box center [152, 361] width 18 height 18
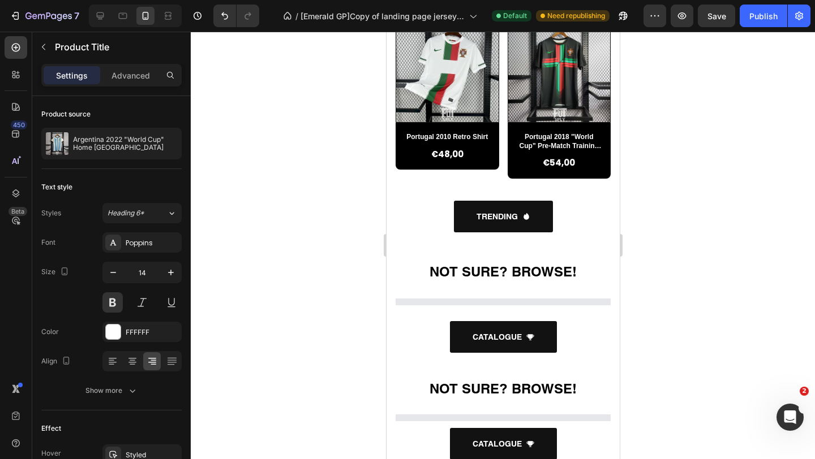
scroll to position [1017, 0]
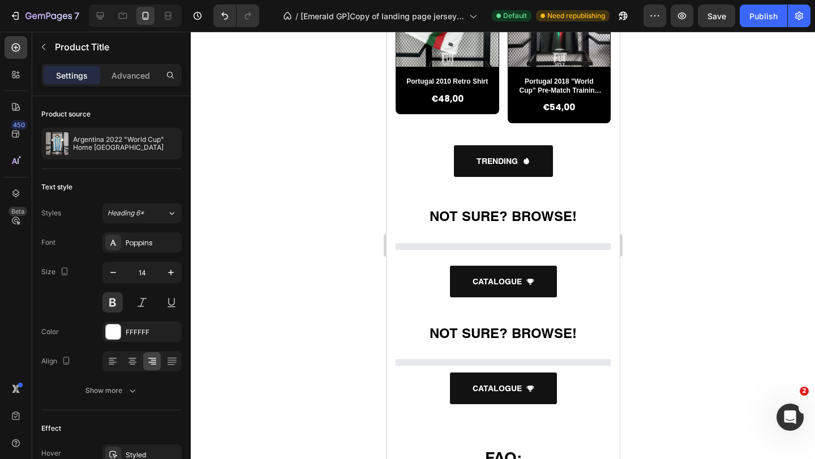
click at [350, 351] on div at bounding box center [503, 246] width 624 height 428
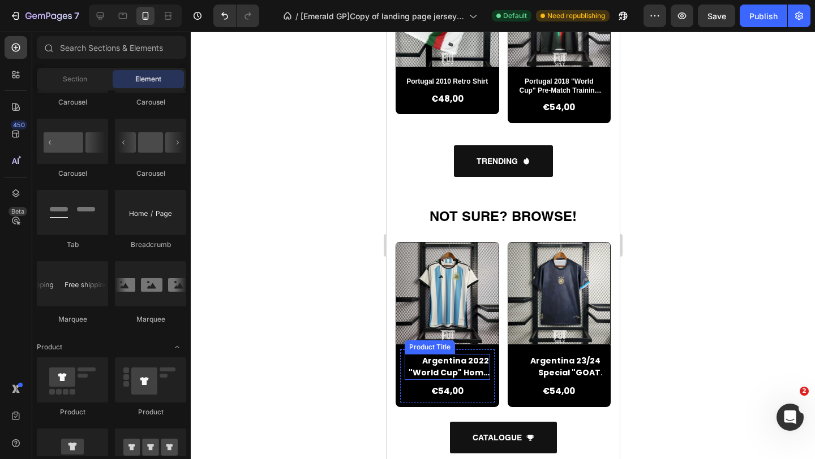
click at [460, 363] on h2 "Argentina 2022 "World Cup" Home [GEOGRAPHIC_DATA]" at bounding box center [446, 367] width 85 height 26
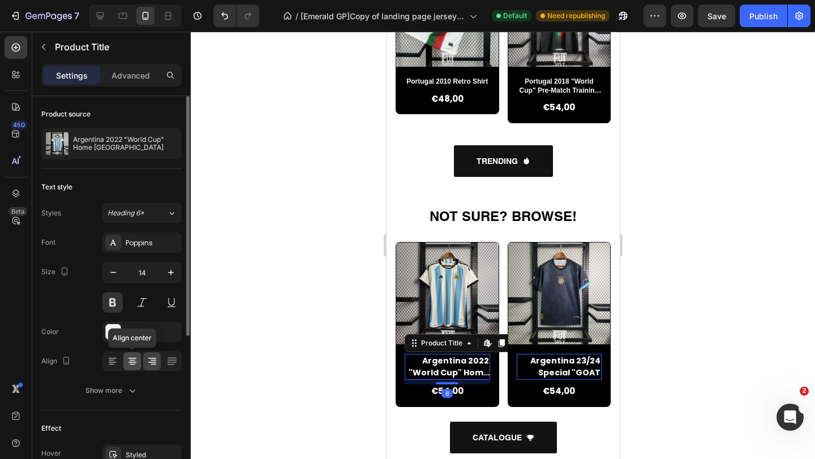
click at [134, 364] on icon at bounding box center [132, 361] width 11 height 11
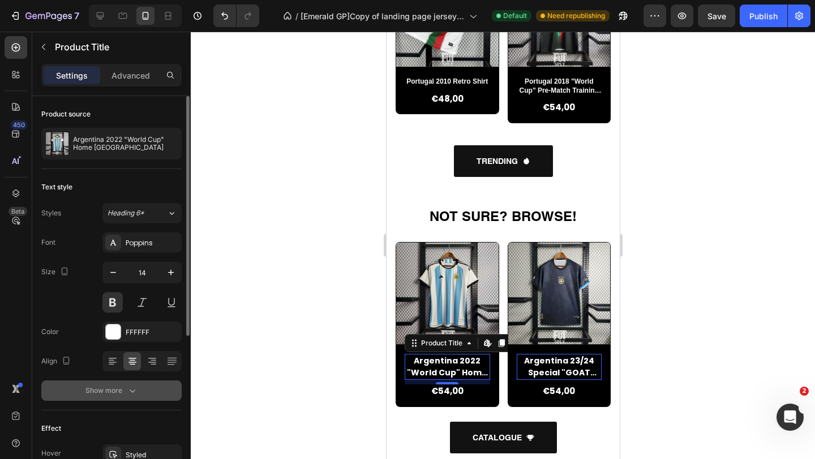
click at [124, 386] on div "Show more" at bounding box center [111, 390] width 53 height 11
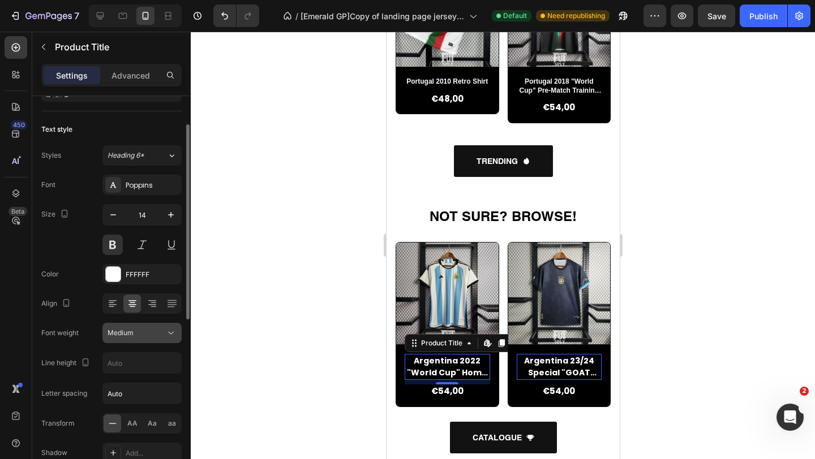
scroll to position [59, 0]
click at [143, 334] on div "Medium" at bounding box center [136, 332] width 58 height 10
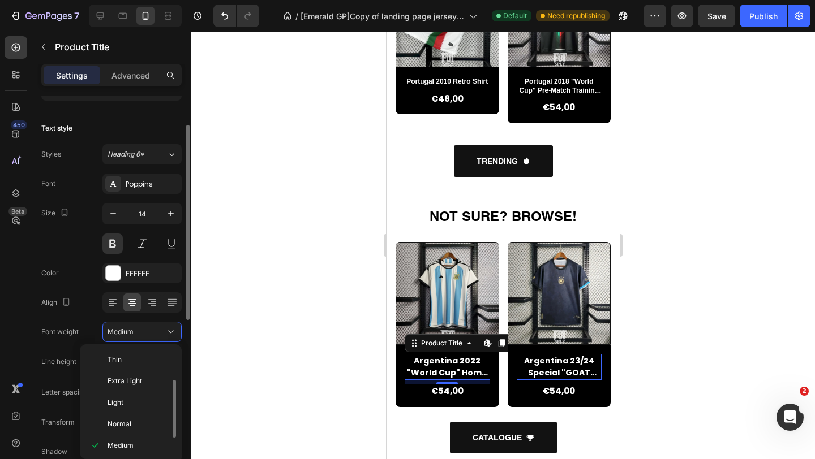
scroll to position [20, 0]
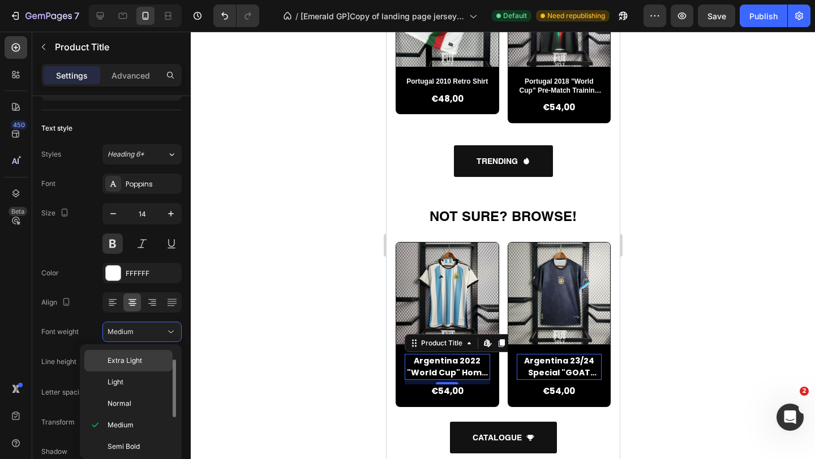
click at [142, 358] on p "Extra Light" at bounding box center [137, 361] width 60 height 10
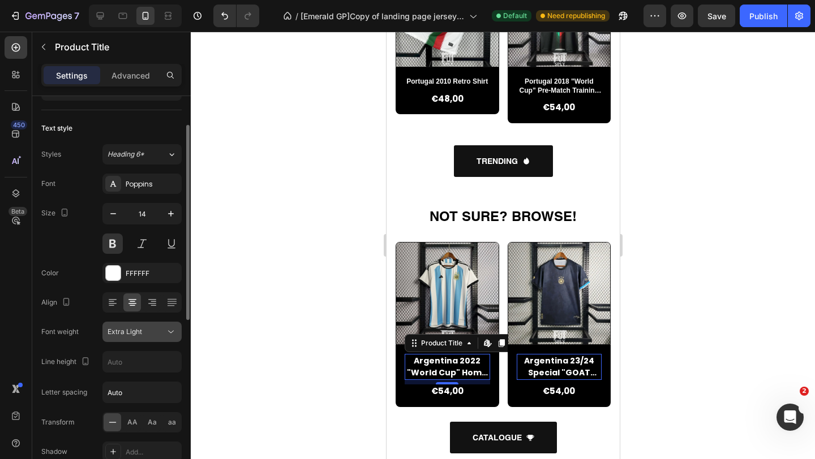
click at [143, 337] on div "Extra Light" at bounding box center [141, 331] width 69 height 11
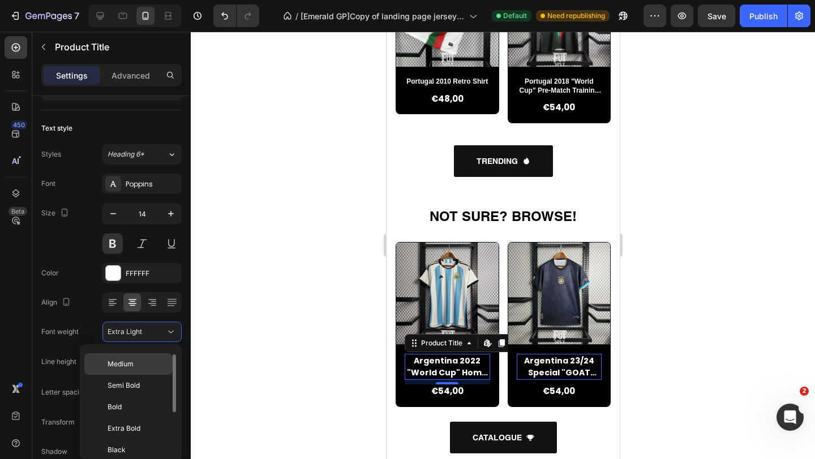
scroll to position [88, 0]
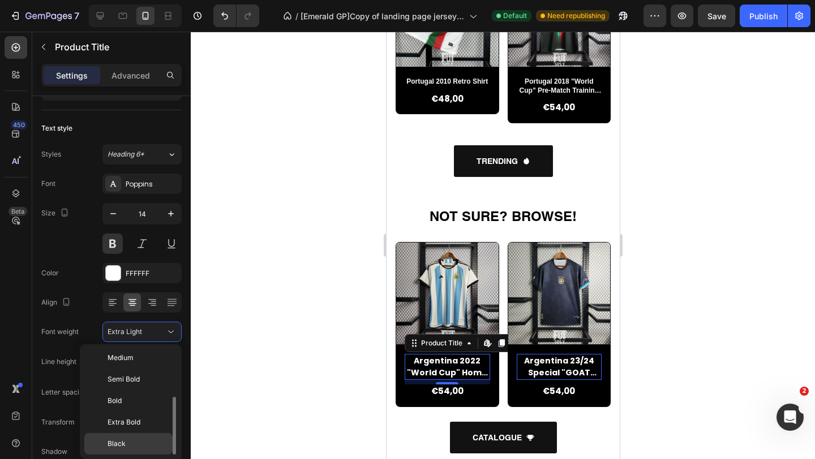
click at [136, 444] on p "Black" at bounding box center [137, 444] width 60 height 10
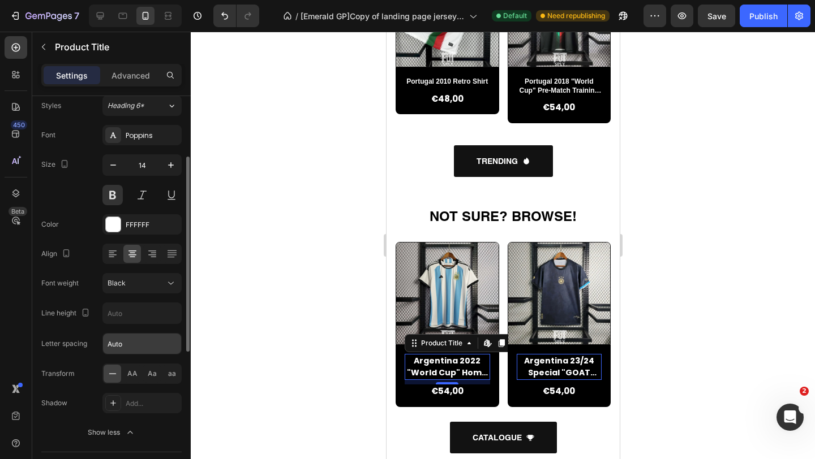
scroll to position [113, 0]
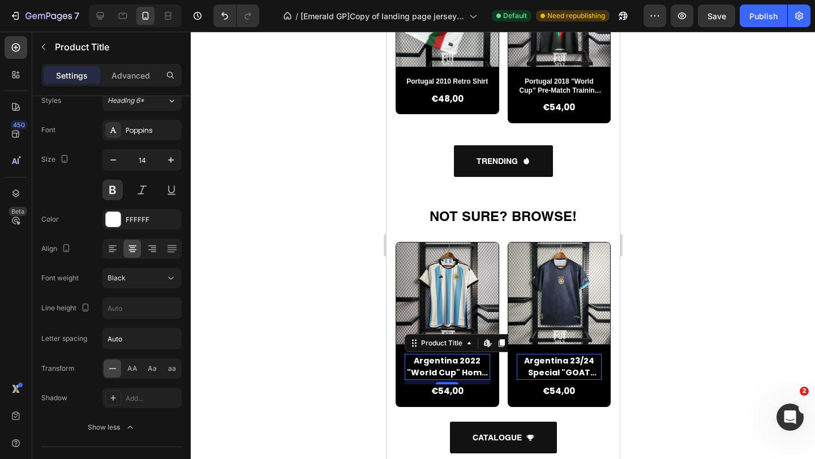
click at [296, 319] on div at bounding box center [503, 246] width 624 height 428
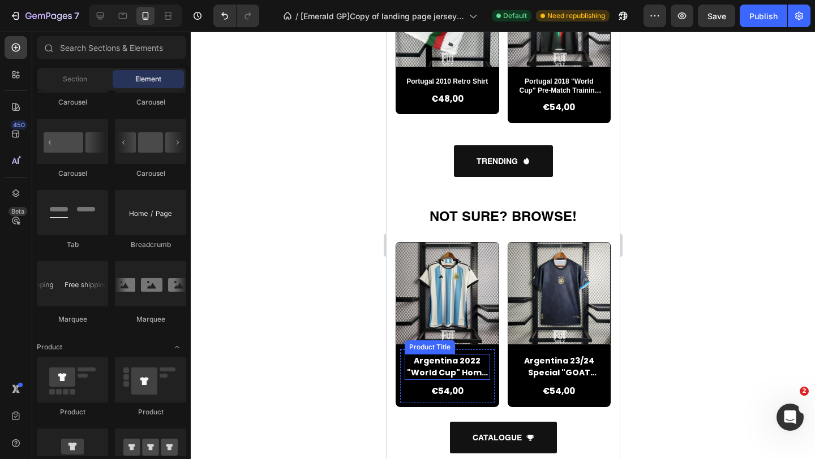
click at [455, 367] on h2 "Argentina 2022 "World Cup" Home [GEOGRAPHIC_DATA]" at bounding box center [446, 367] width 85 height 26
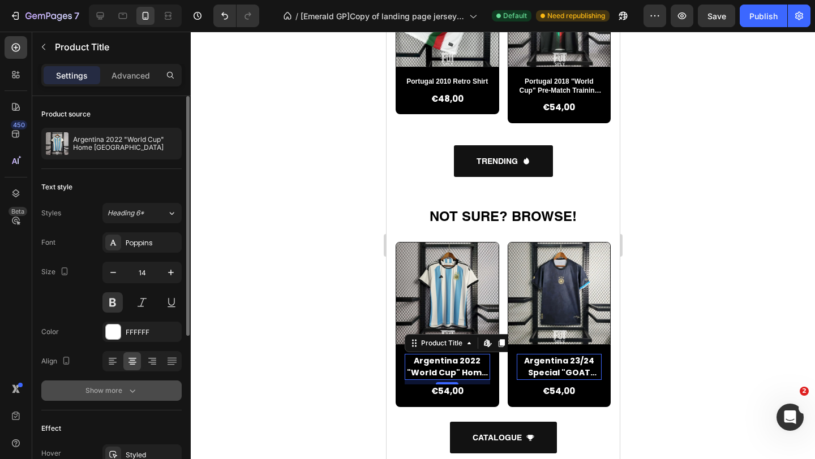
click at [122, 382] on button "Show more" at bounding box center [111, 391] width 140 height 20
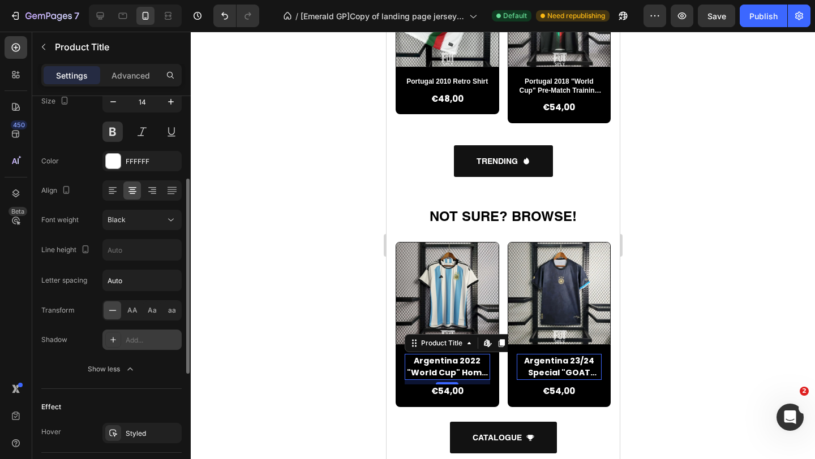
scroll to position [172, 0]
click at [151, 308] on span "Aa" at bounding box center [152, 309] width 9 height 10
click at [174, 309] on span "aa" at bounding box center [172, 309] width 8 height 10
click at [151, 310] on span "Aa" at bounding box center [152, 309] width 9 height 10
click at [137, 309] on div "AA" at bounding box center [132, 309] width 18 height 18
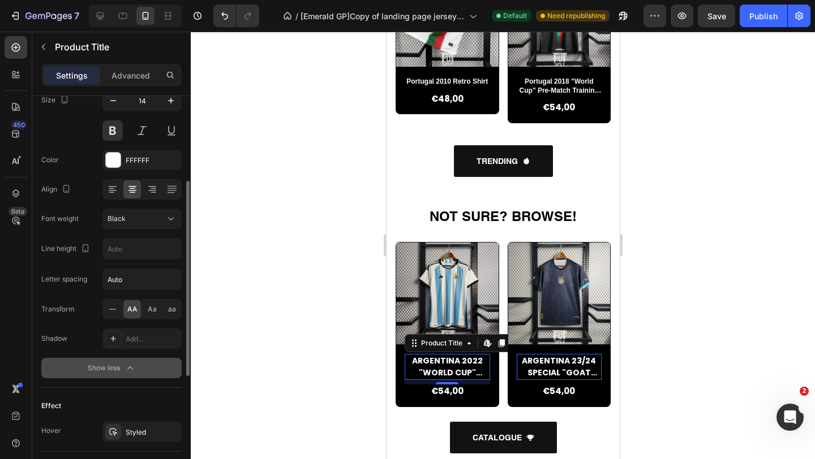
click at [134, 367] on icon "button" at bounding box center [129, 368] width 11 height 11
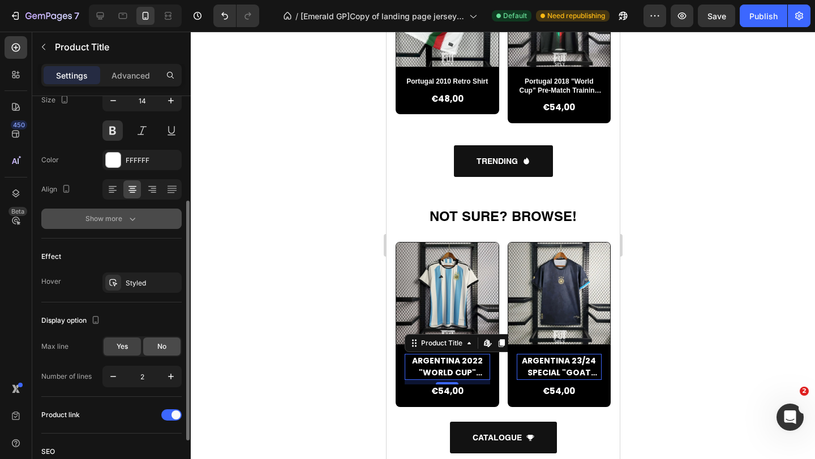
click at [160, 353] on div "No" at bounding box center [161, 347] width 37 height 18
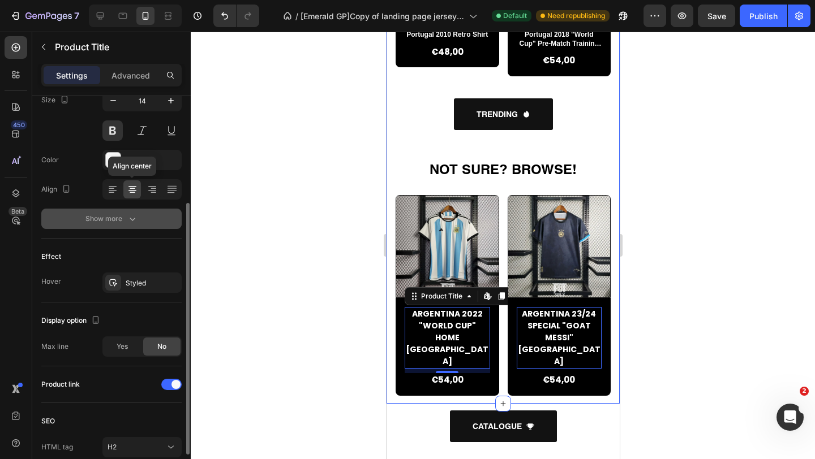
scroll to position [150, 0]
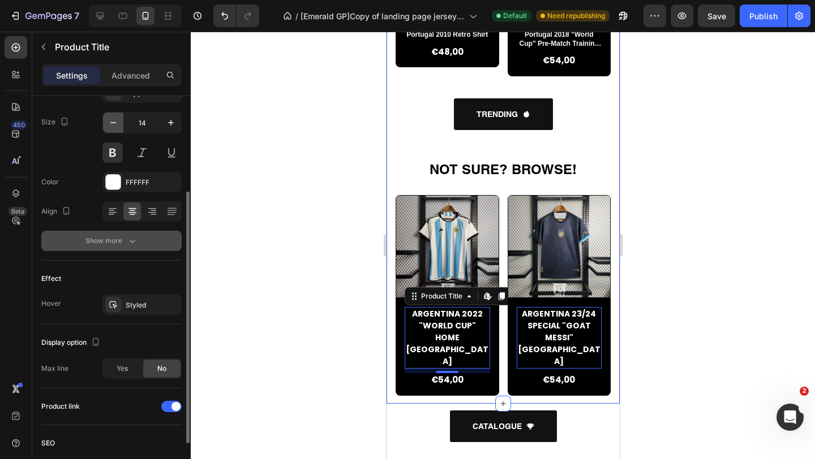
click at [116, 126] on icon "button" at bounding box center [112, 122] width 11 height 11
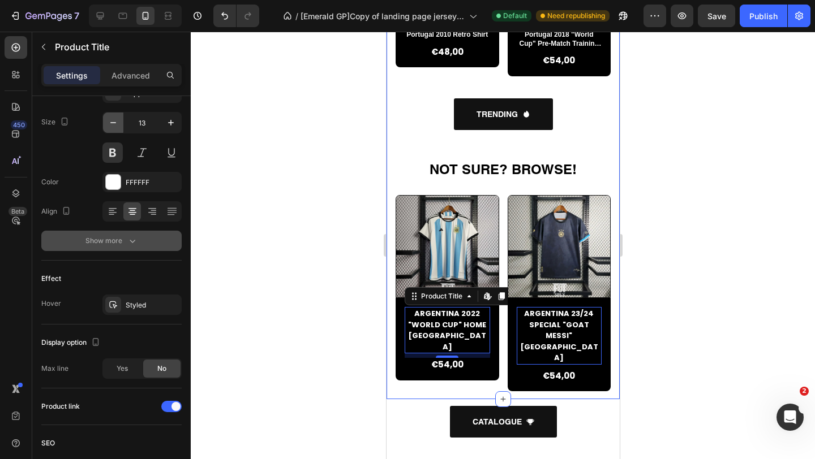
click at [116, 126] on icon "button" at bounding box center [112, 122] width 11 height 11
type input "12"
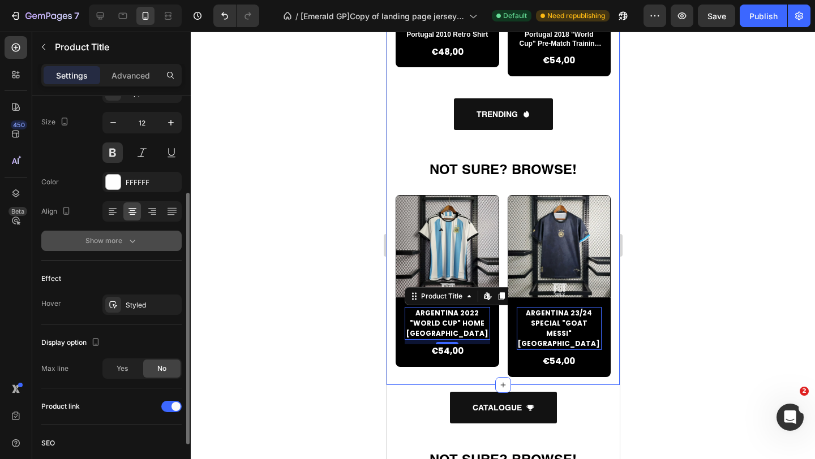
scroll to position [225, 0]
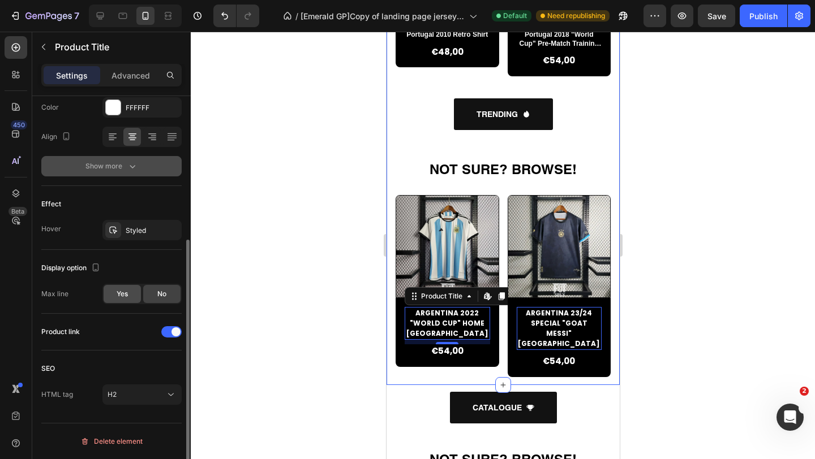
click at [135, 291] on div "Yes" at bounding box center [122, 294] width 37 height 18
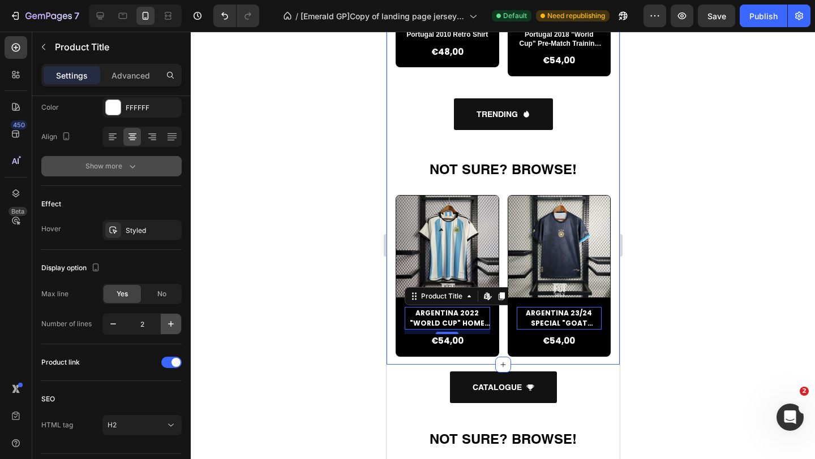
click at [170, 319] on icon "button" at bounding box center [170, 324] width 11 height 11
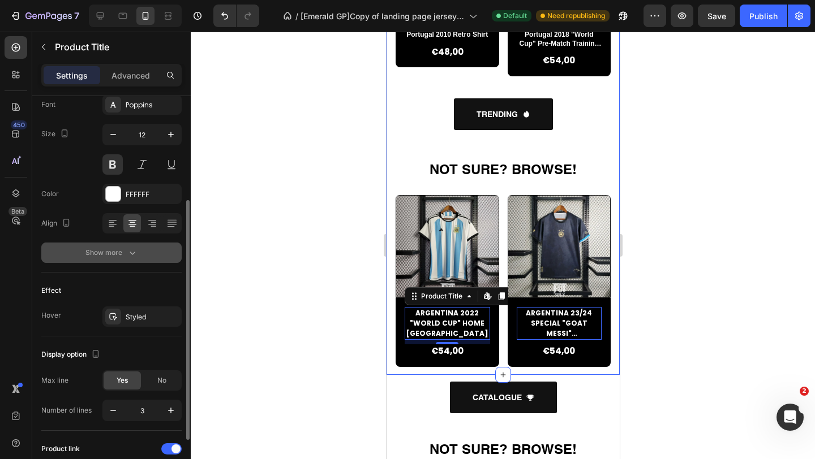
scroll to position [182, 0]
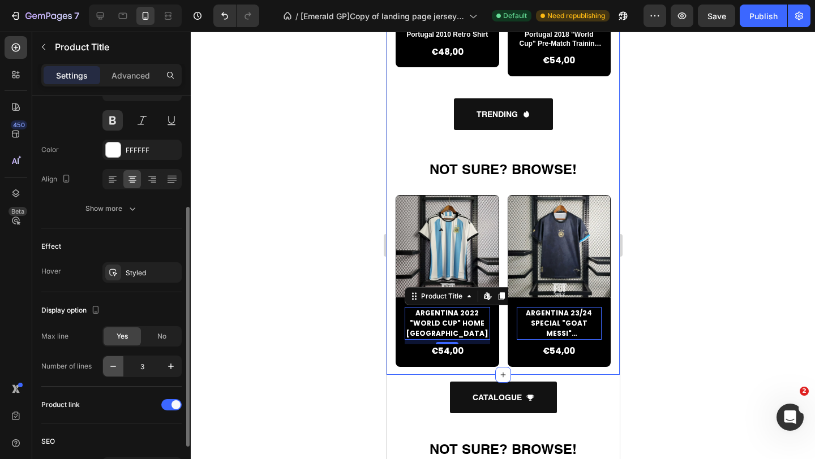
click at [117, 364] on icon "button" at bounding box center [112, 366] width 11 height 11
type input "2"
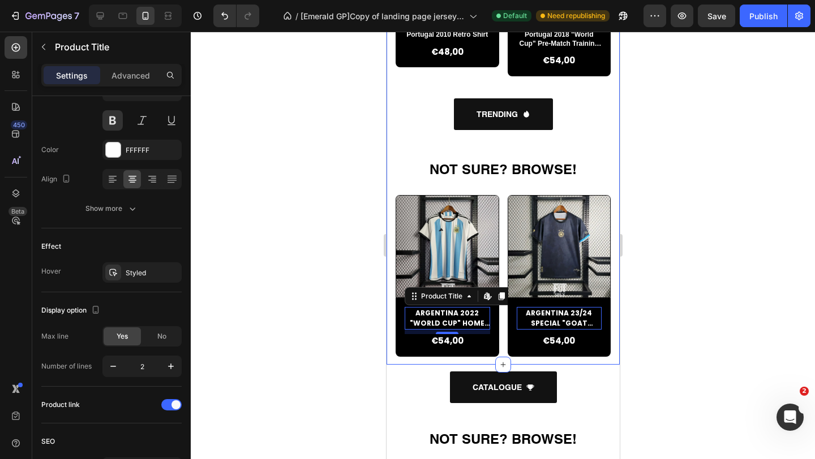
click at [295, 288] on div at bounding box center [503, 246] width 624 height 428
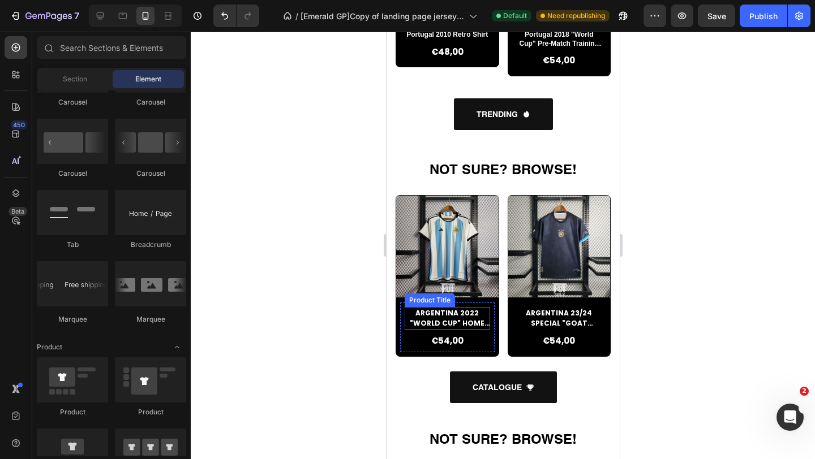
click at [437, 317] on h2 "Argentina 2022 "World Cup" Home [GEOGRAPHIC_DATA]" at bounding box center [446, 318] width 85 height 23
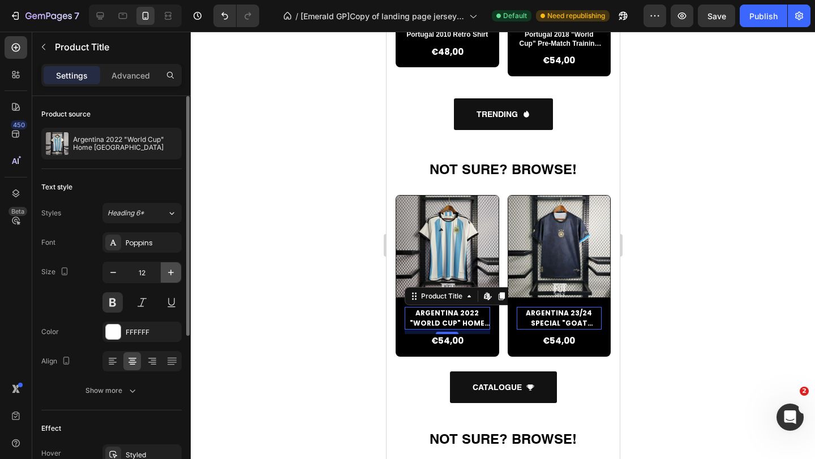
click at [171, 270] on icon "button" at bounding box center [170, 272] width 11 height 11
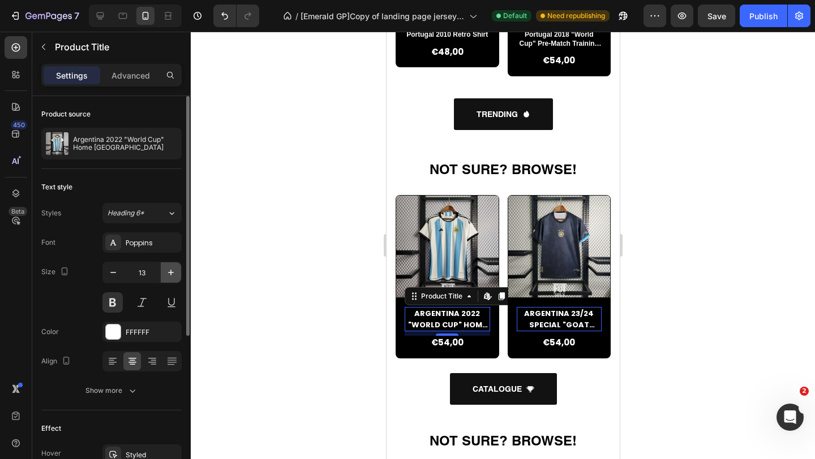
click at [171, 270] on icon "button" at bounding box center [170, 272] width 11 height 11
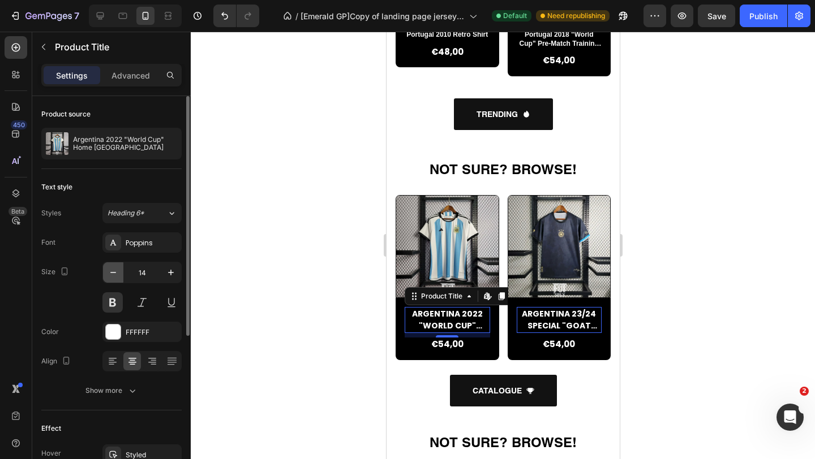
click at [110, 274] on icon "button" at bounding box center [112, 272] width 11 height 11
type input "13"
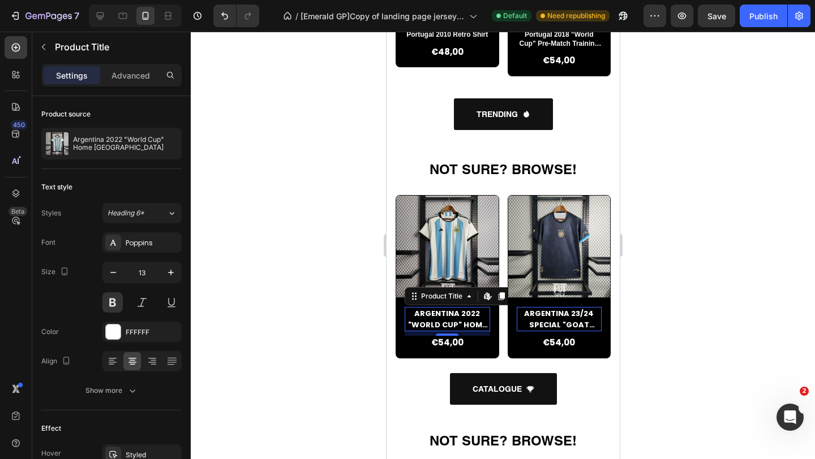
click at [247, 257] on div at bounding box center [503, 246] width 624 height 428
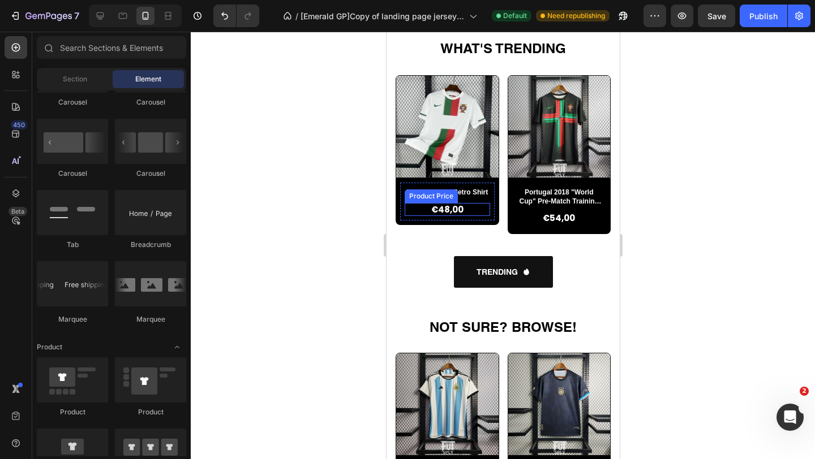
scroll to position [840, 0]
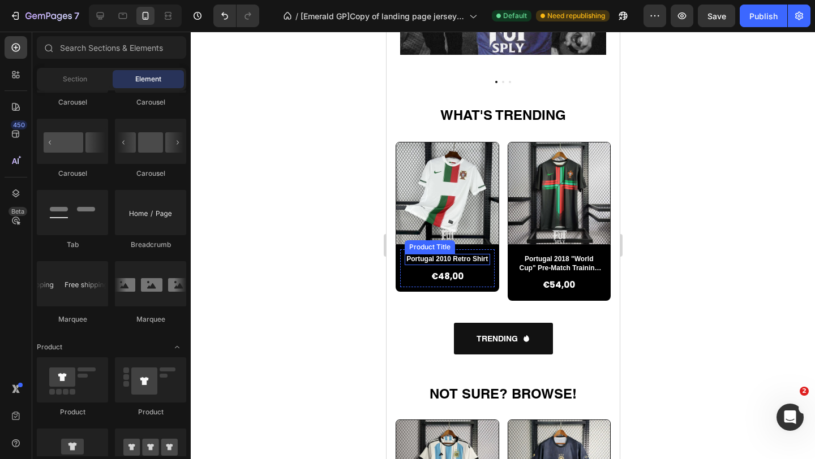
click at [451, 257] on h2 "Portugal 2010 Retro Shirt" at bounding box center [446, 259] width 85 height 11
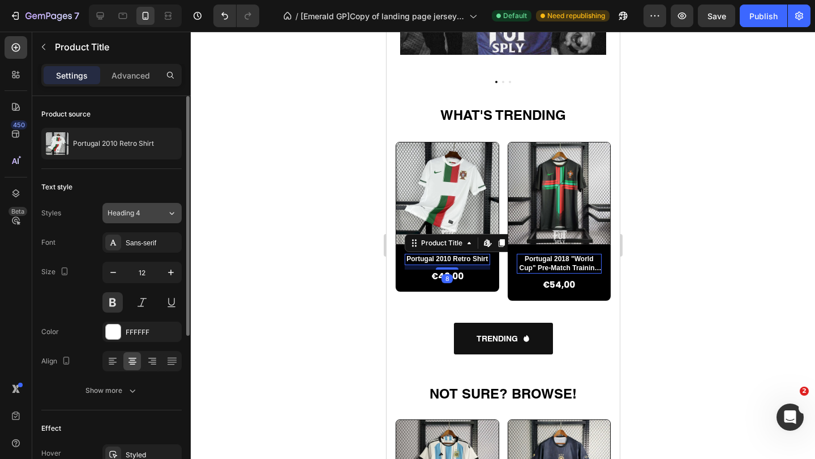
click at [149, 210] on div "Heading 4" at bounding box center [130, 213] width 46 height 10
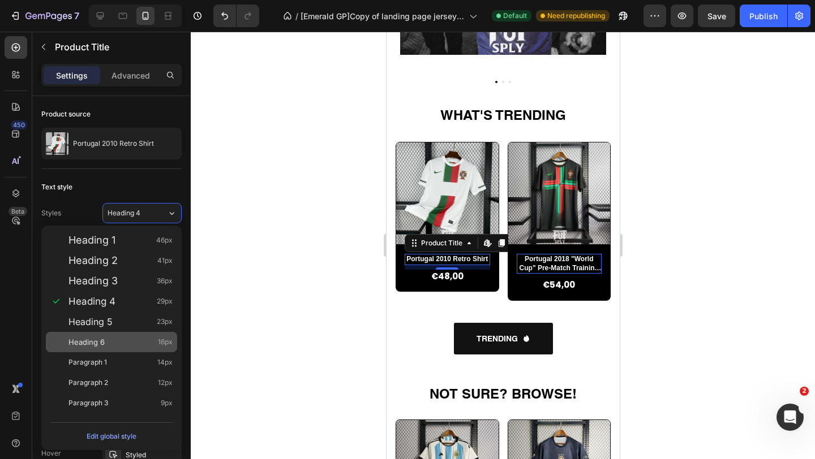
click at [124, 333] on div "Heading 6 16px" at bounding box center [111, 342] width 131 height 20
type input "16"
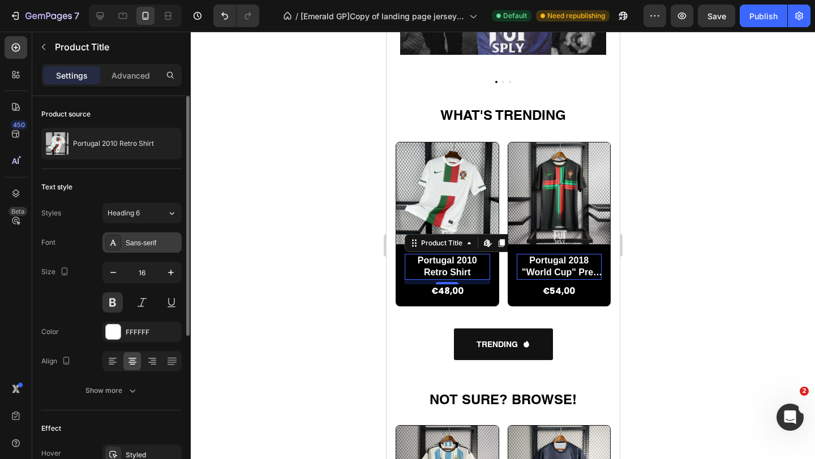
click at [149, 248] on div "Sans-serif" at bounding box center [141, 243] width 79 height 20
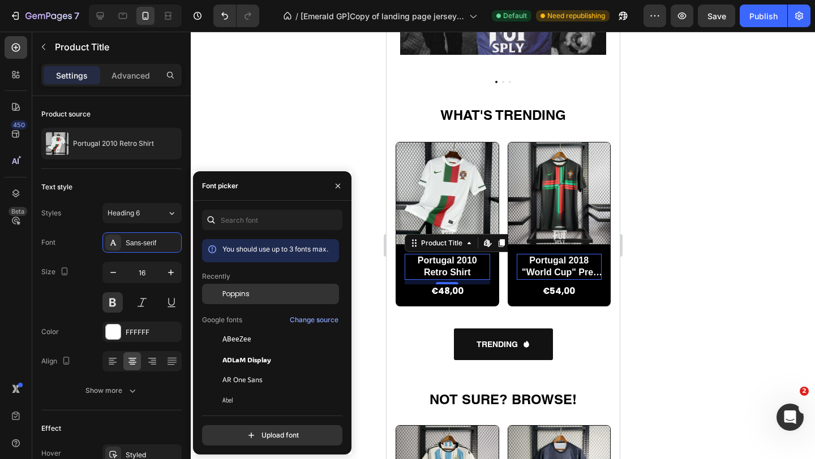
click at [263, 289] on div "Poppins" at bounding box center [279, 294] width 114 height 10
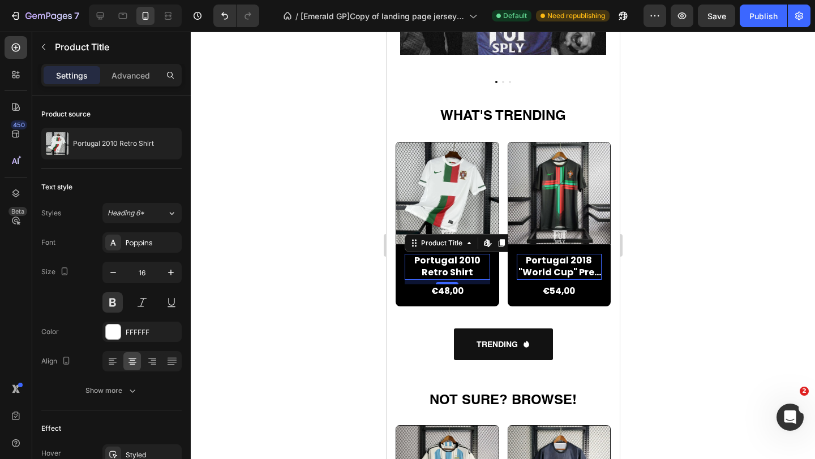
click at [367, 298] on div at bounding box center [503, 246] width 624 height 428
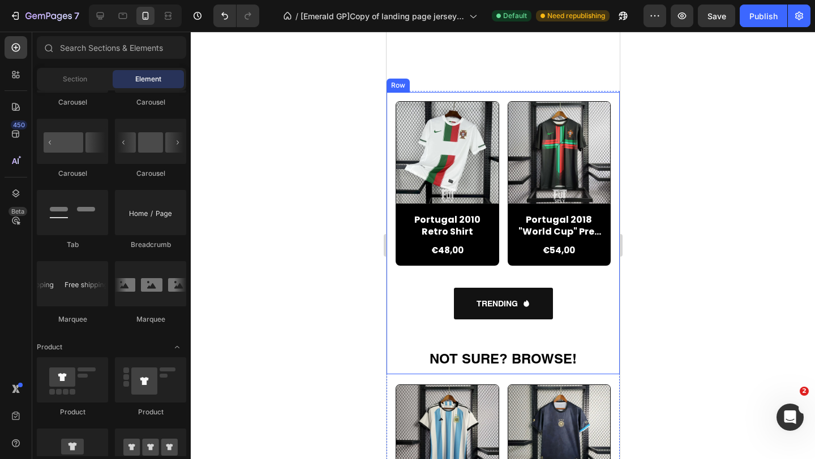
scroll to position [971, 0]
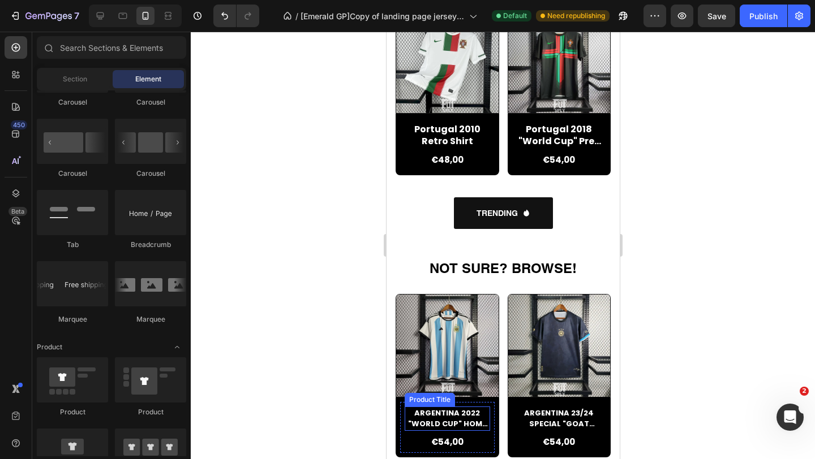
click at [452, 419] on h2 "Argentina 2022 "World Cup" Home [GEOGRAPHIC_DATA]" at bounding box center [446, 419] width 85 height 24
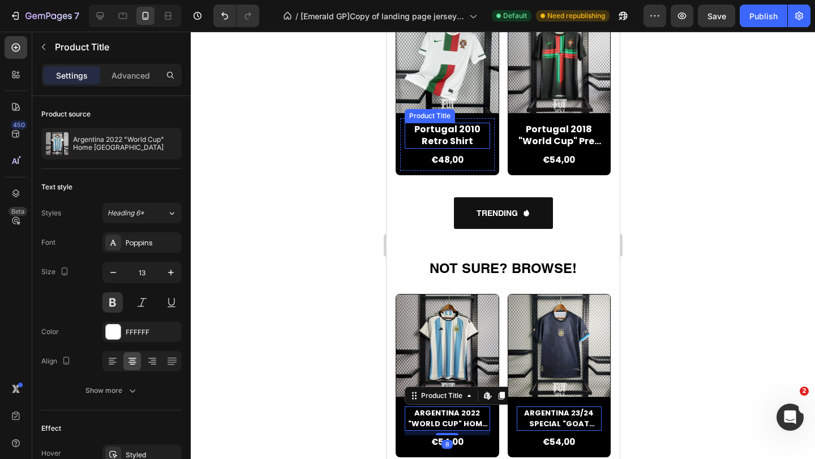
click at [442, 134] on h2 "Portugal 2010 Retro Shirt" at bounding box center [446, 136] width 85 height 26
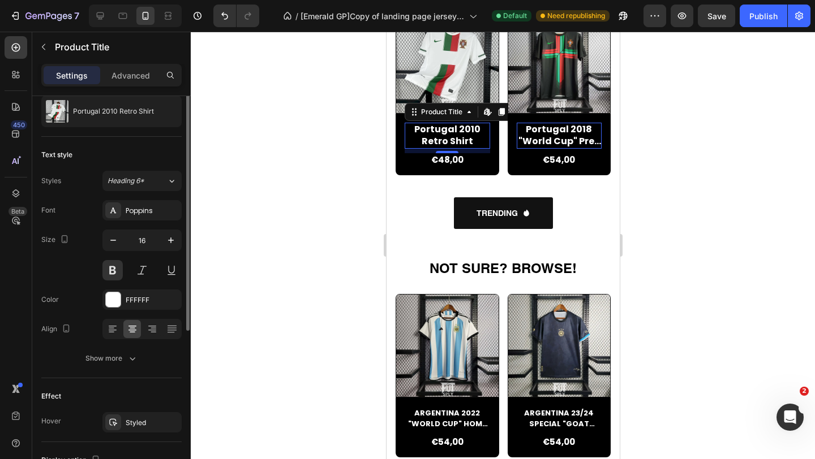
scroll to position [5, 0]
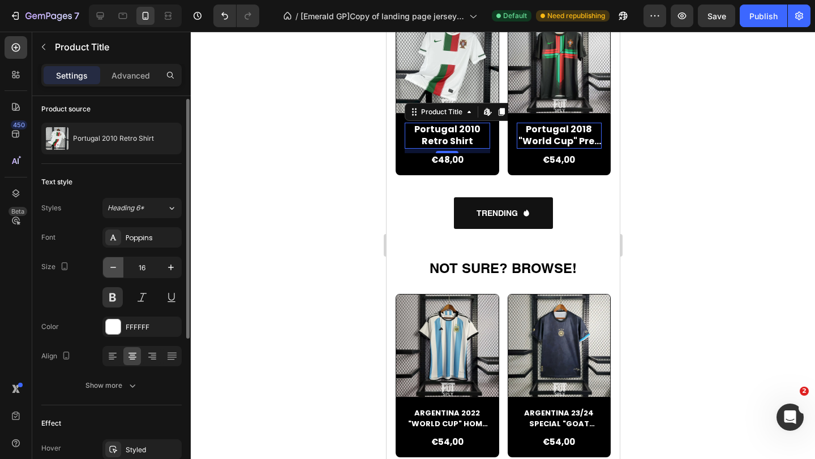
click at [114, 263] on icon "button" at bounding box center [112, 267] width 11 height 11
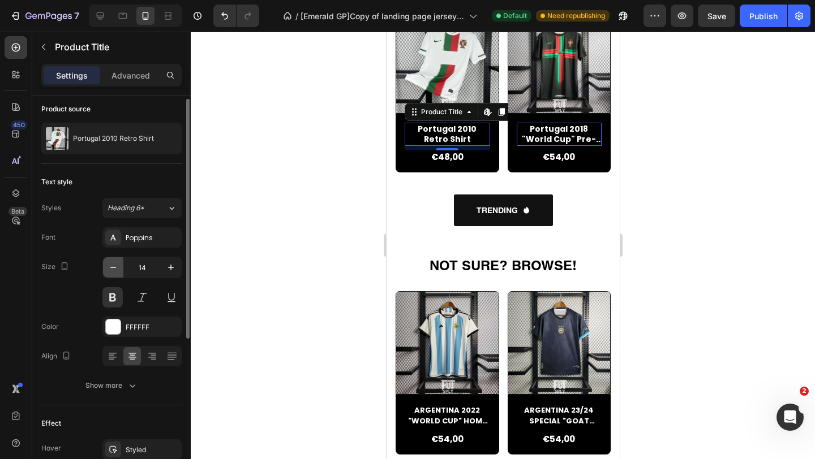
click at [114, 263] on icon "button" at bounding box center [112, 267] width 11 height 11
type input "13"
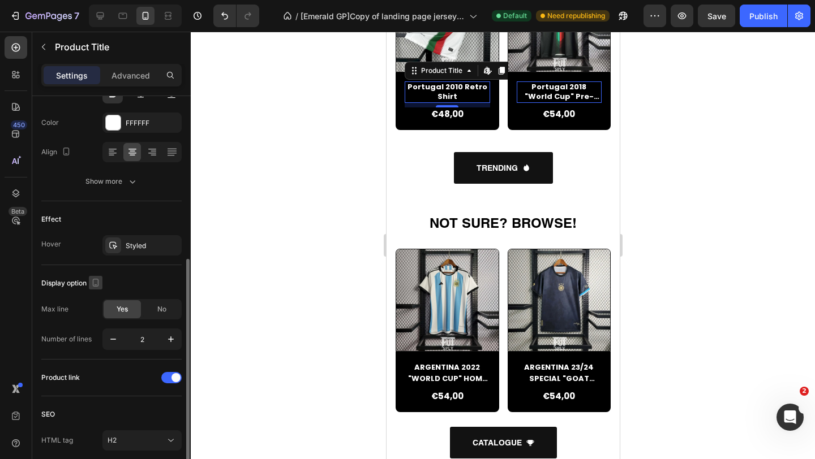
scroll to position [193, 0]
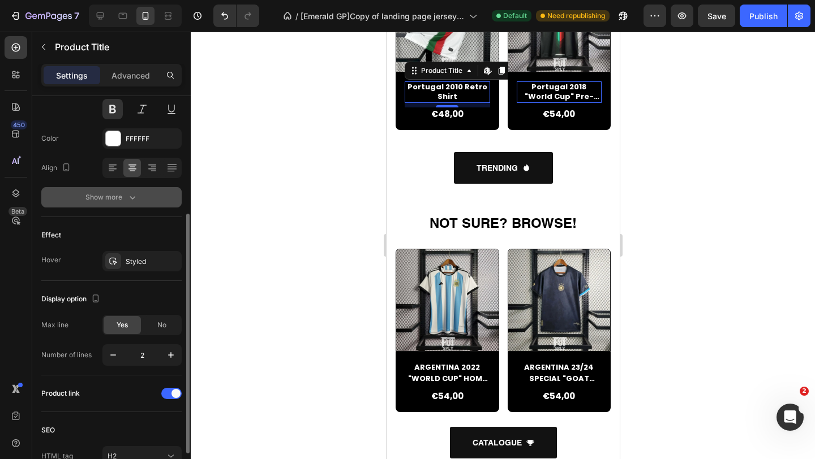
click at [115, 197] on div "Show more" at bounding box center [111, 197] width 53 height 11
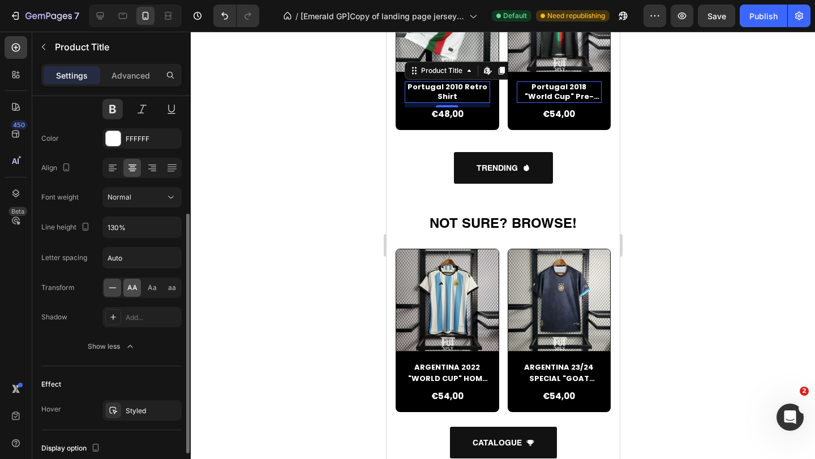
click at [133, 289] on span "AA" at bounding box center [132, 288] width 10 height 10
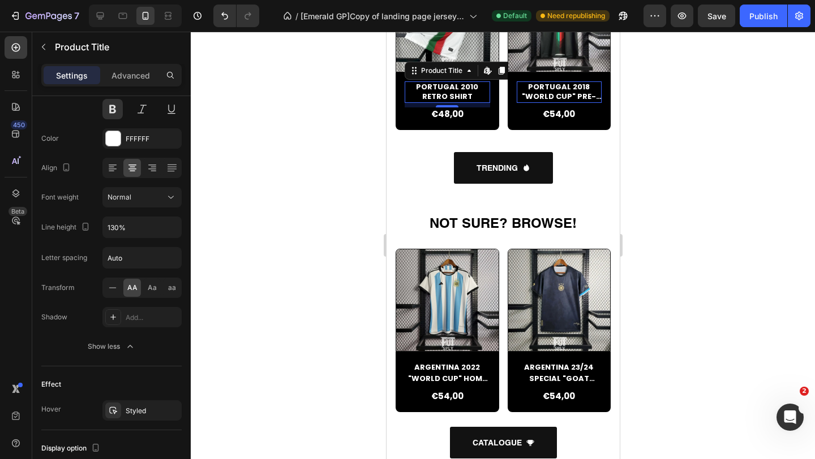
click at [273, 254] on div at bounding box center [503, 246] width 624 height 428
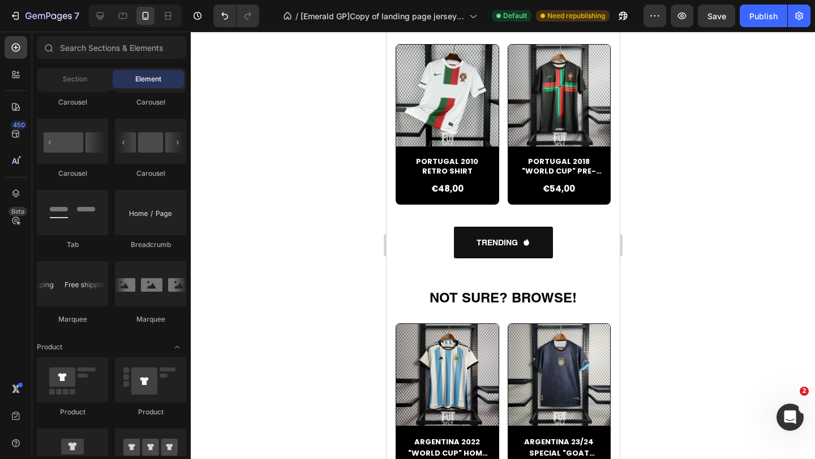
scroll to position [1260, 0]
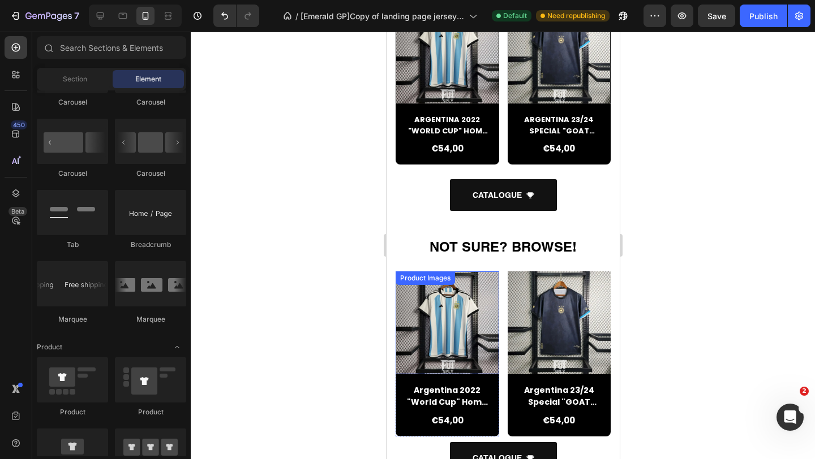
click at [442, 318] on img at bounding box center [447, 324] width 104 height 104
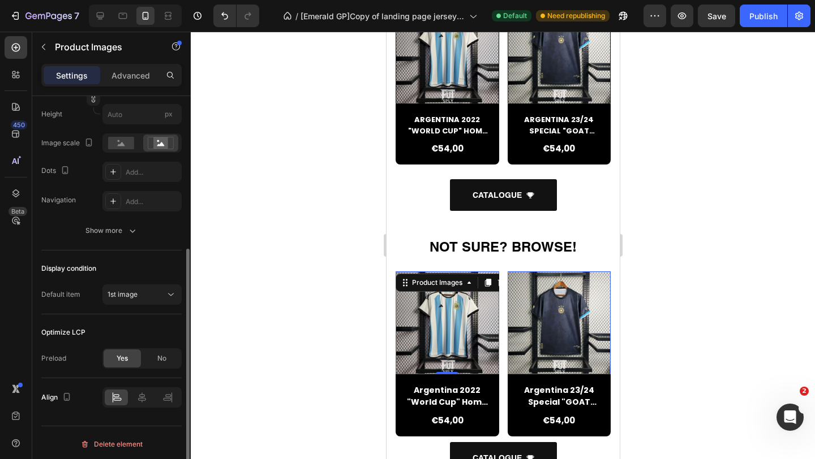
scroll to position [240, 0]
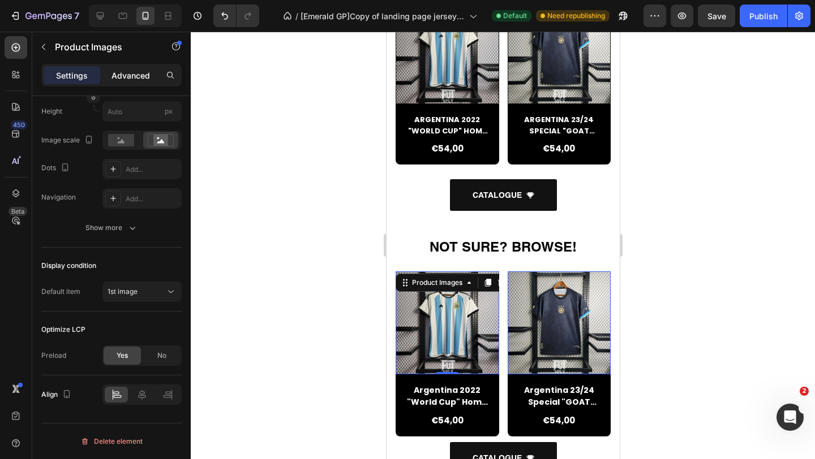
click at [137, 79] on p "Advanced" at bounding box center [130, 76] width 38 height 12
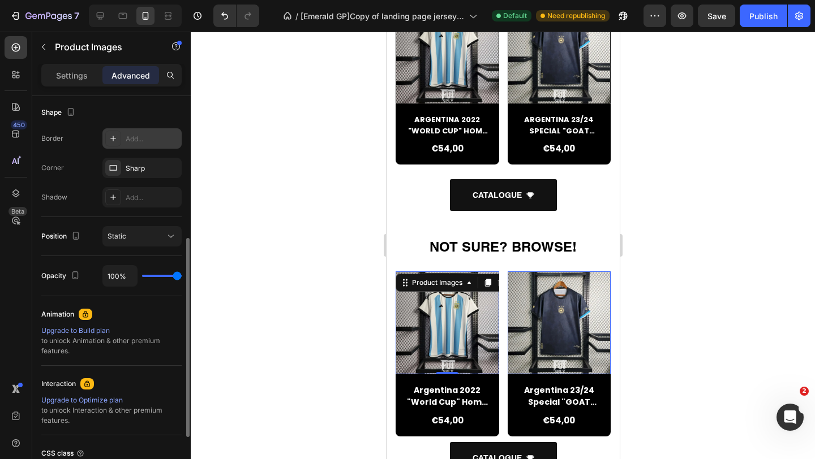
scroll to position [294, 0]
click at [72, 82] on div "Settings" at bounding box center [72, 75] width 57 height 18
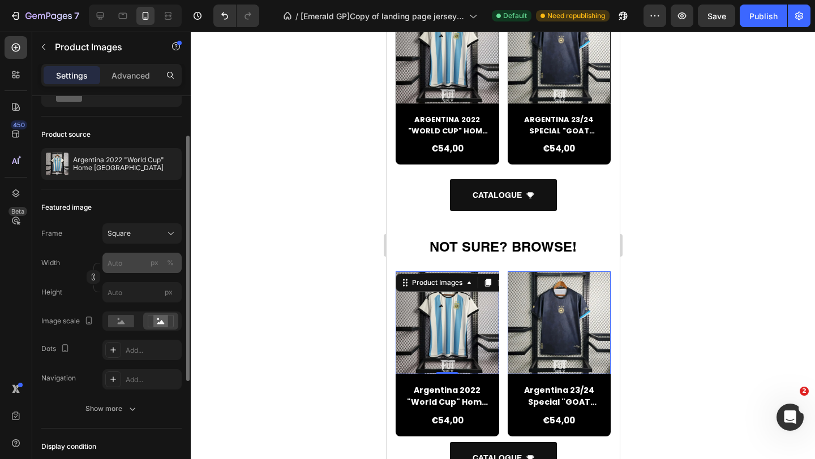
scroll to position [61, 0]
click at [143, 239] on button "Square" at bounding box center [141, 232] width 79 height 20
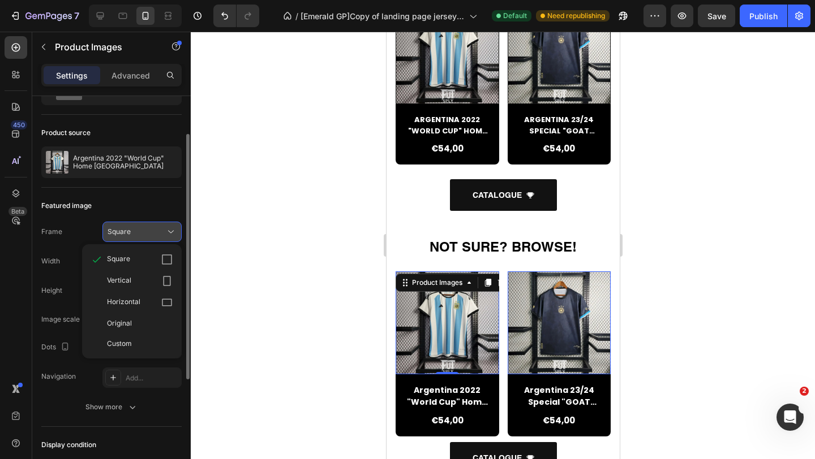
click at [144, 239] on button "Square" at bounding box center [141, 232] width 79 height 20
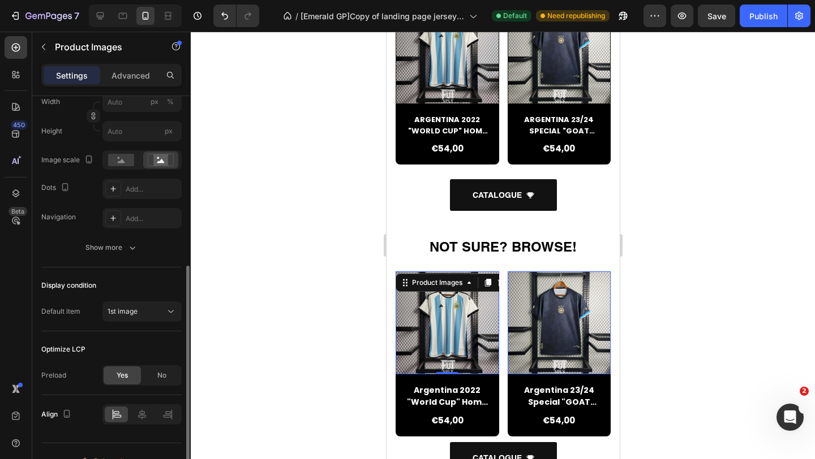
scroll to position [240, 0]
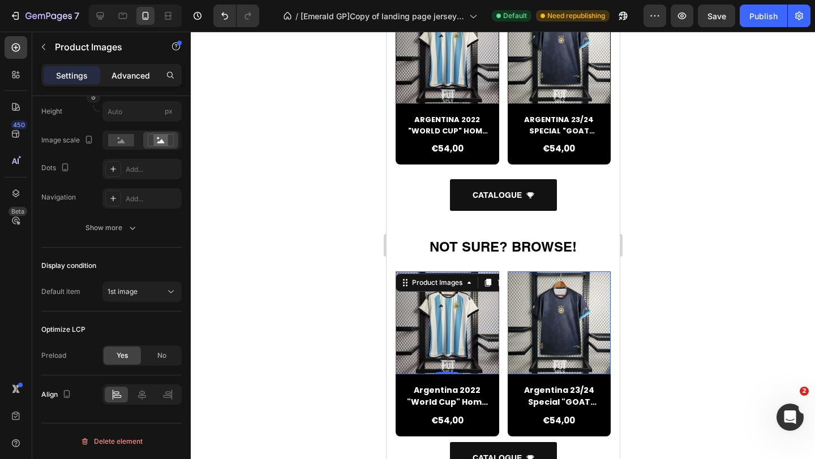
click at [117, 81] on p "Advanced" at bounding box center [130, 76] width 38 height 12
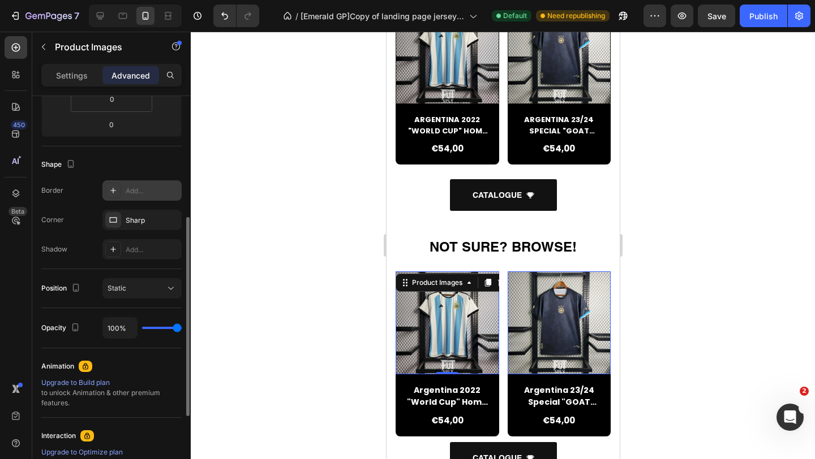
click at [138, 191] on div "Add..." at bounding box center [152, 191] width 53 height 10
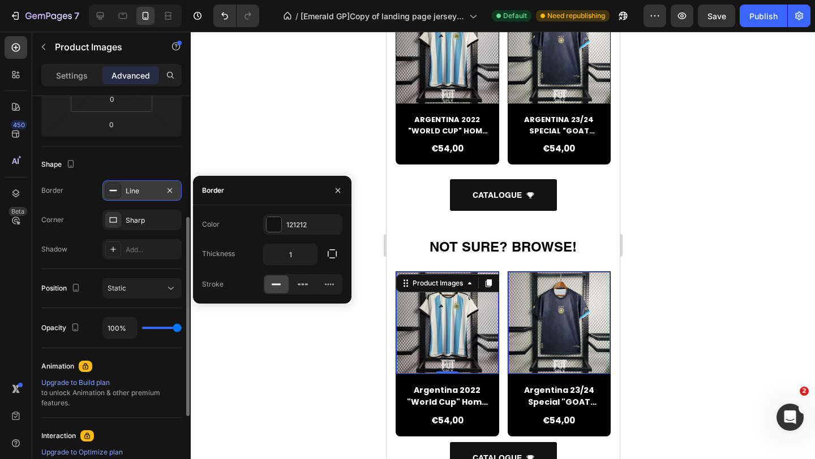
click at [274, 280] on icon at bounding box center [275, 284] width 11 height 11
click at [274, 285] on rect at bounding box center [276, 285] width 9 height 2
click at [299, 372] on div at bounding box center [503, 246] width 624 height 428
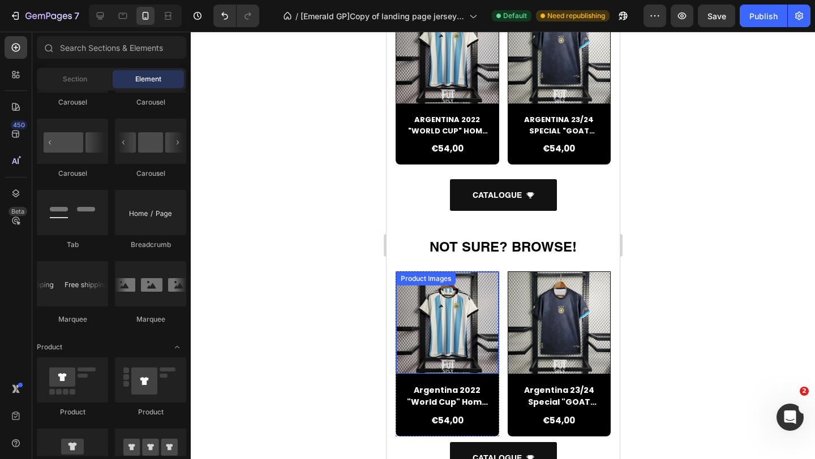
click at [456, 336] on img at bounding box center [446, 323] width 102 height 102
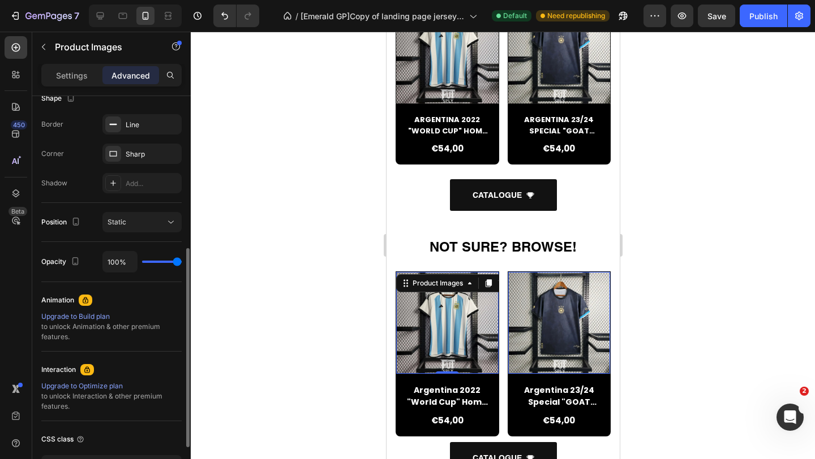
scroll to position [311, 0]
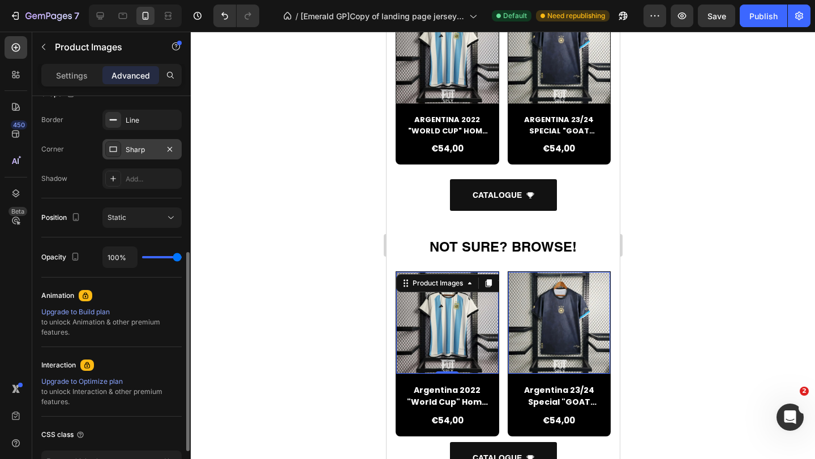
click at [142, 148] on div "Sharp" at bounding box center [142, 150] width 33 height 10
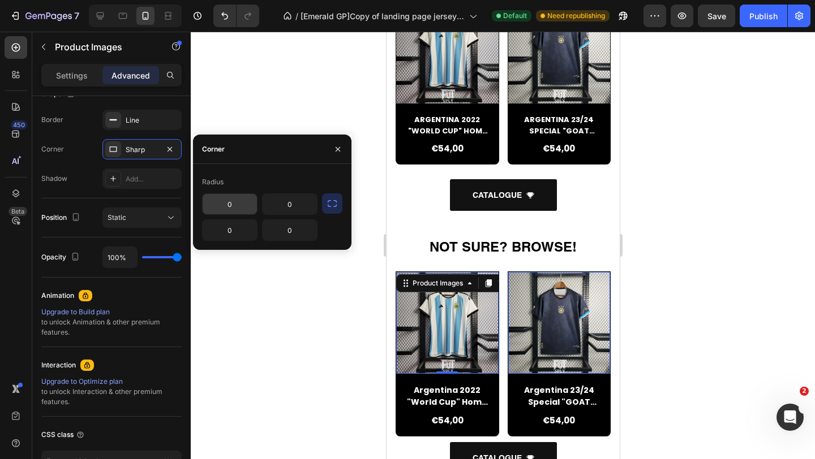
click at [237, 205] on input "0" at bounding box center [230, 204] width 54 height 20
paste input "7"
type input "7"
click at [297, 213] on input "0" at bounding box center [290, 204] width 54 height 20
paste input "7"
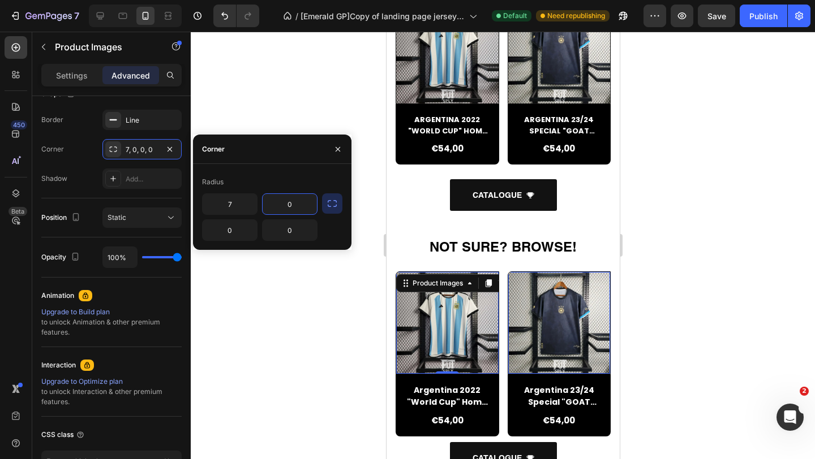
type input "7"
click at [367, 255] on div at bounding box center [503, 246] width 624 height 428
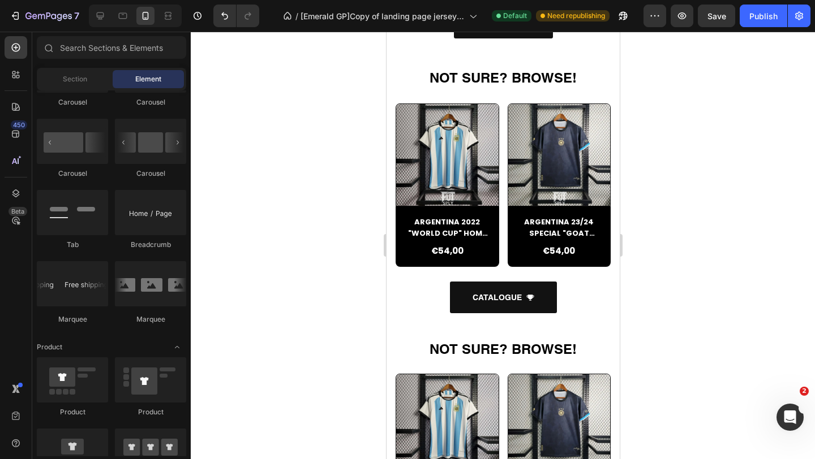
scroll to position [1216, 0]
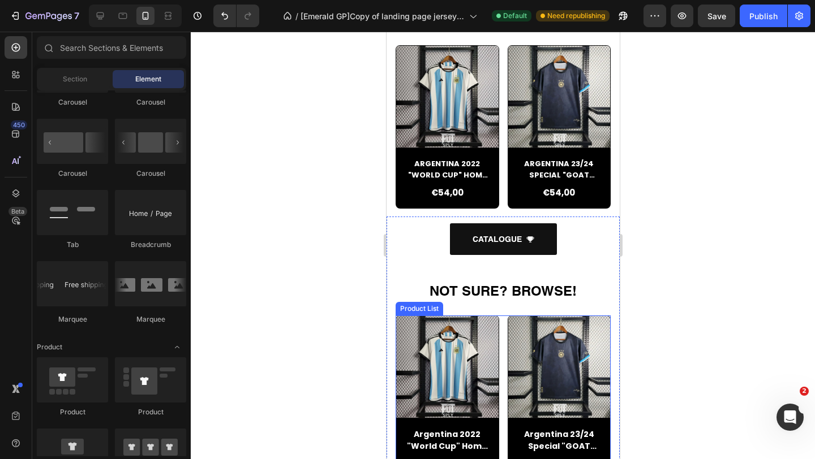
click at [501, 336] on div "Product Images [GEOGRAPHIC_DATA] 2022 "World Cup" Home Jersey Product Title €54…" at bounding box center [502, 398] width 215 height 165
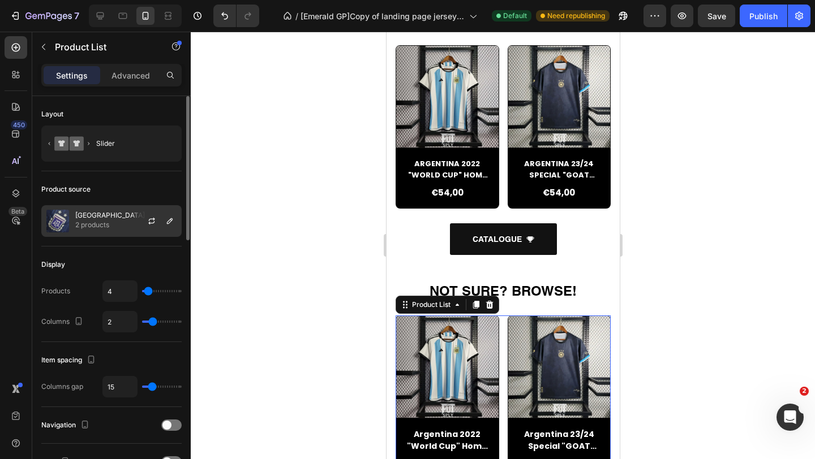
click at [127, 208] on div "ARGENTINA 2 products" at bounding box center [111, 221] width 140 height 32
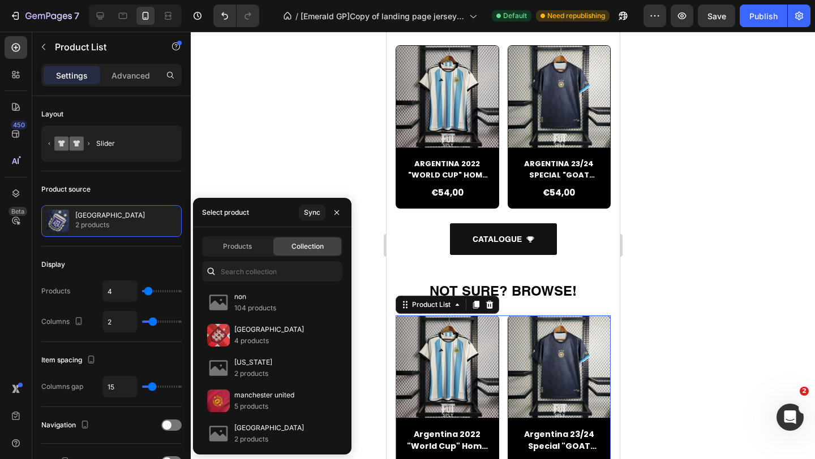
click at [242, 261] on div "Products Collection non 104 products ENGLAND 4 products GEORGIA 2 products manc…" at bounding box center [272, 340] width 158 height 227
click at [243, 273] on input "text" at bounding box center [272, 271] width 140 height 20
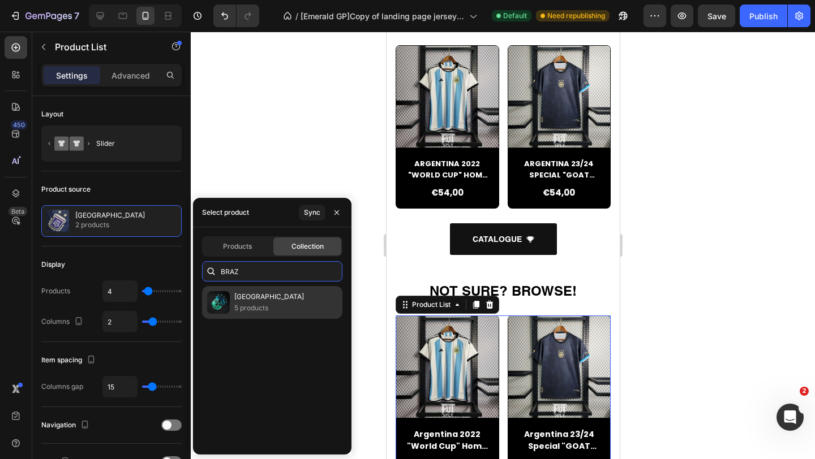
type input "BRAZ"
click at [257, 296] on p "[GEOGRAPHIC_DATA]" at bounding box center [269, 296] width 70 height 11
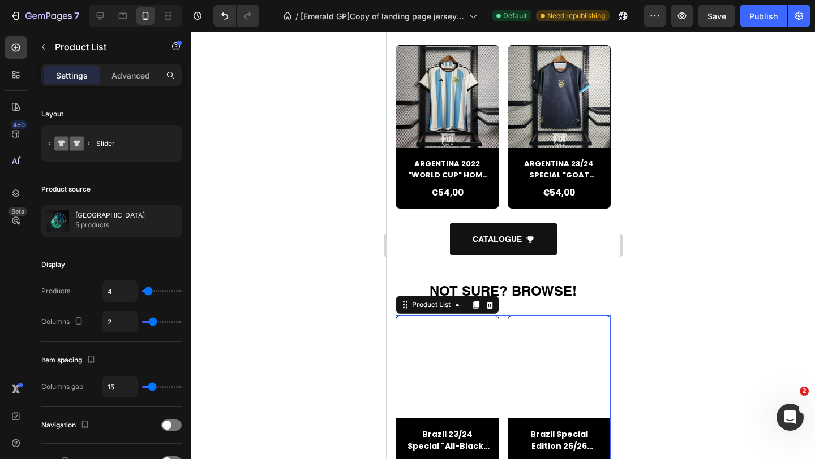
click at [360, 193] on div at bounding box center [503, 246] width 624 height 428
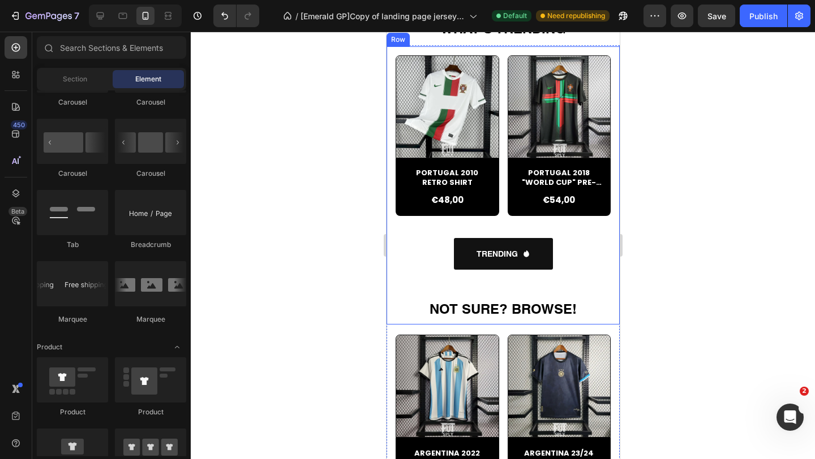
scroll to position [844, 0]
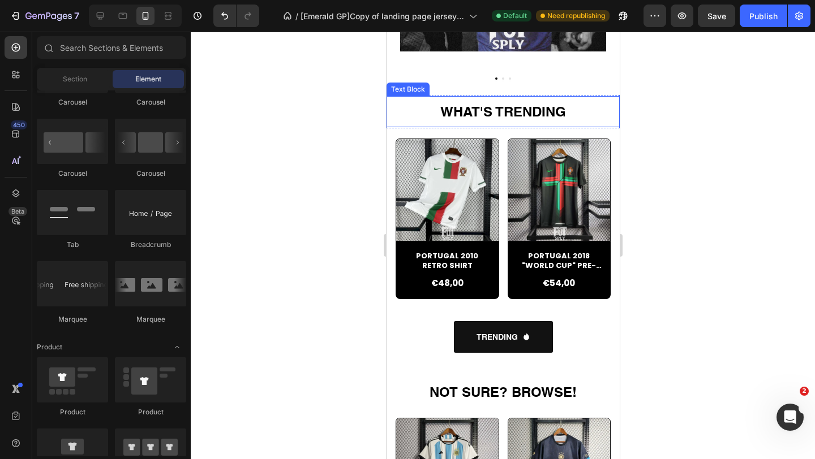
click at [487, 108] on strong "WHAT'S TRENDING" at bounding box center [503, 112] width 126 height 16
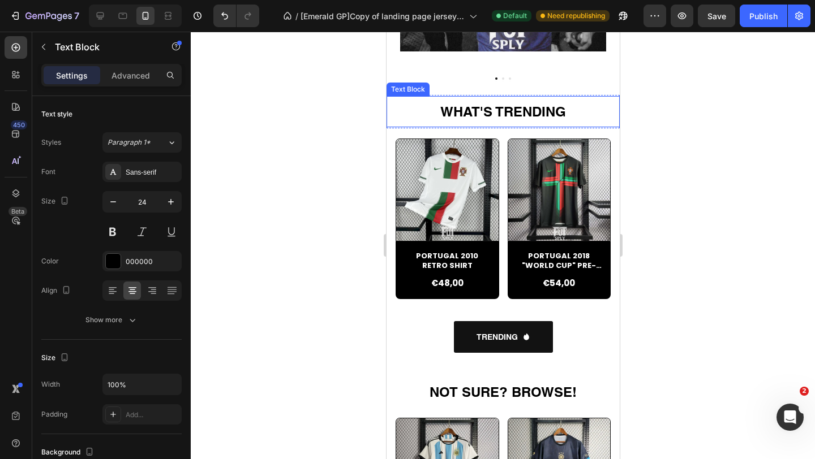
click at [487, 108] on strong "WHAT'S TRENDING" at bounding box center [503, 112] width 126 height 16
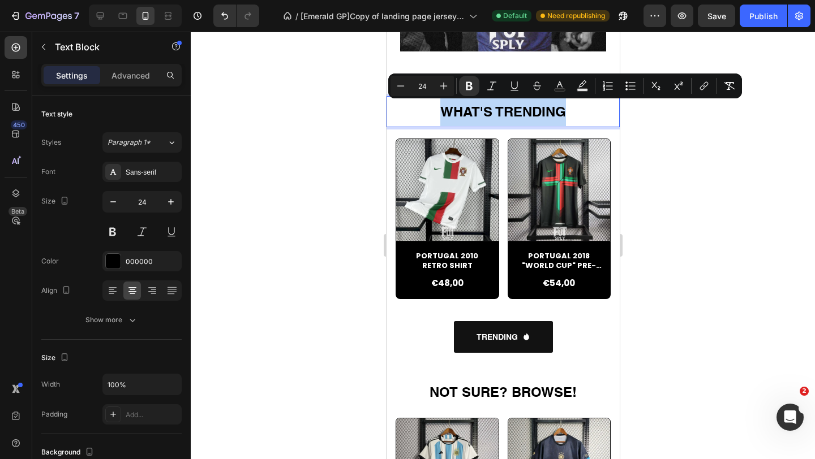
click at [487, 108] on strong "WHAT'S TRENDING" at bounding box center [503, 112] width 126 height 16
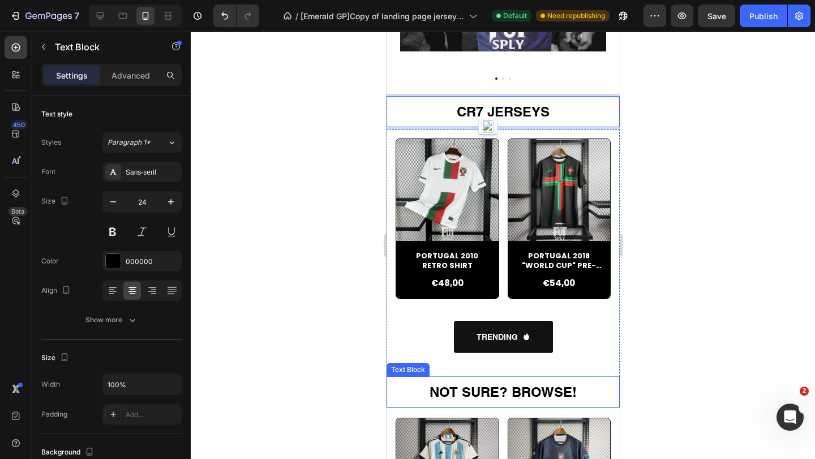
click at [503, 395] on strong "NOT SURE? BROWSE!" at bounding box center [502, 392] width 147 height 16
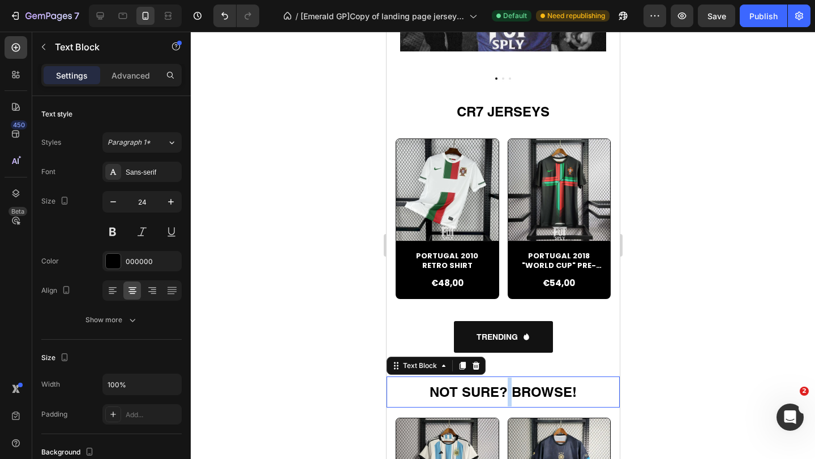
scroll to position [275, 0]
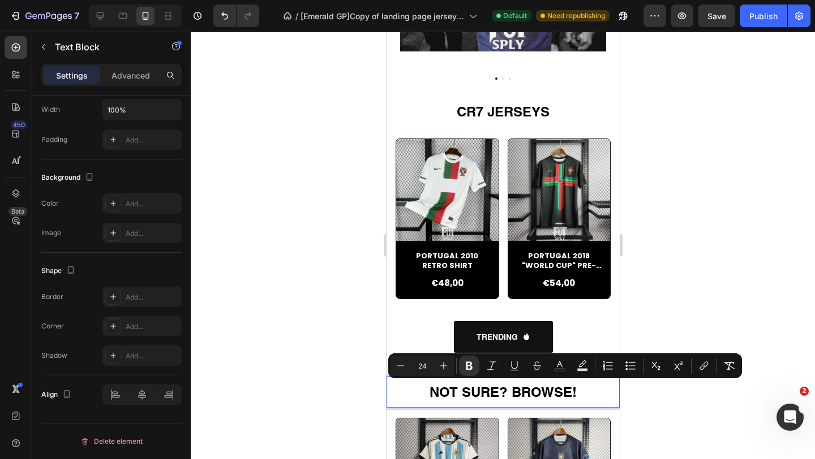
click at [494, 385] on strong "NOT SURE? BROWSE!" at bounding box center [502, 392] width 147 height 16
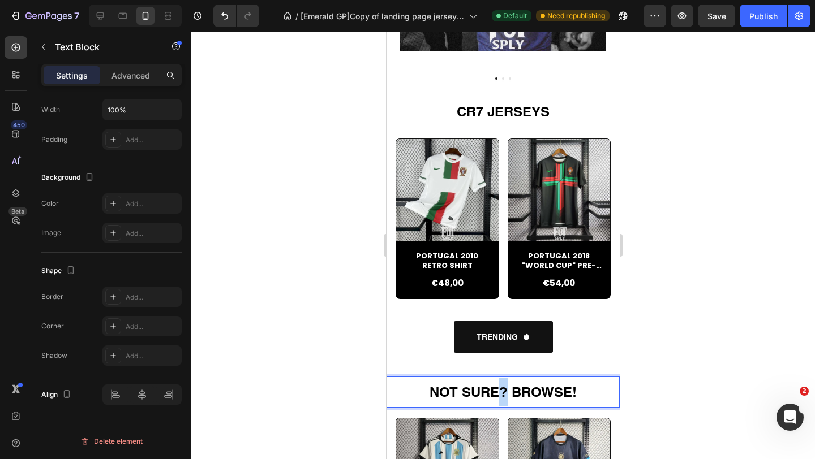
click at [494, 385] on strong "NOT SURE? BROWSE!" at bounding box center [502, 392] width 147 height 16
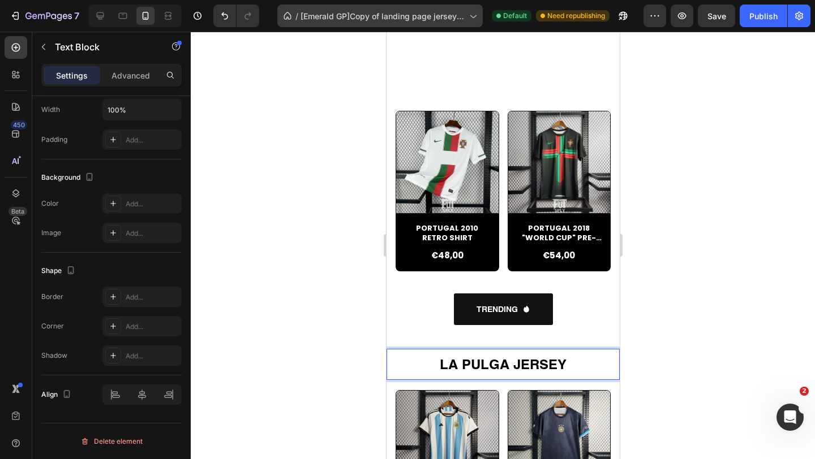
scroll to position [1166, 0]
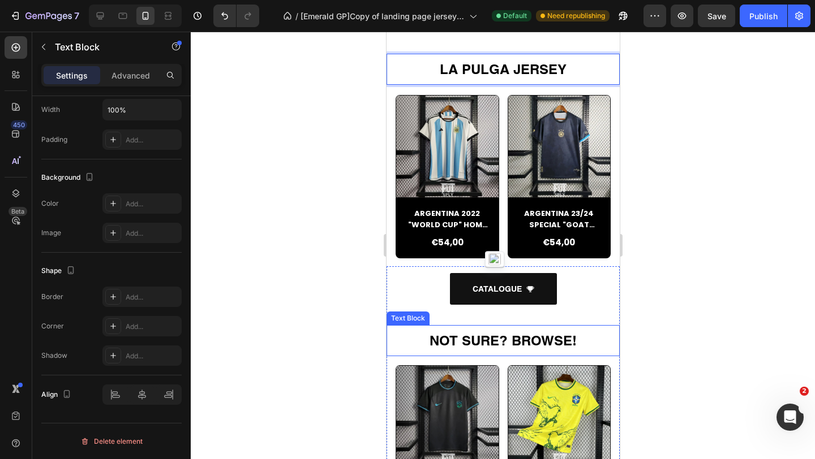
click at [464, 337] on strong "NOT SURE? BROWSE!" at bounding box center [502, 341] width 147 height 16
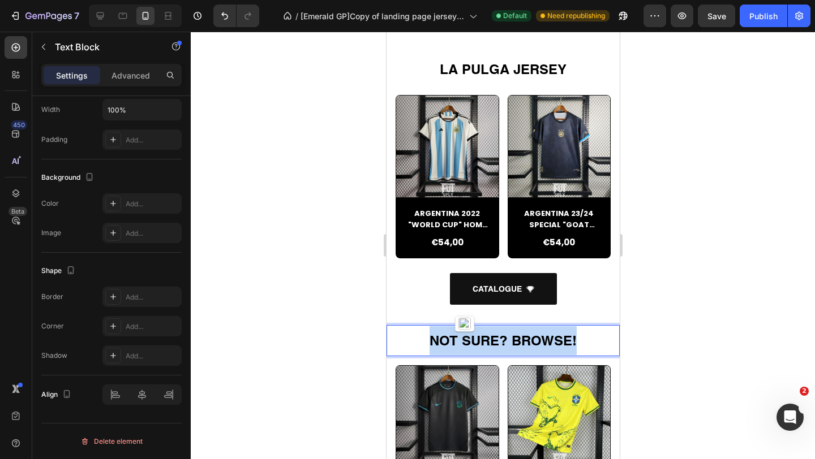
click at [464, 337] on strong "NOT SURE? BROWSE!" at bounding box center [502, 341] width 147 height 16
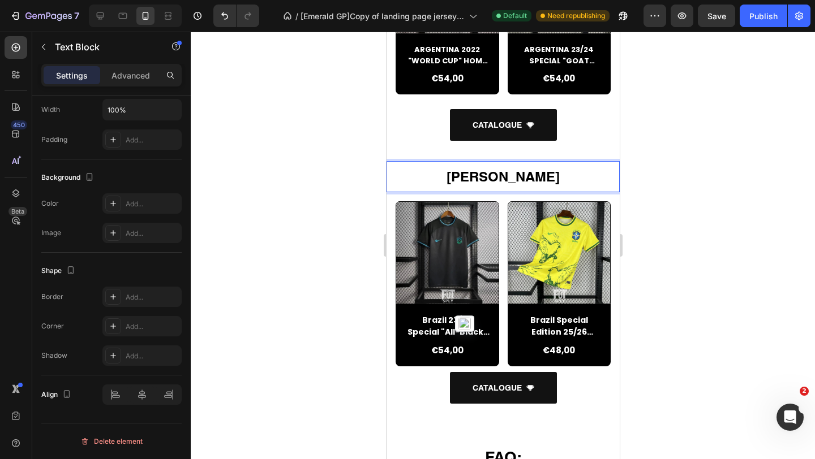
scroll to position [1350, 0]
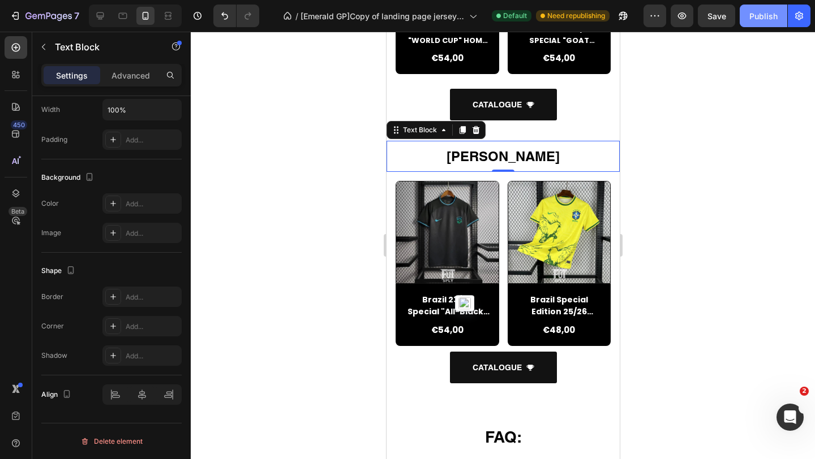
click at [757, 21] on div "Publish" at bounding box center [763, 16] width 28 height 12
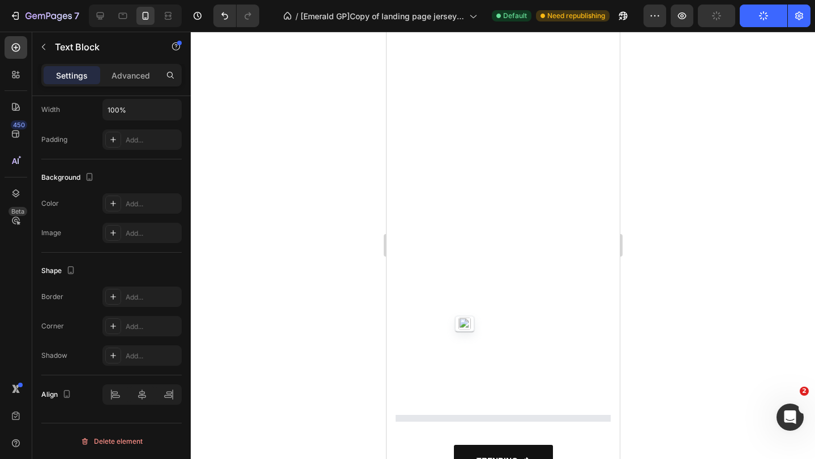
scroll to position [962, 0]
